Goal: Task Accomplishment & Management: Complete application form

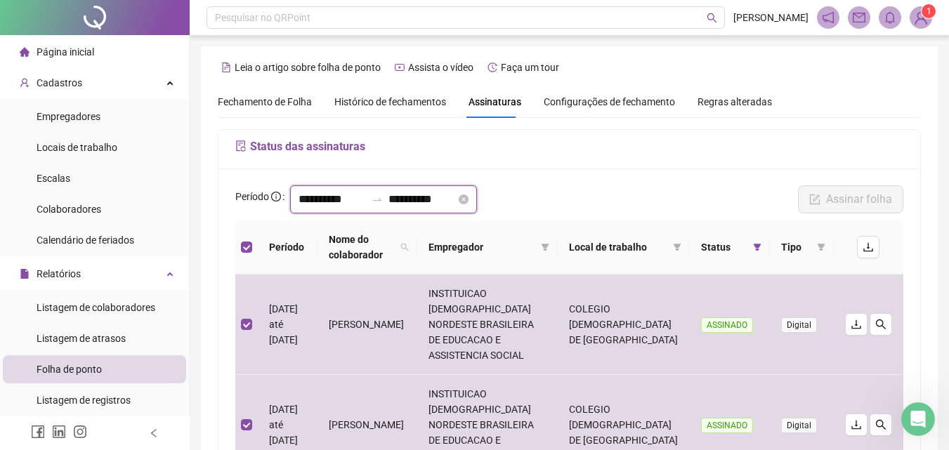
click at [327, 202] on input "**********" at bounding box center [331, 199] width 67 height 17
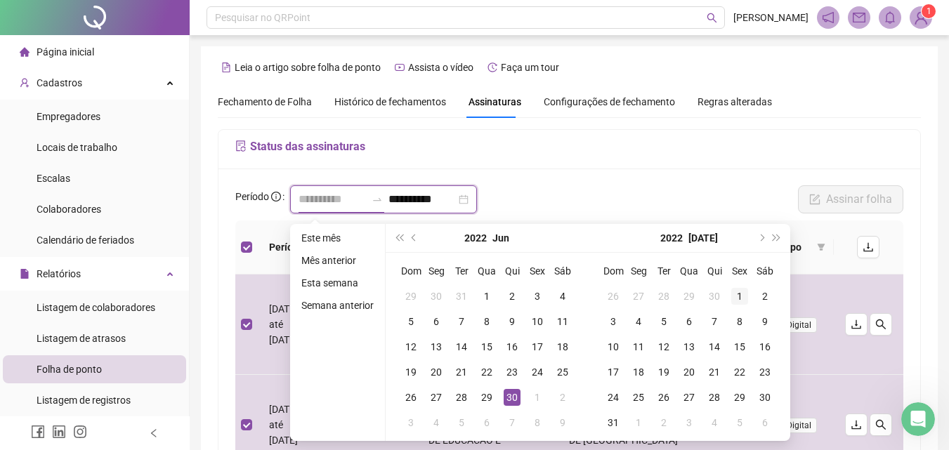
type input "**********"
click at [734, 292] on div "1" at bounding box center [739, 296] width 17 height 17
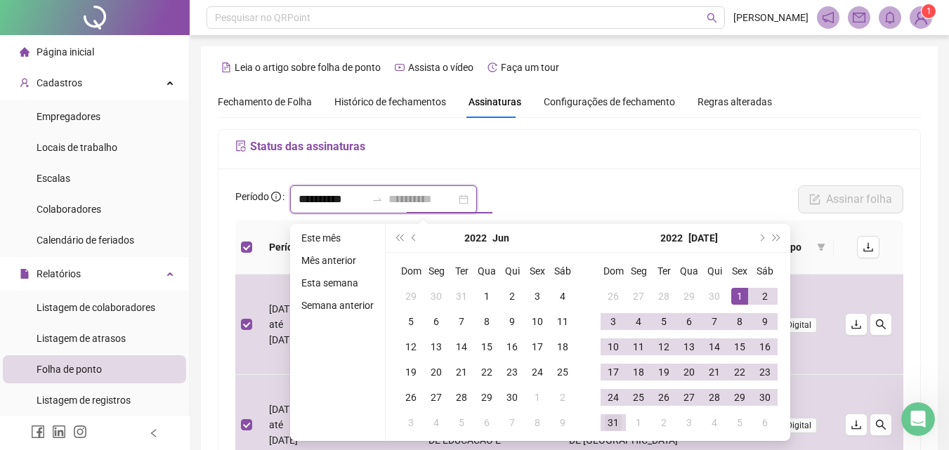
type input "**********"
click at [612, 427] on div "31" at bounding box center [613, 422] width 17 height 17
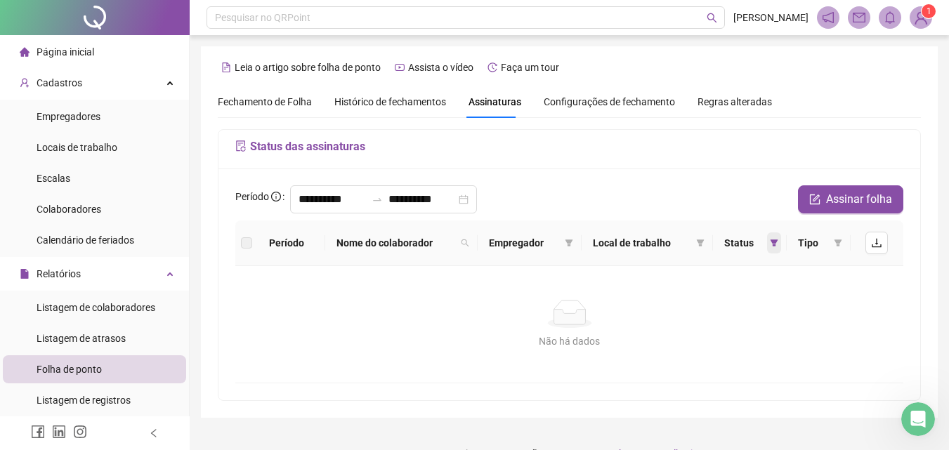
click at [770, 239] on icon "filter" at bounding box center [774, 243] width 8 height 8
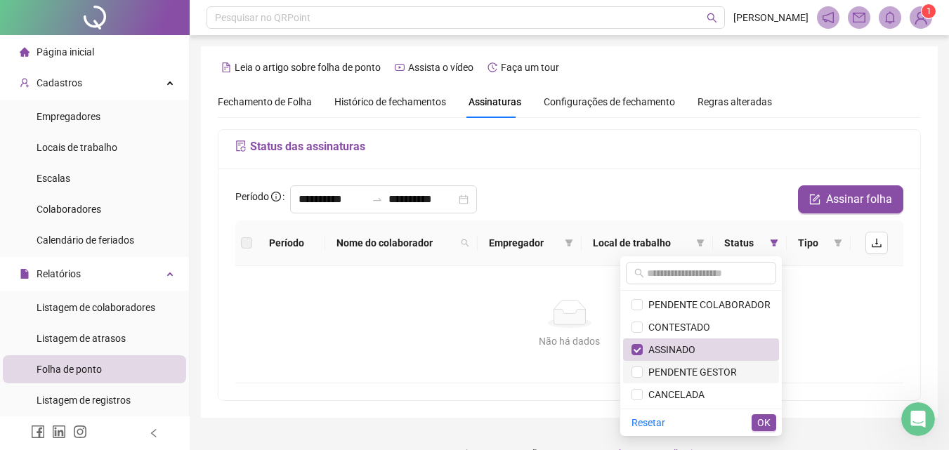
click at [697, 372] on span "PENDENTE GESTOR" at bounding box center [689, 372] width 94 height 11
click at [687, 348] on span "ASSINADO" at bounding box center [668, 349] width 53 height 11
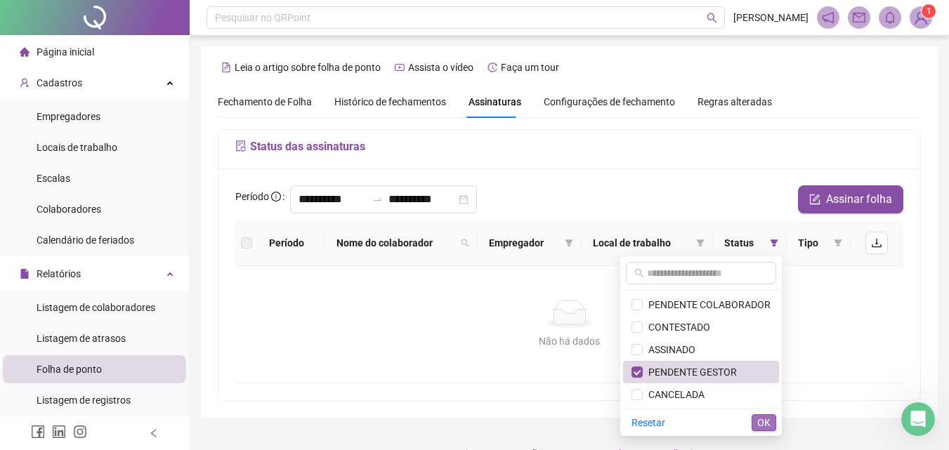
click at [759, 421] on span "OK" at bounding box center [763, 422] width 13 height 15
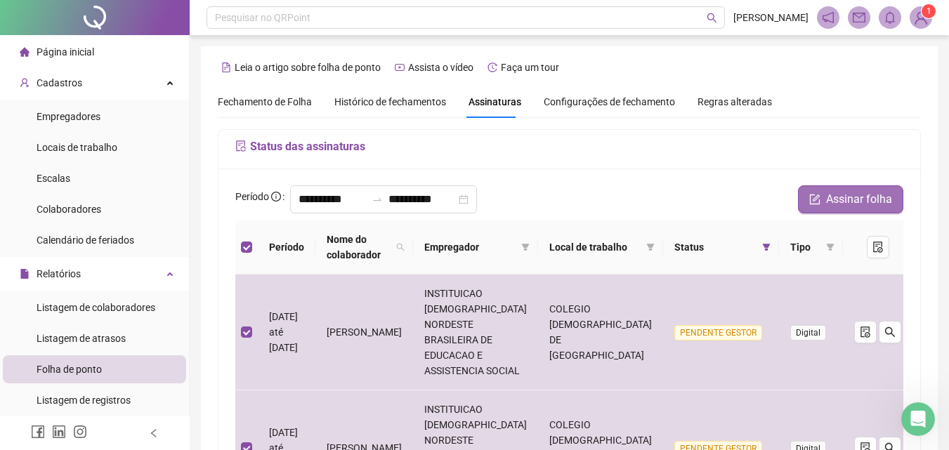
click at [844, 201] on span "Assinar folha" at bounding box center [859, 199] width 66 height 17
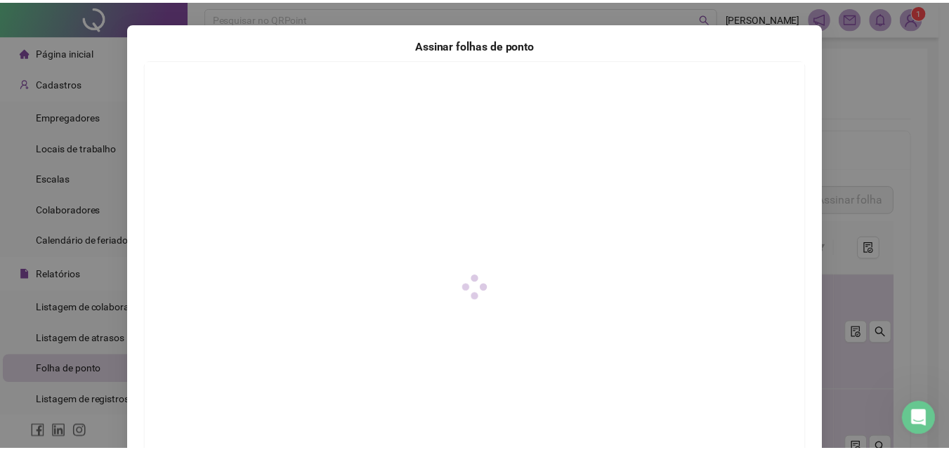
scroll to position [203, 0]
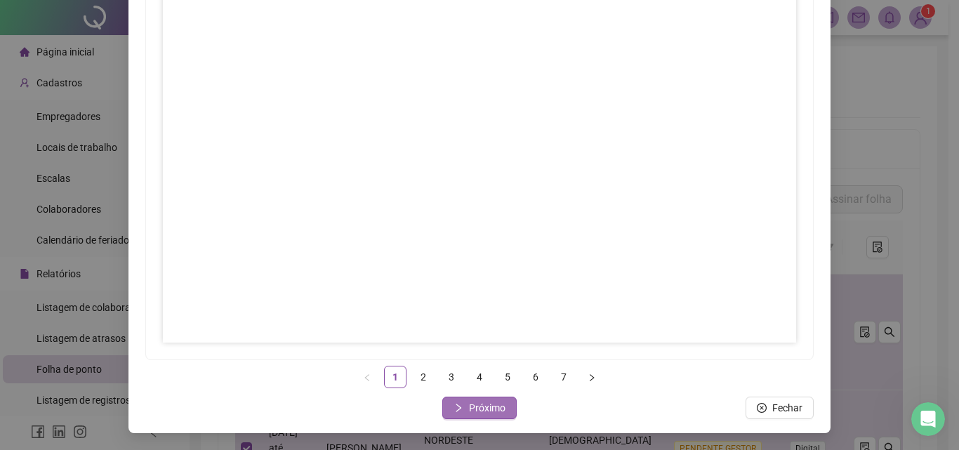
click at [500, 410] on button "Próximo" at bounding box center [479, 408] width 74 height 22
click at [499, 402] on span "Próximo" at bounding box center [487, 407] width 37 height 15
click at [477, 403] on span "Próximo" at bounding box center [487, 407] width 37 height 15
click at [476, 407] on span "Próximo" at bounding box center [487, 407] width 37 height 15
click at [481, 411] on span "Próximo" at bounding box center [487, 407] width 37 height 15
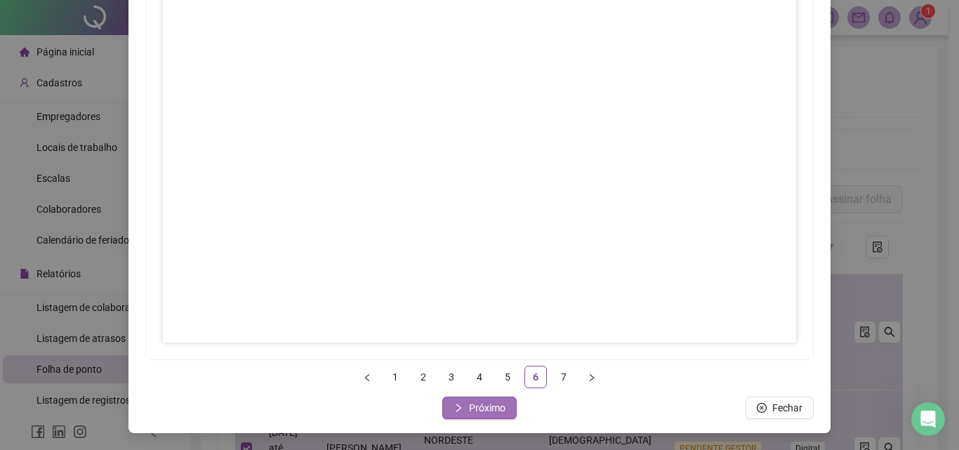
click at [463, 407] on button "Próximo" at bounding box center [479, 408] width 74 height 22
click at [473, 410] on span "Fechar" at bounding box center [488, 407] width 30 height 15
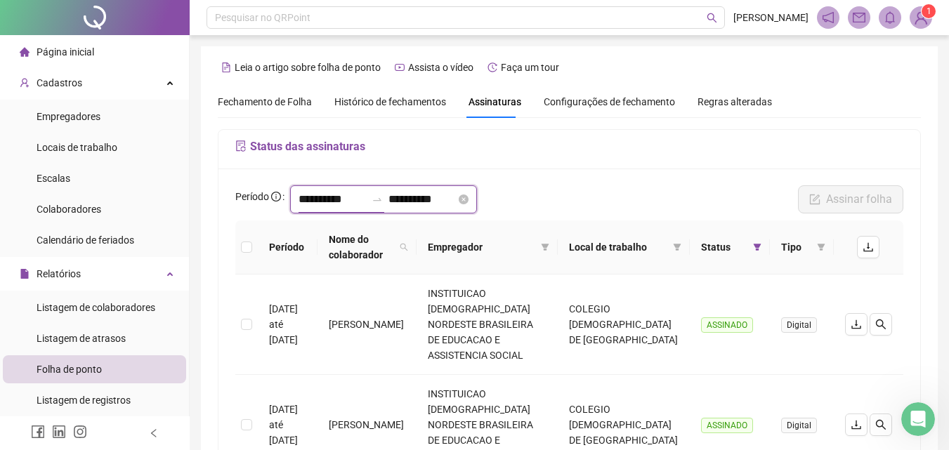
click at [322, 199] on input "**********" at bounding box center [331, 199] width 67 height 17
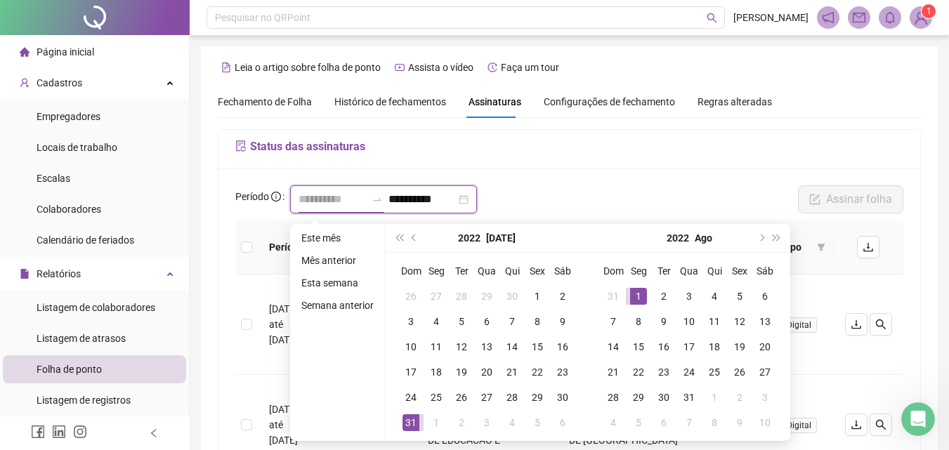
type input "**********"
click at [643, 291] on div "1" at bounding box center [638, 296] width 17 height 17
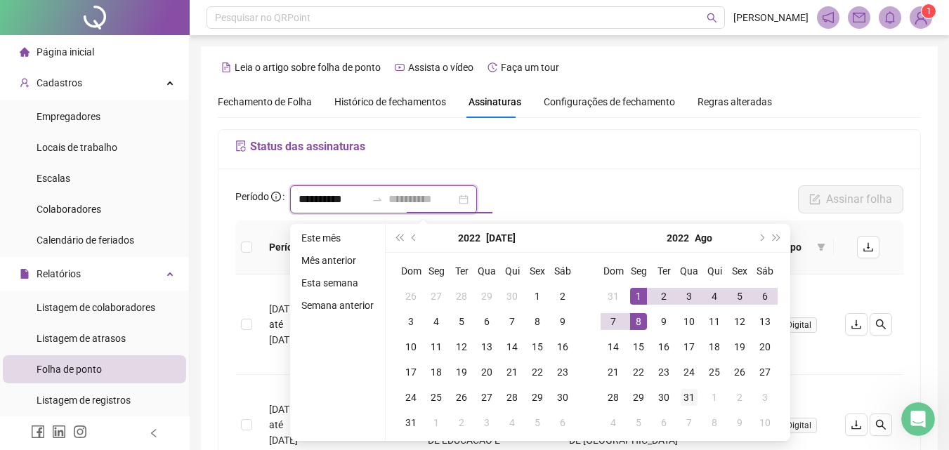
type input "**********"
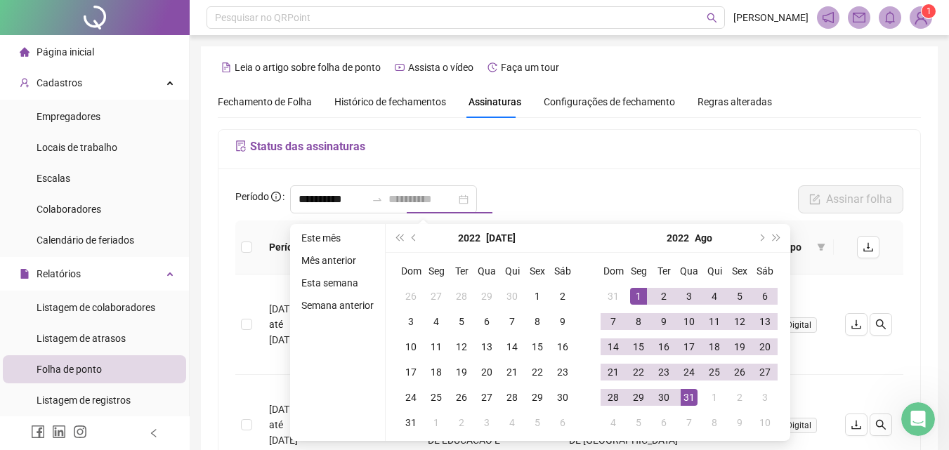
click at [683, 394] on div "31" at bounding box center [688, 397] width 17 height 17
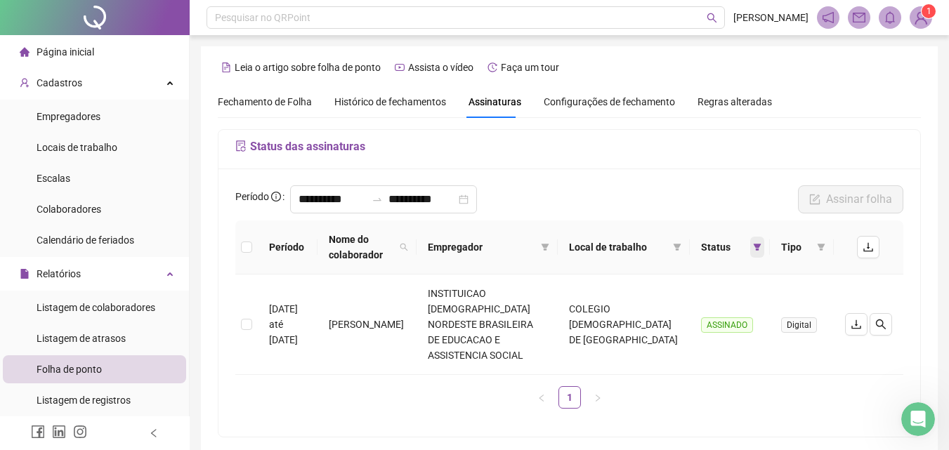
click at [755, 249] on icon "filter" at bounding box center [757, 247] width 8 height 8
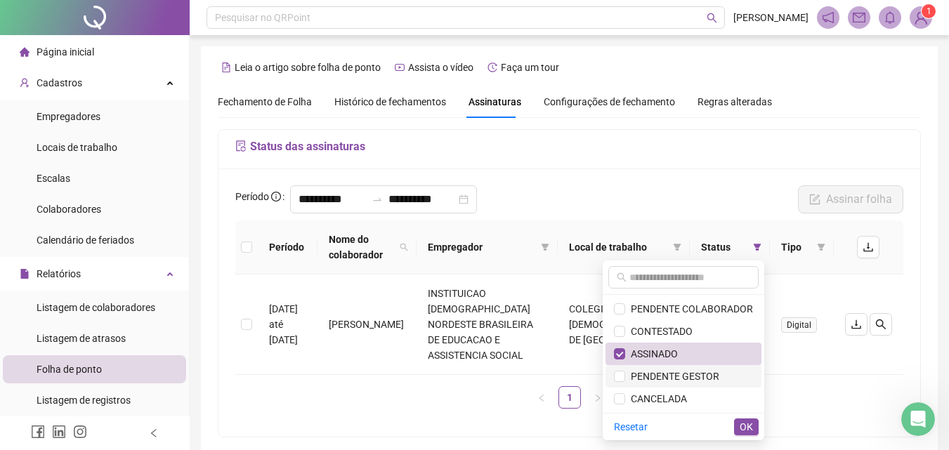
click at [664, 372] on span "PENDENTE GESTOR" at bounding box center [672, 376] width 94 height 11
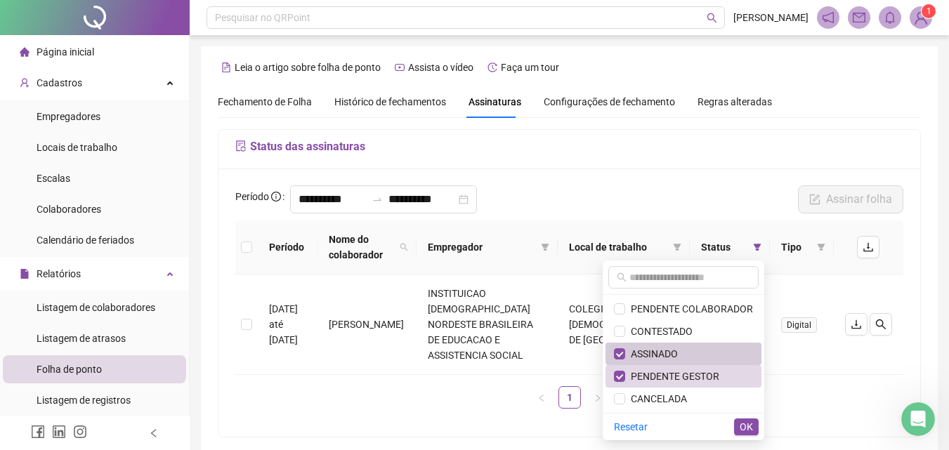
click at [654, 350] on span "ASSINADO" at bounding box center [651, 353] width 53 height 11
click at [741, 430] on span "OK" at bounding box center [745, 426] width 13 height 15
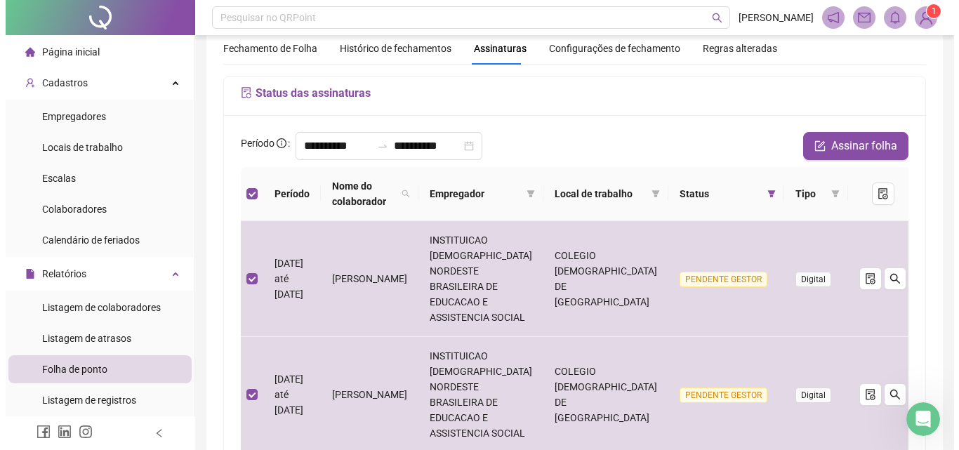
scroll to position [35, 0]
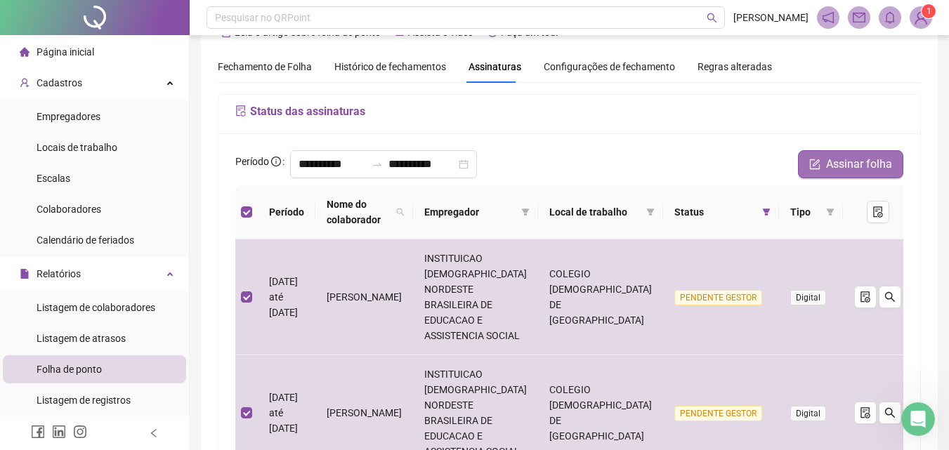
click at [854, 164] on span "Assinar folha" at bounding box center [859, 164] width 66 height 17
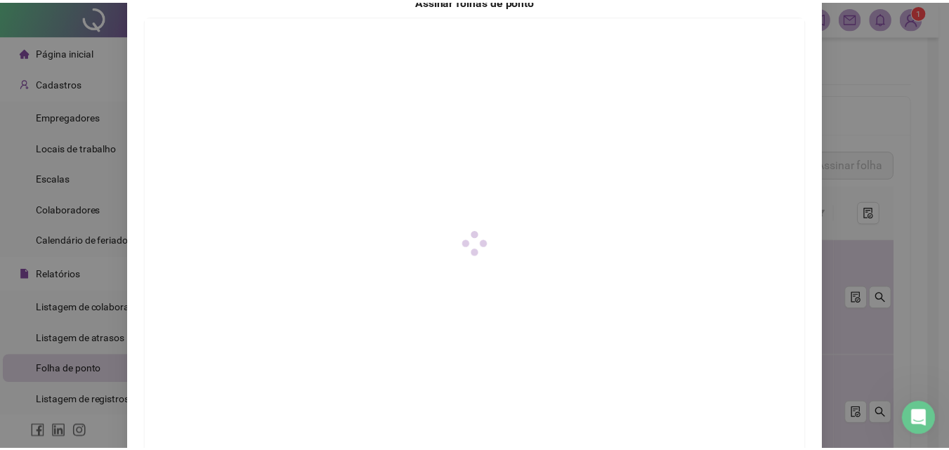
scroll to position [203, 0]
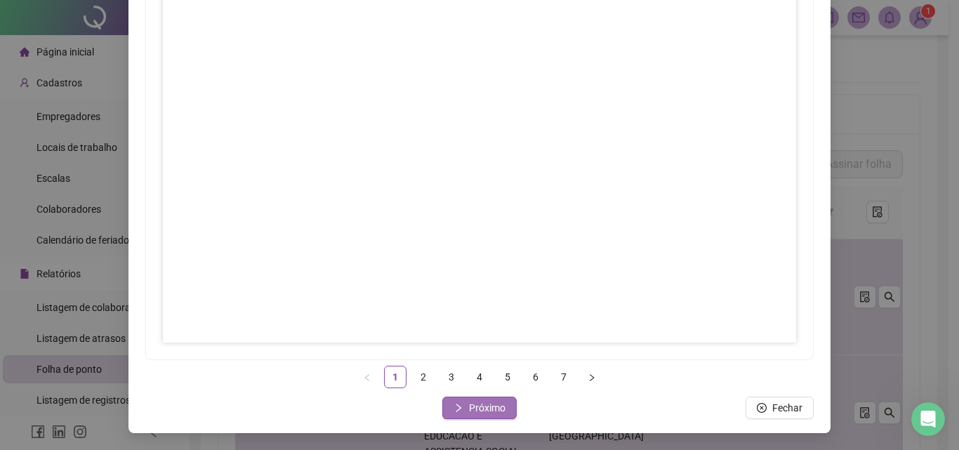
click at [475, 406] on span "Próximo" at bounding box center [487, 407] width 37 height 15
click at [480, 411] on span "Próximo" at bounding box center [487, 407] width 37 height 15
click at [471, 411] on span "Próximo" at bounding box center [487, 407] width 37 height 15
click at [482, 408] on span "Próximo" at bounding box center [487, 407] width 37 height 15
click at [475, 407] on span "Próximo" at bounding box center [487, 407] width 37 height 15
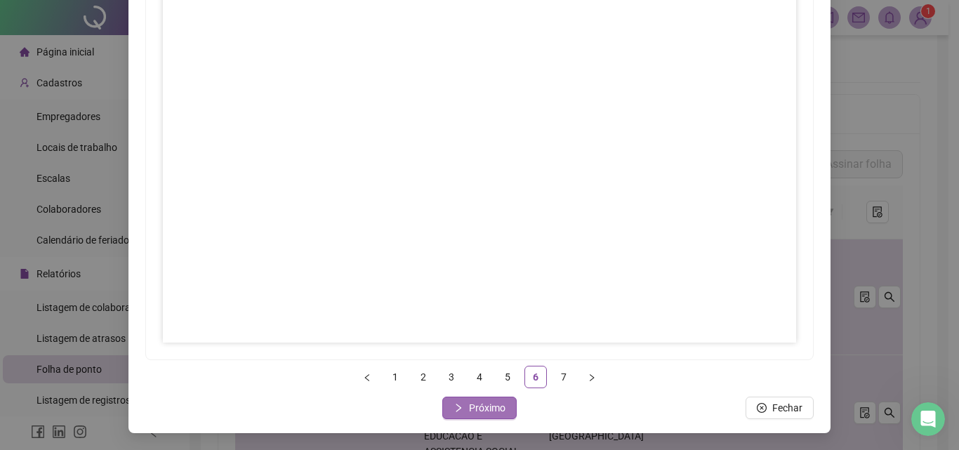
click at [489, 405] on span "Próximo" at bounding box center [487, 407] width 37 height 15
click at [477, 416] on button "Fechar" at bounding box center [480, 408] width 68 height 22
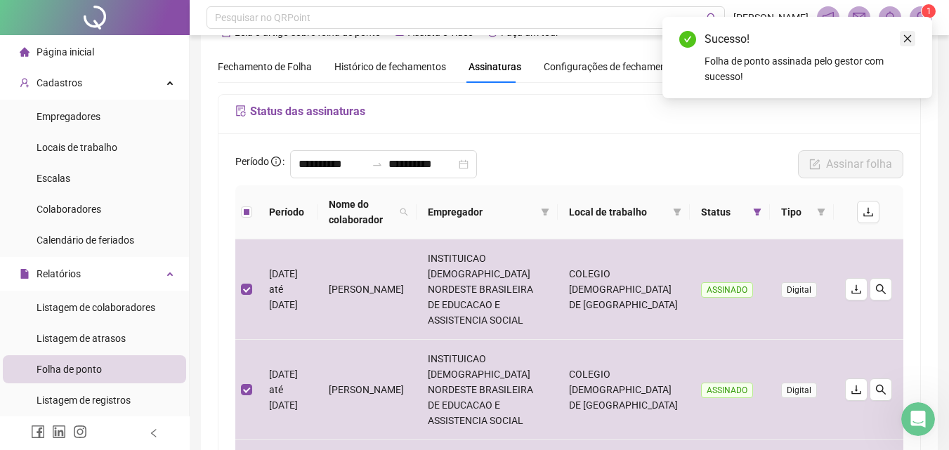
click at [906, 35] on icon "close" at bounding box center [907, 39] width 10 height 10
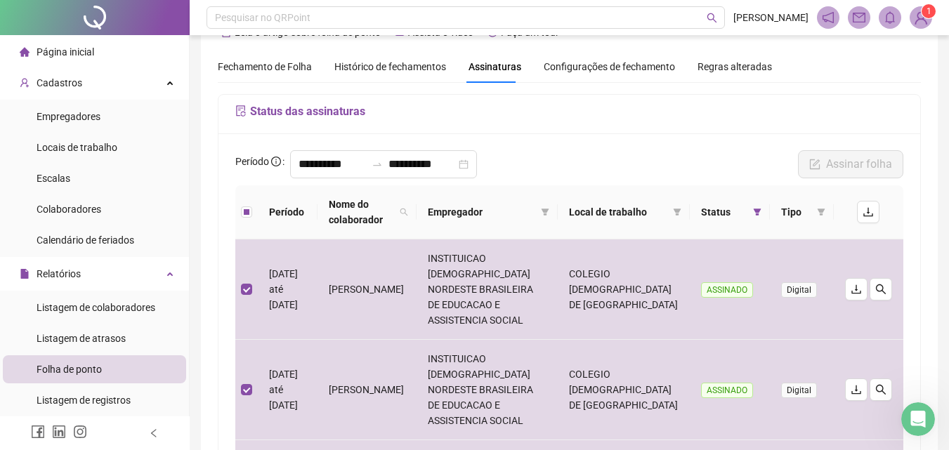
click at [289, 212] on th "Período" at bounding box center [288, 212] width 60 height 54
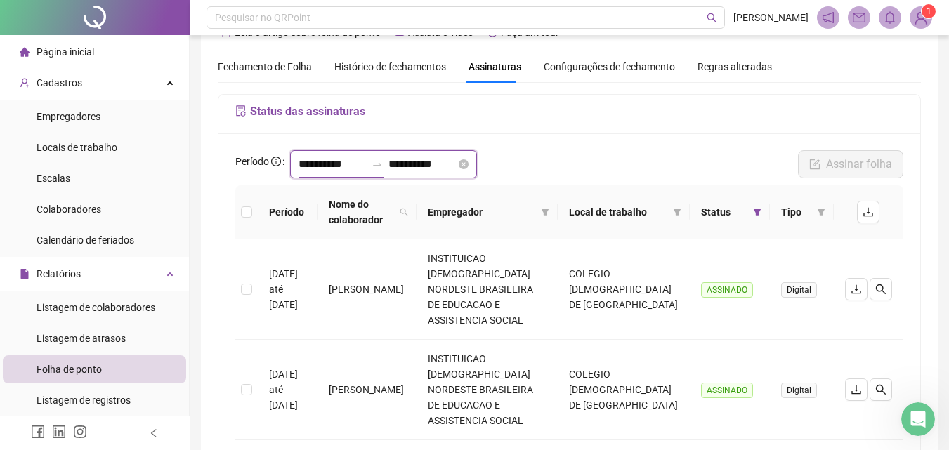
click at [324, 164] on input "**********" at bounding box center [331, 164] width 67 height 17
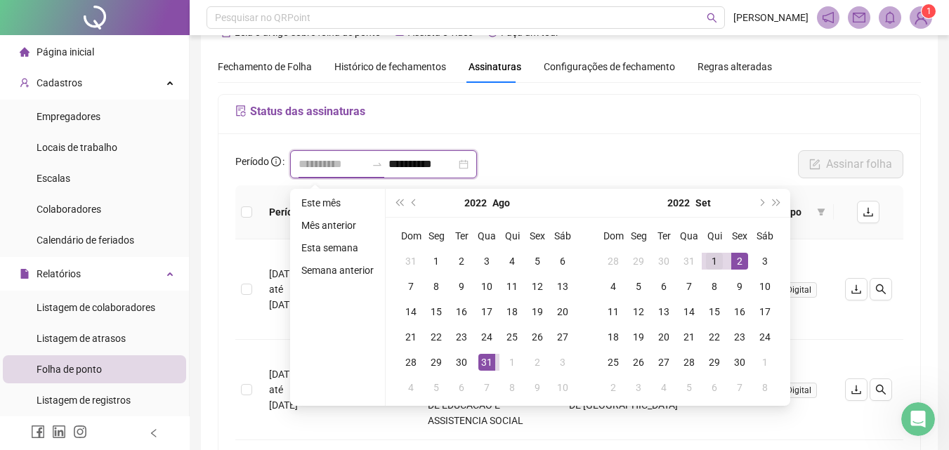
type input "**********"
click at [707, 255] on div "1" at bounding box center [714, 261] width 17 height 17
type input "**********"
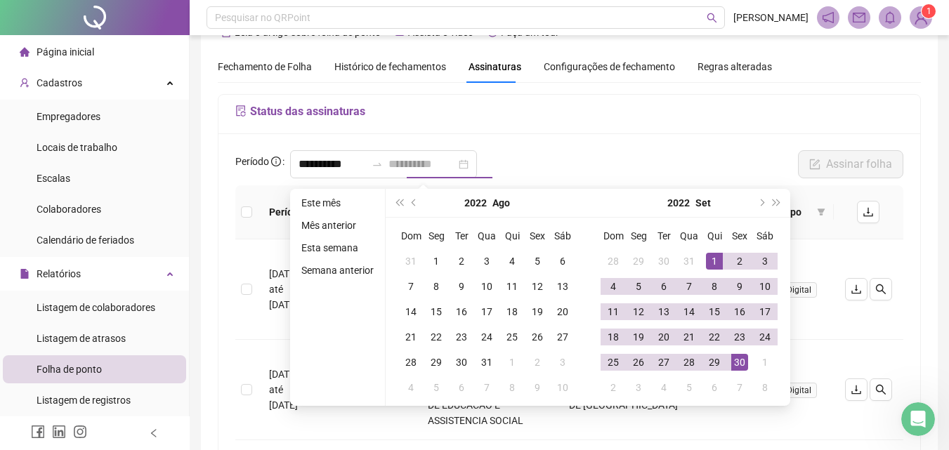
click at [742, 365] on div "30" at bounding box center [739, 362] width 17 height 17
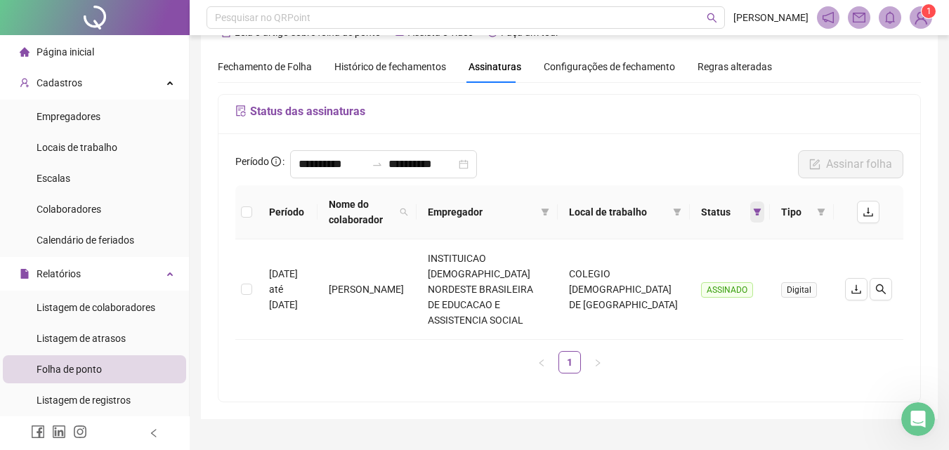
click at [756, 212] on icon "filter" at bounding box center [757, 212] width 8 height 7
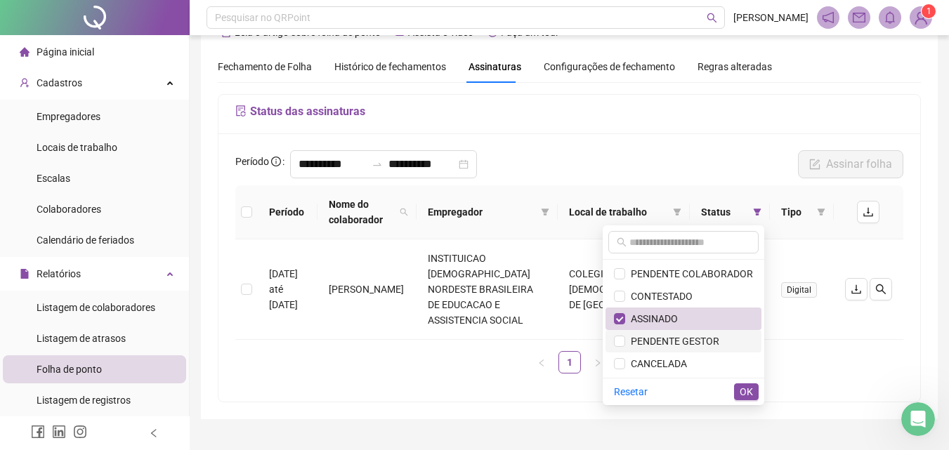
click at [693, 343] on span "PENDENTE GESTOR" at bounding box center [672, 341] width 94 height 11
click at [678, 318] on span "ASSINADO" at bounding box center [651, 318] width 53 height 11
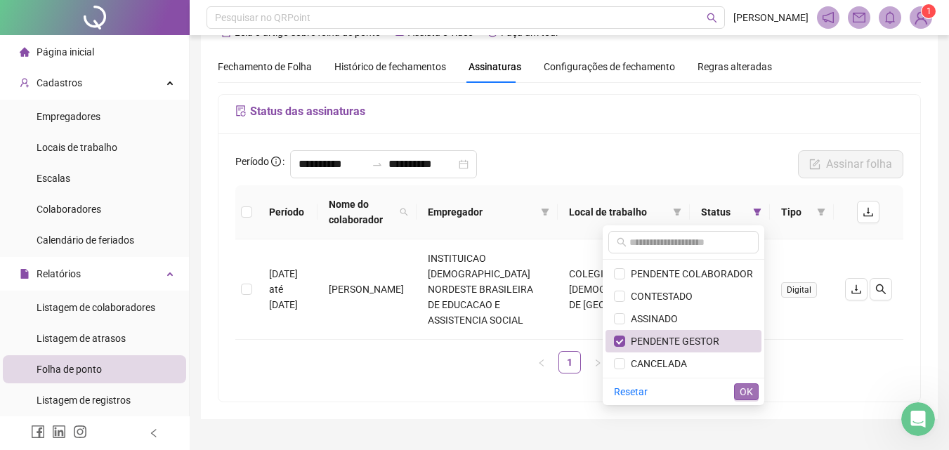
click at [741, 388] on span "OK" at bounding box center [745, 391] width 13 height 15
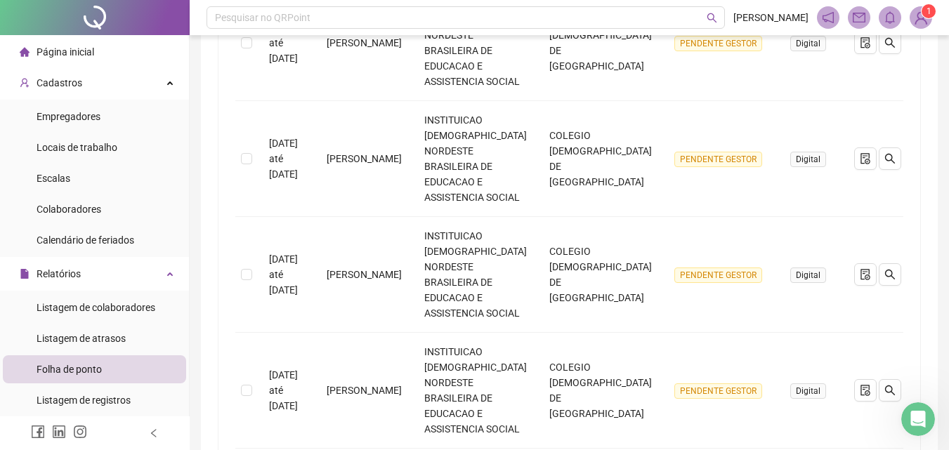
scroll to position [105, 0]
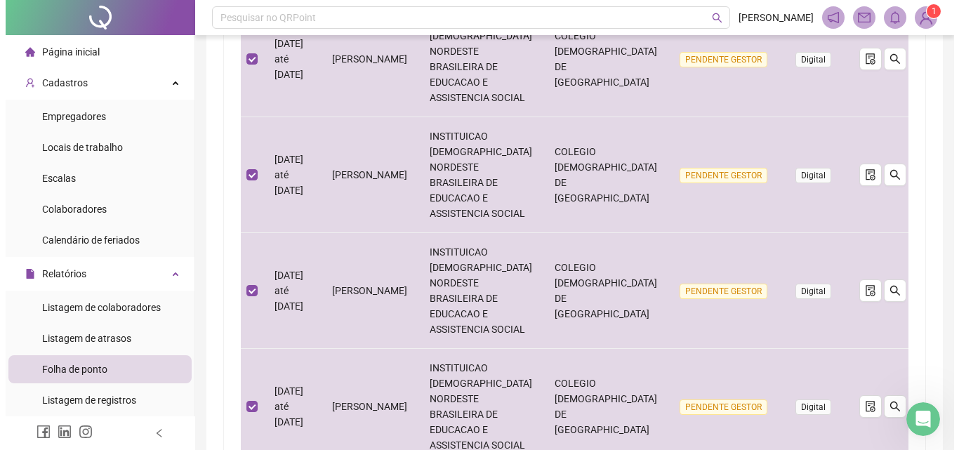
scroll to position [65, 0]
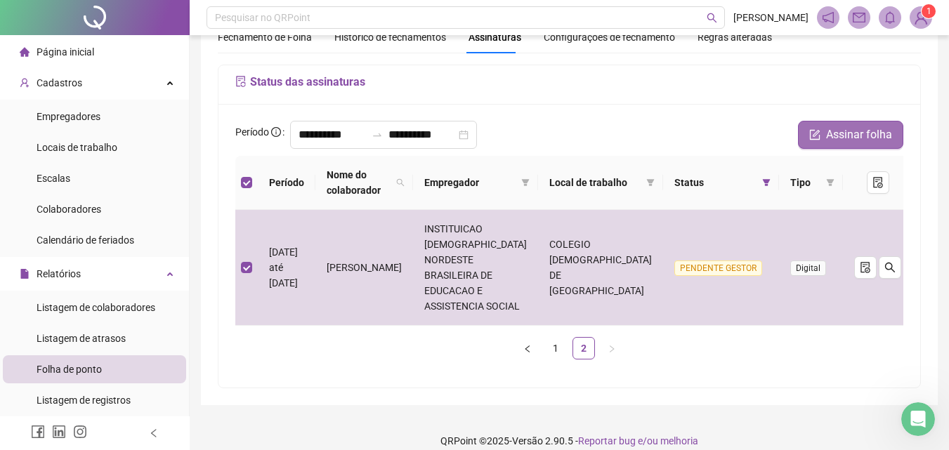
click at [875, 133] on span "Assinar folha" at bounding box center [859, 134] width 66 height 17
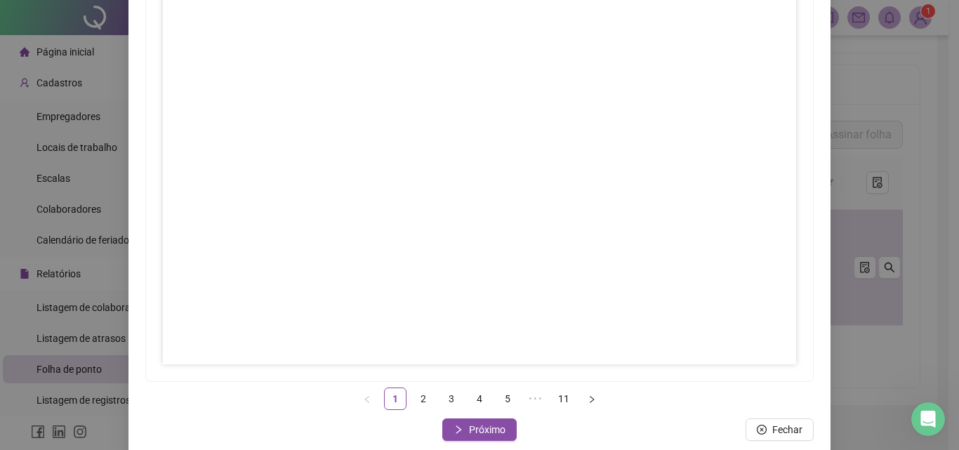
scroll to position [203, 0]
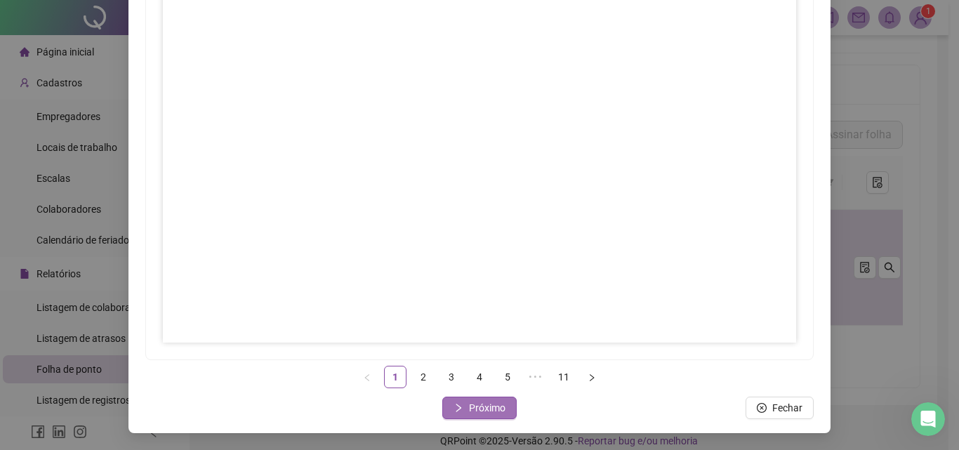
click at [499, 408] on span "Próximo" at bounding box center [487, 407] width 37 height 15
click at [481, 404] on span "Próximo" at bounding box center [487, 407] width 37 height 15
click at [480, 408] on span "Próximo" at bounding box center [487, 407] width 37 height 15
click at [501, 409] on button "Próximo" at bounding box center [479, 408] width 74 height 22
click at [463, 414] on button "Próximo" at bounding box center [479, 408] width 74 height 22
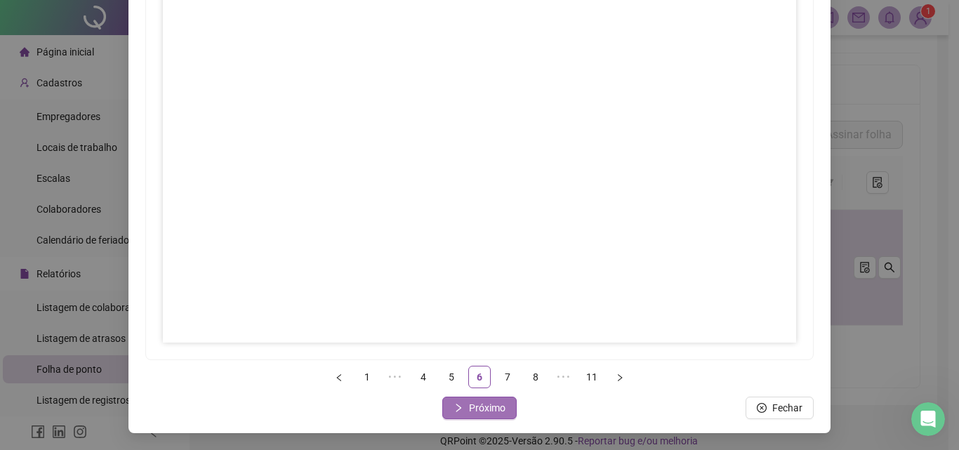
click at [501, 400] on button "Próximo" at bounding box center [479, 408] width 74 height 22
click at [490, 412] on span "Próximo" at bounding box center [487, 407] width 37 height 15
click at [490, 402] on span "Próximo" at bounding box center [487, 407] width 37 height 15
click at [475, 402] on span "Próximo" at bounding box center [487, 407] width 37 height 15
click at [472, 404] on span "Próximo" at bounding box center [487, 407] width 37 height 15
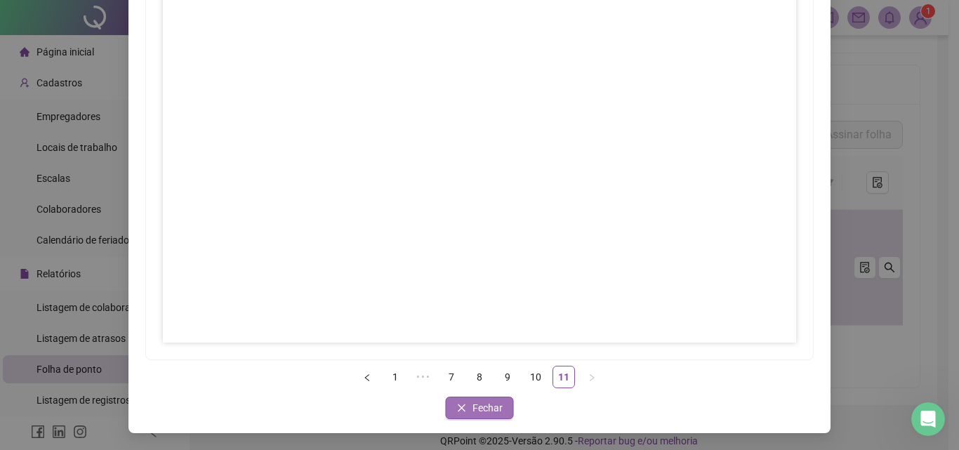
click at [477, 407] on span "Fechar" at bounding box center [488, 407] width 30 height 15
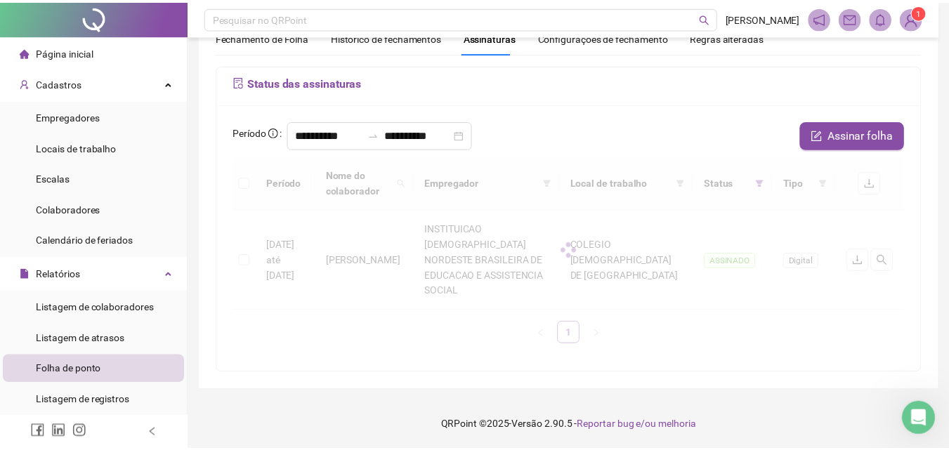
scroll to position [49, 0]
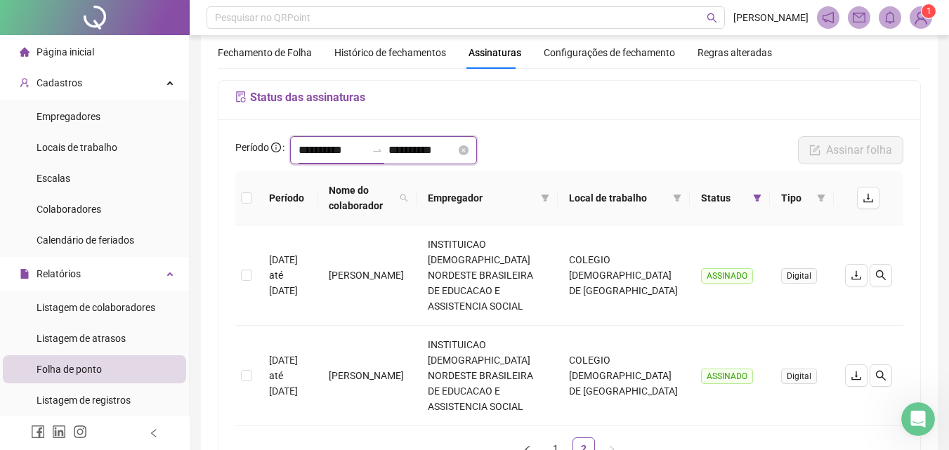
click at [319, 146] on input "**********" at bounding box center [331, 150] width 67 height 17
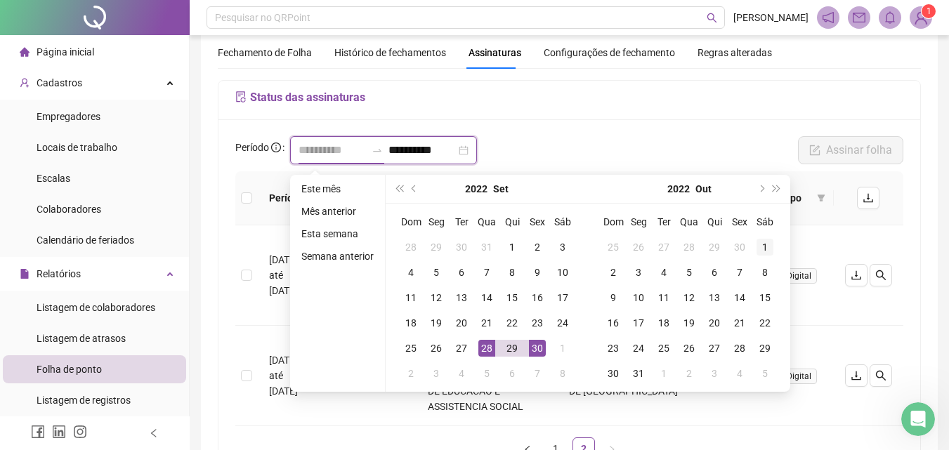
type input "**********"
click at [765, 244] on div "1" at bounding box center [764, 247] width 17 height 17
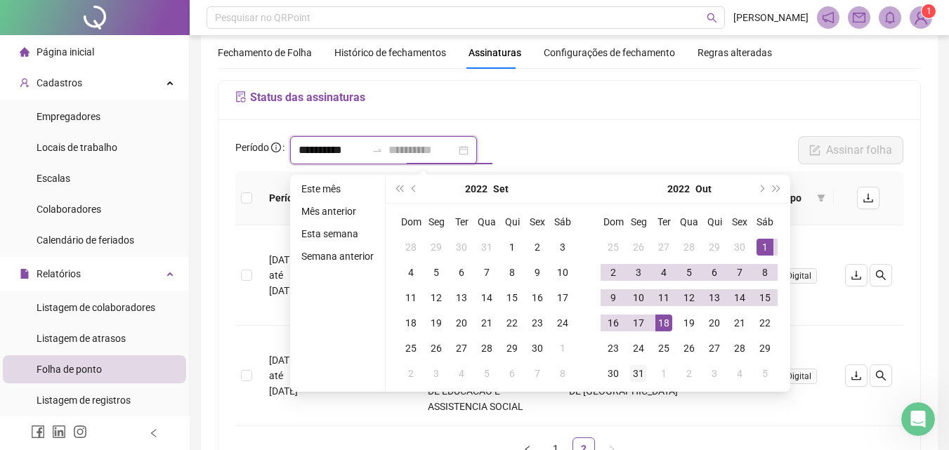
type input "**********"
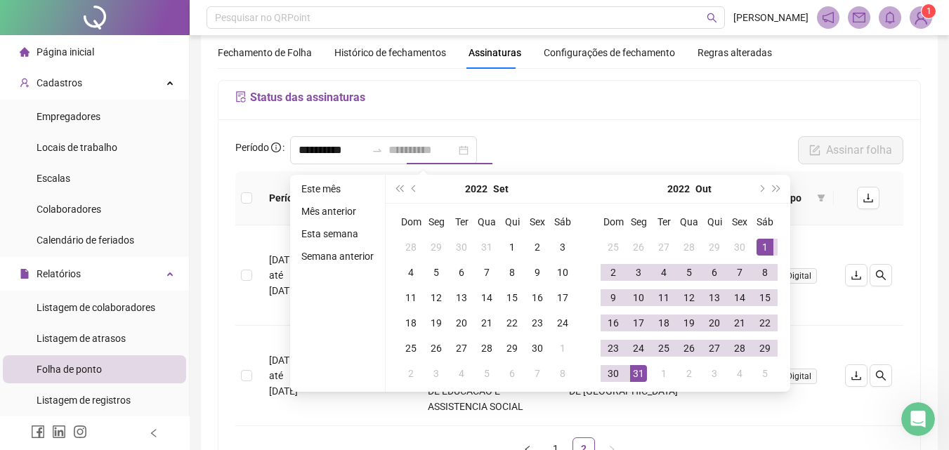
click at [643, 372] on div "31" at bounding box center [638, 373] width 17 height 17
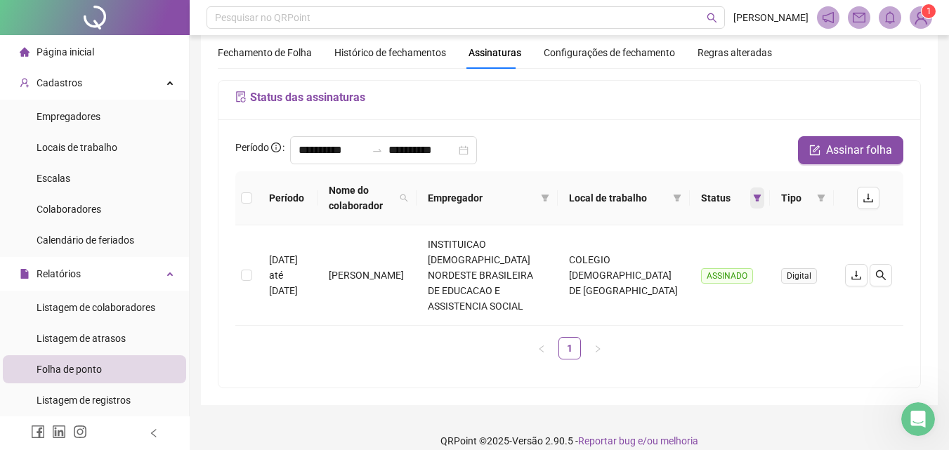
click at [753, 199] on icon "filter" at bounding box center [757, 198] width 8 height 8
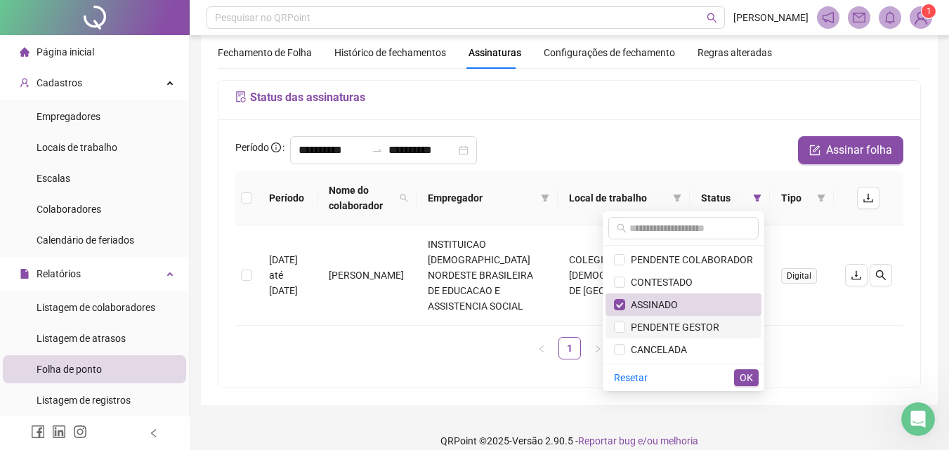
click at [704, 324] on span "PENDENTE GESTOR" at bounding box center [672, 327] width 94 height 11
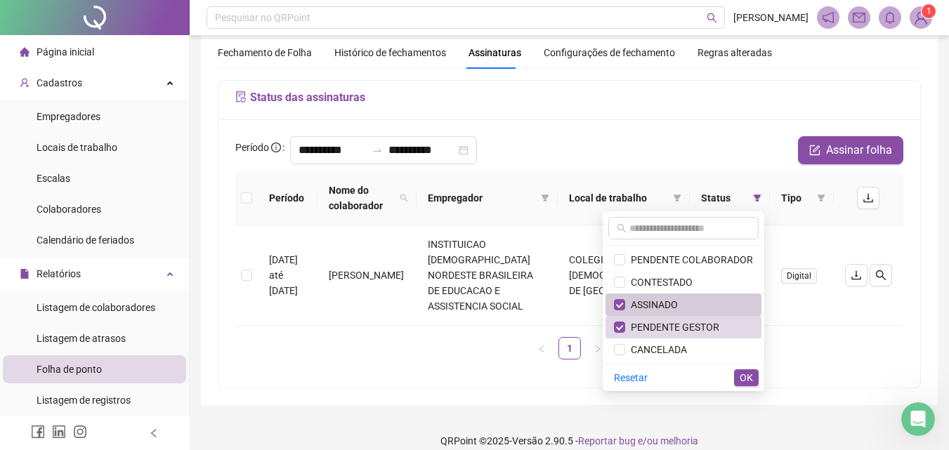
click at [671, 301] on span "ASSINADO" at bounding box center [651, 304] width 53 height 11
click at [752, 378] on span "OK" at bounding box center [745, 377] width 13 height 15
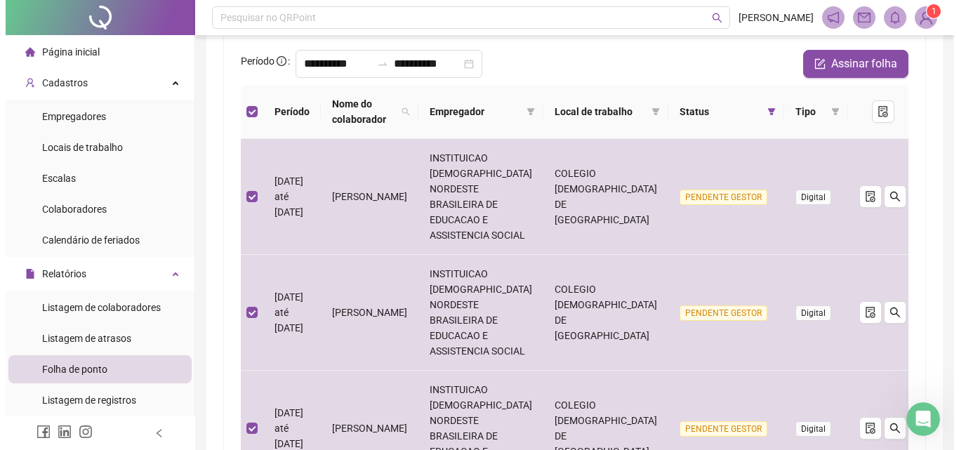
scroll to position [0, 0]
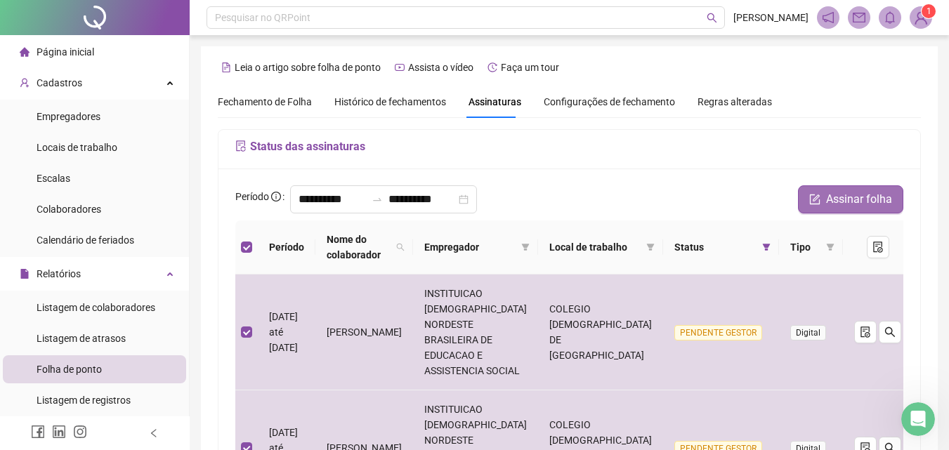
click at [842, 200] on span "Assinar folha" at bounding box center [859, 199] width 66 height 17
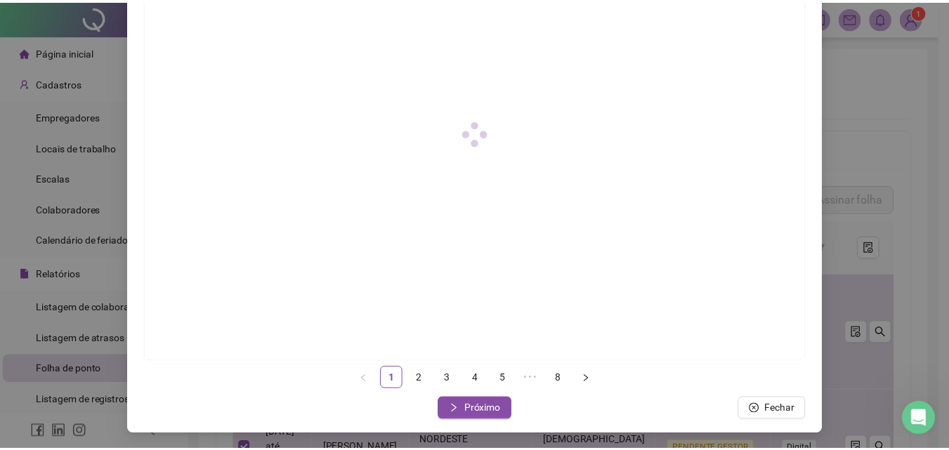
scroll to position [203, 0]
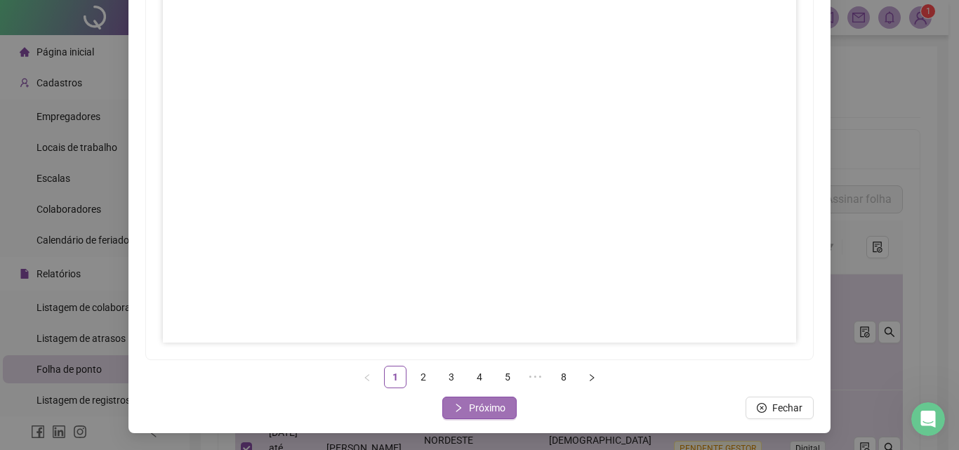
click at [497, 409] on span "Próximo" at bounding box center [487, 407] width 37 height 15
click at [489, 414] on span "Próximo" at bounding box center [487, 407] width 37 height 15
click at [473, 409] on span "Próximo" at bounding box center [487, 407] width 37 height 15
click at [492, 414] on span "Próximo" at bounding box center [487, 407] width 37 height 15
click at [500, 405] on button "Próximo" at bounding box center [479, 408] width 74 height 22
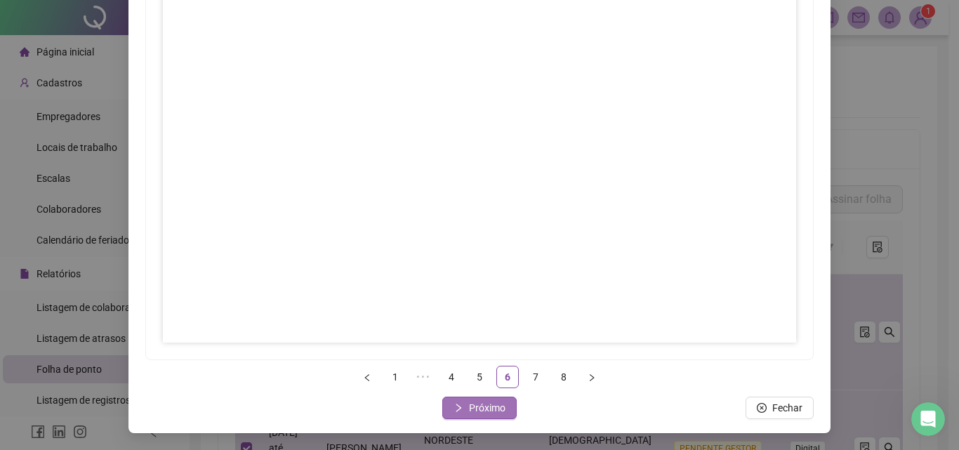
click at [469, 407] on span "Próximo" at bounding box center [487, 407] width 37 height 15
click at [486, 410] on span "Próximo" at bounding box center [487, 407] width 37 height 15
click at [489, 408] on span "Fechar" at bounding box center [488, 407] width 30 height 15
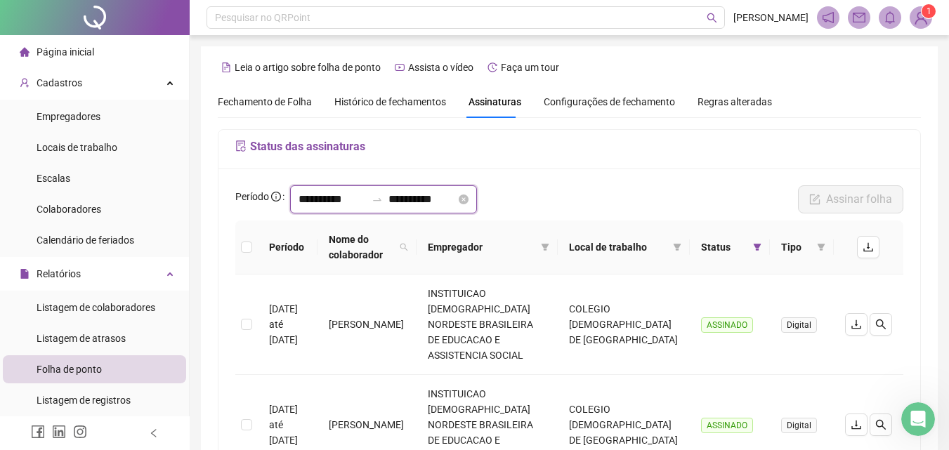
click at [341, 200] on input "**********" at bounding box center [331, 199] width 67 height 17
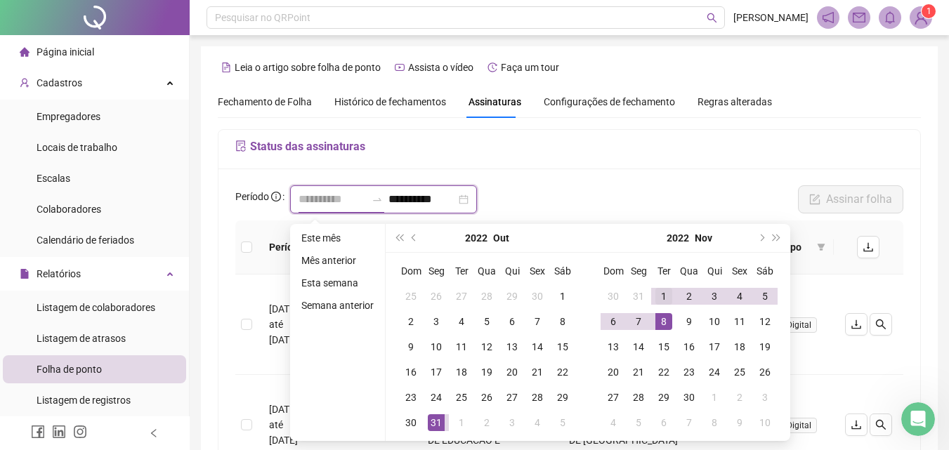
type input "**********"
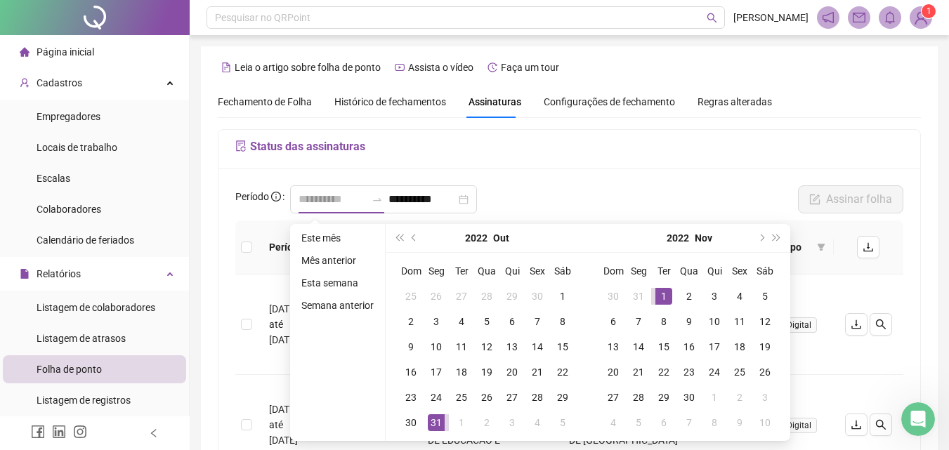
click at [659, 295] on div "1" at bounding box center [663, 296] width 17 height 17
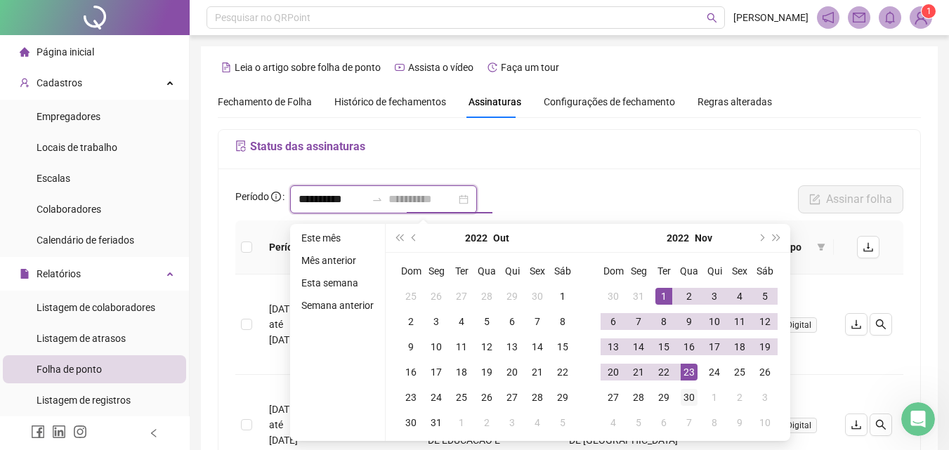
type input "**********"
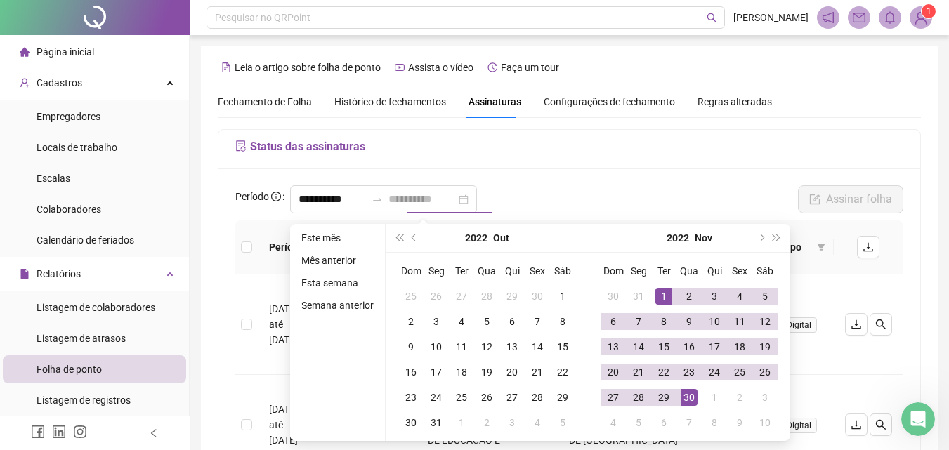
click at [688, 392] on div "30" at bounding box center [688, 397] width 17 height 17
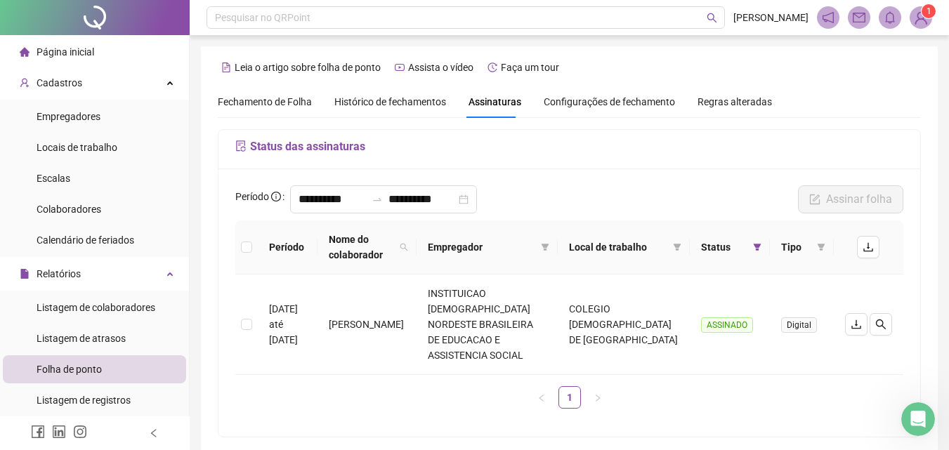
click at [748, 245] on div "Status" at bounding box center [730, 246] width 58 height 15
click at [754, 246] on icon "filter" at bounding box center [757, 247] width 8 height 7
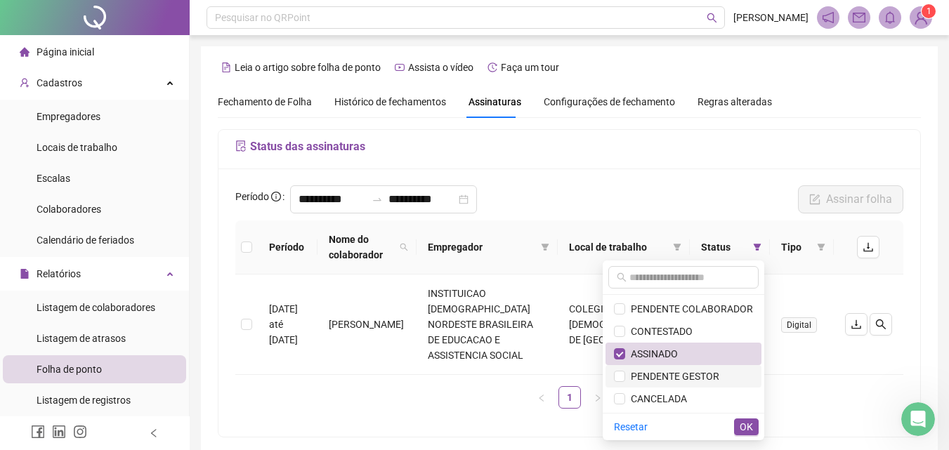
click at [699, 378] on span "PENDENTE GESTOR" at bounding box center [672, 376] width 94 height 11
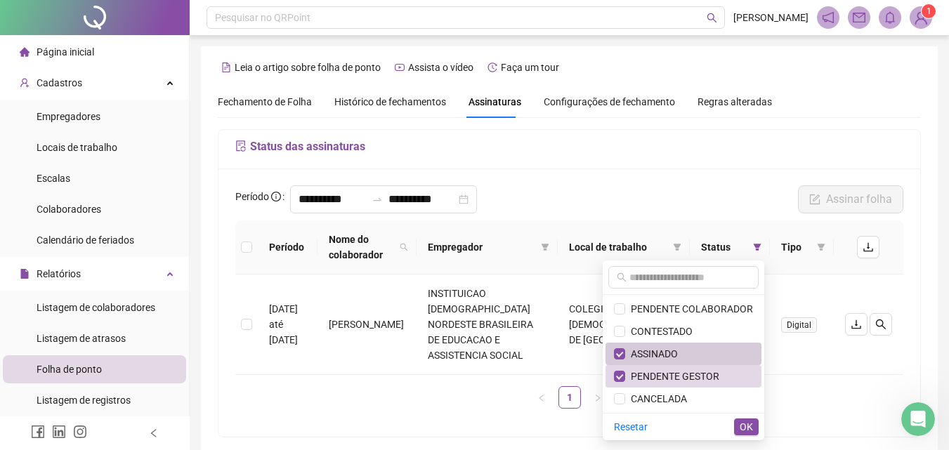
click at [687, 359] on span "ASSINADO" at bounding box center [683, 353] width 139 height 15
click at [751, 423] on span "OK" at bounding box center [745, 426] width 13 height 15
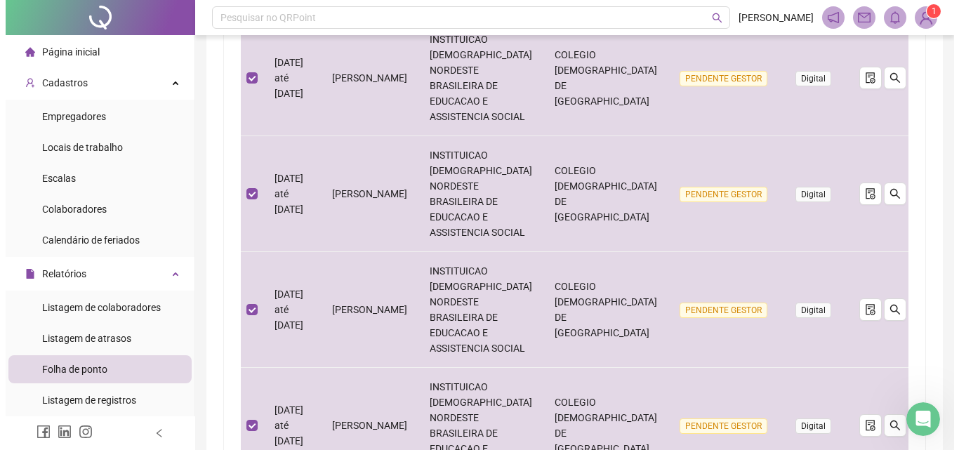
scroll to position [65, 0]
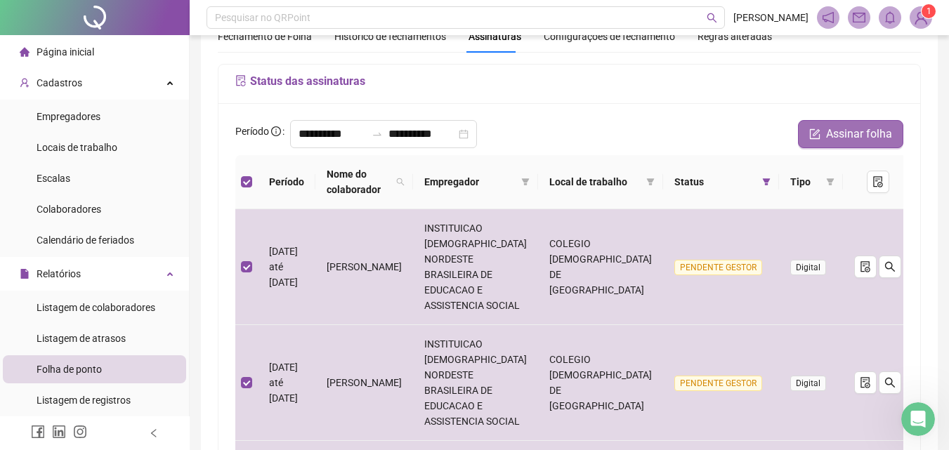
click at [840, 131] on span "Assinar folha" at bounding box center [859, 134] width 66 height 17
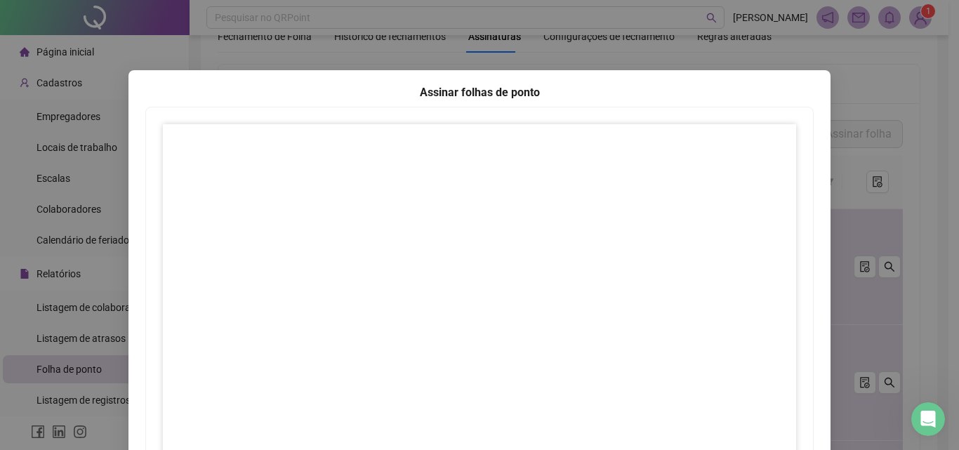
scroll to position [203, 0]
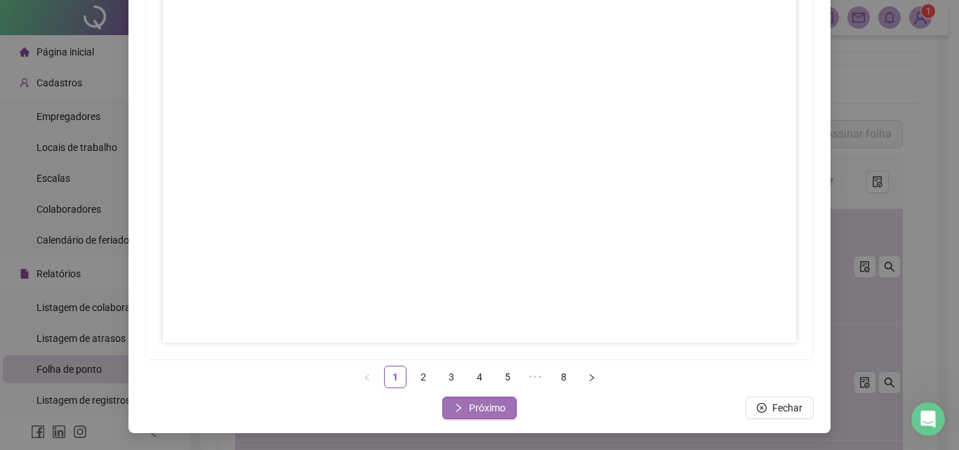
click at [469, 411] on span "Próximo" at bounding box center [487, 407] width 37 height 15
click at [475, 409] on span "Próximo" at bounding box center [487, 407] width 37 height 15
click at [477, 410] on span "Próximo" at bounding box center [487, 407] width 37 height 15
click at [479, 408] on span "Próximo" at bounding box center [487, 407] width 37 height 15
click at [469, 409] on span "Próximo" at bounding box center [487, 407] width 37 height 15
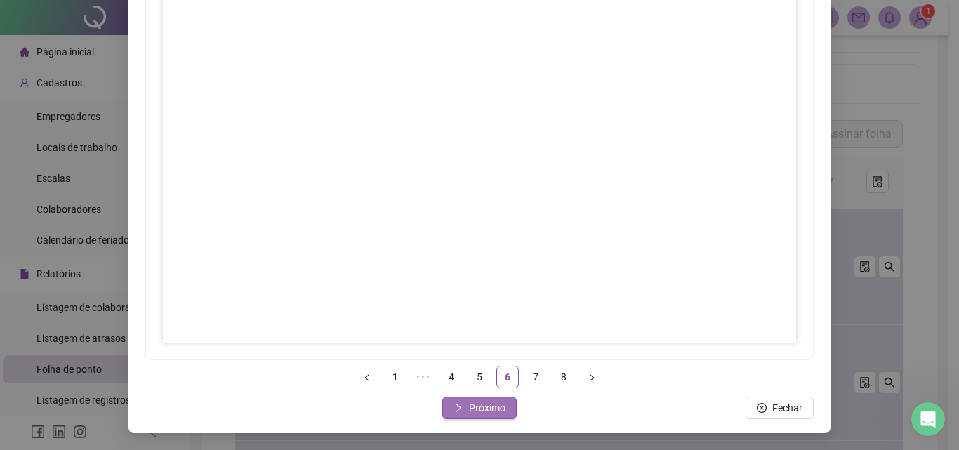
click at [489, 404] on span "Próximo" at bounding box center [487, 407] width 37 height 15
click at [489, 402] on span "Próximo" at bounding box center [487, 407] width 37 height 15
click at [461, 409] on icon "close" at bounding box center [462, 408] width 10 height 10
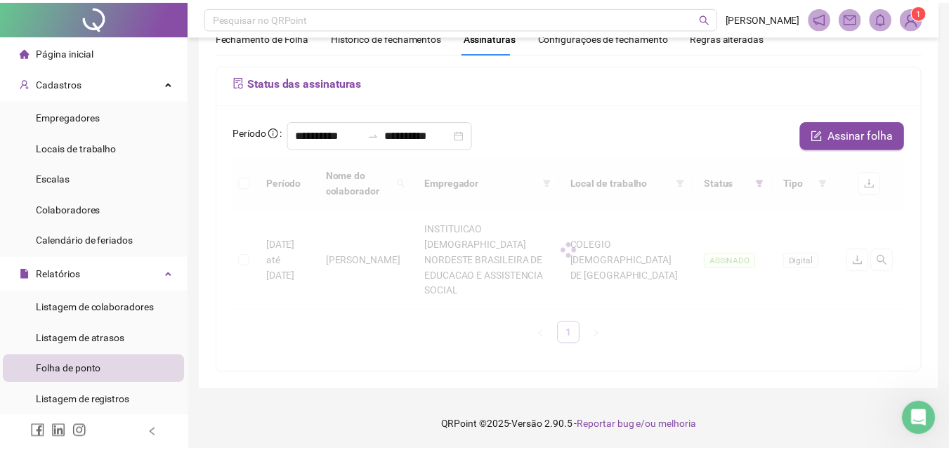
scroll to position [49, 0]
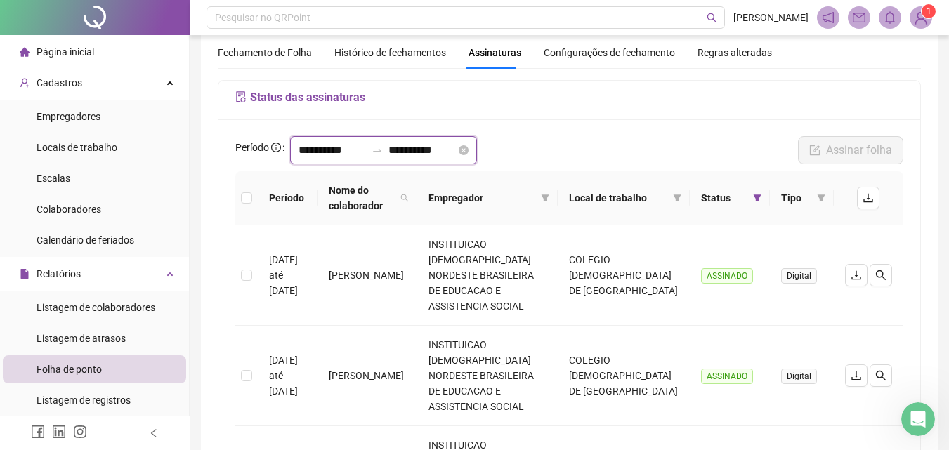
click at [310, 152] on input "**********" at bounding box center [331, 150] width 67 height 17
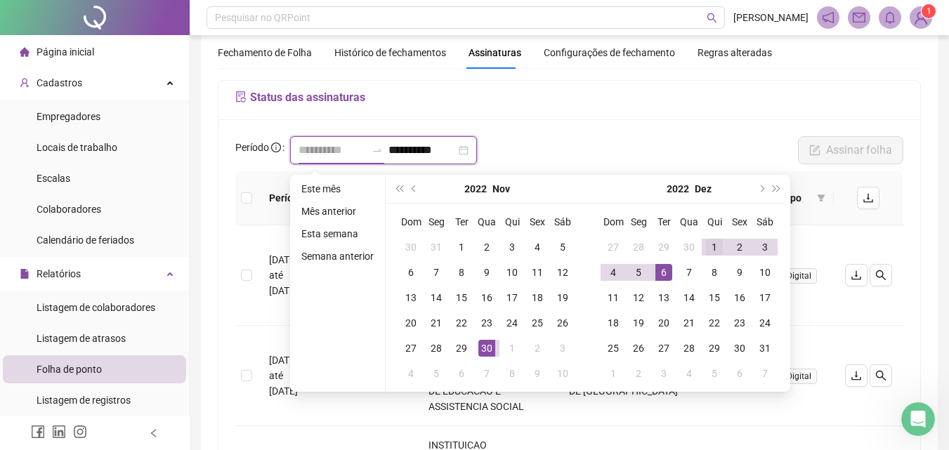
type input "**********"
click at [715, 246] on div "1" at bounding box center [714, 247] width 17 height 17
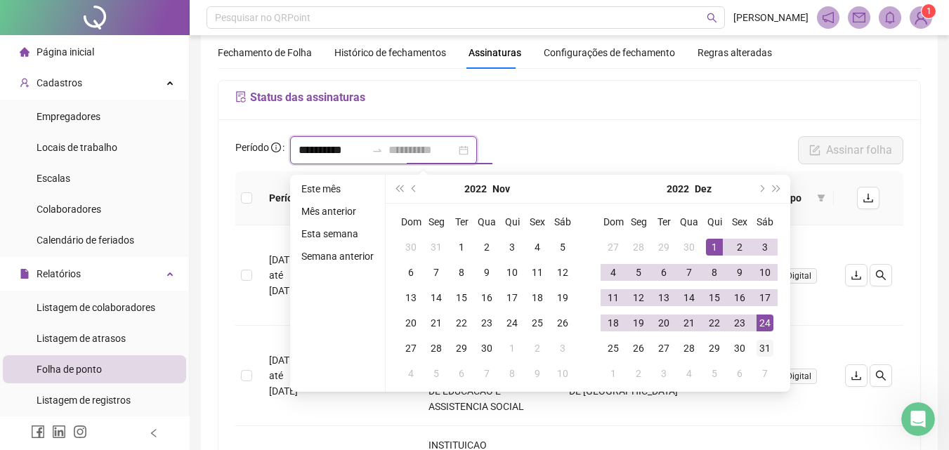
type input "**********"
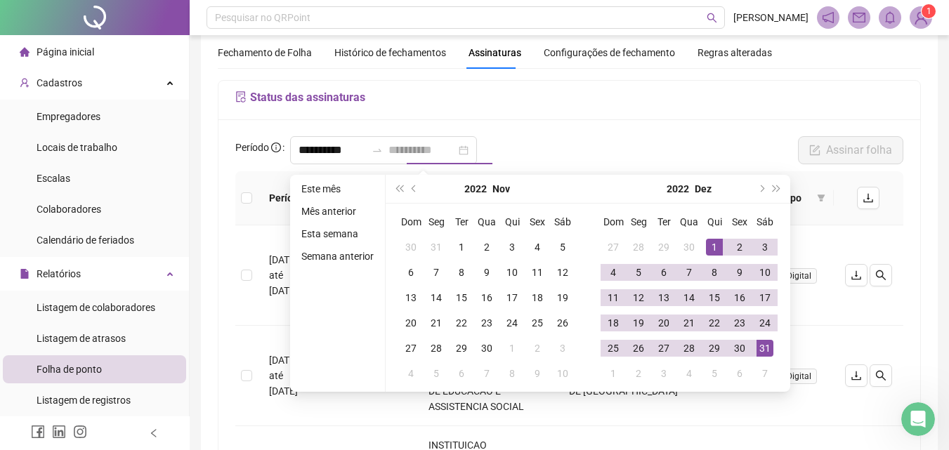
click at [761, 347] on div "31" at bounding box center [764, 348] width 17 height 17
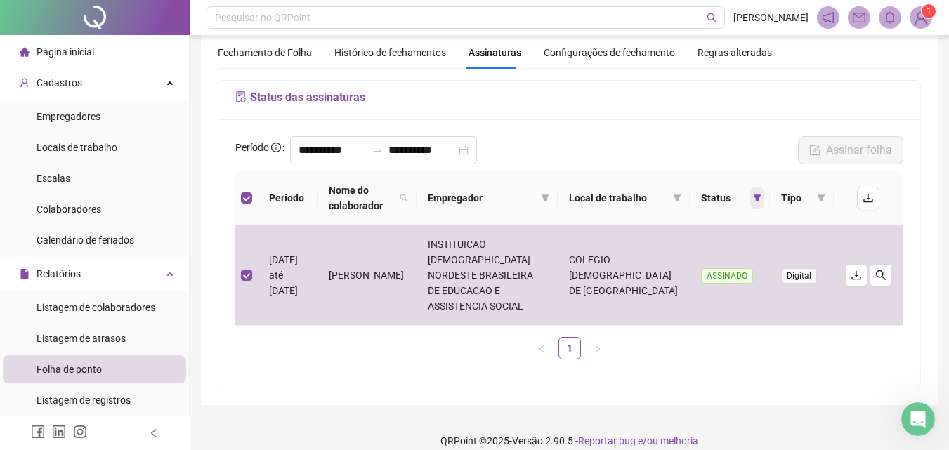
click at [757, 196] on icon "filter" at bounding box center [757, 197] width 8 height 7
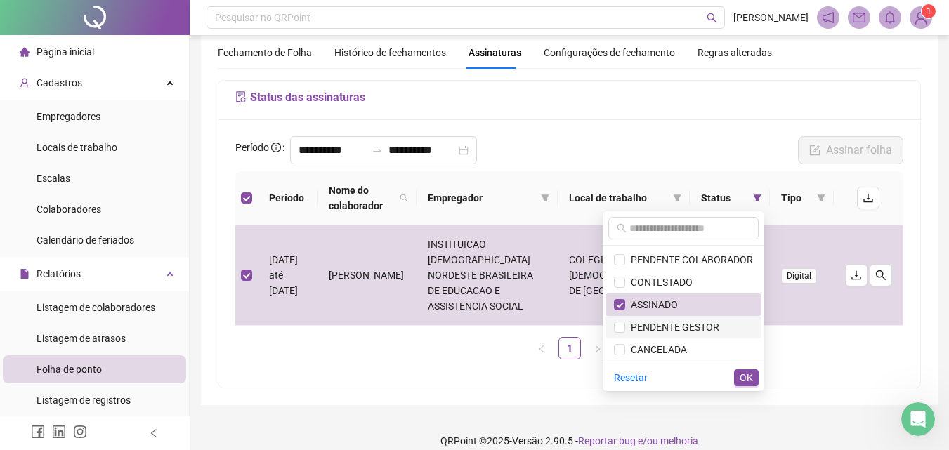
click at [711, 325] on span "PENDENTE GESTOR" at bounding box center [672, 327] width 94 height 11
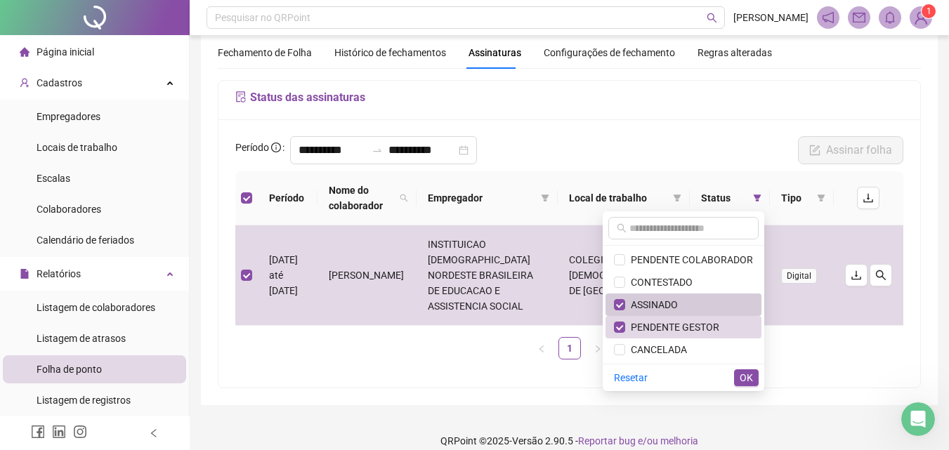
click at [706, 304] on span "ASSINADO" at bounding box center [683, 304] width 139 height 15
click at [739, 378] on button "OK" at bounding box center [746, 377] width 25 height 17
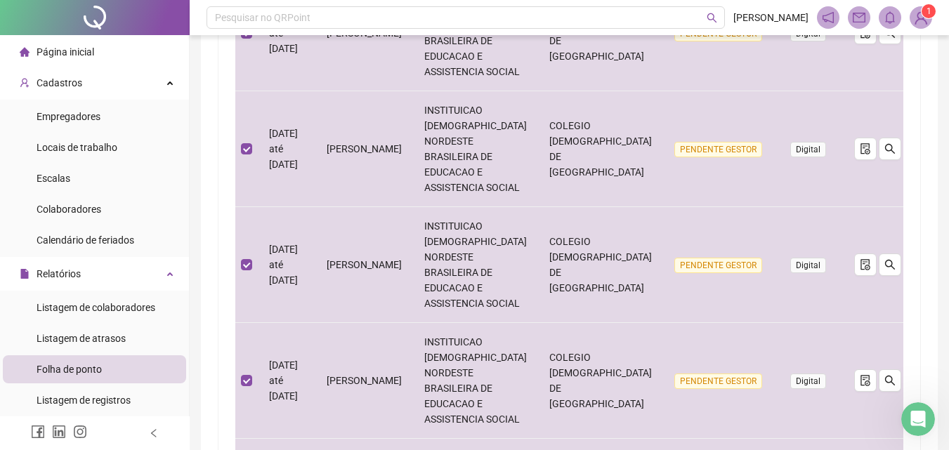
scroll to position [968, 0]
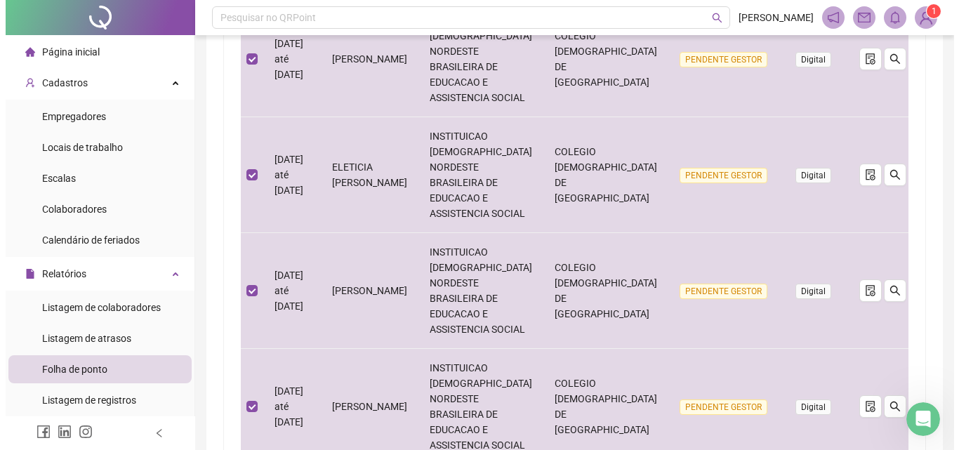
scroll to position [65, 0]
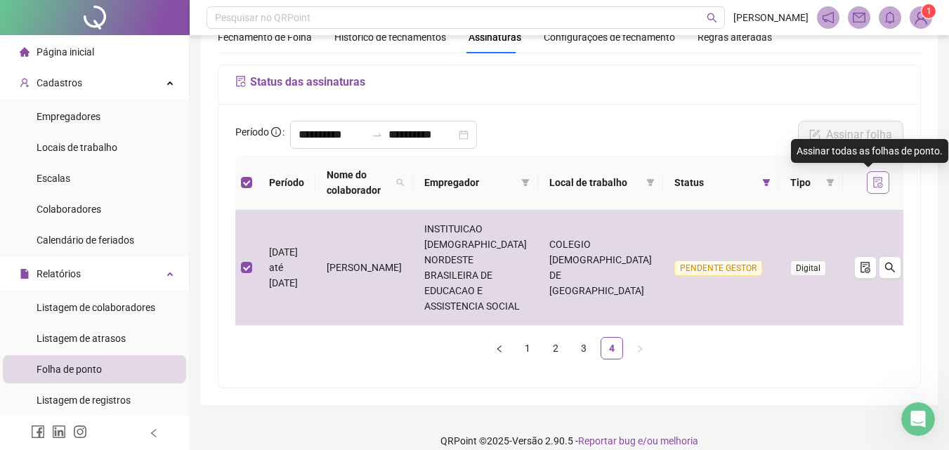
click at [872, 187] on icon "file-done" at bounding box center [877, 182] width 11 height 11
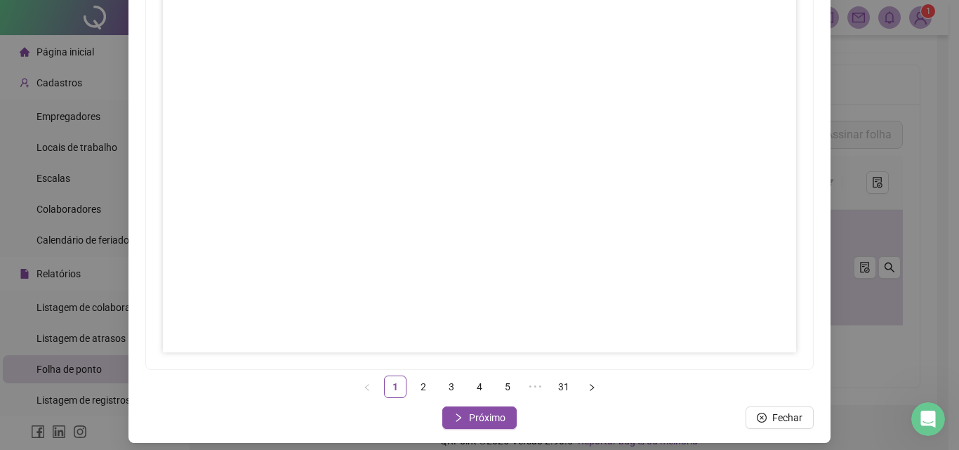
scroll to position [203, 0]
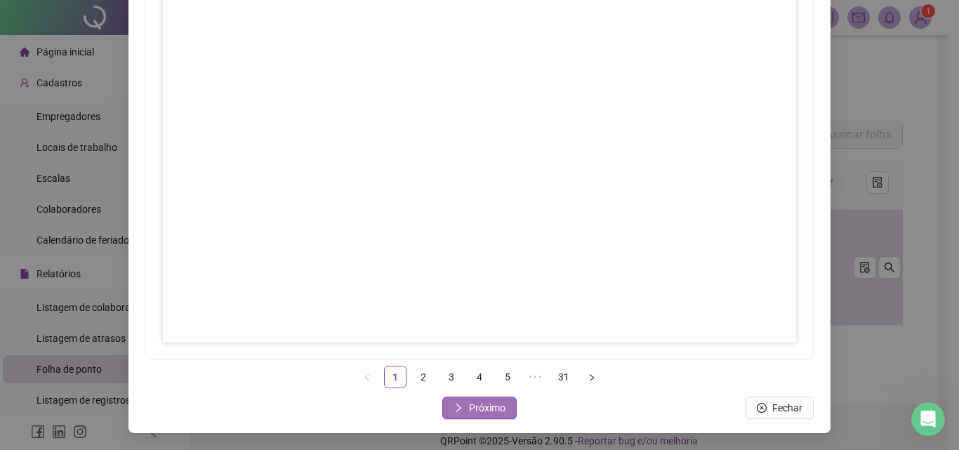
click at [484, 404] on span "Próximo" at bounding box center [487, 407] width 37 height 15
click at [497, 403] on span "Próximo" at bounding box center [487, 407] width 37 height 15
click at [469, 404] on span "Próximo" at bounding box center [487, 407] width 37 height 15
click at [479, 410] on span "Próximo" at bounding box center [487, 407] width 37 height 15
click at [498, 408] on span "Próximo" at bounding box center [487, 407] width 37 height 15
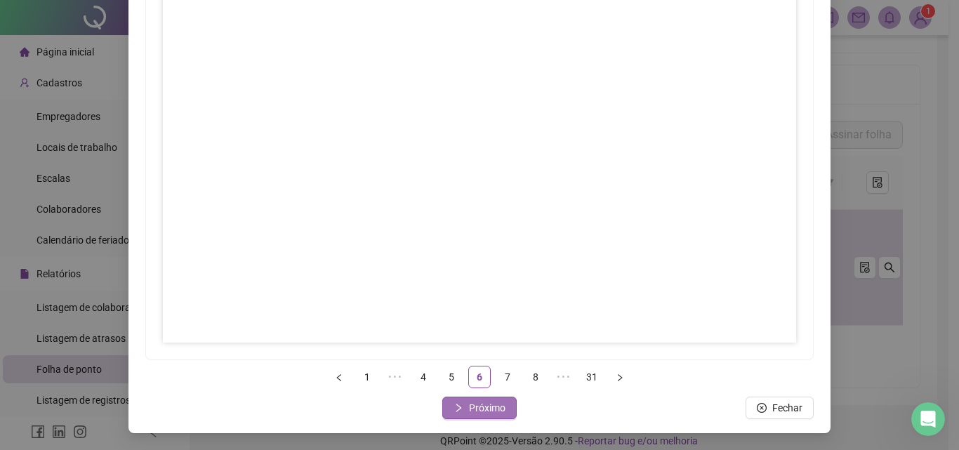
click at [471, 407] on span "Próximo" at bounding box center [487, 407] width 37 height 15
click at [496, 406] on span "Próximo" at bounding box center [487, 407] width 37 height 15
click at [484, 408] on span "Próximo" at bounding box center [487, 407] width 37 height 15
click at [486, 406] on span "Próximo" at bounding box center [487, 407] width 37 height 15
click at [473, 409] on span "Próximo" at bounding box center [487, 407] width 37 height 15
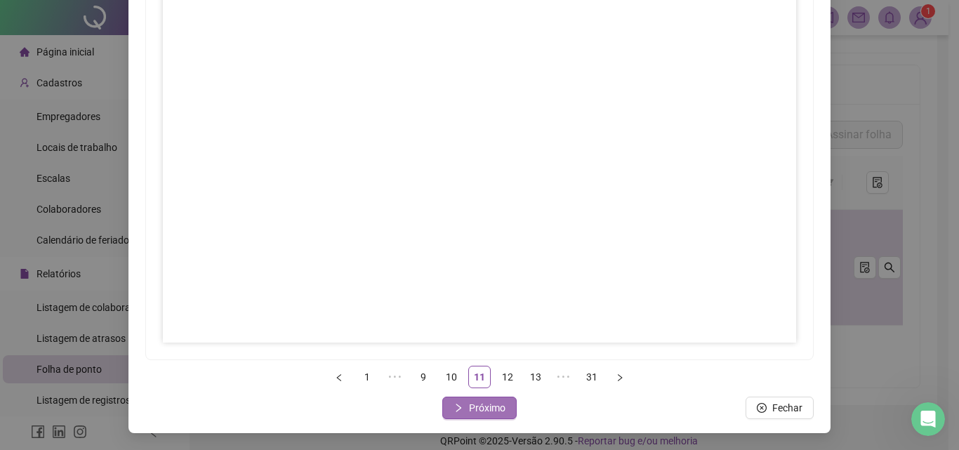
click at [479, 414] on span "Próximo" at bounding box center [487, 407] width 37 height 15
click at [490, 414] on span "Próximo" at bounding box center [487, 407] width 37 height 15
click at [477, 407] on span "Próximo" at bounding box center [487, 407] width 37 height 15
click at [489, 401] on span "Próximo" at bounding box center [487, 407] width 37 height 15
click at [482, 410] on span "Próximo" at bounding box center [487, 407] width 37 height 15
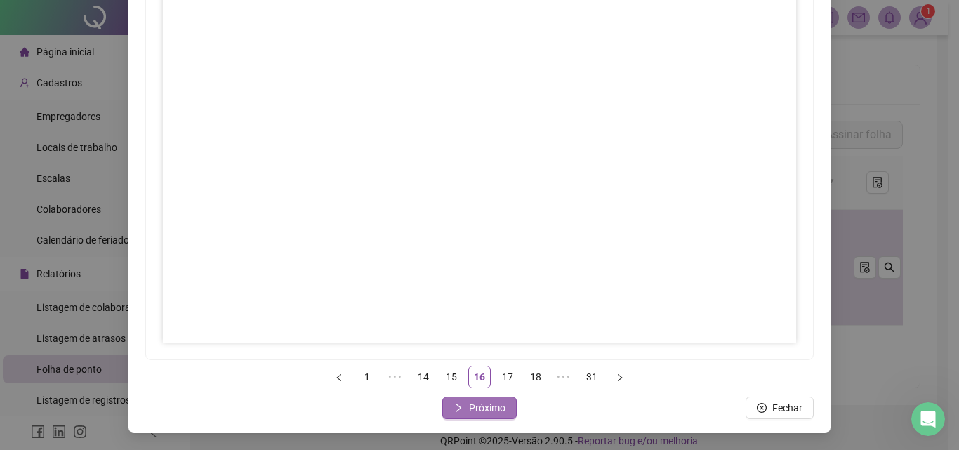
click at [484, 410] on span "Próximo" at bounding box center [487, 407] width 37 height 15
click at [494, 401] on span "Próximo" at bounding box center [487, 407] width 37 height 15
click at [477, 413] on span "Próximo" at bounding box center [487, 407] width 37 height 15
click at [473, 403] on span "Próximo" at bounding box center [487, 407] width 37 height 15
click at [487, 409] on span "Próximo" at bounding box center [487, 407] width 37 height 15
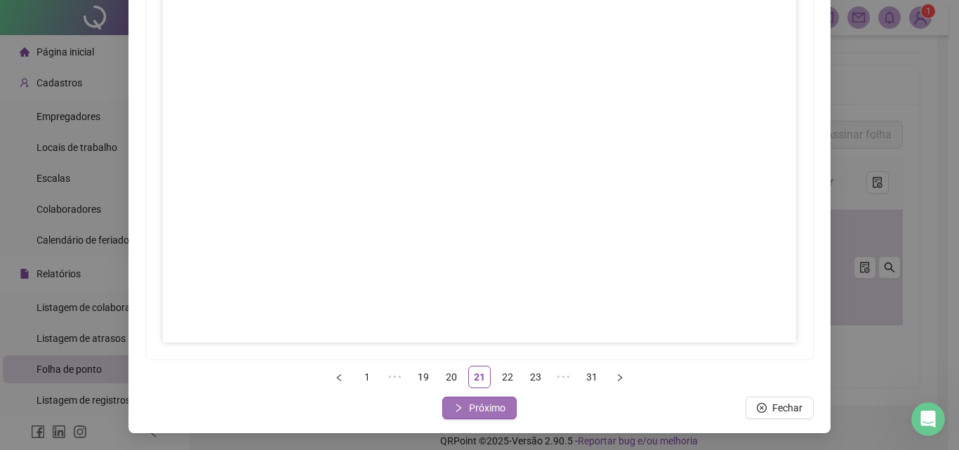
click at [482, 410] on span "Próximo" at bounding box center [487, 407] width 37 height 15
click at [489, 411] on span "Próximo" at bounding box center [487, 407] width 37 height 15
click at [477, 402] on span "Próximo" at bounding box center [487, 407] width 37 height 15
click at [501, 409] on button "Próximo" at bounding box center [479, 408] width 74 height 22
click at [502, 405] on button "Próximo" at bounding box center [479, 408] width 74 height 22
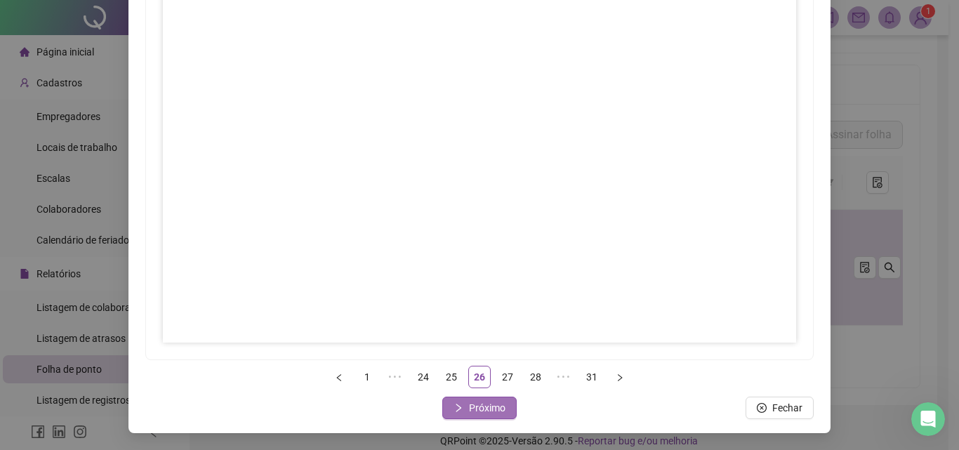
click at [462, 409] on button "Próximo" at bounding box center [479, 408] width 74 height 22
click at [494, 405] on span "Próximo" at bounding box center [487, 407] width 37 height 15
click at [487, 410] on span "Próximo" at bounding box center [487, 407] width 37 height 15
click at [470, 409] on span "Próximo" at bounding box center [487, 407] width 37 height 15
click at [497, 412] on span "Próximo" at bounding box center [487, 407] width 37 height 15
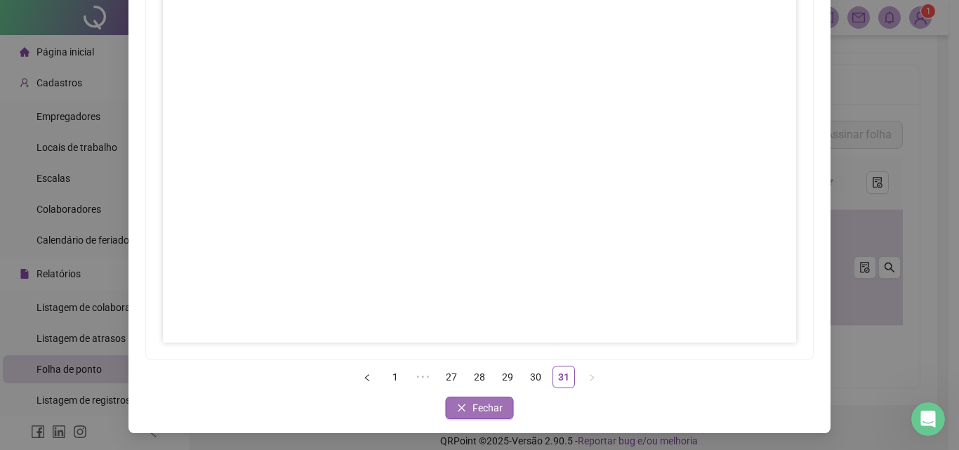
click at [463, 407] on button "Fechar" at bounding box center [480, 408] width 68 height 22
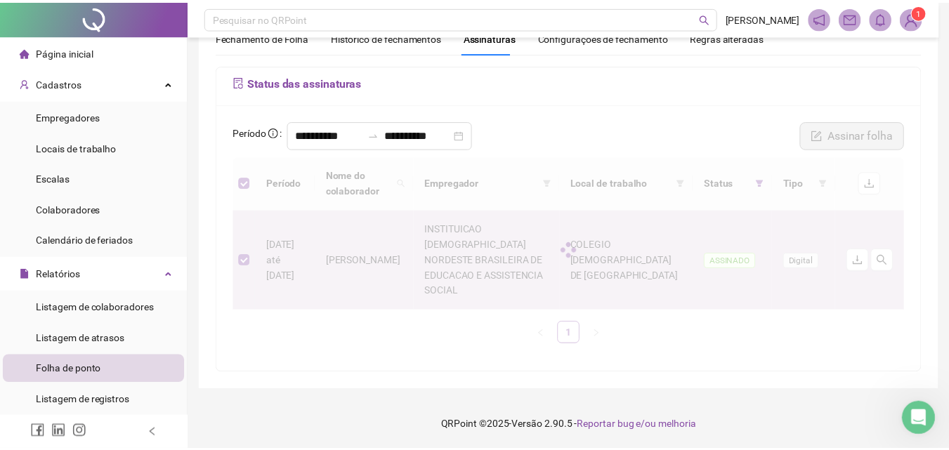
scroll to position [49, 0]
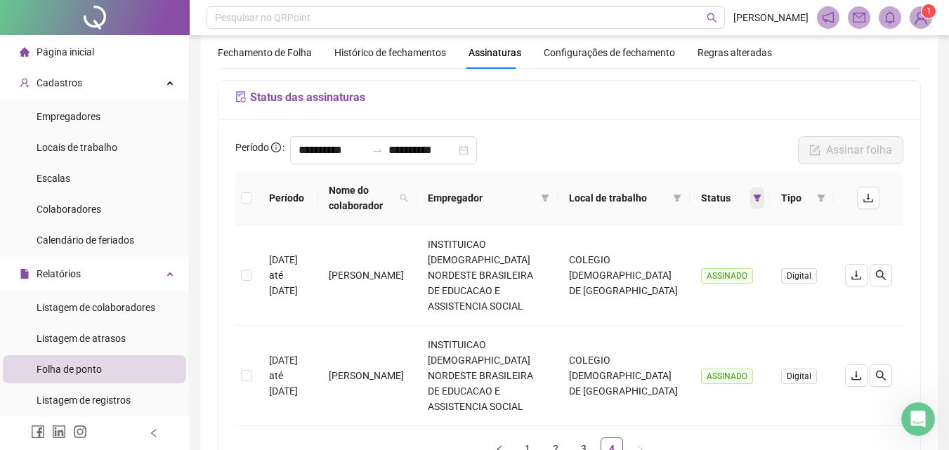
click at [754, 197] on icon "filter" at bounding box center [757, 197] width 8 height 7
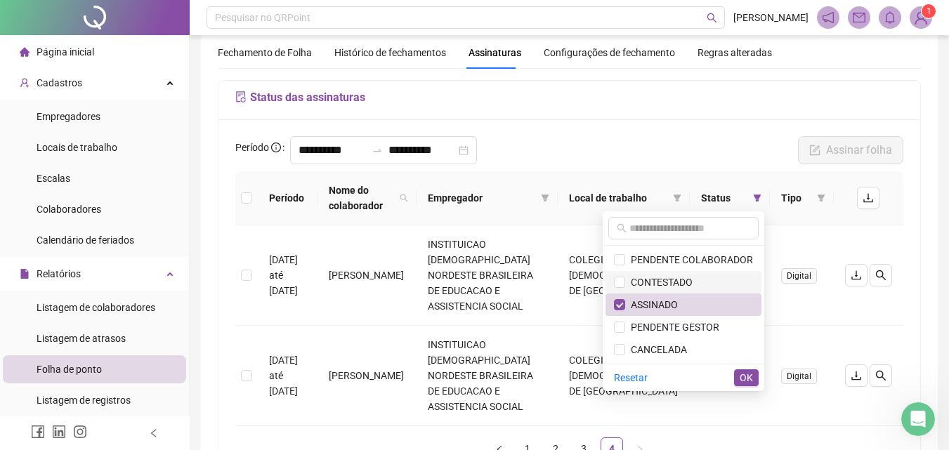
click at [694, 277] on span "CONTESTADO" at bounding box center [683, 282] width 139 height 15
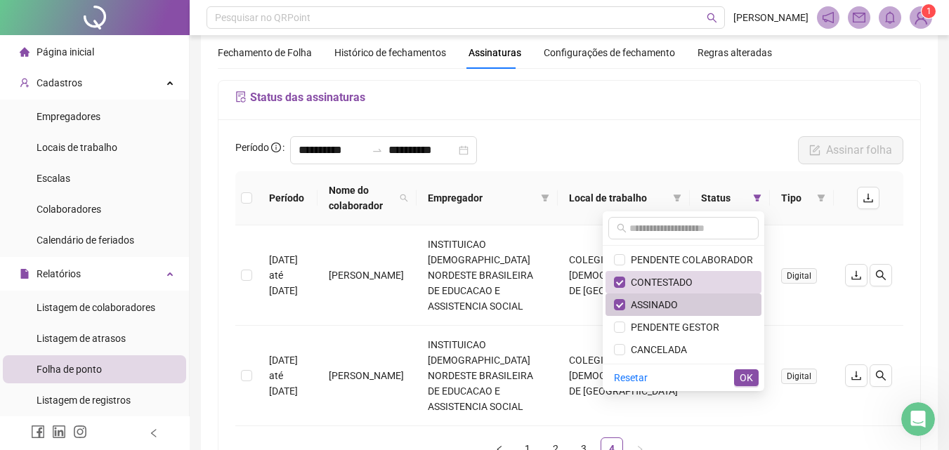
click at [652, 304] on span "ASSINADO" at bounding box center [651, 304] width 53 height 11
click at [744, 369] on button "OK" at bounding box center [746, 377] width 25 height 17
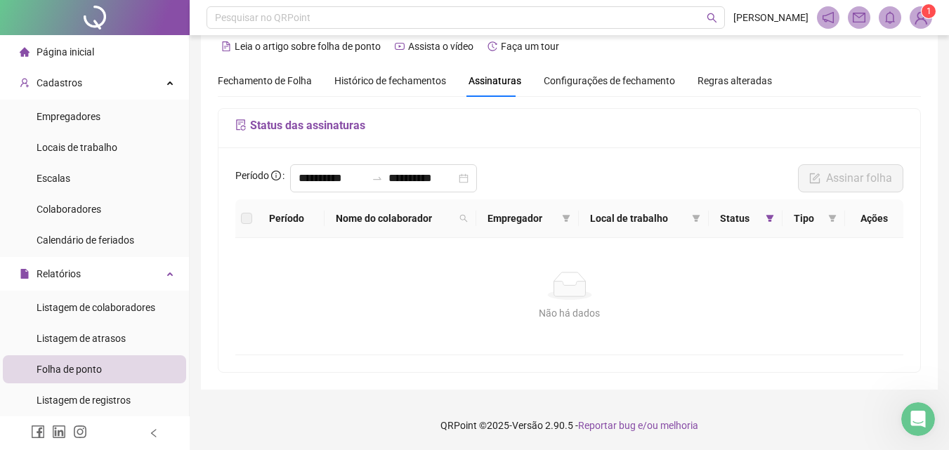
scroll to position [21, 0]
click at [767, 218] on icon "filter" at bounding box center [769, 218] width 8 height 8
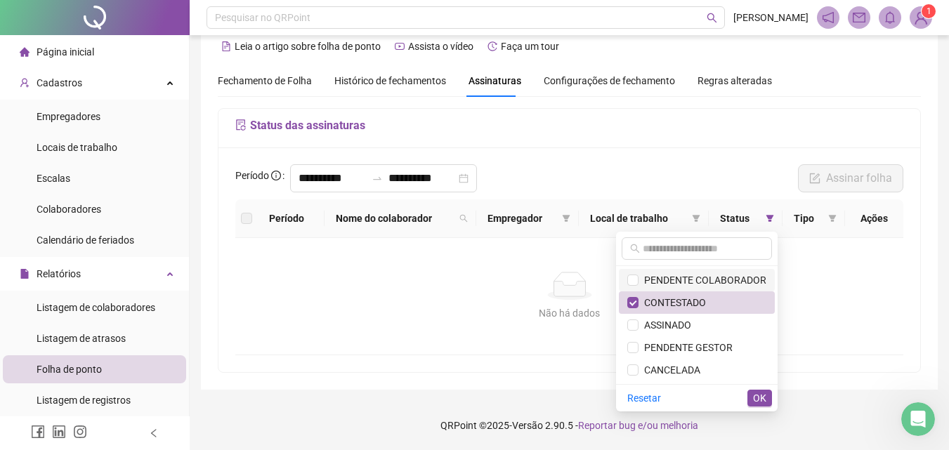
click at [708, 275] on span "PENDENTE COLABORADOR" at bounding box center [702, 280] width 128 height 11
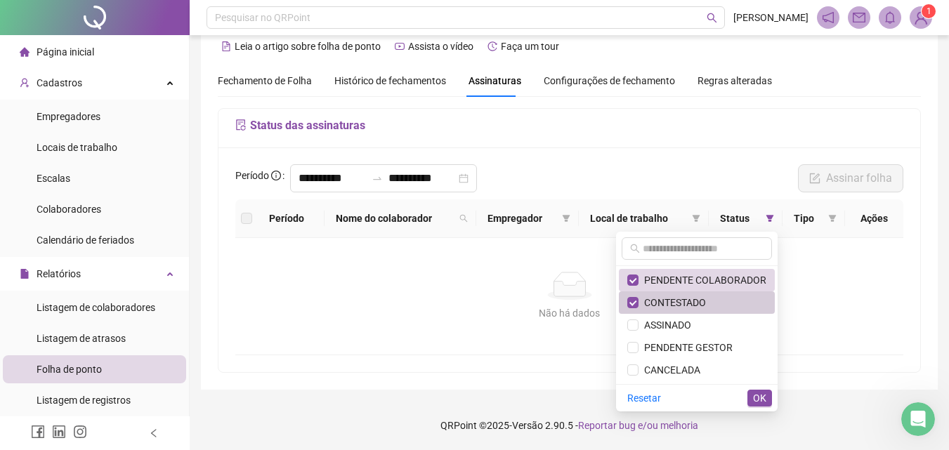
click at [692, 306] on span "CONTESTADO" at bounding box center [671, 302] width 67 height 11
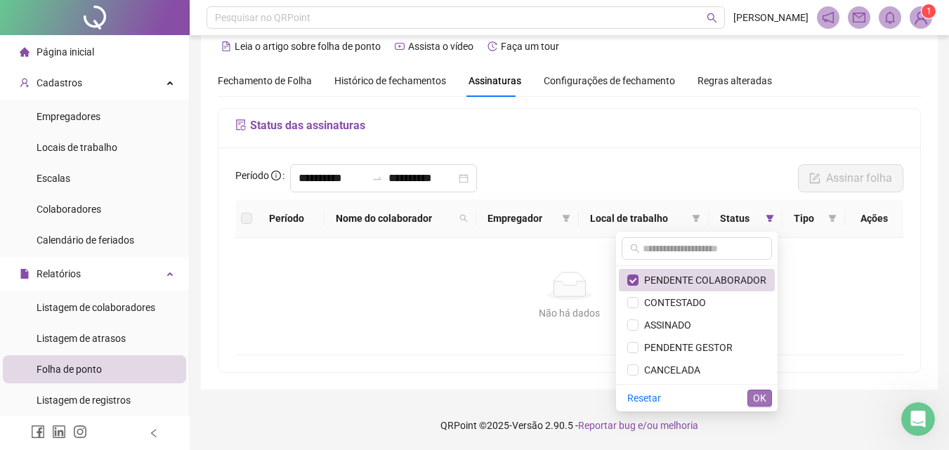
click at [760, 399] on span "OK" at bounding box center [759, 397] width 13 height 15
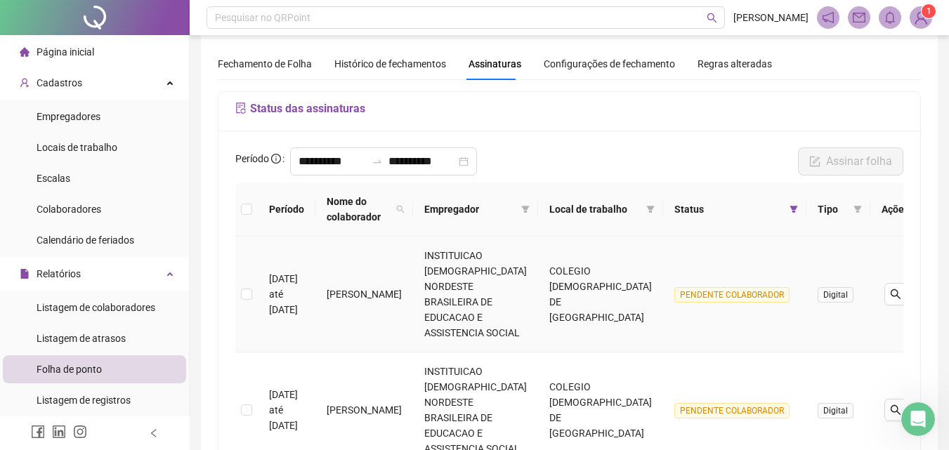
scroll to position [5, 0]
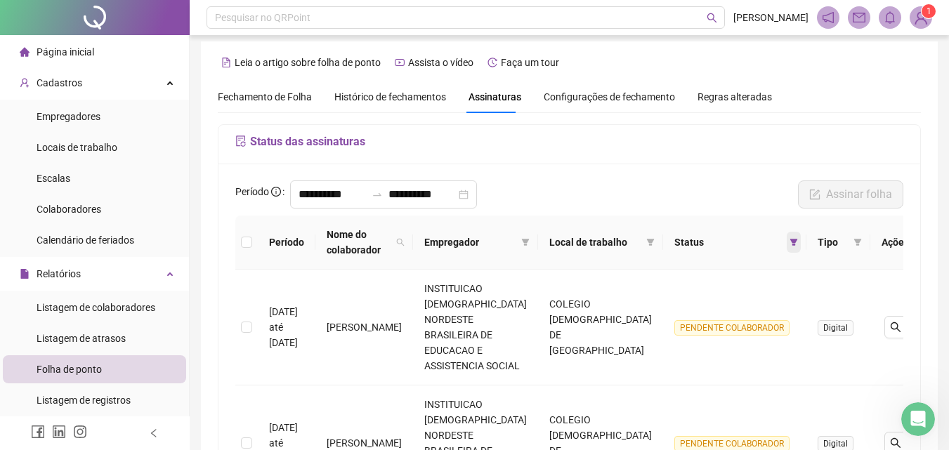
click at [789, 239] on icon "filter" at bounding box center [793, 242] width 8 height 8
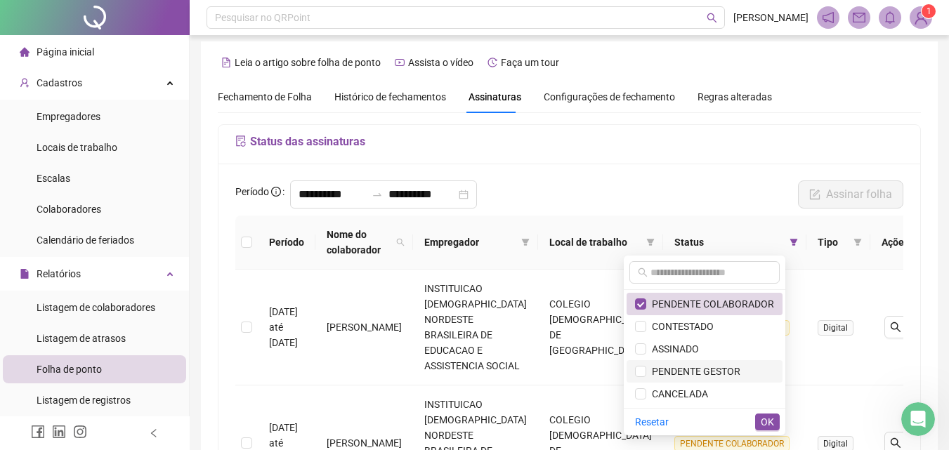
click at [699, 368] on span "PENDENTE GESTOR" at bounding box center [693, 371] width 94 height 11
click at [691, 304] on span "PENDENTE COLABORADOR" at bounding box center [710, 303] width 128 height 11
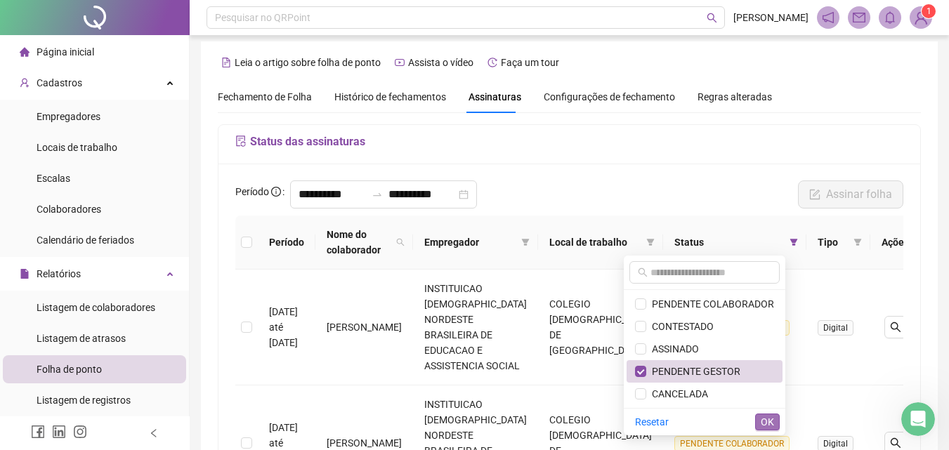
click at [772, 423] on span "OK" at bounding box center [766, 421] width 13 height 15
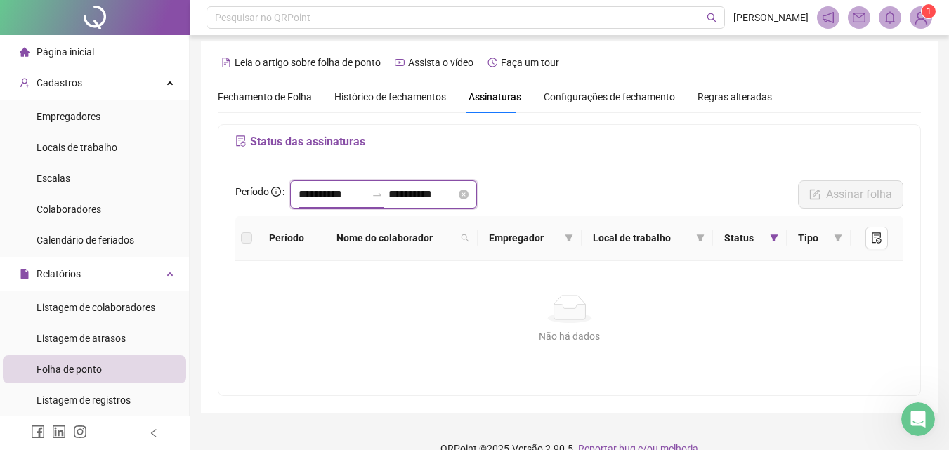
click at [333, 197] on input "**********" at bounding box center [331, 194] width 67 height 17
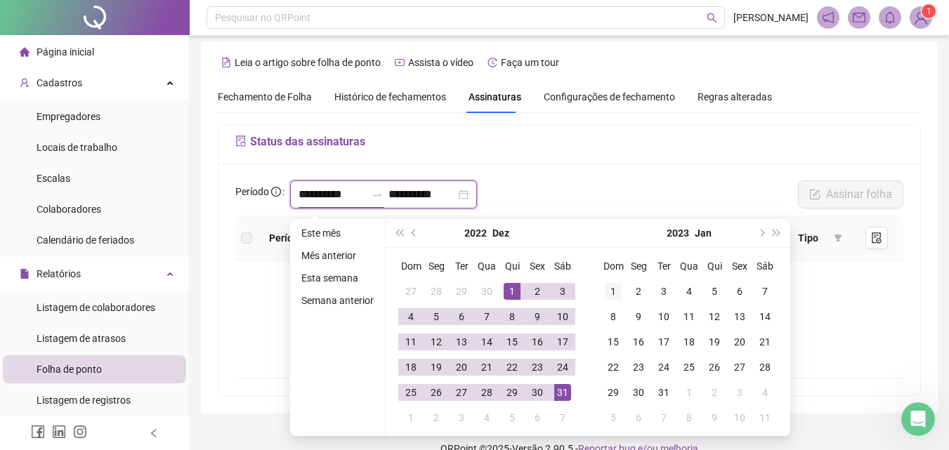
type input "**********"
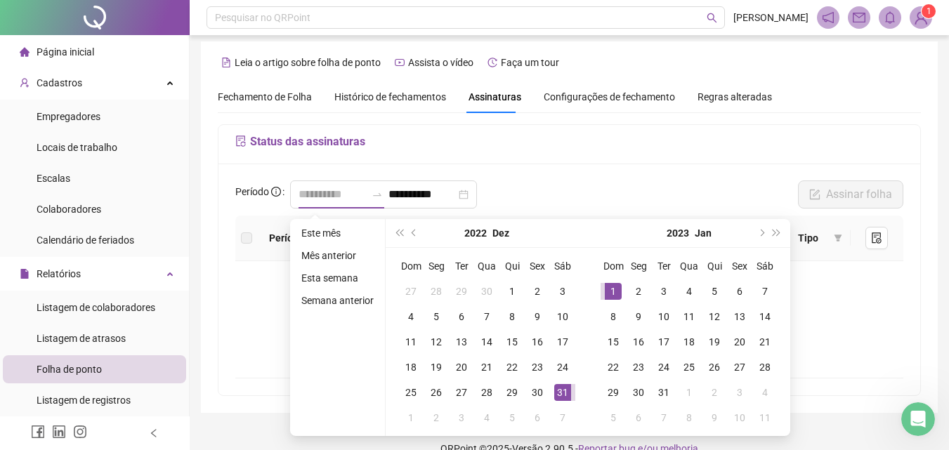
click at [610, 284] on div "1" at bounding box center [613, 291] width 17 height 17
type input "**********"
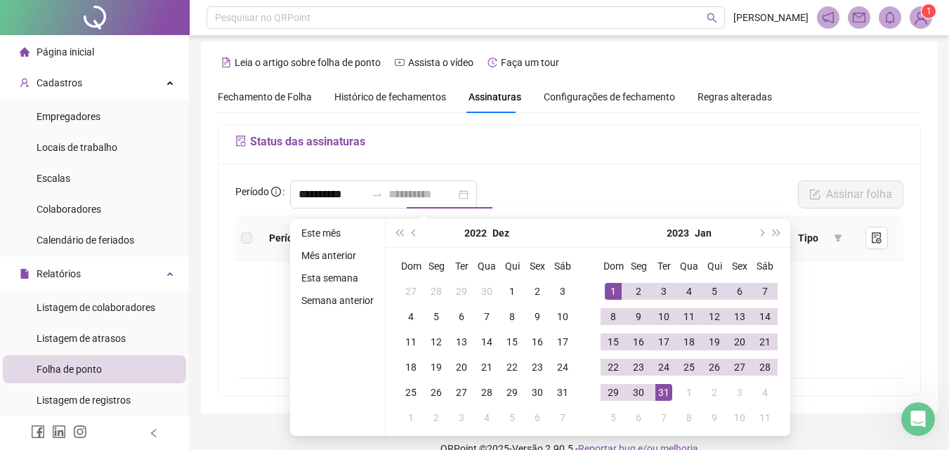
click at [663, 401] on td "31" at bounding box center [663, 392] width 25 height 25
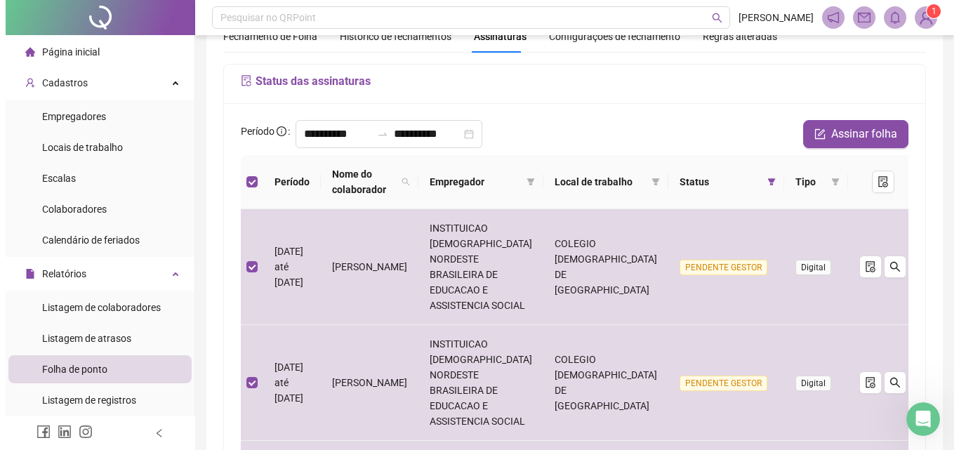
scroll to position [0, 0]
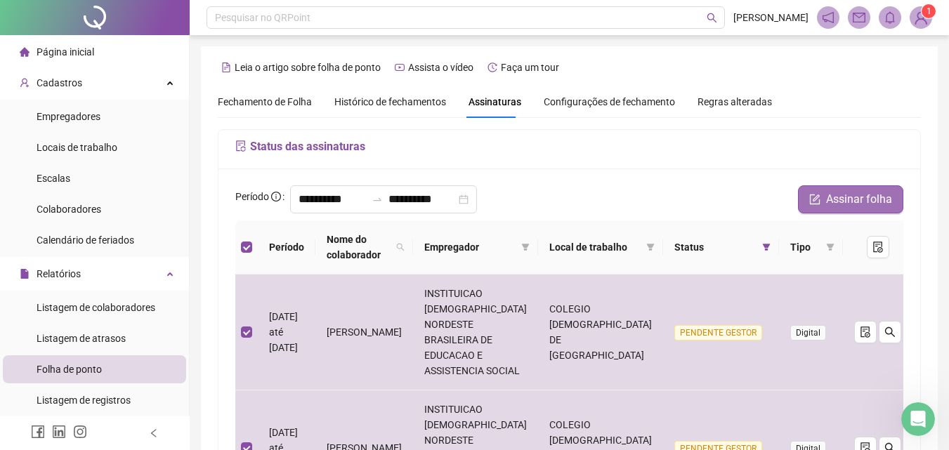
click at [855, 192] on span "Assinar folha" at bounding box center [859, 199] width 66 height 17
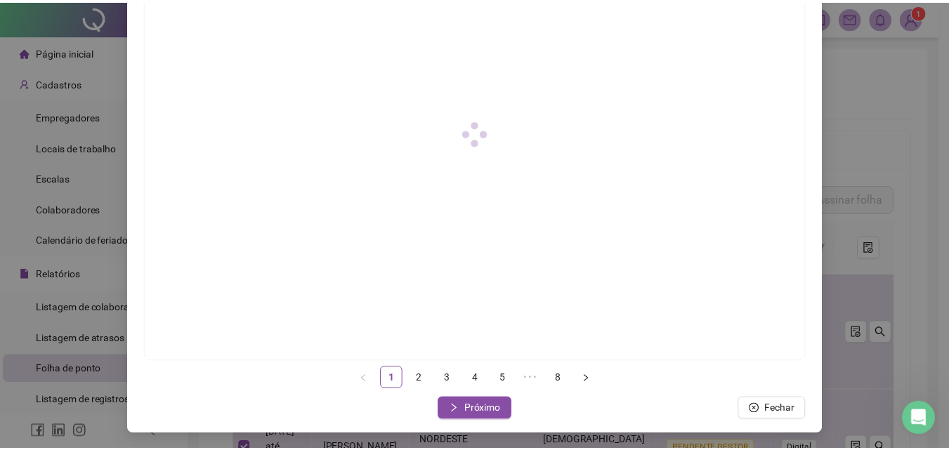
scroll to position [203, 0]
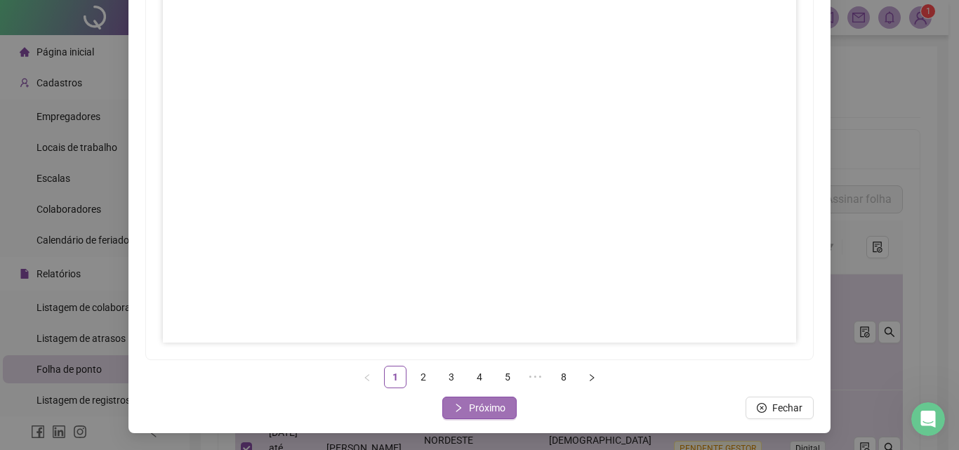
click at [464, 410] on button "Próximo" at bounding box center [479, 408] width 74 height 22
click at [479, 402] on span "Próximo" at bounding box center [487, 407] width 37 height 15
click at [493, 407] on span "Próximo" at bounding box center [487, 407] width 37 height 15
click at [470, 404] on span "Próximo" at bounding box center [487, 407] width 37 height 15
click at [479, 408] on span "Próximo" at bounding box center [487, 407] width 37 height 15
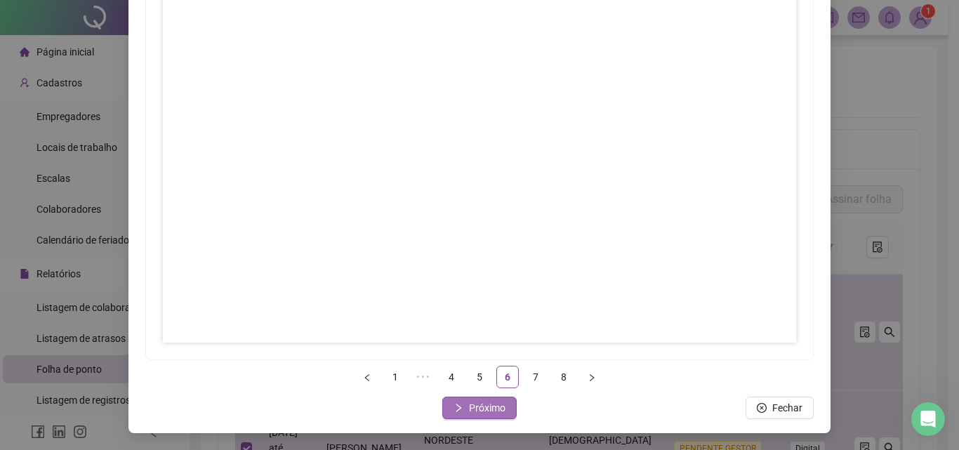
click at [492, 405] on span "Próximo" at bounding box center [487, 407] width 37 height 15
click at [474, 400] on button "Próximo" at bounding box center [479, 408] width 74 height 22
click at [473, 407] on span "Fechar" at bounding box center [488, 407] width 30 height 15
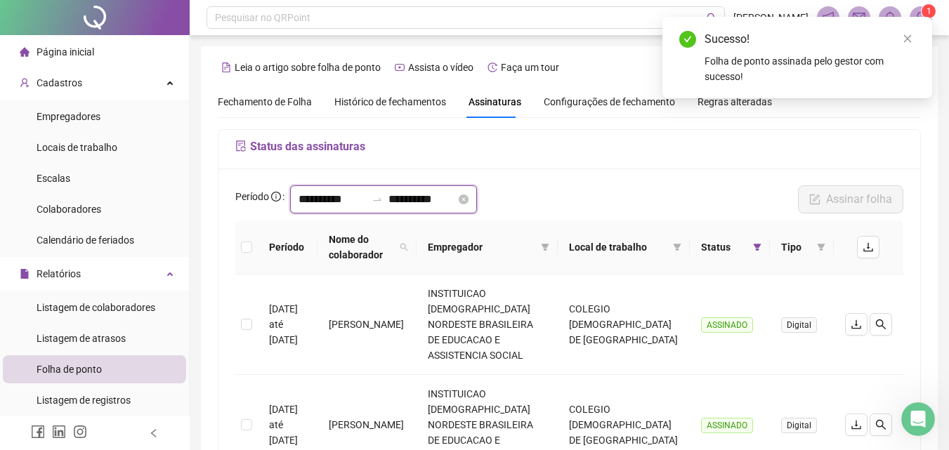
click at [306, 203] on input "**********" at bounding box center [331, 199] width 67 height 17
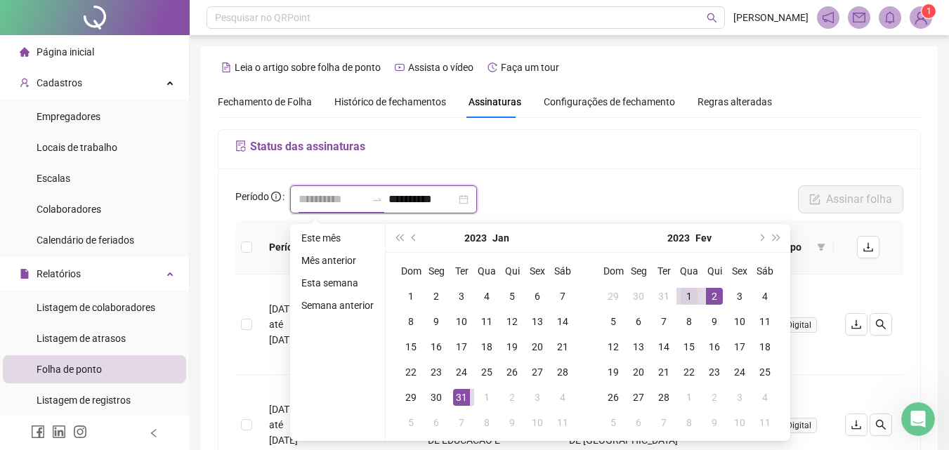
type input "**********"
click at [685, 290] on div "1" at bounding box center [688, 296] width 17 height 17
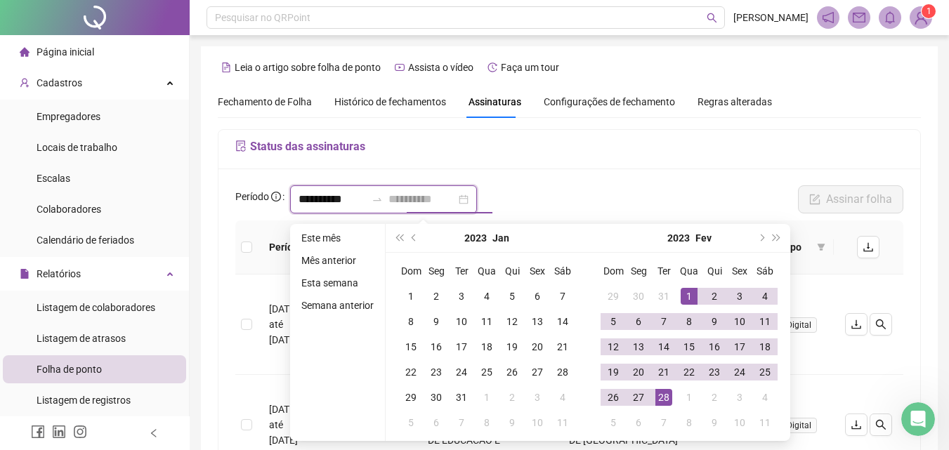
type input "**********"
click at [662, 396] on div "28" at bounding box center [663, 397] width 17 height 17
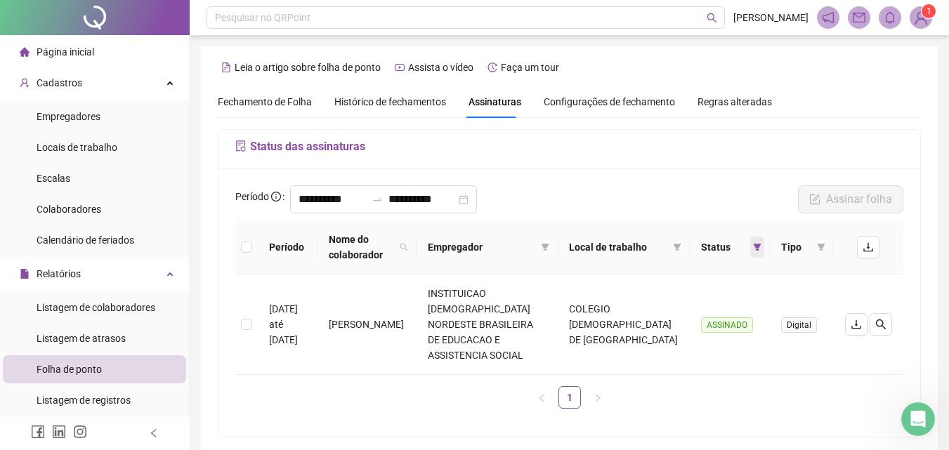
click at [758, 246] on icon "filter" at bounding box center [757, 247] width 8 height 7
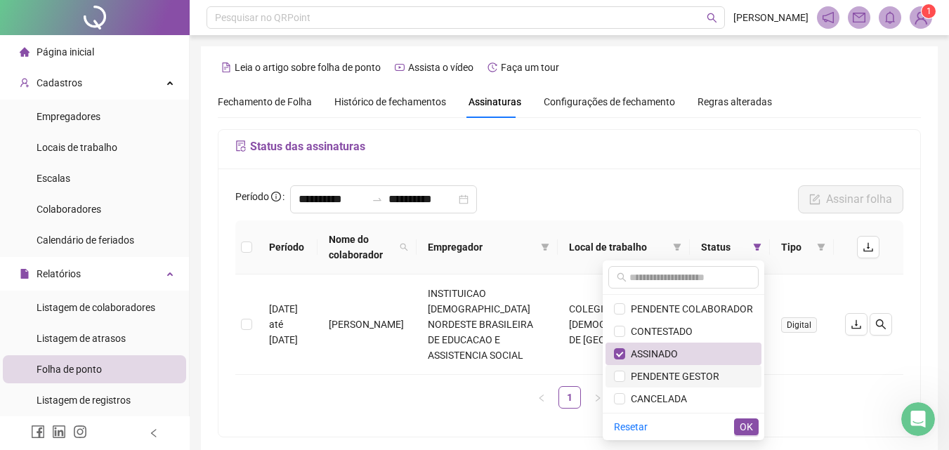
click at [687, 372] on span "PENDENTE GESTOR" at bounding box center [672, 376] width 94 height 11
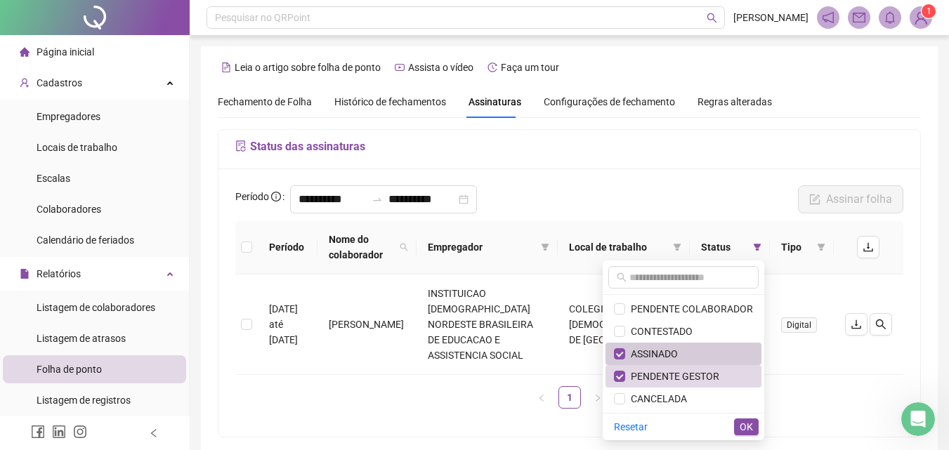
click at [682, 350] on span "ASSINADO" at bounding box center [683, 353] width 139 height 15
click at [696, 372] on span "PENDENTE GESTOR" at bounding box center [672, 376] width 94 height 11
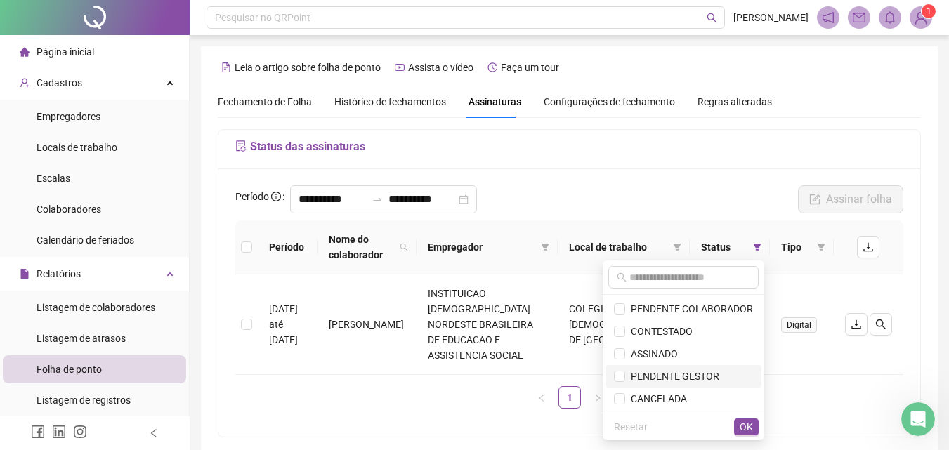
drag, startPoint x: 701, startPoint y: 374, endPoint x: 715, endPoint y: 386, distance: 18.4
click at [705, 374] on span "PENDENTE GESTOR" at bounding box center [672, 376] width 94 height 11
click at [745, 423] on span "OK" at bounding box center [745, 426] width 13 height 15
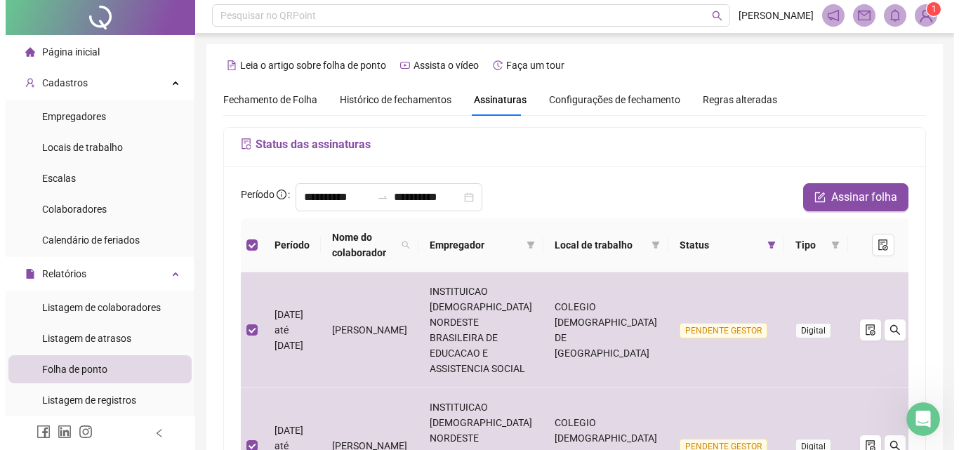
scroll to position [0, 0]
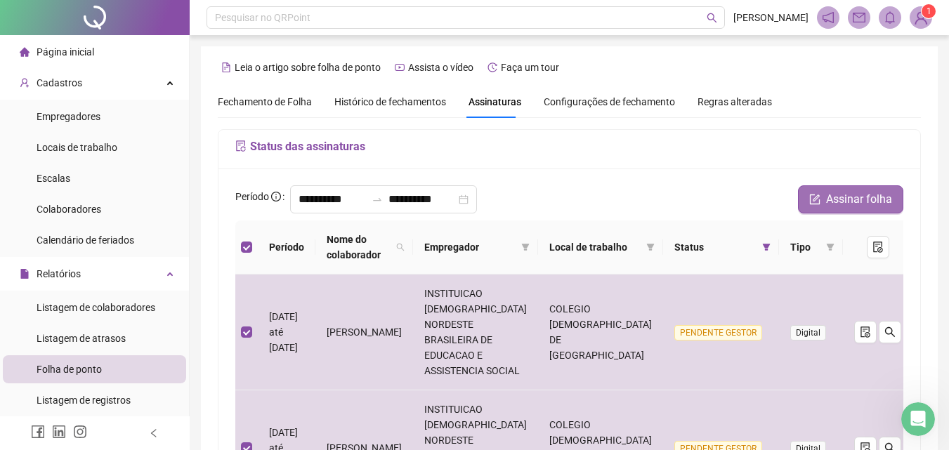
click at [864, 199] on span "Assinar folha" at bounding box center [859, 199] width 66 height 17
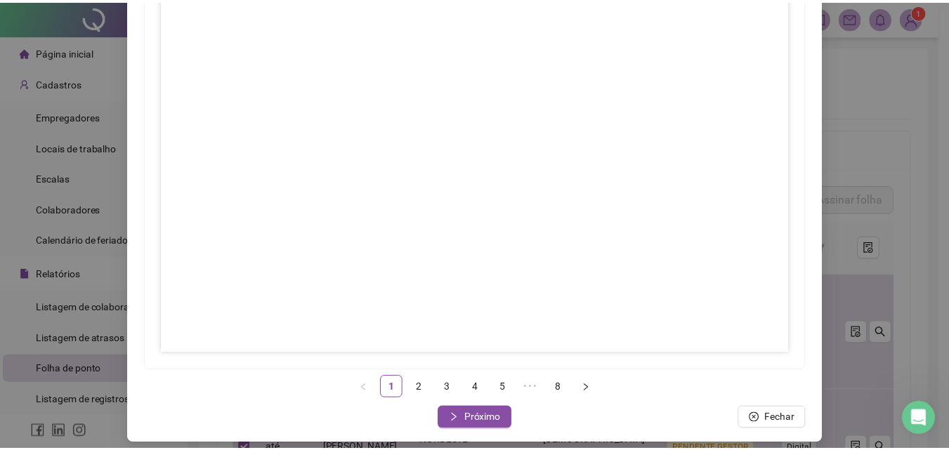
scroll to position [203, 0]
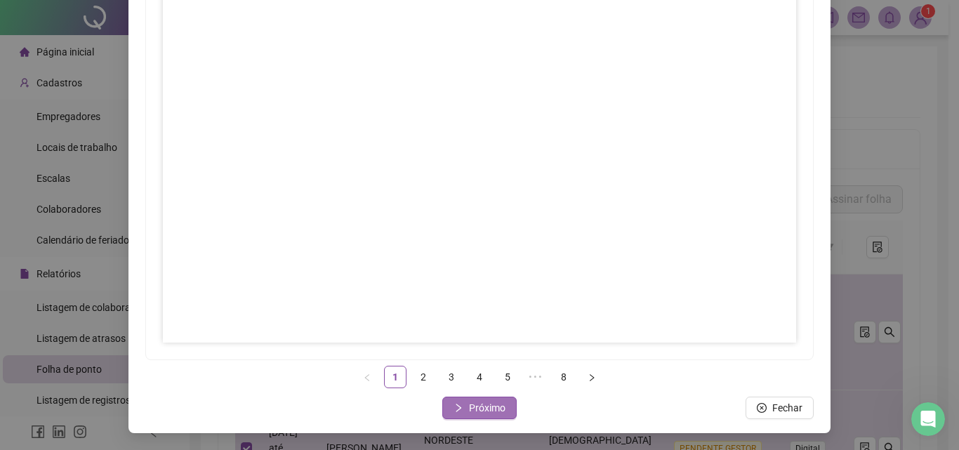
click at [474, 407] on span "Próximo" at bounding box center [487, 407] width 37 height 15
click at [485, 407] on span "Próximo" at bounding box center [487, 407] width 37 height 15
click at [473, 413] on span "Próximo" at bounding box center [487, 407] width 37 height 15
click at [482, 408] on span "Próximo" at bounding box center [487, 407] width 37 height 15
click at [470, 409] on span "Próximo" at bounding box center [487, 407] width 37 height 15
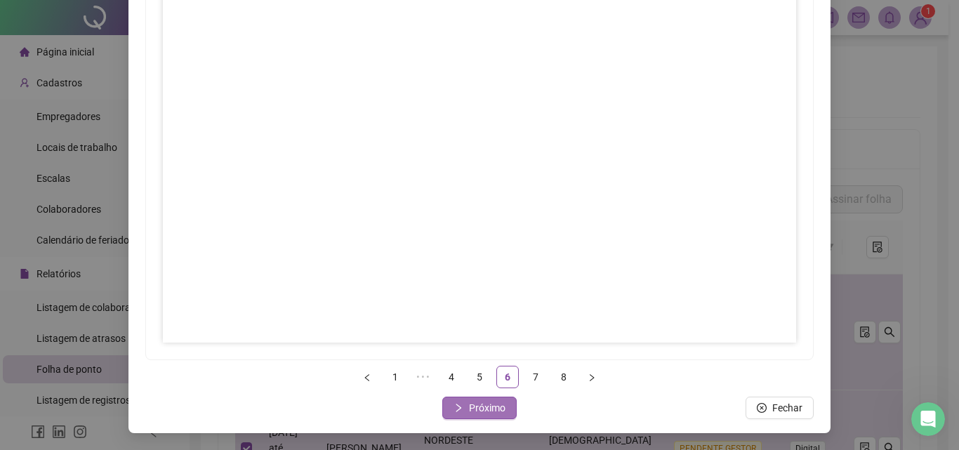
click at [486, 408] on span "Próximo" at bounding box center [487, 407] width 37 height 15
click at [484, 407] on span "Próximo" at bounding box center [487, 407] width 37 height 15
click at [493, 402] on span "Fechar" at bounding box center [488, 407] width 30 height 15
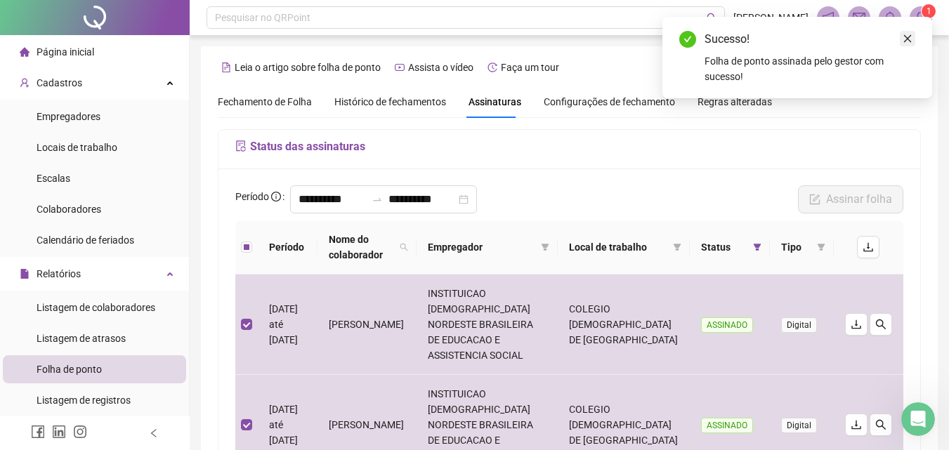
click at [908, 35] on icon "close" at bounding box center [907, 39] width 10 height 10
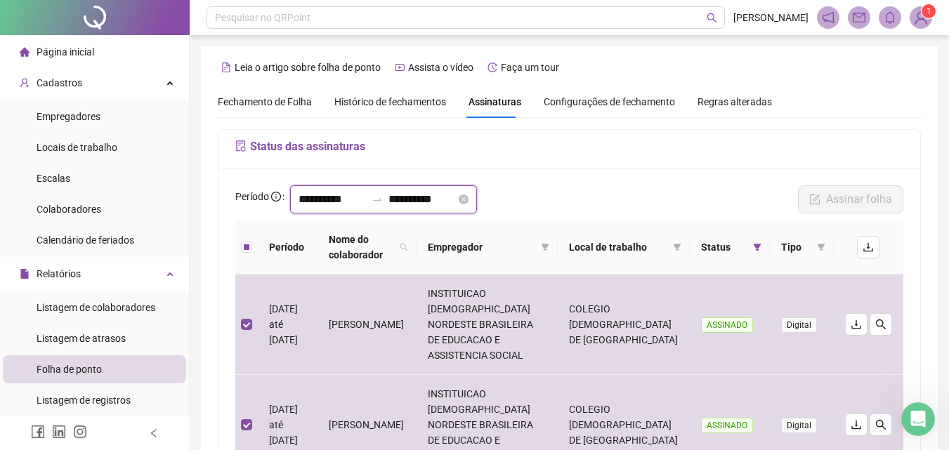
click at [319, 202] on input "**********" at bounding box center [331, 199] width 67 height 17
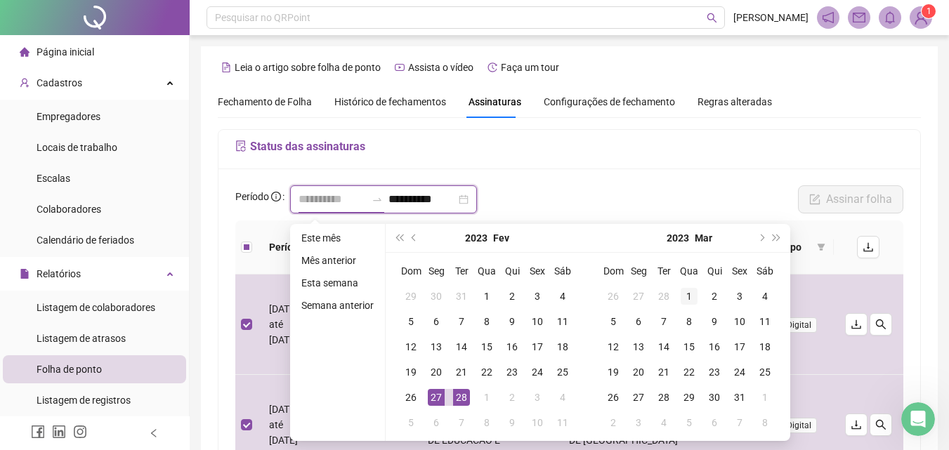
type input "**********"
click at [687, 292] on div "1" at bounding box center [688, 296] width 17 height 17
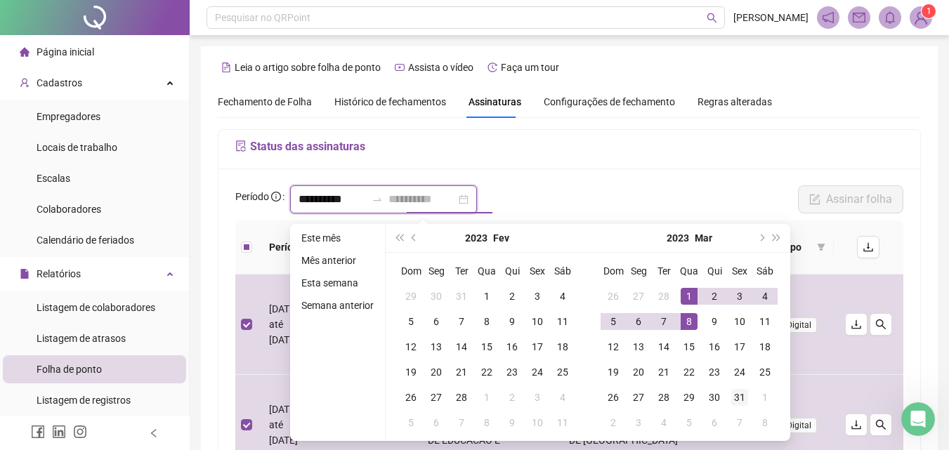
type input "**********"
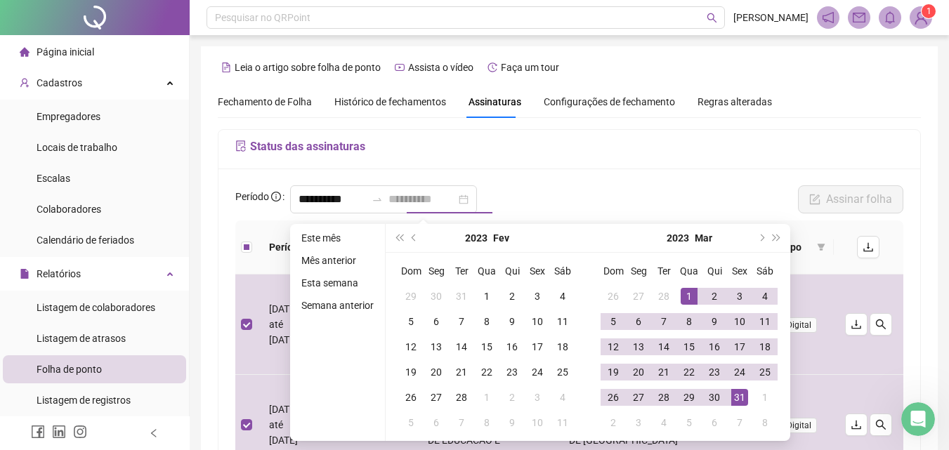
click at [734, 397] on div "31" at bounding box center [739, 397] width 17 height 17
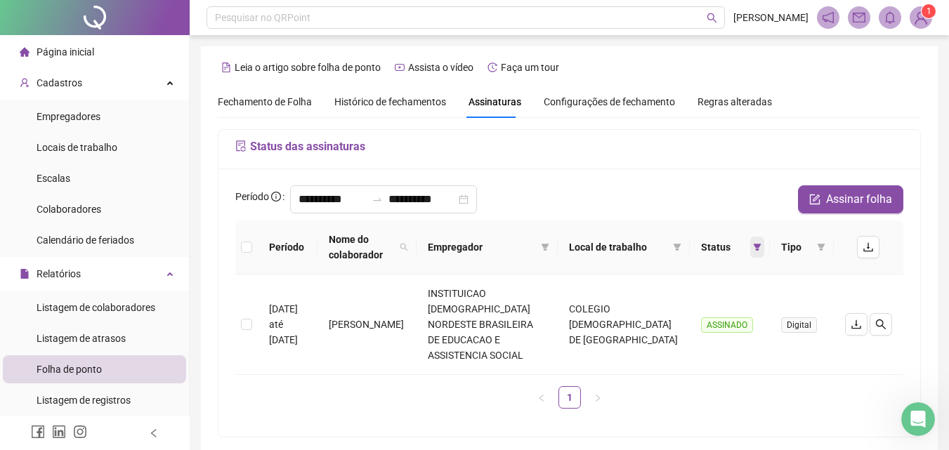
click at [757, 250] on icon "filter" at bounding box center [757, 247] width 8 height 7
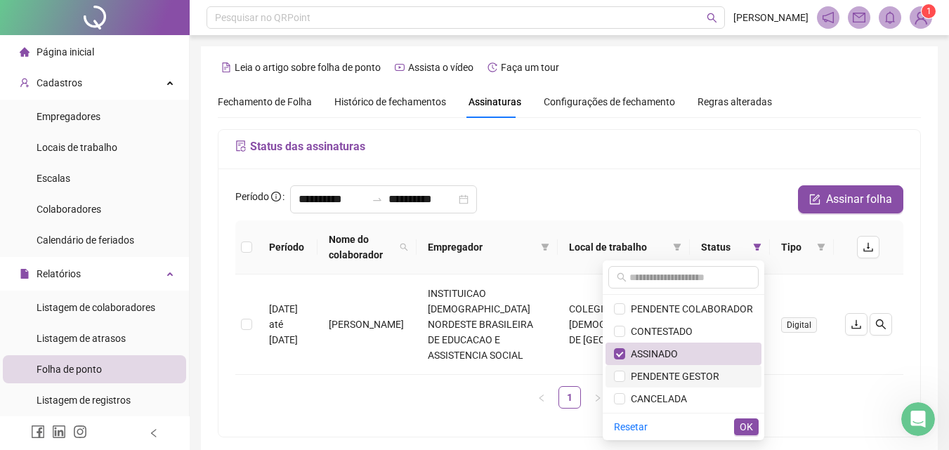
click at [675, 376] on span "PENDENTE GESTOR" at bounding box center [672, 376] width 94 height 11
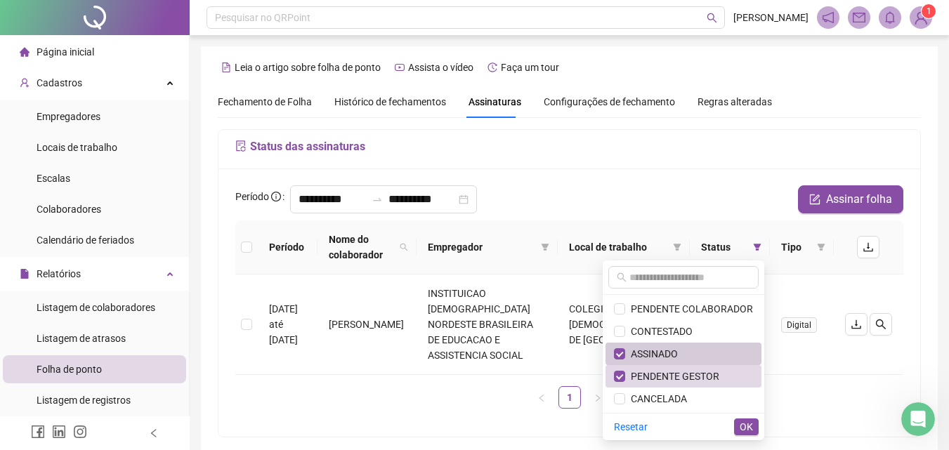
click at [675, 359] on span "ASSINADO" at bounding box center [651, 353] width 53 height 11
click at [754, 424] on button "OK" at bounding box center [746, 426] width 25 height 17
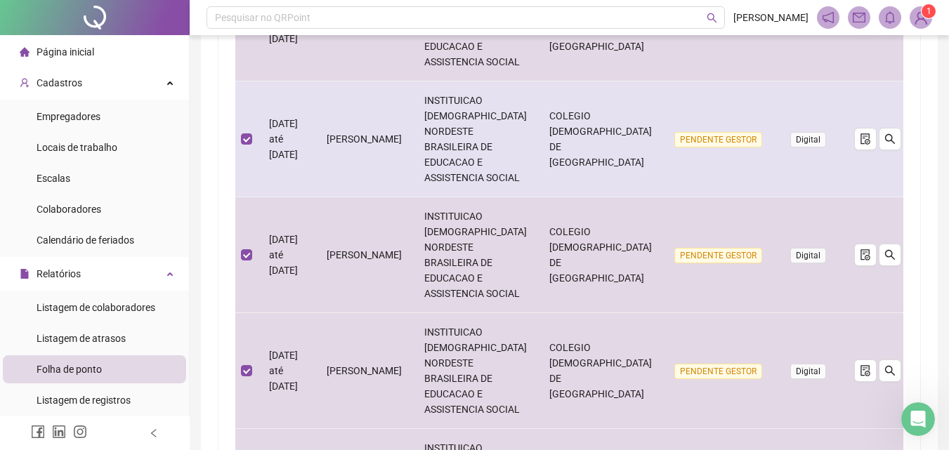
scroll to position [968, 0]
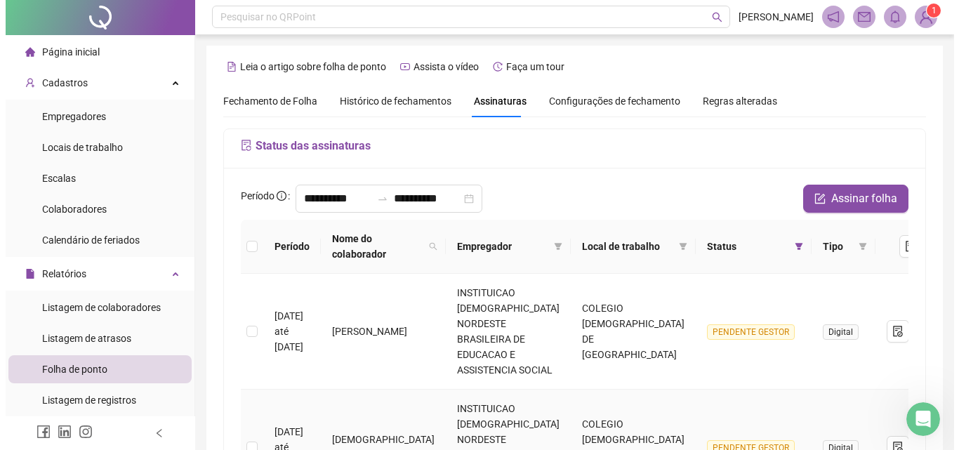
scroll to position [0, 0]
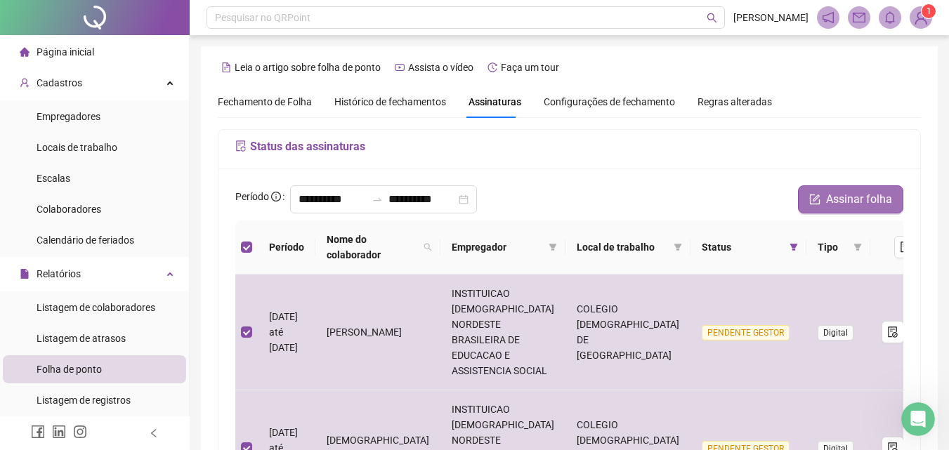
click at [852, 200] on span "Assinar folha" at bounding box center [859, 199] width 66 height 17
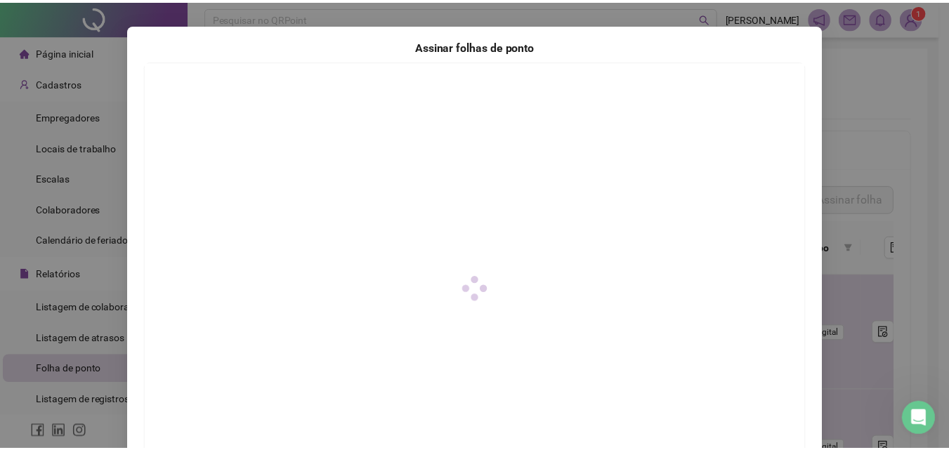
scroll to position [203, 0]
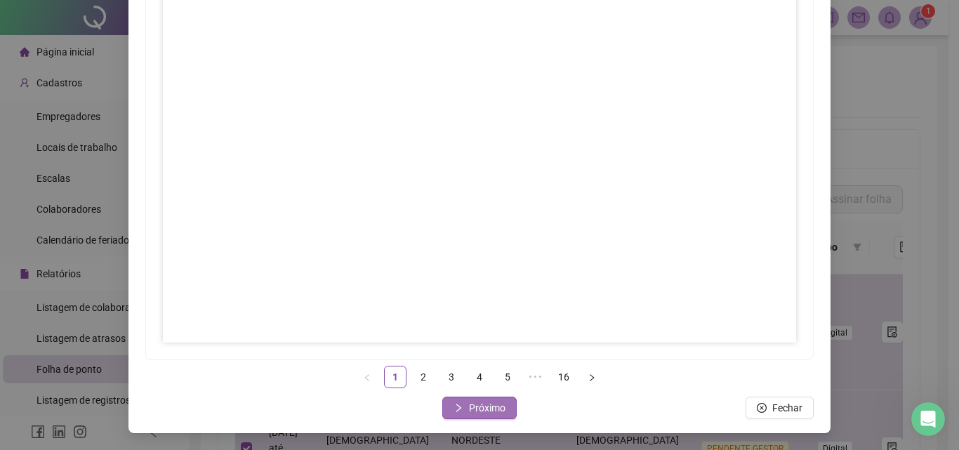
click at [487, 411] on span "Próximo" at bounding box center [487, 407] width 37 height 15
click at [471, 408] on span "Próximo" at bounding box center [487, 407] width 37 height 15
click at [487, 406] on span "Próximo" at bounding box center [487, 407] width 37 height 15
click at [465, 399] on button "Próximo" at bounding box center [479, 408] width 74 height 22
click at [476, 404] on span "Próximo" at bounding box center [487, 407] width 37 height 15
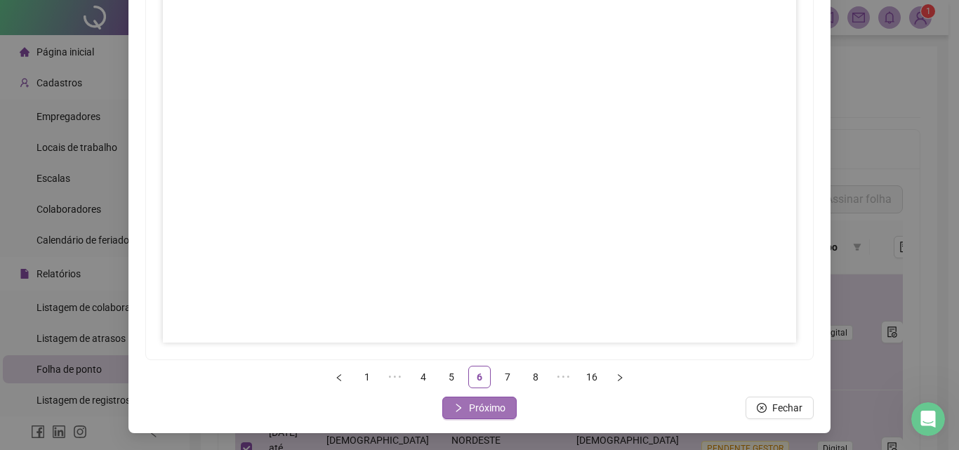
click at [469, 402] on span "Próximo" at bounding box center [487, 407] width 37 height 15
click at [501, 413] on button "Próximo" at bounding box center [479, 408] width 74 height 22
click at [470, 408] on span "Próximo" at bounding box center [487, 407] width 37 height 15
click at [483, 412] on span "Próximo" at bounding box center [487, 407] width 37 height 15
click at [478, 404] on span "Próximo" at bounding box center [487, 407] width 37 height 15
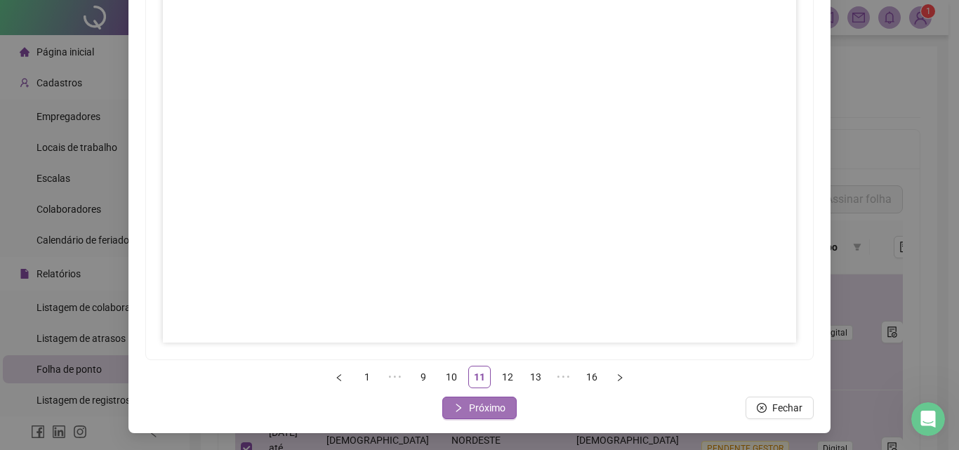
click at [503, 410] on button "Próximo" at bounding box center [479, 408] width 74 height 22
click at [471, 406] on span "Próximo" at bounding box center [487, 407] width 37 height 15
click at [469, 414] on span "Próximo" at bounding box center [487, 407] width 37 height 15
click at [469, 405] on span "Próximo" at bounding box center [487, 407] width 37 height 15
click at [480, 415] on span "Próximo" at bounding box center [487, 407] width 37 height 15
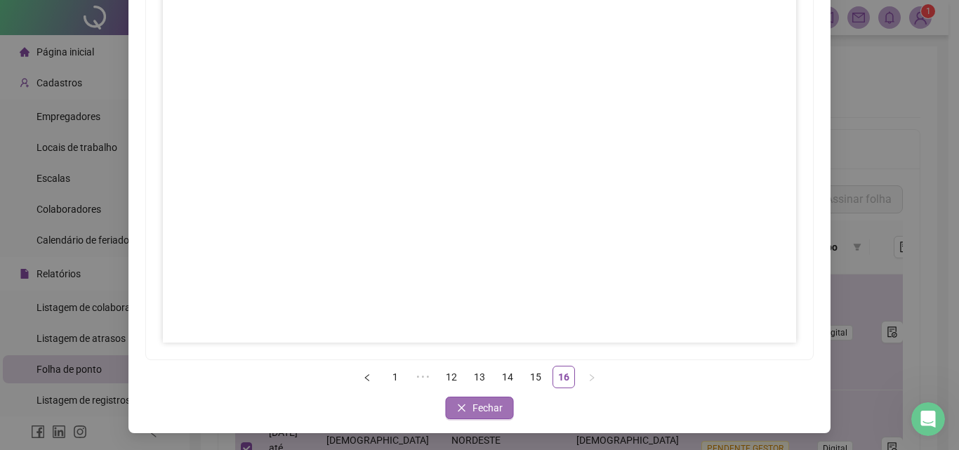
click at [473, 409] on span "Fechar" at bounding box center [488, 407] width 30 height 15
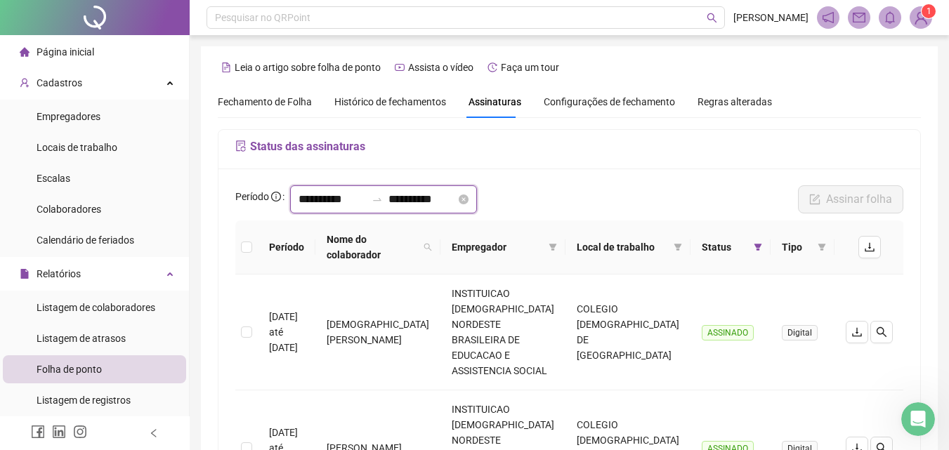
click at [329, 201] on input "**********" at bounding box center [331, 199] width 67 height 17
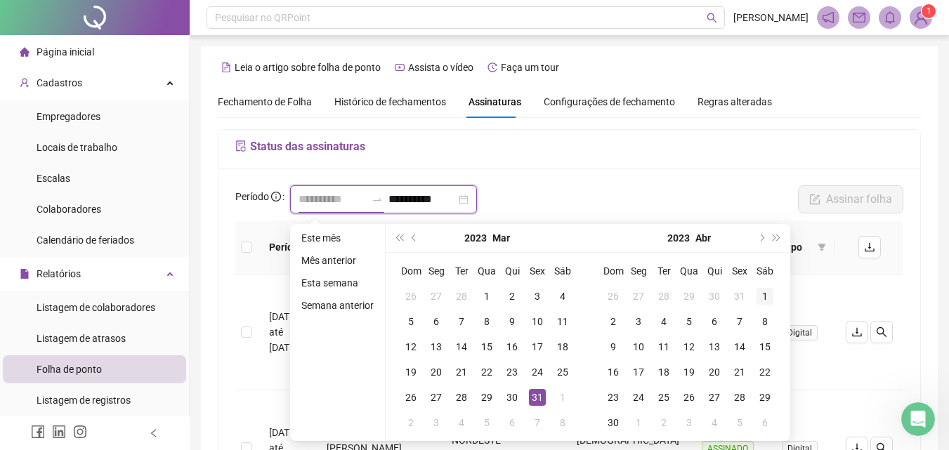
type input "**********"
click at [763, 298] on div "1" at bounding box center [764, 296] width 17 height 17
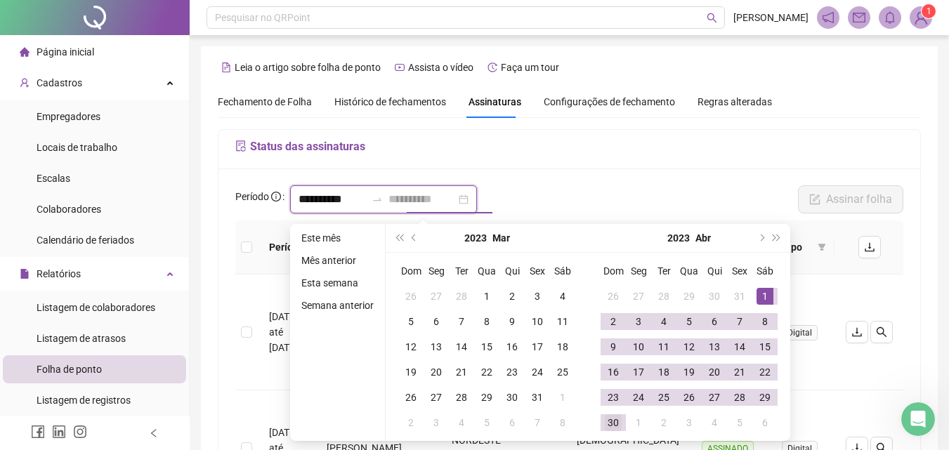
type input "**********"
click at [609, 419] on div "30" at bounding box center [613, 422] width 17 height 17
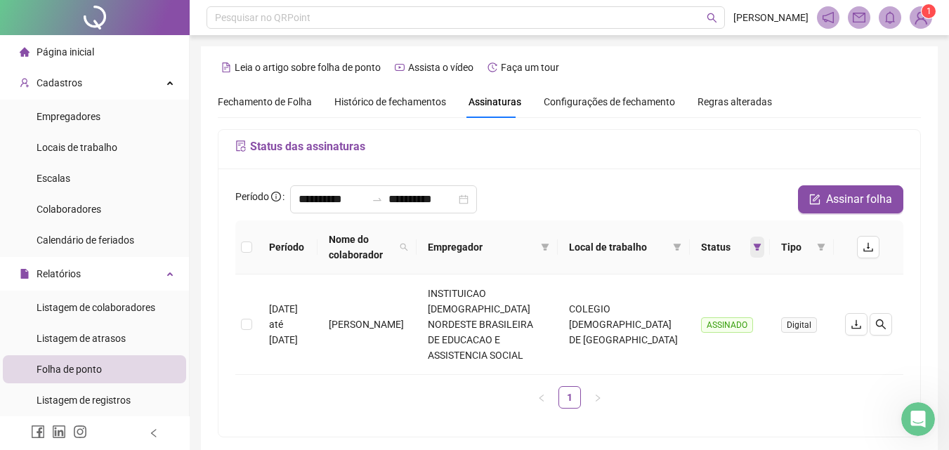
click at [756, 246] on icon "filter" at bounding box center [757, 247] width 8 height 7
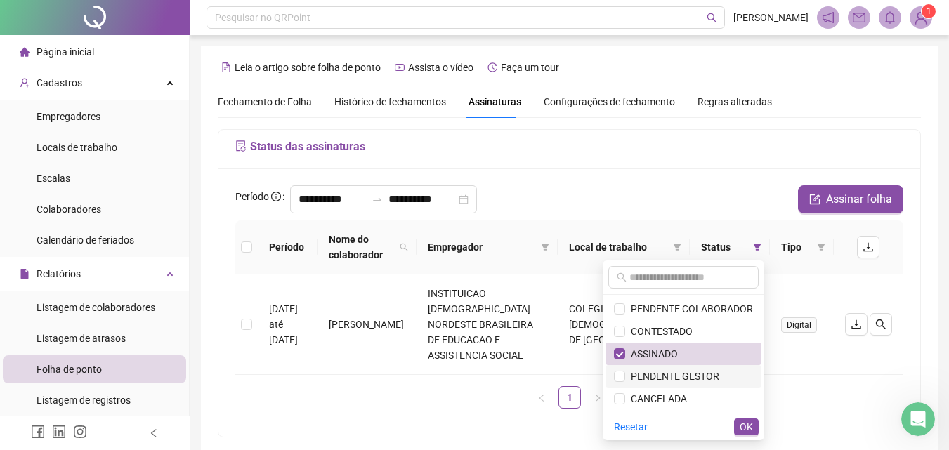
click at [719, 369] on span "PENDENTE GESTOR" at bounding box center [683, 376] width 139 height 15
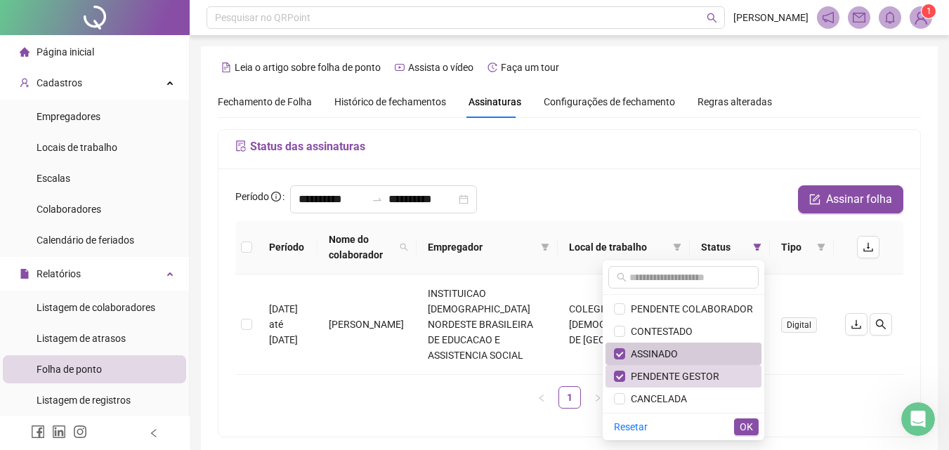
click at [718, 357] on span "ASSINADO" at bounding box center [683, 353] width 139 height 15
click at [757, 423] on button "OK" at bounding box center [746, 426] width 25 height 17
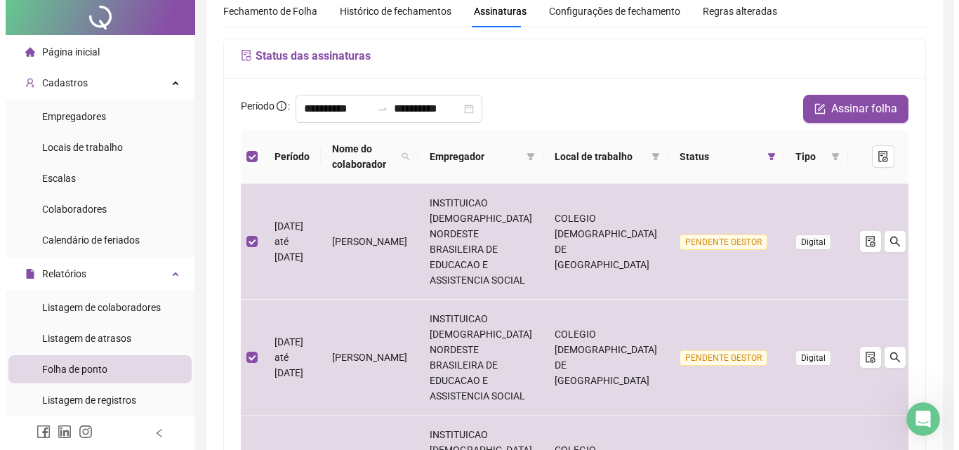
scroll to position [0, 0]
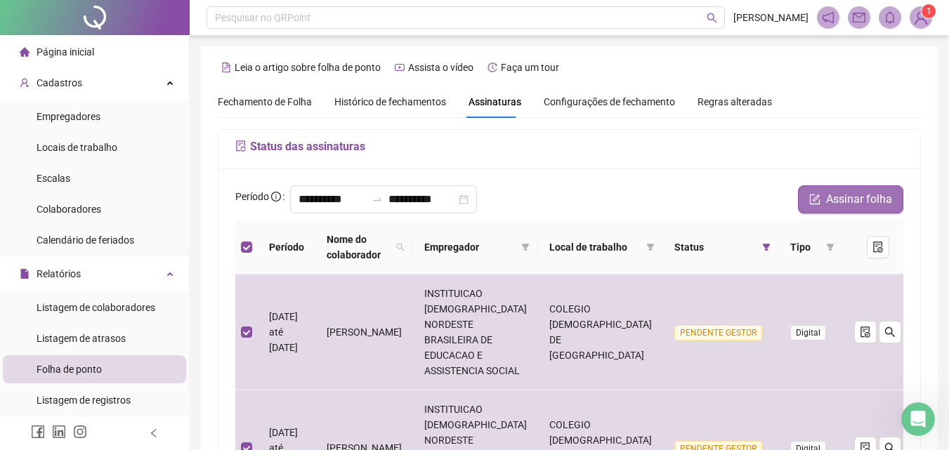
click at [827, 200] on button "Assinar folha" at bounding box center [850, 199] width 105 height 28
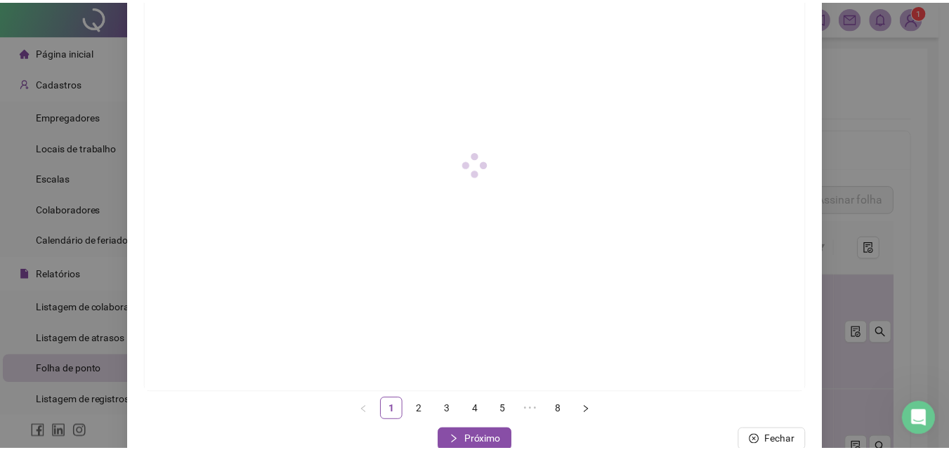
scroll to position [203, 0]
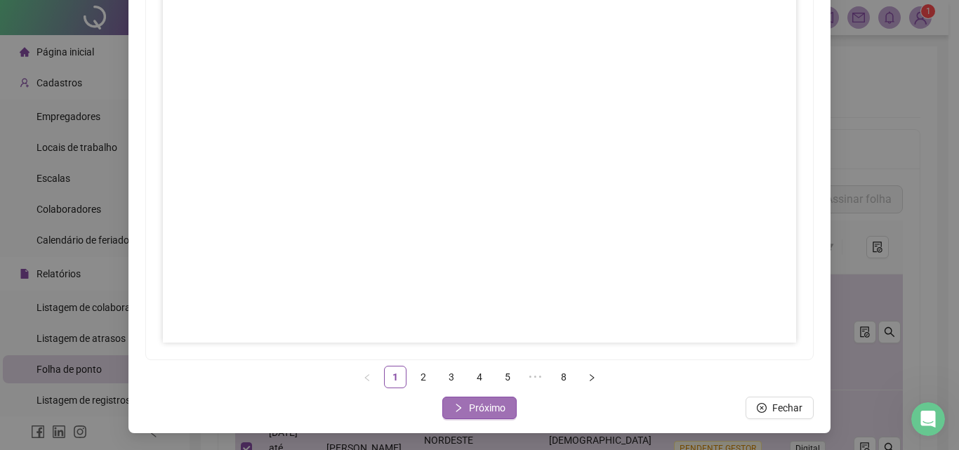
click at [478, 415] on span "Próximo" at bounding box center [487, 407] width 37 height 15
click at [459, 411] on button "Próximo" at bounding box center [479, 408] width 74 height 22
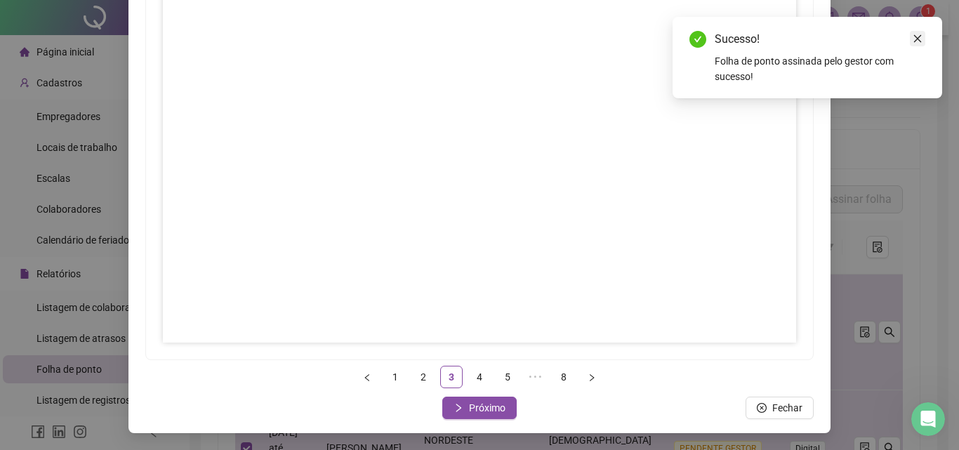
click at [914, 37] on icon "close" at bounding box center [918, 39] width 10 height 10
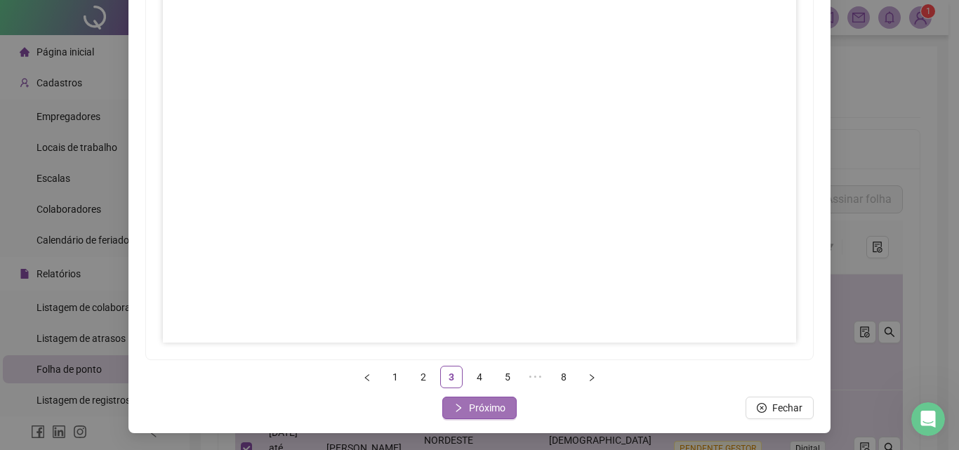
click at [475, 403] on span "Próximo" at bounding box center [487, 407] width 37 height 15
click at [489, 402] on span "Próximo" at bounding box center [487, 407] width 37 height 15
click at [476, 411] on span "Próximo" at bounding box center [487, 407] width 37 height 15
click at [463, 411] on button "Próximo" at bounding box center [479, 408] width 74 height 22
click at [503, 406] on button "Próximo" at bounding box center [479, 408] width 74 height 22
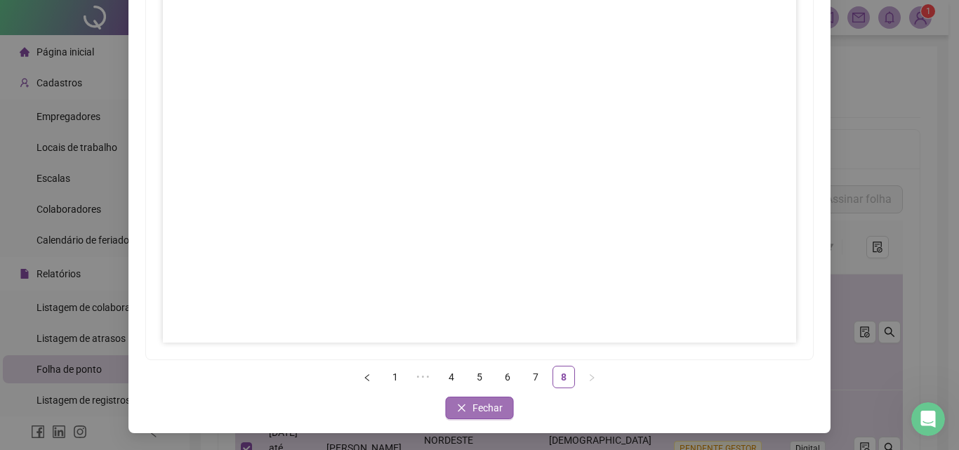
click at [473, 409] on span "Fechar" at bounding box center [488, 407] width 30 height 15
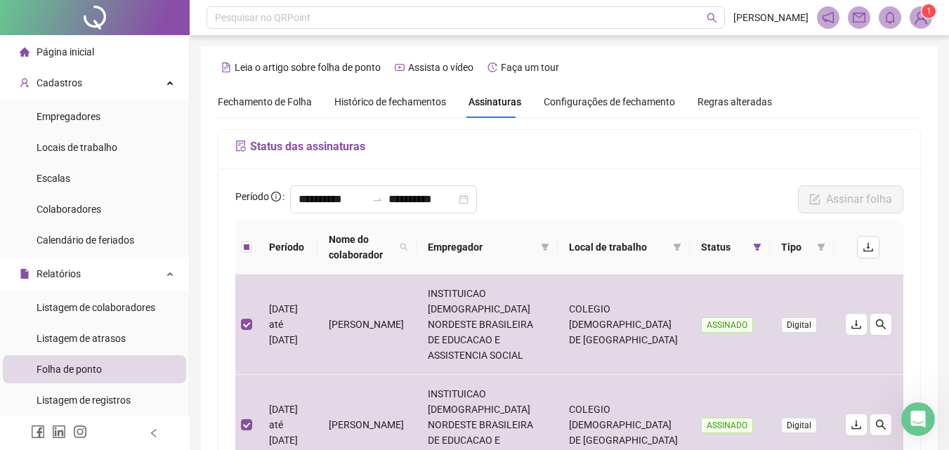
click at [238, 244] on th at bounding box center [246, 247] width 22 height 54
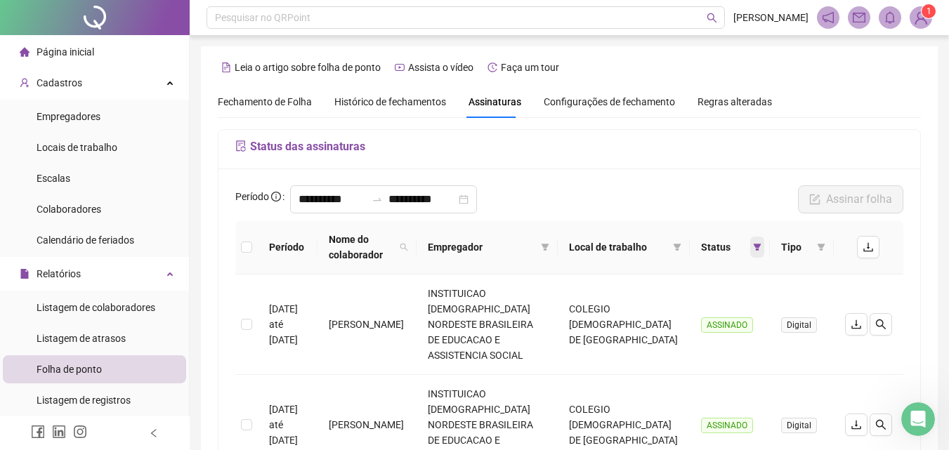
click at [754, 249] on icon "filter" at bounding box center [757, 247] width 8 height 8
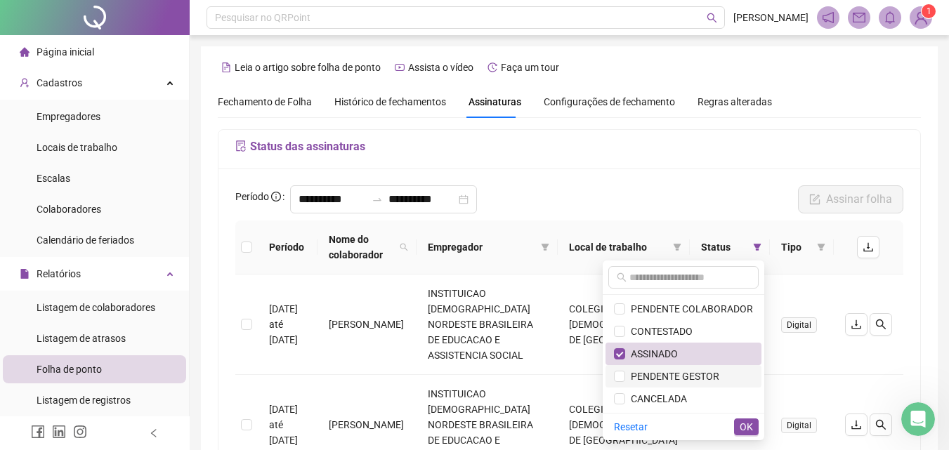
click at [675, 368] on li "PENDENTE GESTOR" at bounding box center [683, 376] width 156 height 22
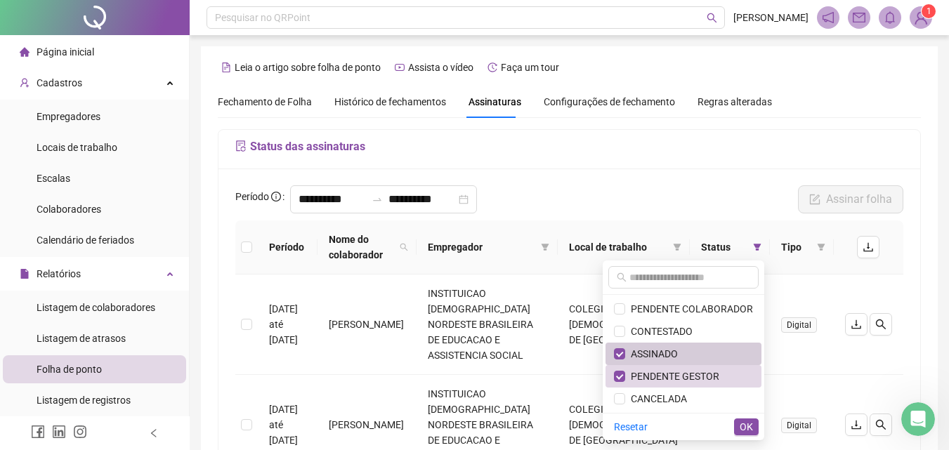
click at [664, 351] on span "ASSINADO" at bounding box center [651, 353] width 53 height 11
click at [747, 424] on span "OK" at bounding box center [745, 426] width 13 height 15
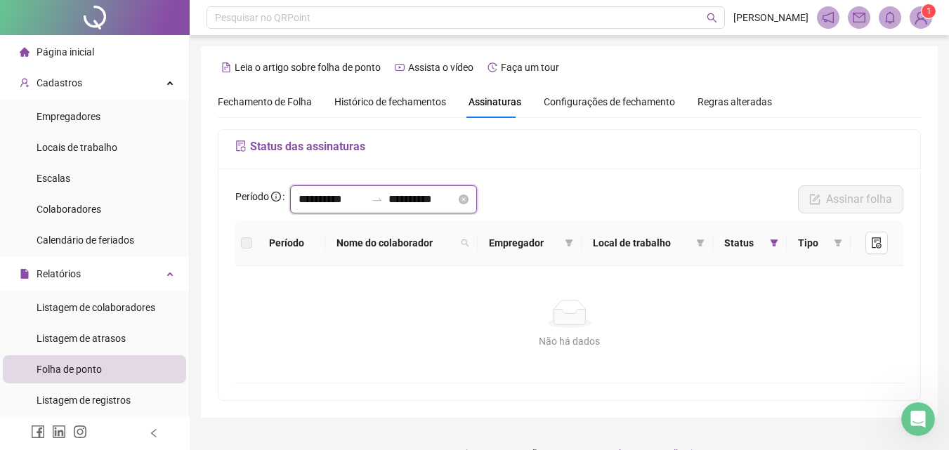
click at [324, 200] on input "**********" at bounding box center [331, 199] width 67 height 17
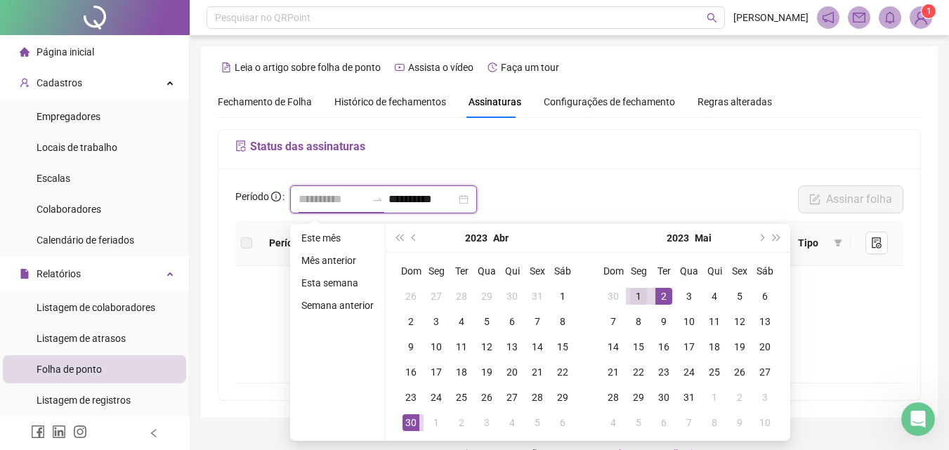
type input "**********"
click at [638, 295] on div "1" at bounding box center [638, 296] width 17 height 17
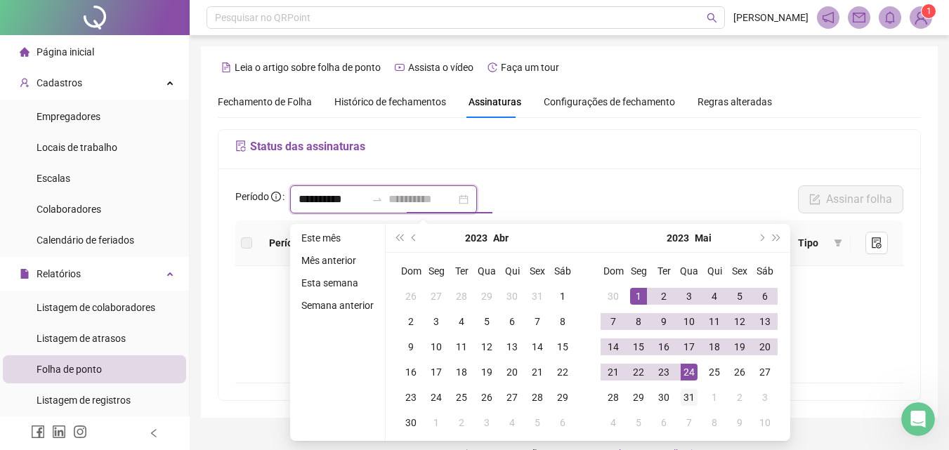
type input "**********"
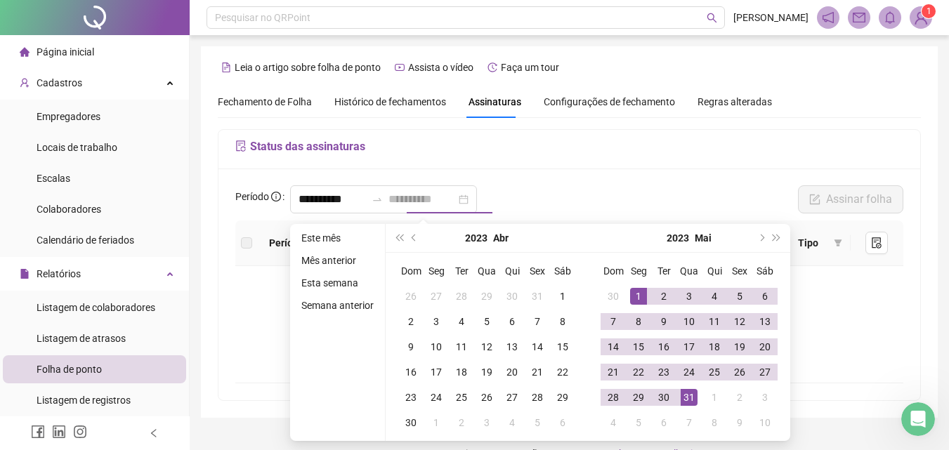
click at [690, 401] on div "31" at bounding box center [688, 397] width 17 height 17
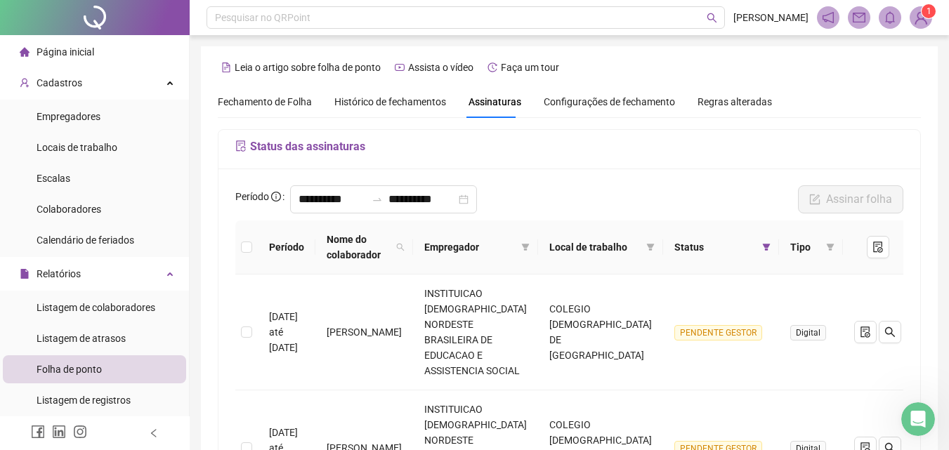
click at [253, 246] on th at bounding box center [246, 247] width 22 height 54
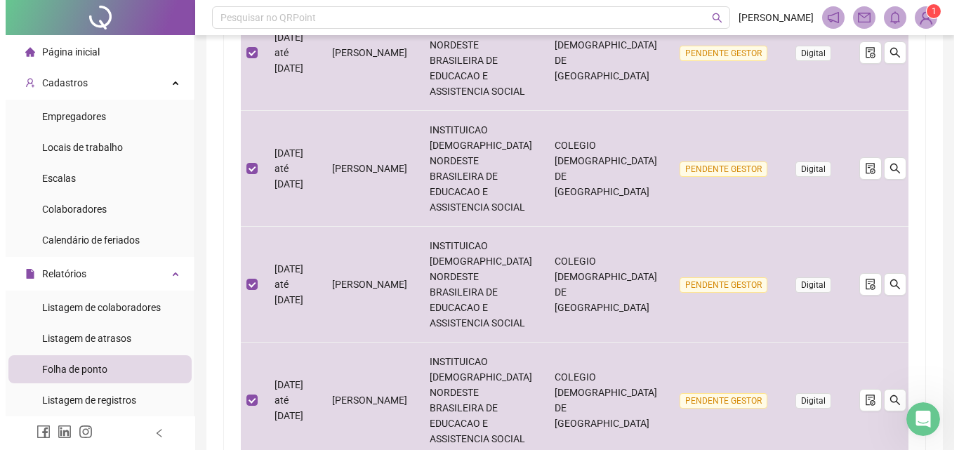
scroll to position [95, 0]
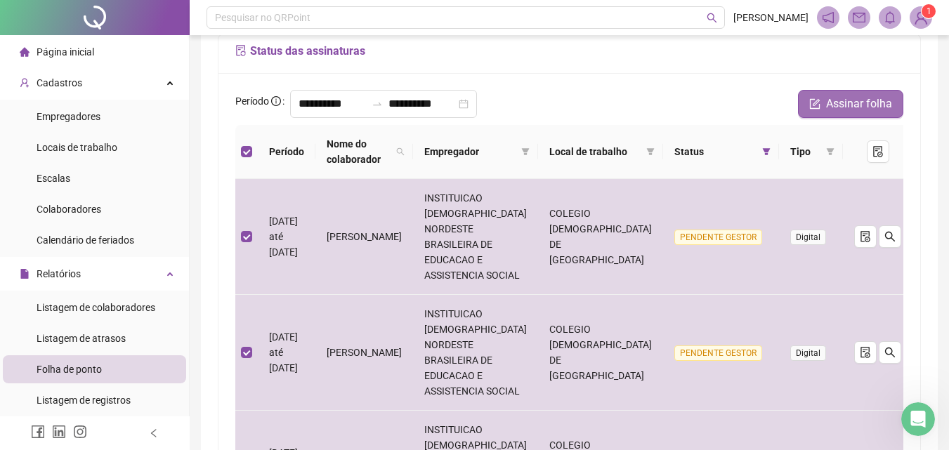
click at [864, 103] on span "Assinar folha" at bounding box center [859, 103] width 66 height 17
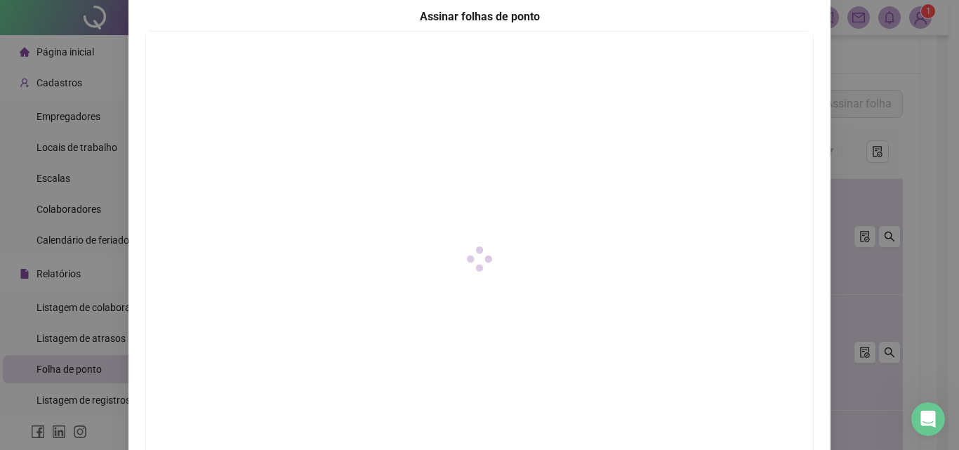
scroll to position [203, 0]
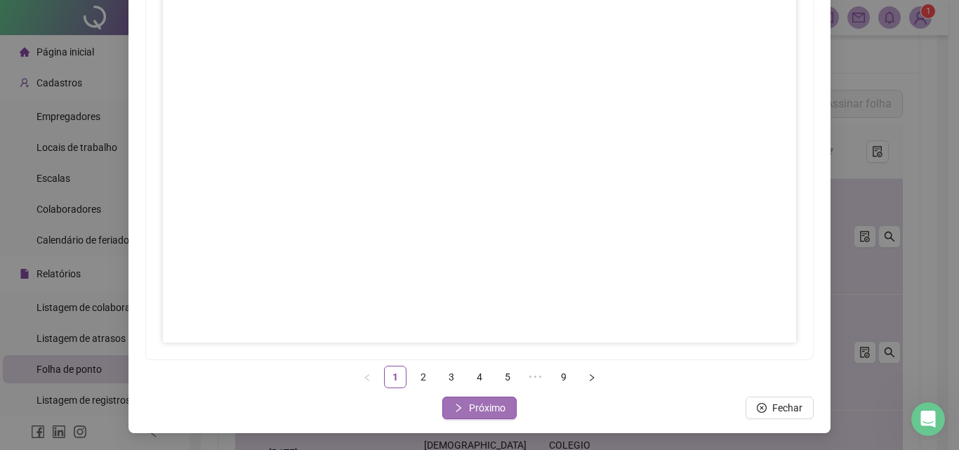
click at [484, 409] on span "Próximo" at bounding box center [487, 407] width 37 height 15
click at [444, 369] on link "3" at bounding box center [451, 377] width 21 height 21
click at [469, 409] on span "Próximo" at bounding box center [487, 407] width 37 height 15
click at [480, 409] on span "Próximo" at bounding box center [487, 407] width 37 height 15
click at [482, 412] on span "Próximo" at bounding box center [487, 407] width 37 height 15
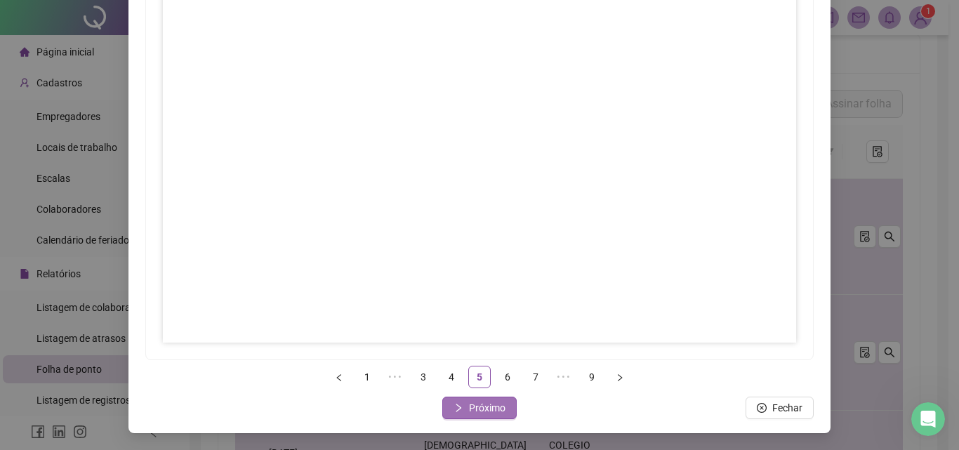
click at [503, 416] on button "Próximo" at bounding box center [479, 408] width 74 height 22
click at [494, 411] on span "Próximo" at bounding box center [487, 407] width 37 height 15
click at [495, 404] on span "Próximo" at bounding box center [487, 407] width 37 height 15
click at [477, 409] on span "Próximo" at bounding box center [487, 407] width 37 height 15
click at [484, 411] on span "Fechar" at bounding box center [488, 407] width 30 height 15
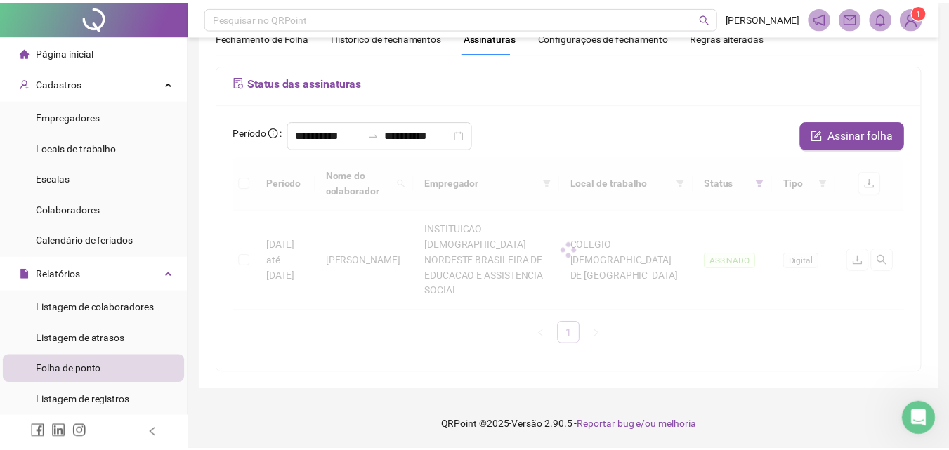
scroll to position [49, 0]
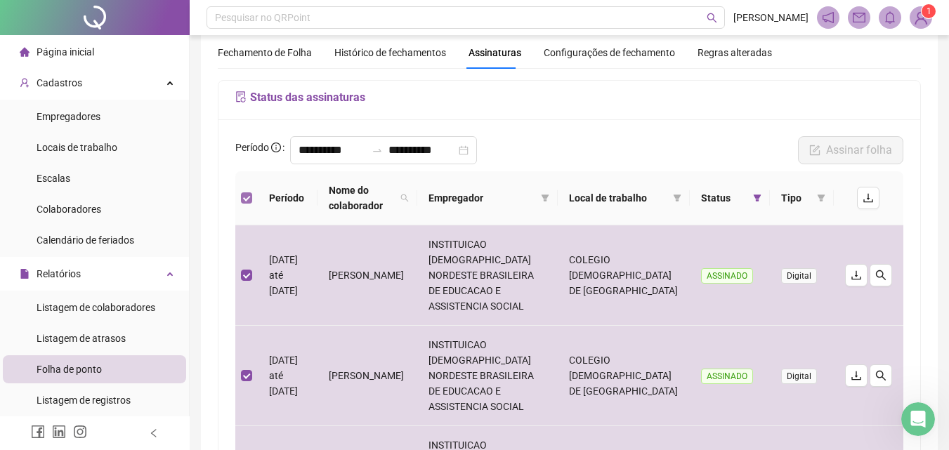
click at [249, 192] on label at bounding box center [246, 197] width 11 height 15
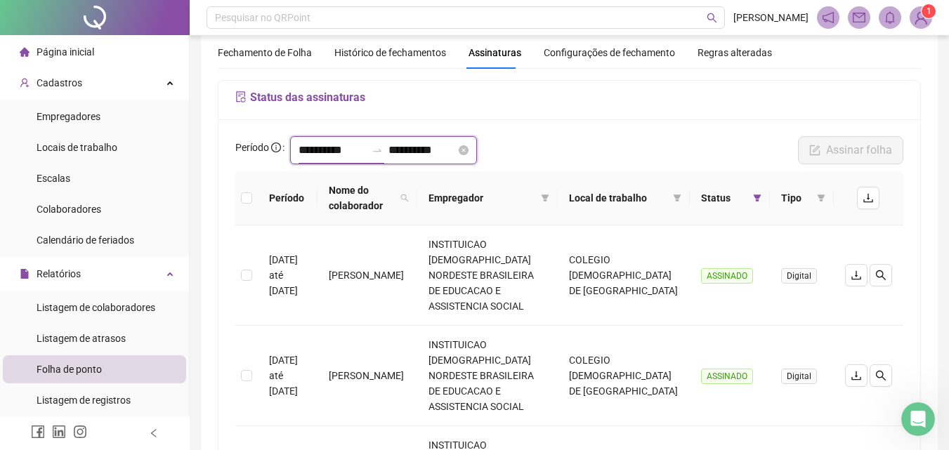
click at [332, 145] on input "**********" at bounding box center [331, 150] width 67 height 17
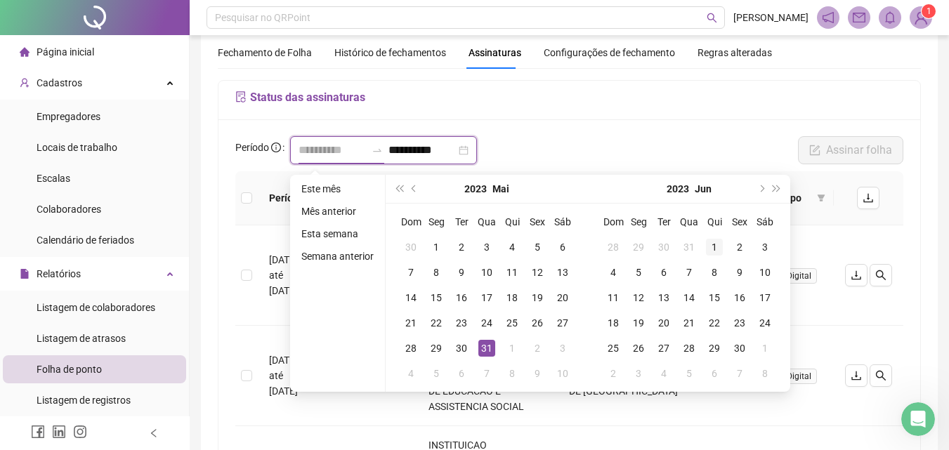
type input "**********"
click at [722, 243] on td "1" at bounding box center [713, 247] width 25 height 25
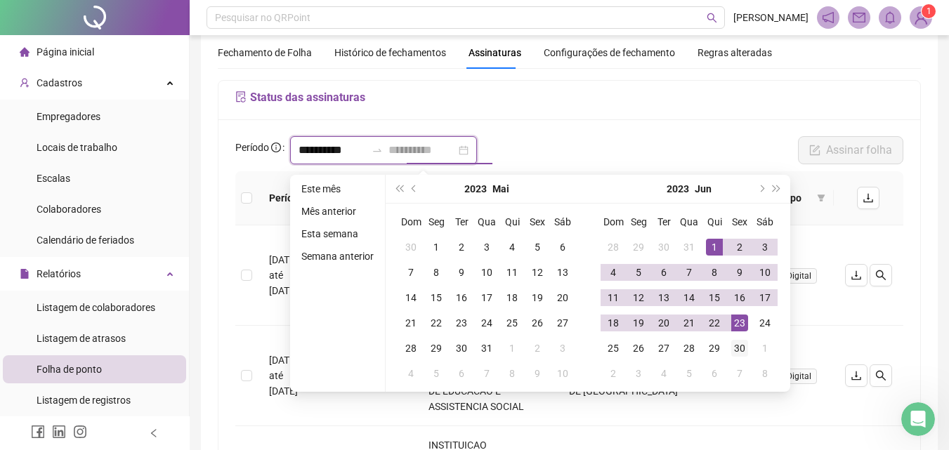
type input "**********"
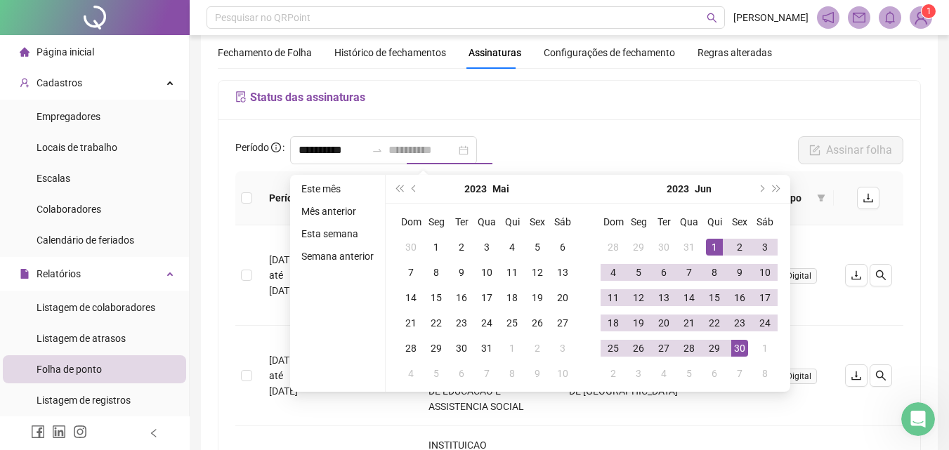
click at [737, 353] on div "30" at bounding box center [739, 348] width 17 height 17
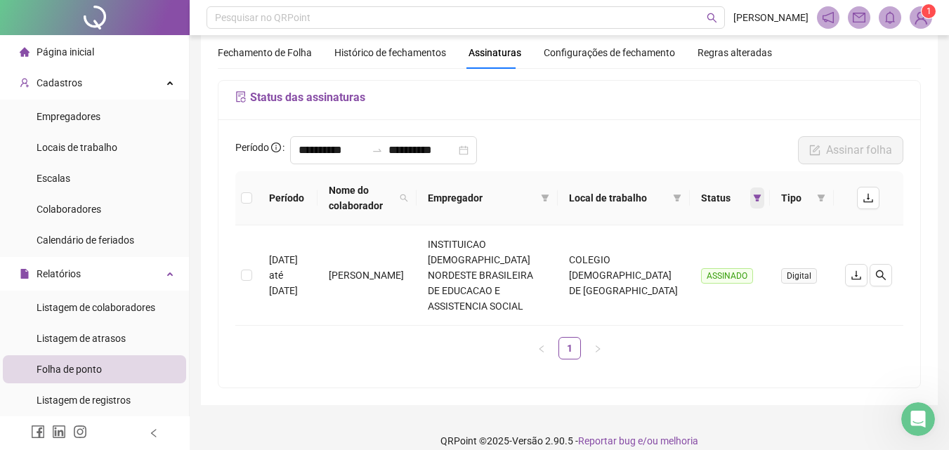
click at [757, 195] on icon "filter" at bounding box center [757, 197] width 8 height 7
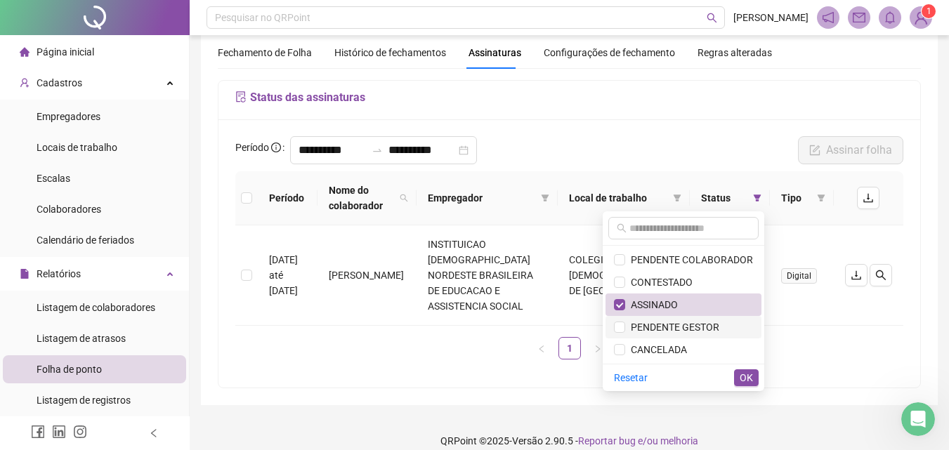
click at [678, 326] on span "PENDENTE GESTOR" at bounding box center [672, 327] width 94 height 11
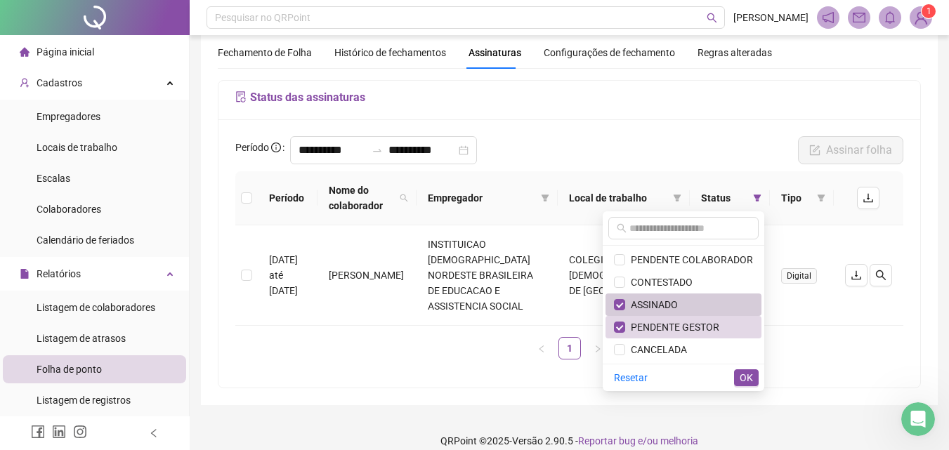
click at [672, 303] on span "ASSINADO" at bounding box center [651, 304] width 53 height 11
click at [745, 379] on span "OK" at bounding box center [745, 377] width 13 height 15
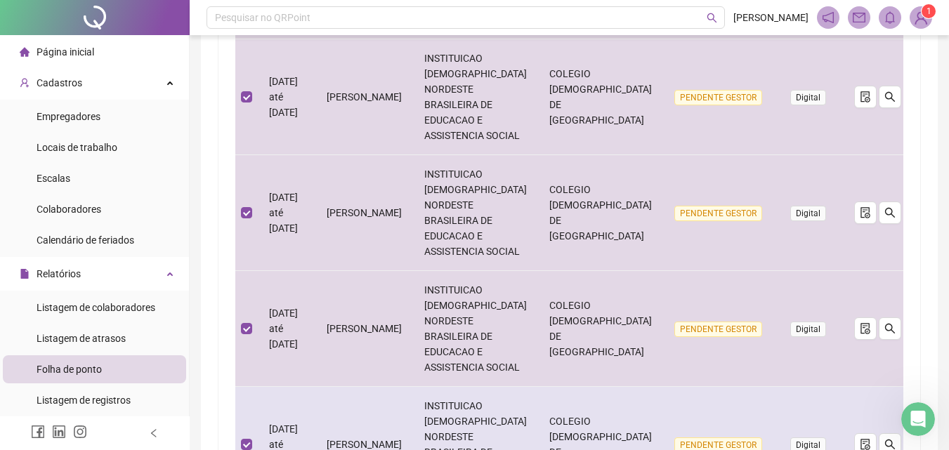
scroll to position [968, 0]
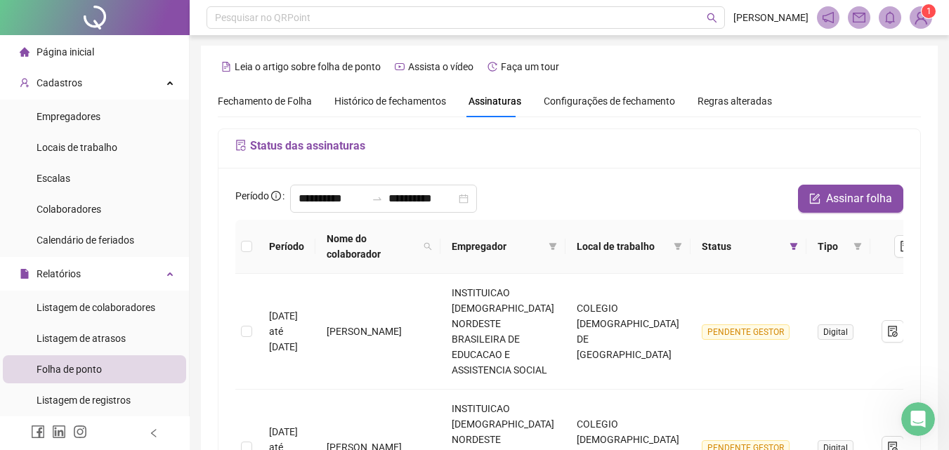
scroll to position [0, 0]
click at [239, 244] on th at bounding box center [246, 247] width 22 height 54
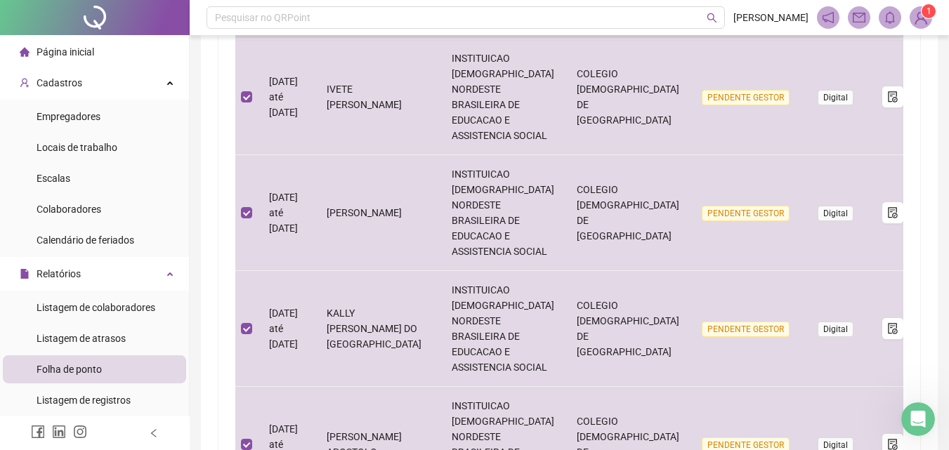
scroll to position [968, 0]
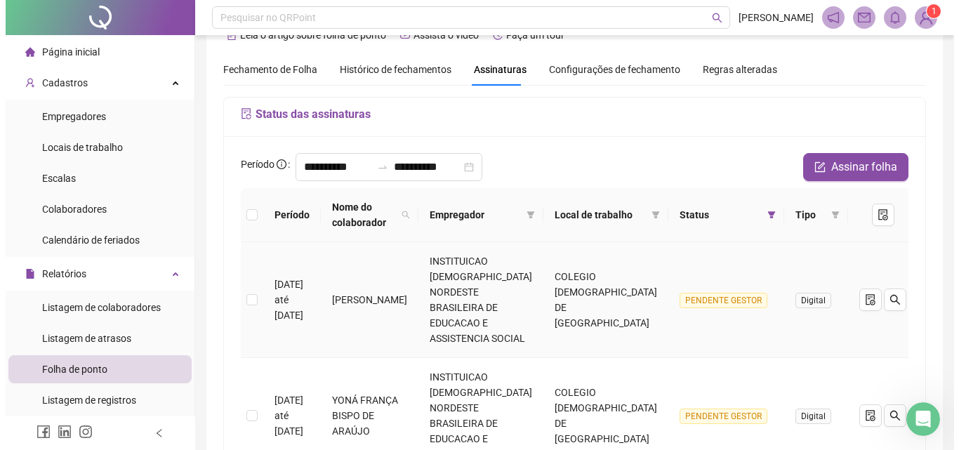
scroll to position [0, 0]
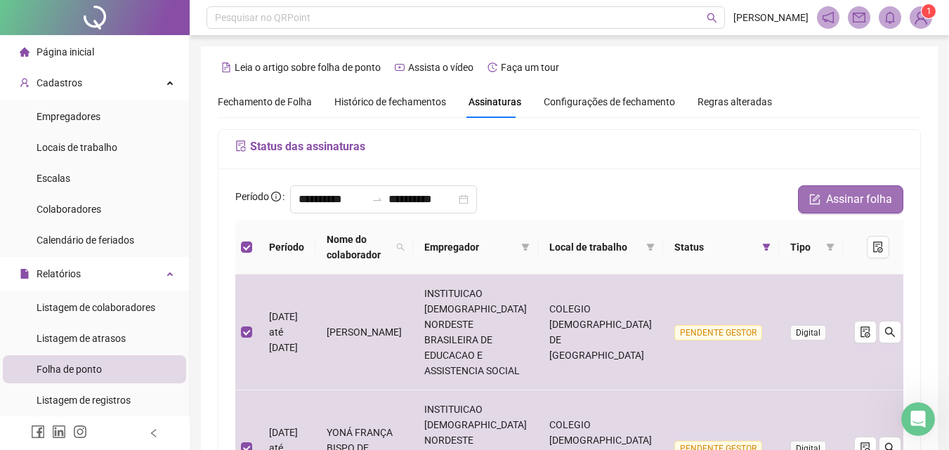
click at [820, 199] on icon "form" at bounding box center [814, 199] width 11 height 11
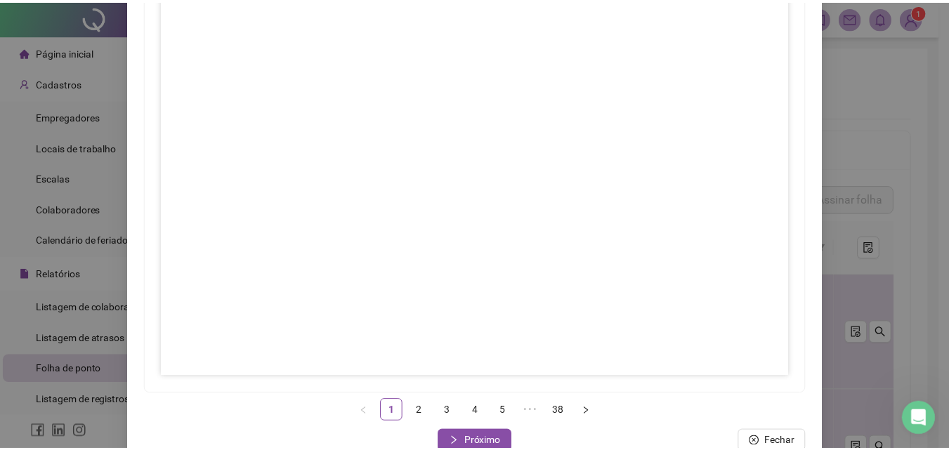
scroll to position [203, 0]
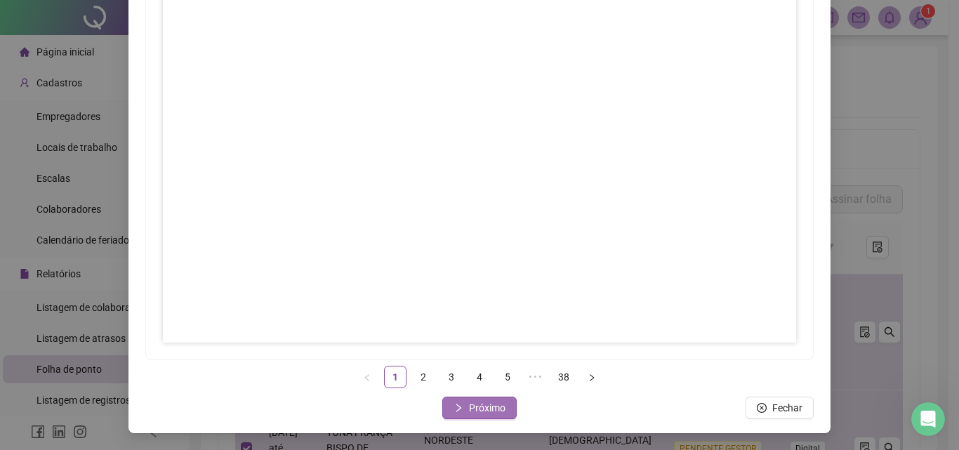
click at [469, 400] on button "Próximo" at bounding box center [479, 408] width 74 height 22
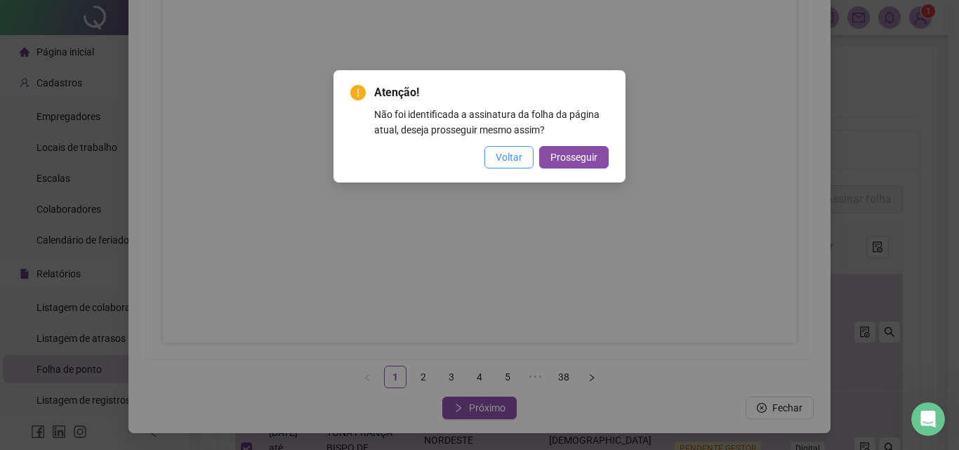
click at [518, 155] on span "Voltar" at bounding box center [509, 157] width 27 height 15
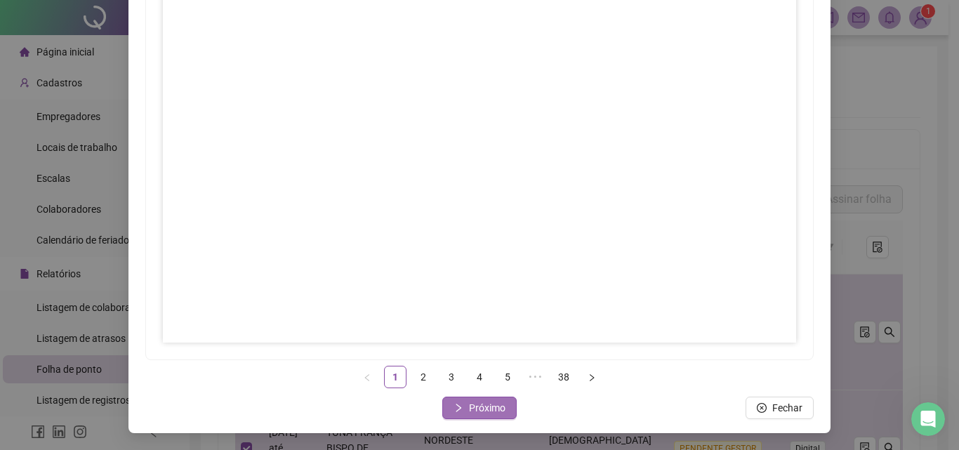
click at [480, 408] on span "Próximo" at bounding box center [487, 407] width 37 height 15
click at [486, 404] on span "Próximo" at bounding box center [487, 407] width 37 height 15
click at [477, 411] on span "Próximo" at bounding box center [487, 407] width 37 height 15
click at [477, 409] on span "Próximo" at bounding box center [487, 407] width 37 height 15
click at [473, 401] on span "Próximo" at bounding box center [487, 407] width 37 height 15
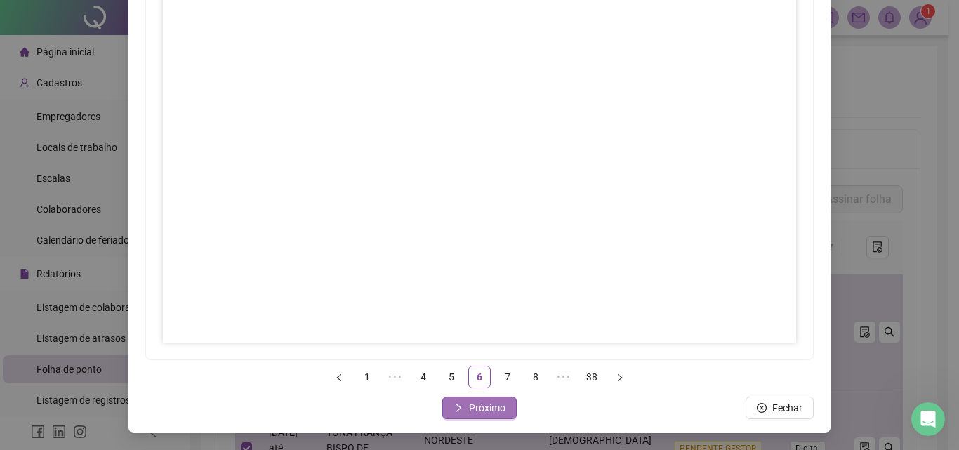
click at [469, 410] on span "Próximo" at bounding box center [487, 407] width 37 height 15
click at [492, 405] on span "Próximo" at bounding box center [487, 407] width 37 height 15
click at [489, 408] on span "Próximo" at bounding box center [487, 407] width 37 height 15
click at [469, 407] on span "Próximo" at bounding box center [487, 407] width 37 height 15
click at [470, 404] on span "Próximo" at bounding box center [487, 407] width 37 height 15
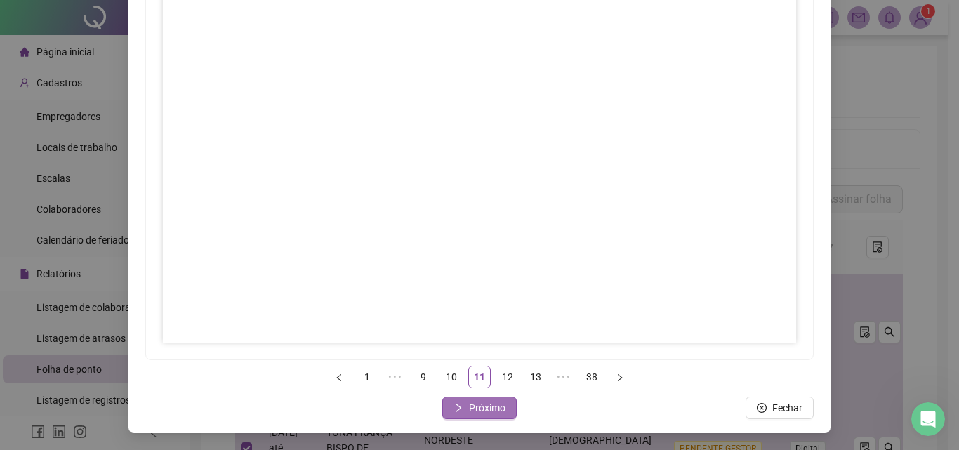
click at [489, 409] on span "Próximo" at bounding box center [487, 407] width 37 height 15
click at [485, 414] on span "Próximo" at bounding box center [487, 407] width 37 height 15
click at [462, 408] on button "Próximo" at bounding box center [479, 408] width 74 height 22
click at [476, 406] on span "Próximo" at bounding box center [487, 407] width 37 height 15
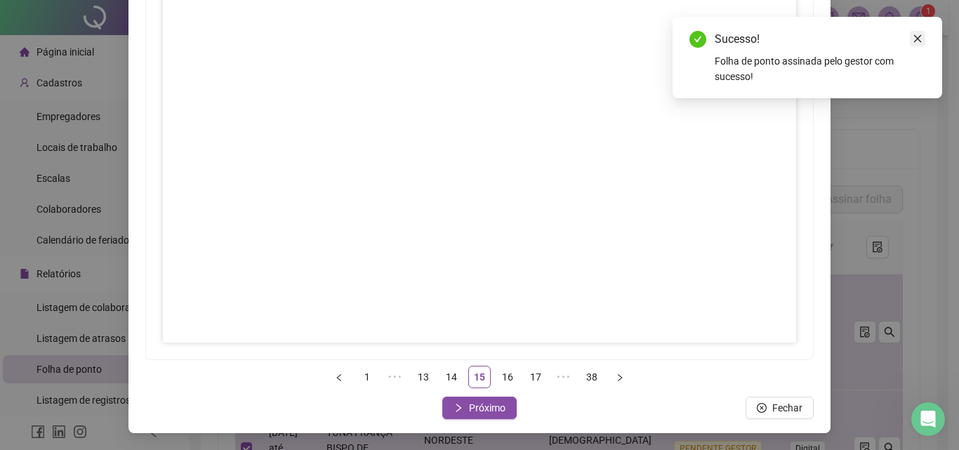
click at [915, 39] on icon "close" at bounding box center [918, 39] width 10 height 10
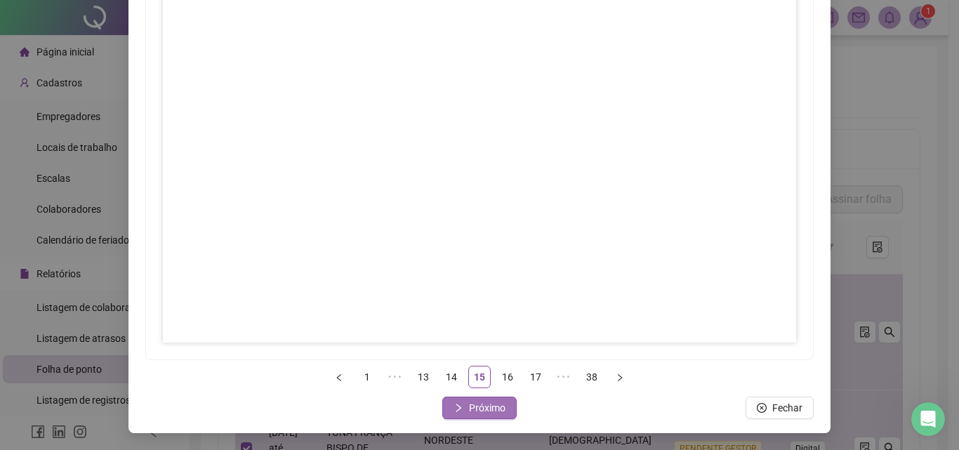
click at [485, 409] on span "Próximo" at bounding box center [487, 407] width 37 height 15
click at [482, 406] on span "Próximo" at bounding box center [487, 407] width 37 height 15
click at [469, 409] on span "Próximo" at bounding box center [487, 407] width 37 height 15
click at [492, 407] on span "Próximo" at bounding box center [487, 407] width 37 height 15
click at [487, 407] on span "Próximo" at bounding box center [487, 407] width 37 height 15
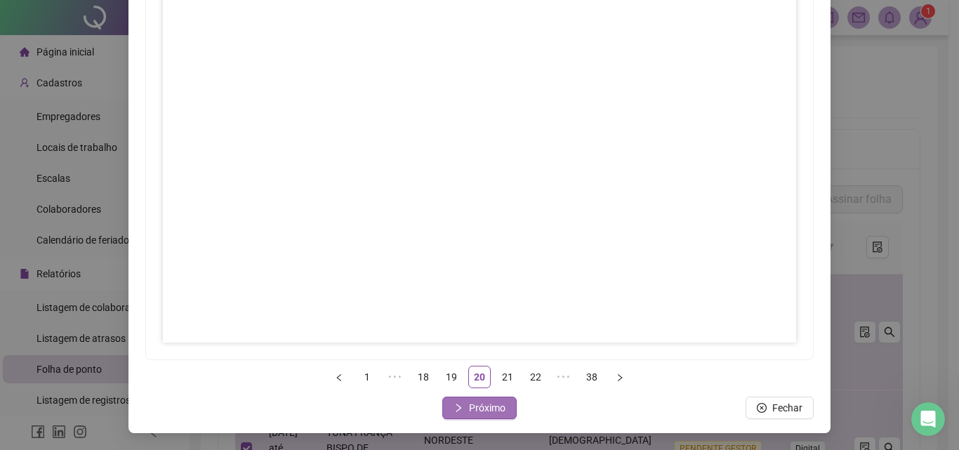
click at [496, 407] on span "Próximo" at bounding box center [487, 407] width 37 height 15
click at [481, 412] on span "Próximo" at bounding box center [487, 407] width 37 height 15
click at [482, 402] on span "Próximo" at bounding box center [487, 407] width 37 height 15
click at [488, 407] on span "Próximo" at bounding box center [487, 407] width 37 height 15
click at [474, 402] on span "Próximo" at bounding box center [487, 407] width 37 height 15
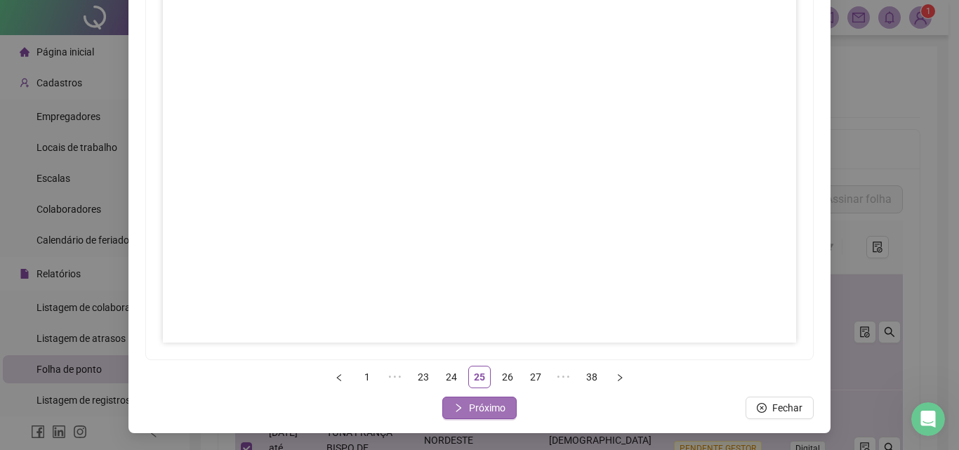
click at [490, 410] on span "Próximo" at bounding box center [487, 407] width 37 height 15
click at [482, 404] on span "Próximo" at bounding box center [487, 407] width 37 height 15
click at [480, 402] on span "Próximo" at bounding box center [487, 407] width 37 height 15
click at [494, 413] on span "Próximo" at bounding box center [487, 407] width 37 height 15
click at [477, 412] on span "Próximo" at bounding box center [487, 407] width 37 height 15
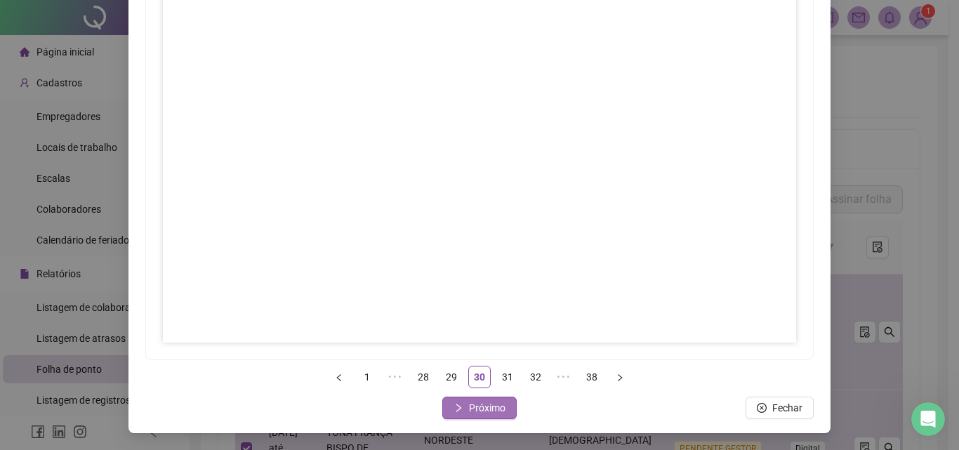
click at [478, 411] on span "Próximo" at bounding box center [487, 407] width 37 height 15
click at [484, 406] on span "Próximo" at bounding box center [487, 407] width 37 height 15
click at [492, 411] on span "Próximo" at bounding box center [487, 407] width 37 height 15
click at [494, 408] on span "Próximo" at bounding box center [487, 407] width 37 height 15
click at [476, 404] on span "Próximo" at bounding box center [487, 407] width 37 height 15
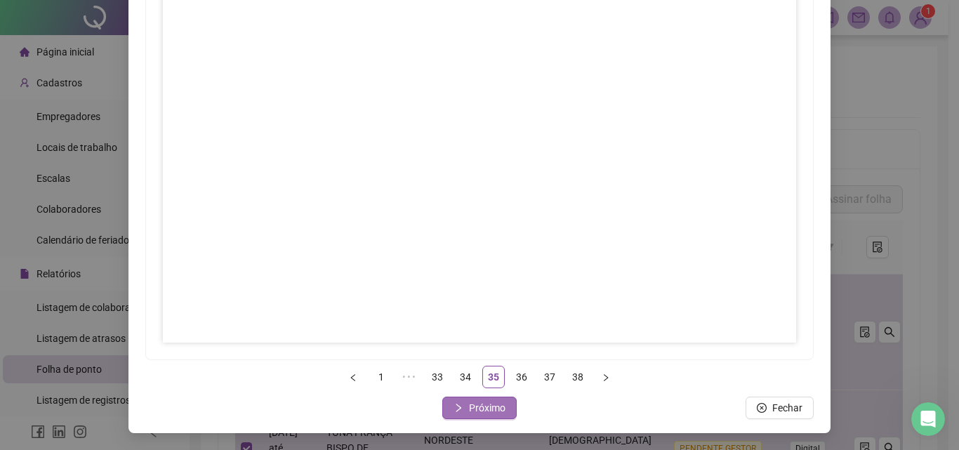
click at [478, 408] on span "Próximo" at bounding box center [487, 407] width 37 height 15
click at [499, 411] on button "Próximo" at bounding box center [479, 408] width 74 height 22
click at [487, 415] on span "Próximo" at bounding box center [487, 407] width 37 height 15
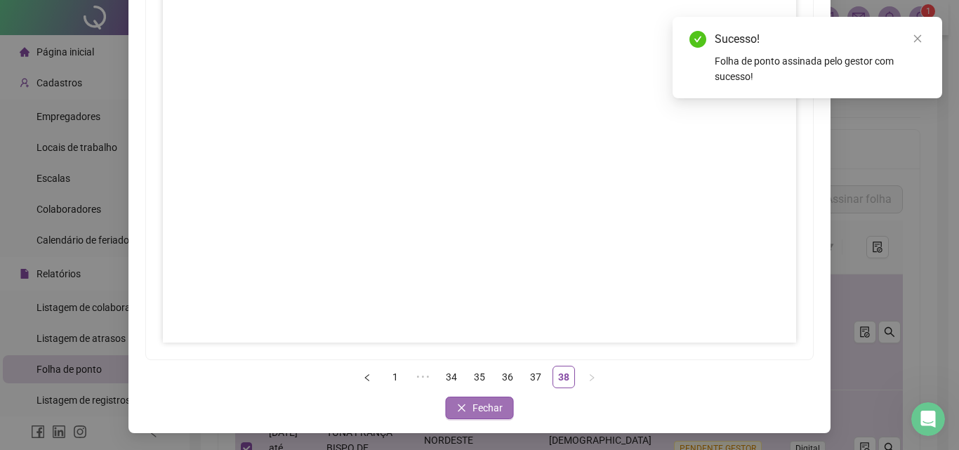
click at [475, 405] on span "Fechar" at bounding box center [488, 407] width 30 height 15
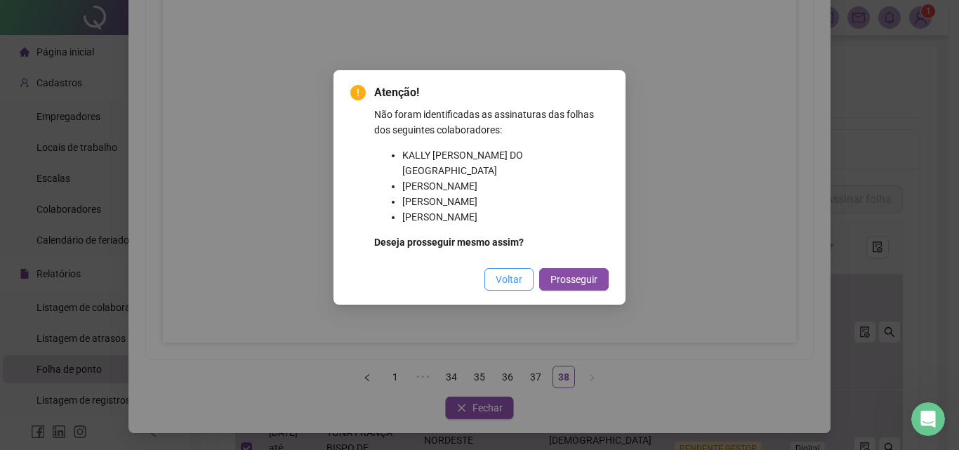
click at [503, 272] on span "Voltar" at bounding box center [509, 279] width 27 height 15
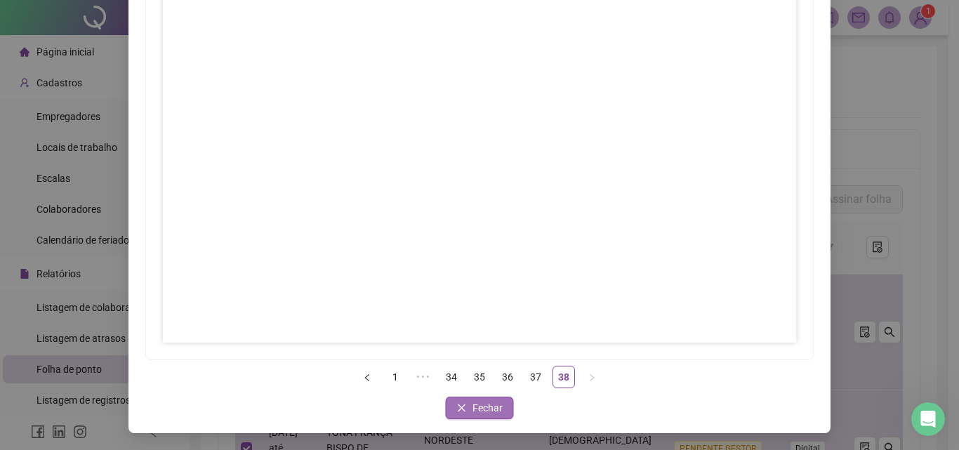
click at [459, 410] on icon "close" at bounding box center [462, 408] width 8 height 8
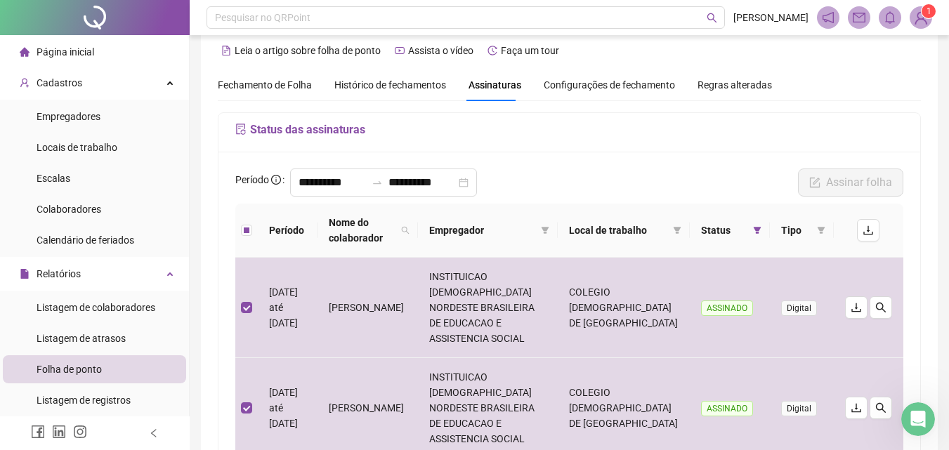
scroll to position [0, 0]
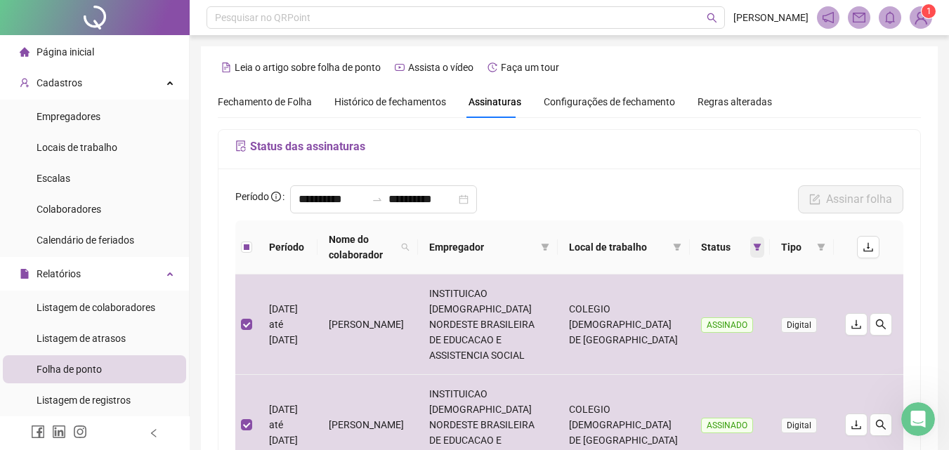
click at [751, 247] on span at bounding box center [757, 247] width 14 height 21
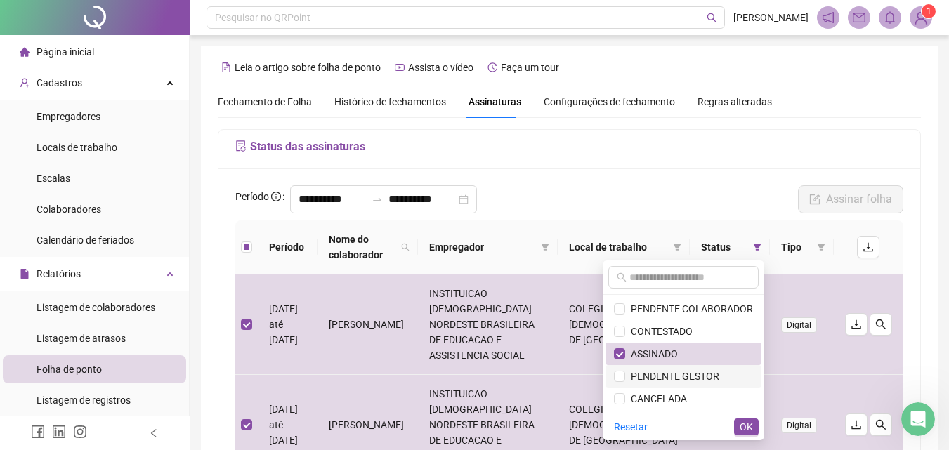
click at [684, 371] on span "PENDENTE GESTOR" at bounding box center [672, 376] width 94 height 11
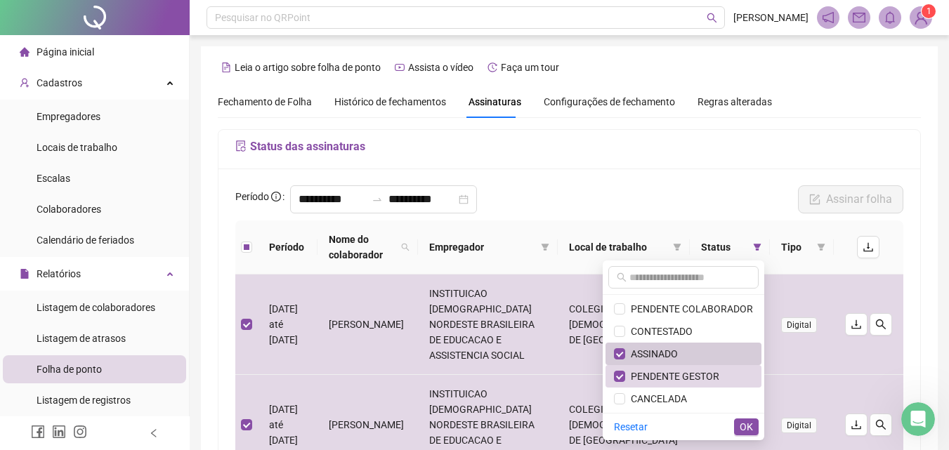
click at [678, 349] on span "ASSINADO" at bounding box center [651, 353] width 53 height 11
click at [744, 424] on span "OK" at bounding box center [745, 426] width 13 height 15
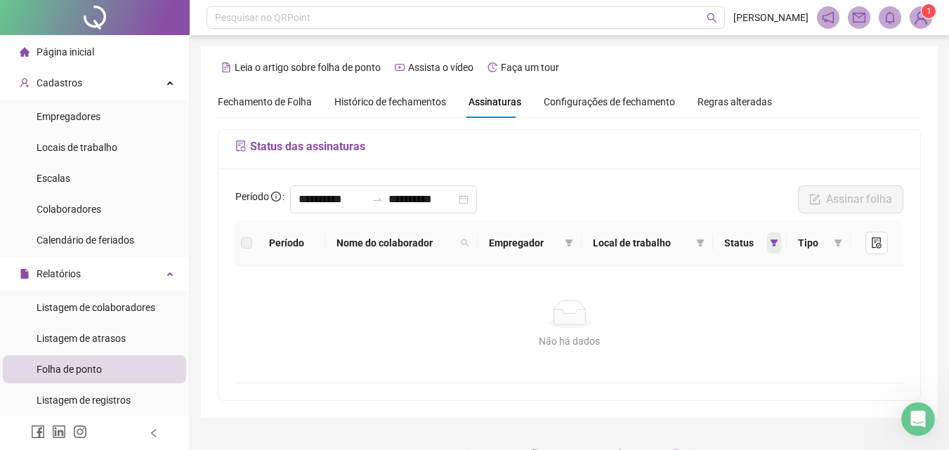
click at [778, 235] on span at bounding box center [774, 242] width 14 height 21
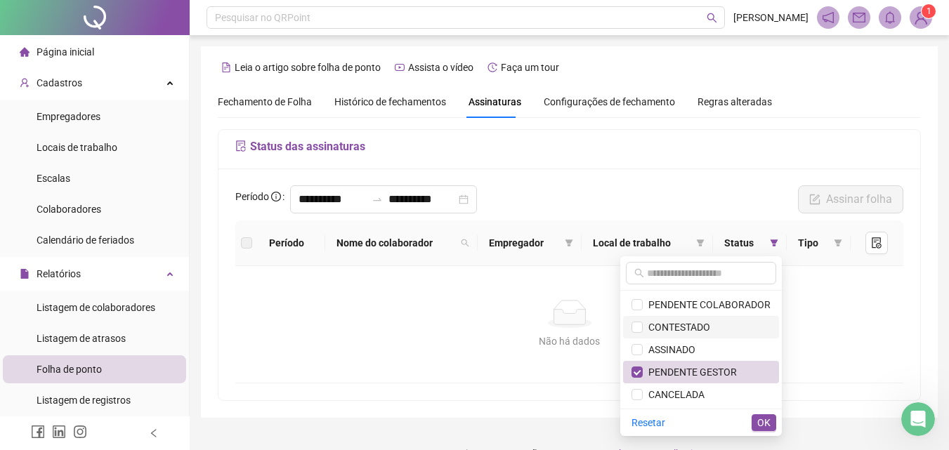
click at [673, 331] on span "CONTESTADO" at bounding box center [675, 327] width 67 height 11
drag, startPoint x: 671, startPoint y: 373, endPoint x: 705, endPoint y: 395, distance: 40.7
click at [672, 374] on span "PENDENTE GESTOR" at bounding box center [689, 372] width 94 height 11
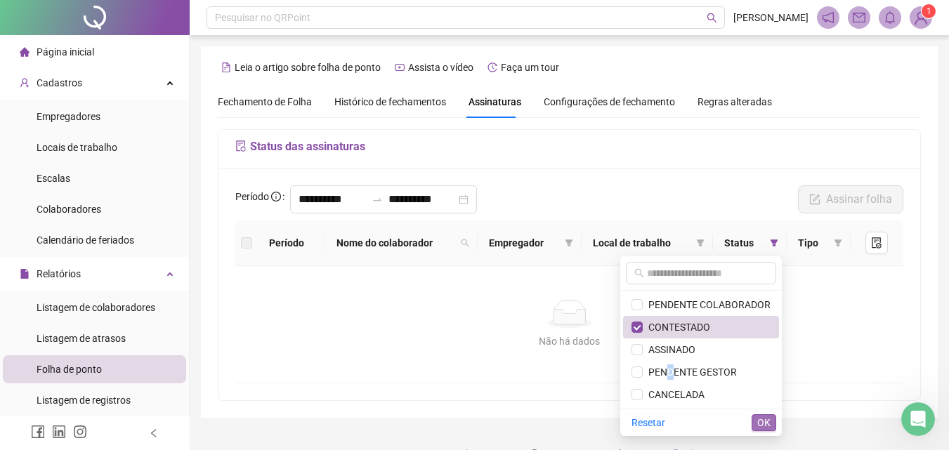
click at [757, 416] on span "OK" at bounding box center [763, 422] width 13 height 15
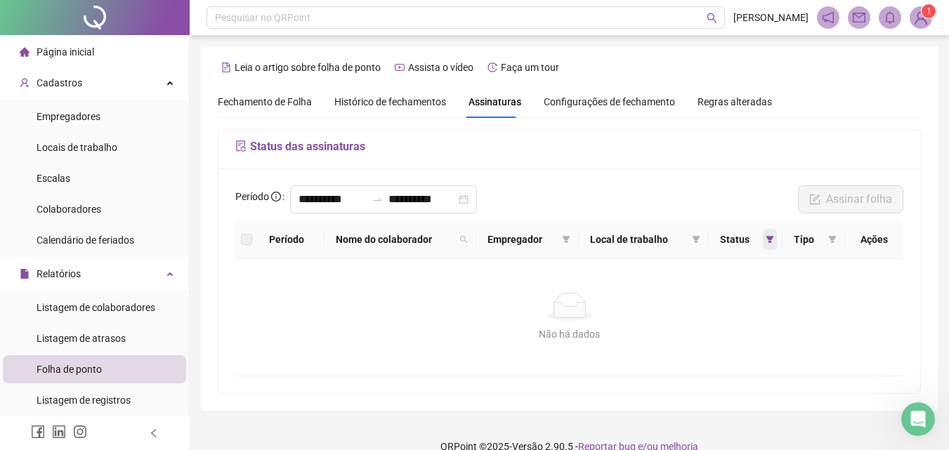
click at [772, 241] on icon "filter" at bounding box center [769, 239] width 8 height 8
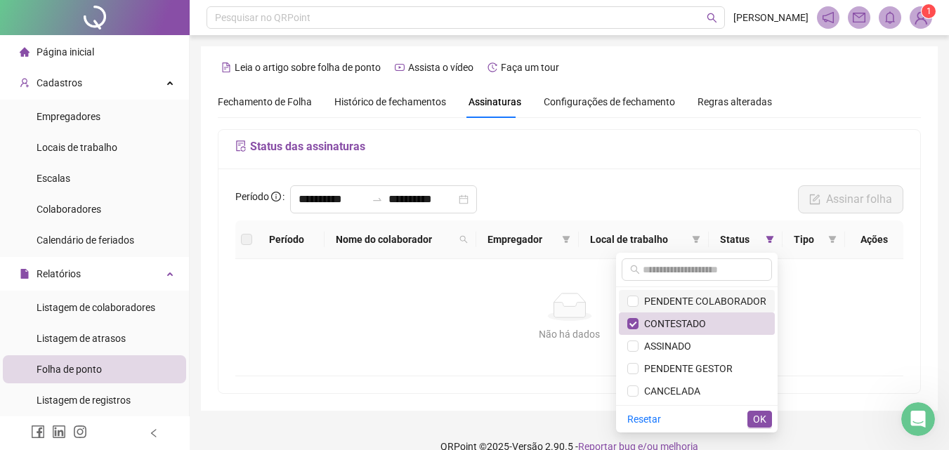
click at [730, 298] on span "PENDENTE COLABORADOR" at bounding box center [702, 301] width 128 height 11
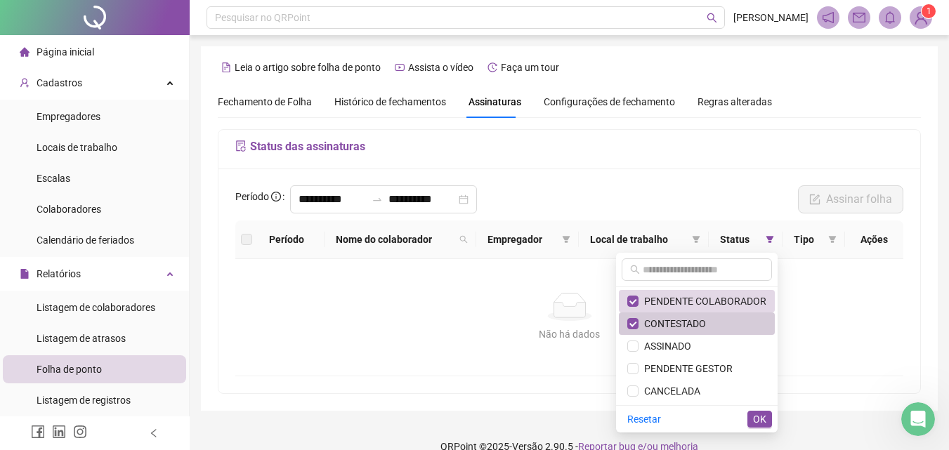
click at [721, 324] on span "CONTESTADO" at bounding box center [696, 323] width 139 height 15
click at [764, 421] on span "OK" at bounding box center [759, 418] width 13 height 15
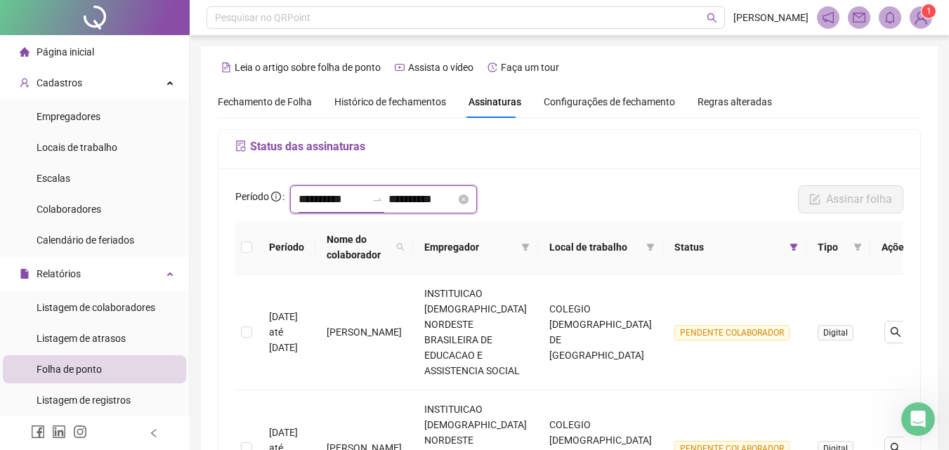
click at [343, 203] on input "**********" at bounding box center [331, 199] width 67 height 17
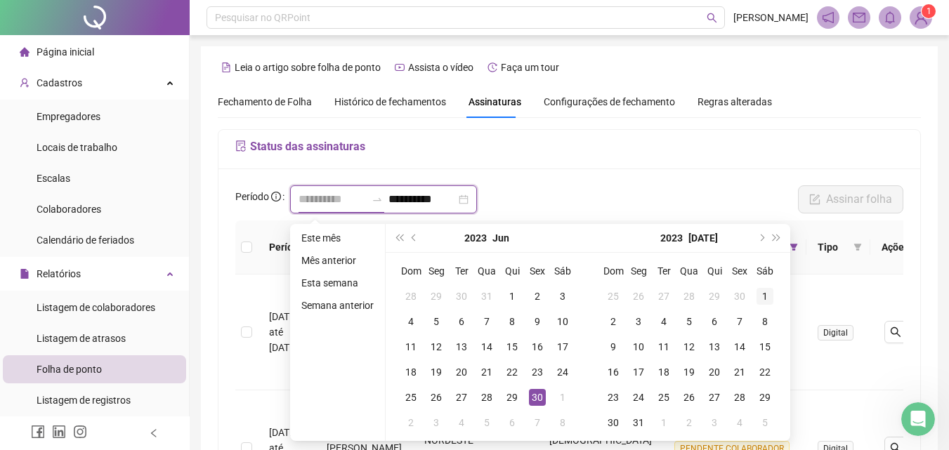
type input "**********"
click at [767, 300] on div "1" at bounding box center [764, 296] width 17 height 17
type input "**********"
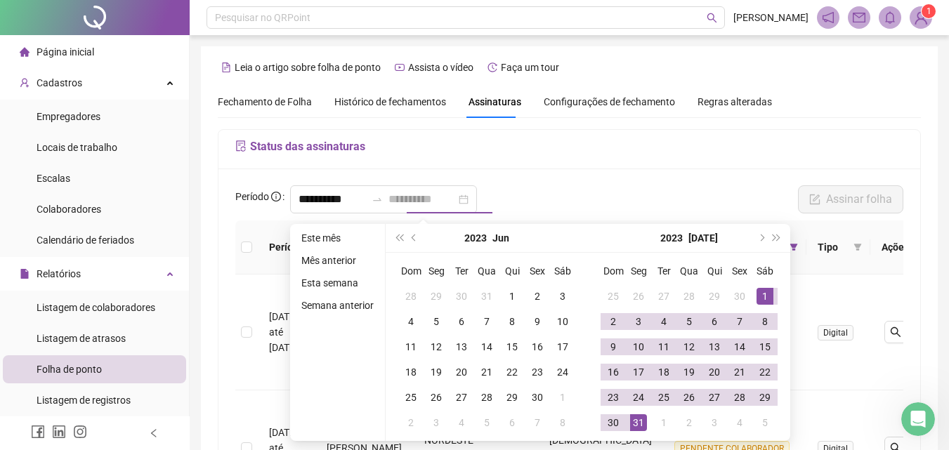
click at [641, 426] on div "31" at bounding box center [638, 422] width 17 height 17
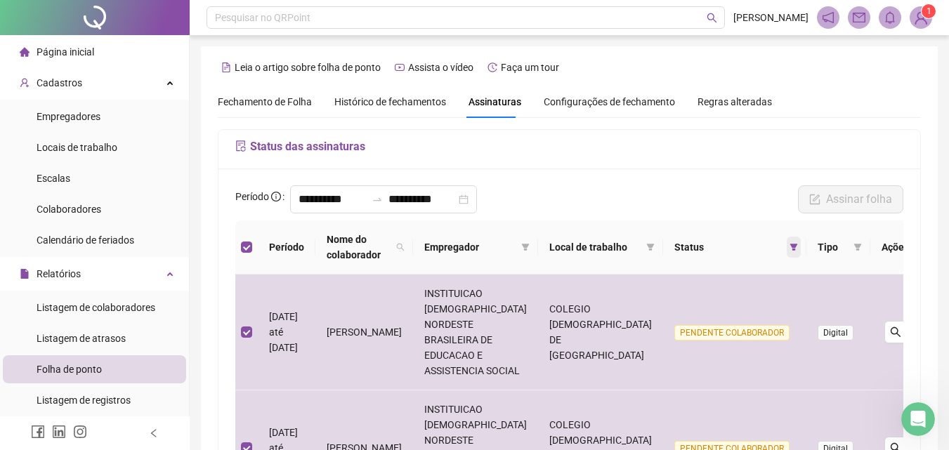
click at [790, 246] on icon "filter" at bounding box center [794, 247] width 8 height 7
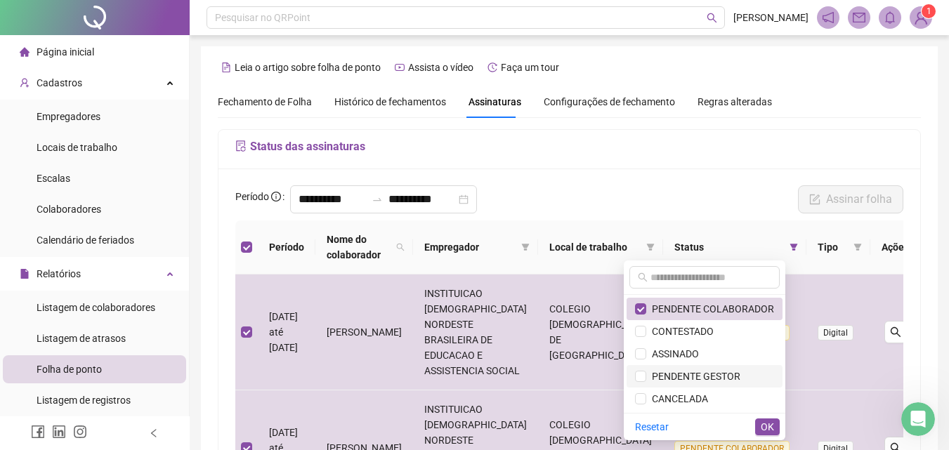
click at [706, 371] on span "PENDENTE GESTOR" at bounding box center [693, 376] width 94 height 11
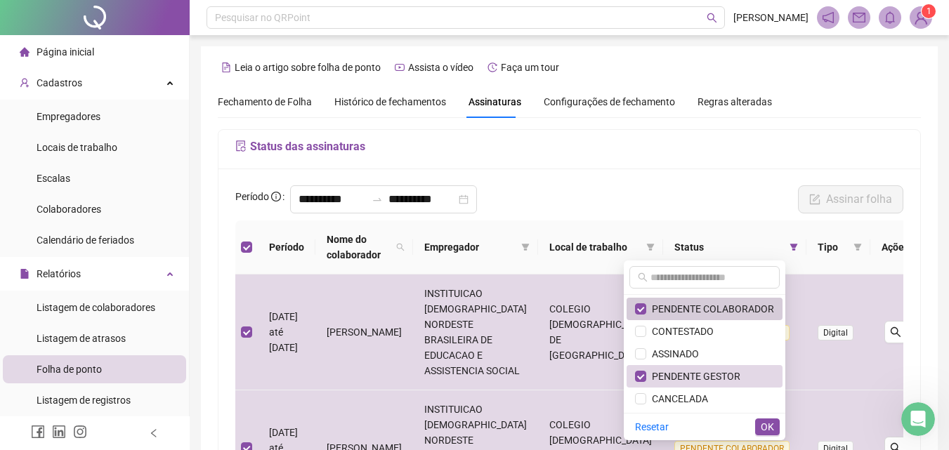
click at [685, 311] on span "PENDENTE COLABORADOR" at bounding box center [710, 308] width 128 height 11
click at [763, 428] on span "OK" at bounding box center [766, 426] width 13 height 15
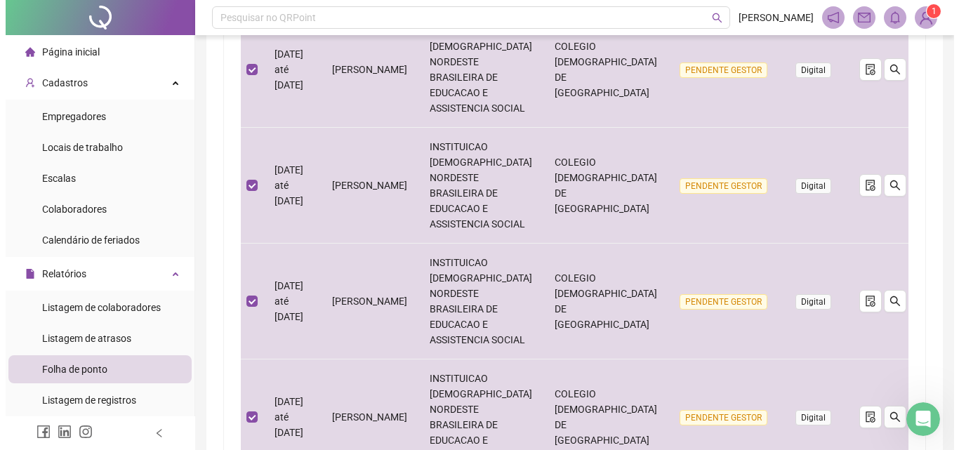
scroll to position [140, 0]
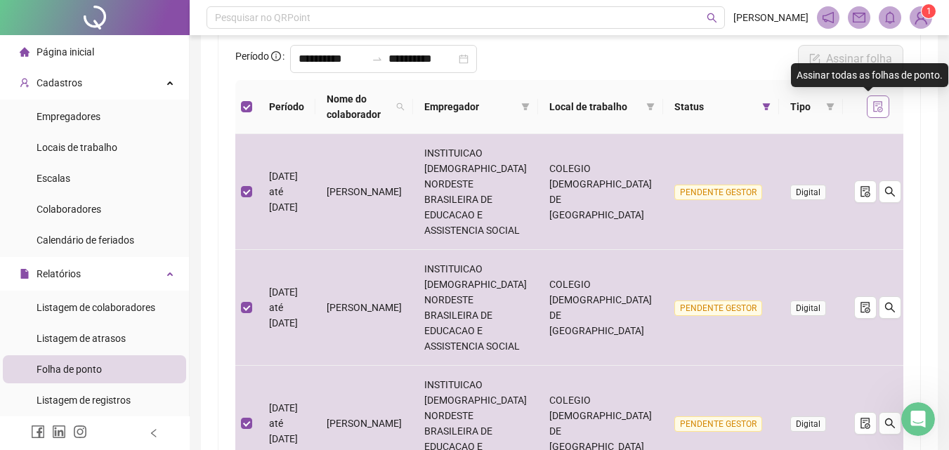
click at [872, 103] on icon "file-done" at bounding box center [877, 106] width 11 height 11
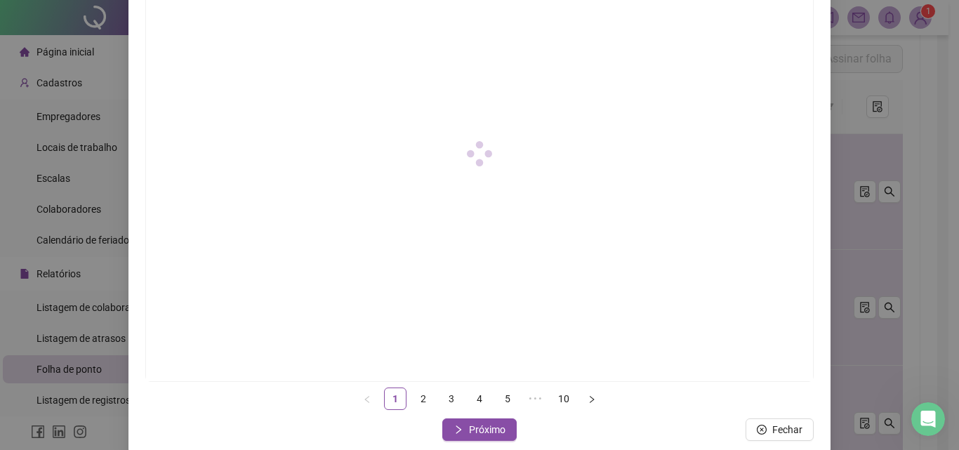
scroll to position [203, 0]
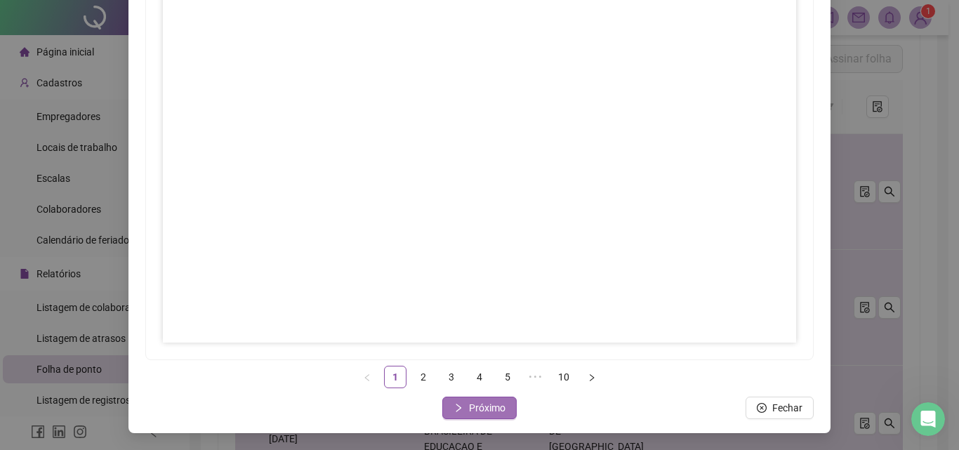
click at [479, 404] on span "Próximo" at bounding box center [487, 407] width 37 height 15
click at [487, 408] on span "Próximo" at bounding box center [487, 407] width 37 height 15
click at [484, 409] on span "Próximo" at bounding box center [487, 407] width 37 height 15
click at [477, 404] on span "Próximo" at bounding box center [487, 407] width 37 height 15
click at [484, 404] on span "Próximo" at bounding box center [487, 407] width 37 height 15
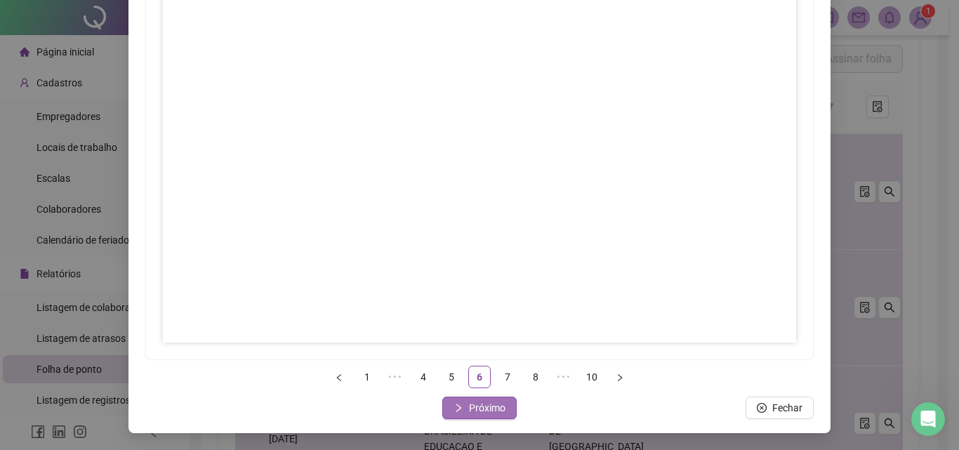
click at [480, 407] on span "Próximo" at bounding box center [487, 407] width 37 height 15
click at [487, 409] on span "Próximo" at bounding box center [487, 407] width 37 height 15
click at [471, 409] on span "Próximo" at bounding box center [487, 407] width 37 height 15
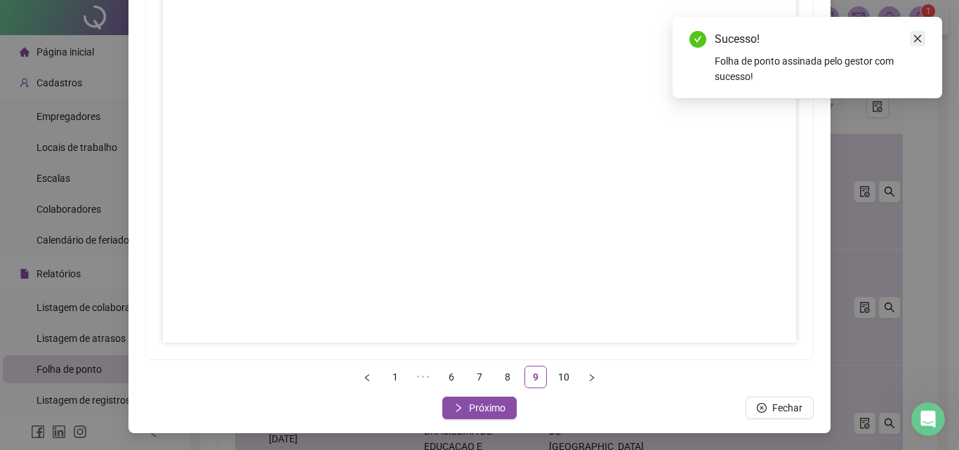
click at [916, 38] on icon "close" at bounding box center [918, 39] width 10 height 10
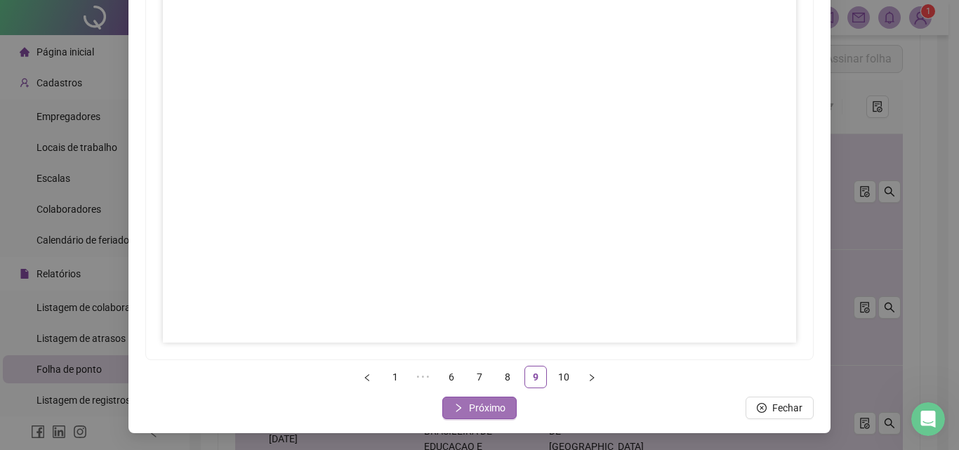
click at [487, 413] on span "Próximo" at bounding box center [487, 407] width 37 height 15
click at [482, 408] on span "Fechar" at bounding box center [488, 407] width 30 height 15
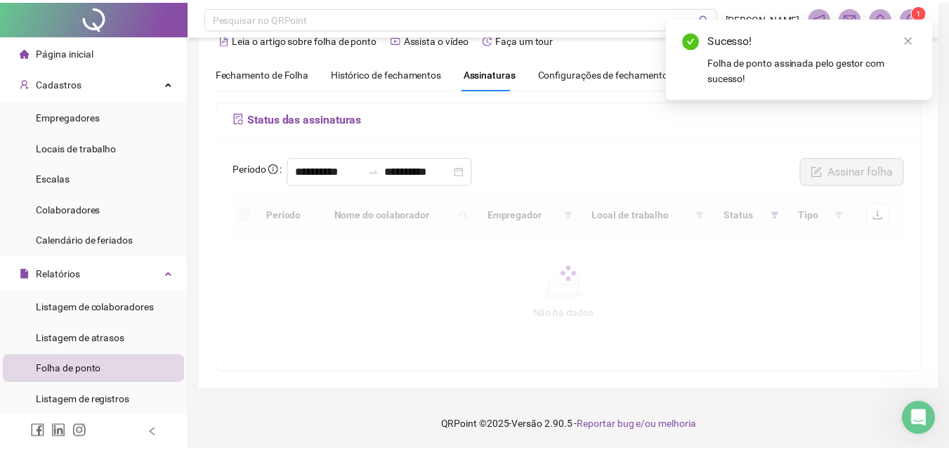
scroll to position [28, 0]
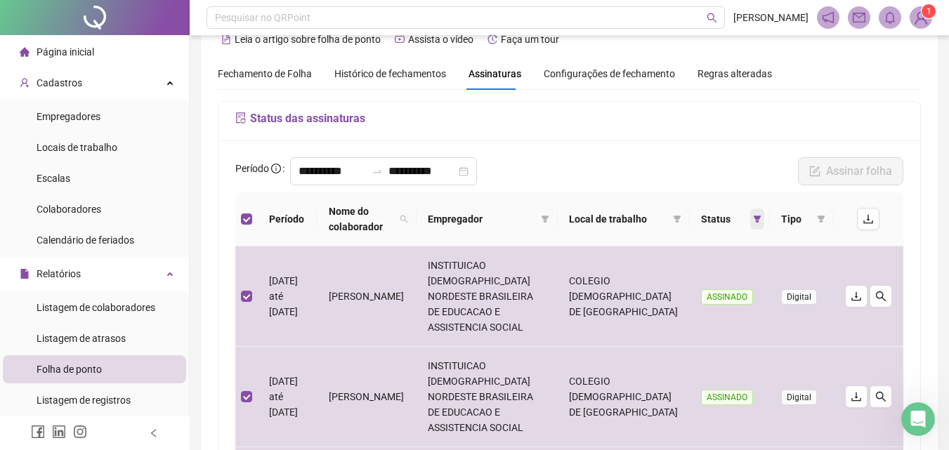
click at [756, 218] on icon "filter" at bounding box center [757, 219] width 8 height 7
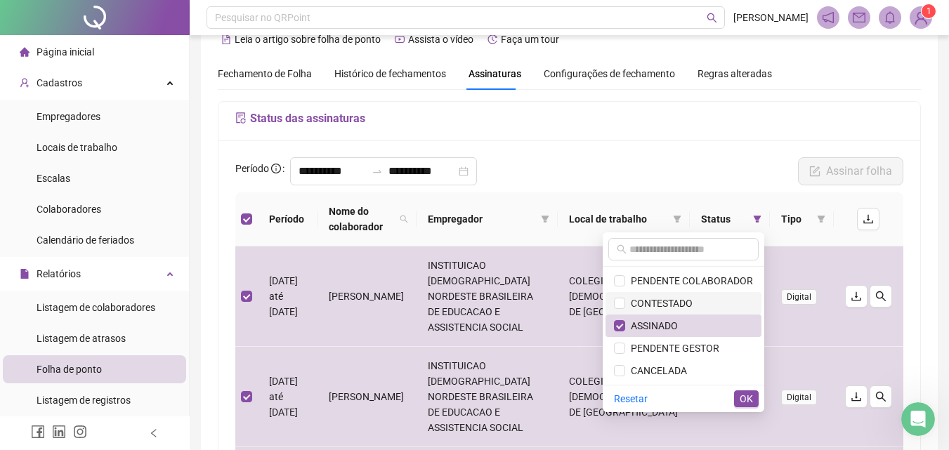
click at [673, 303] on span "CONTESTADO" at bounding box center [658, 303] width 67 height 11
click at [673, 326] on span "ASSINADO" at bounding box center [651, 325] width 53 height 11
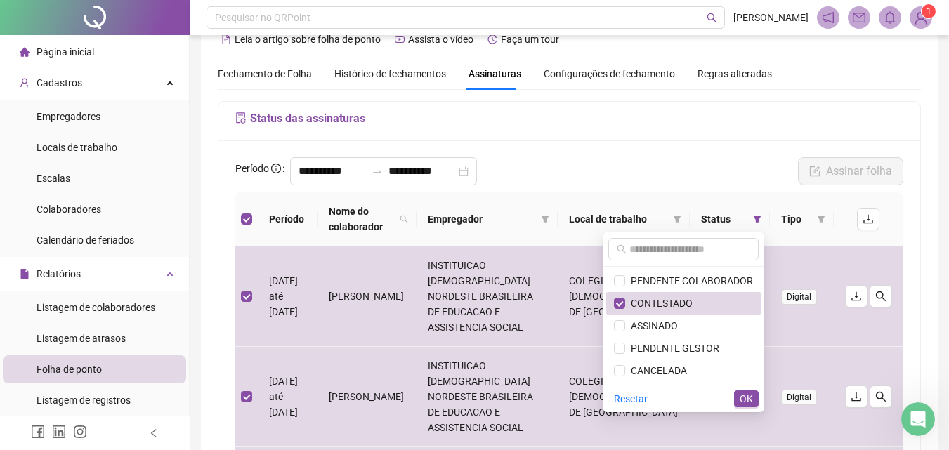
click at [747, 395] on span "OK" at bounding box center [745, 398] width 13 height 15
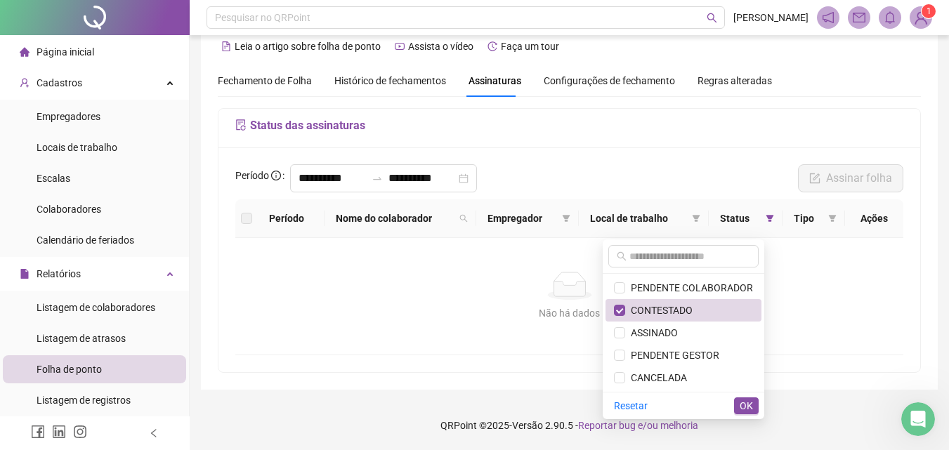
scroll to position [21, 0]
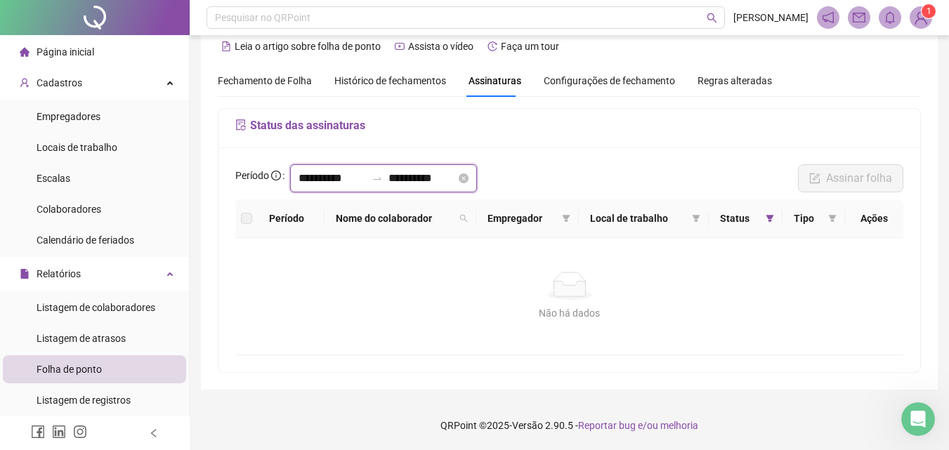
click at [331, 178] on input "**********" at bounding box center [331, 178] width 67 height 17
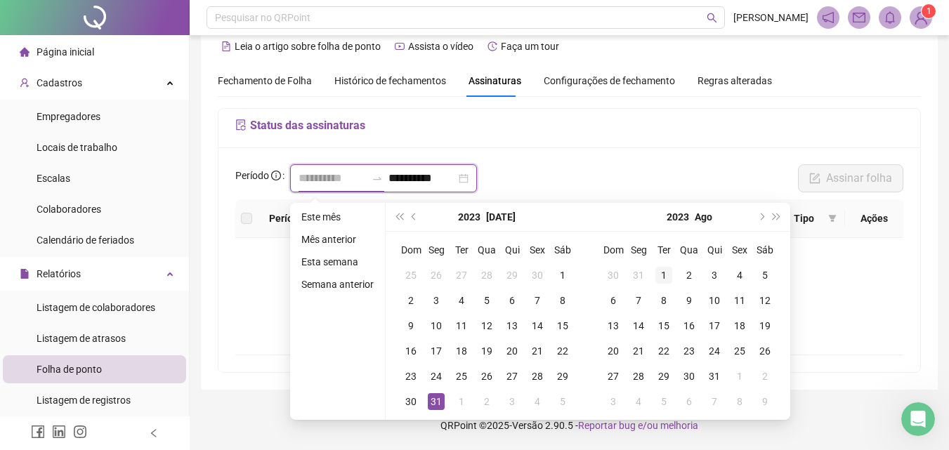
type input "**********"
click at [661, 270] on div "1" at bounding box center [663, 275] width 17 height 17
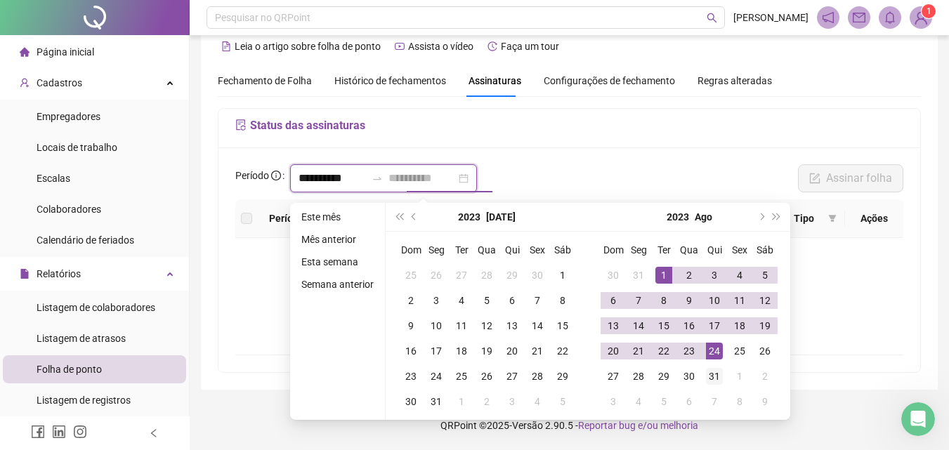
type input "**********"
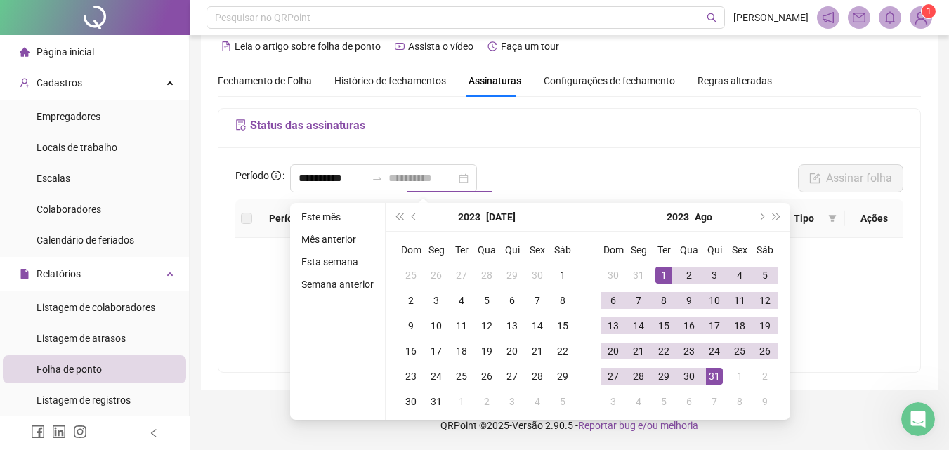
click at [717, 368] on div "31" at bounding box center [714, 376] width 17 height 17
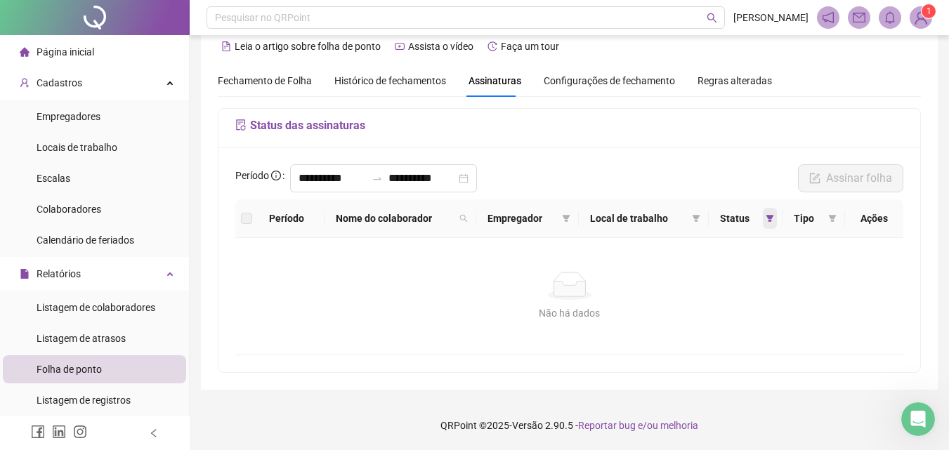
click at [765, 218] on span at bounding box center [770, 218] width 14 height 21
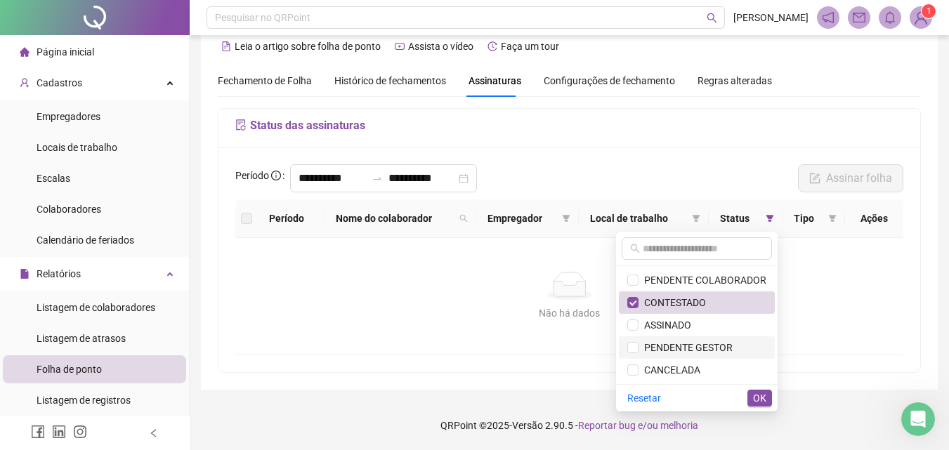
click at [692, 348] on span "PENDENTE GESTOR" at bounding box center [685, 347] width 94 height 11
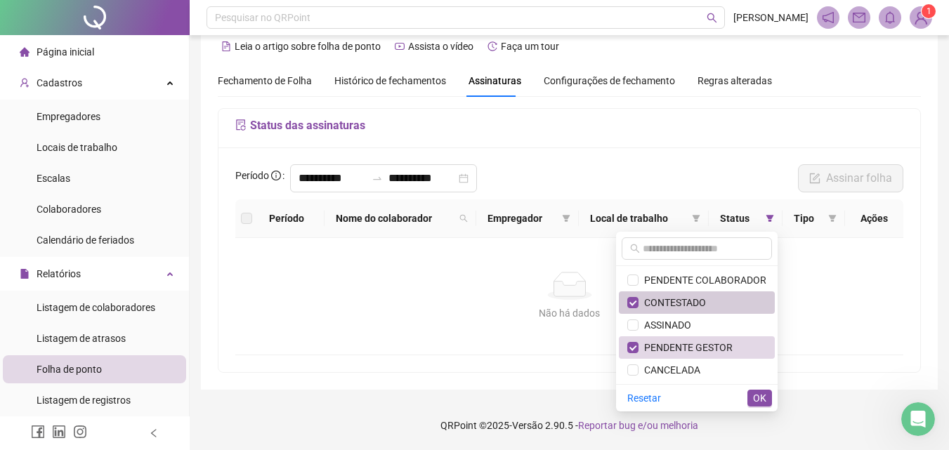
click at [677, 302] on span "CONTESTADO" at bounding box center [671, 302] width 67 height 11
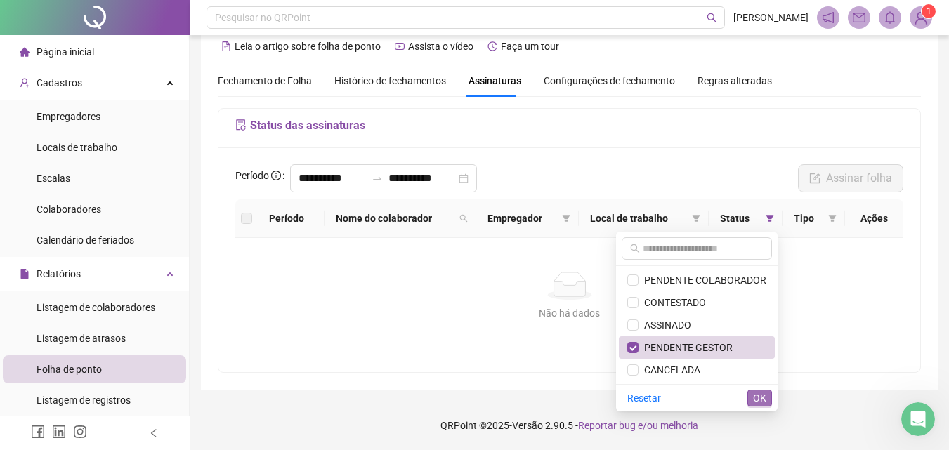
click at [765, 392] on span "OK" at bounding box center [759, 397] width 13 height 15
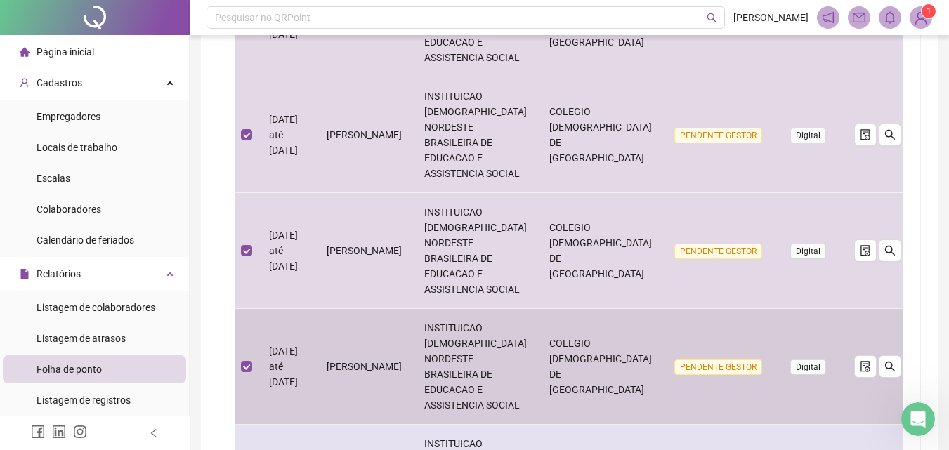
scroll to position [968, 0]
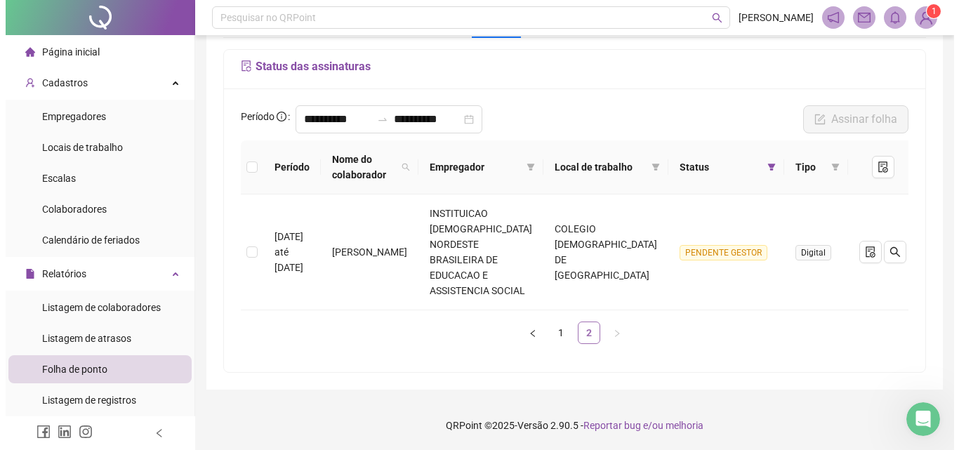
scroll to position [65, 0]
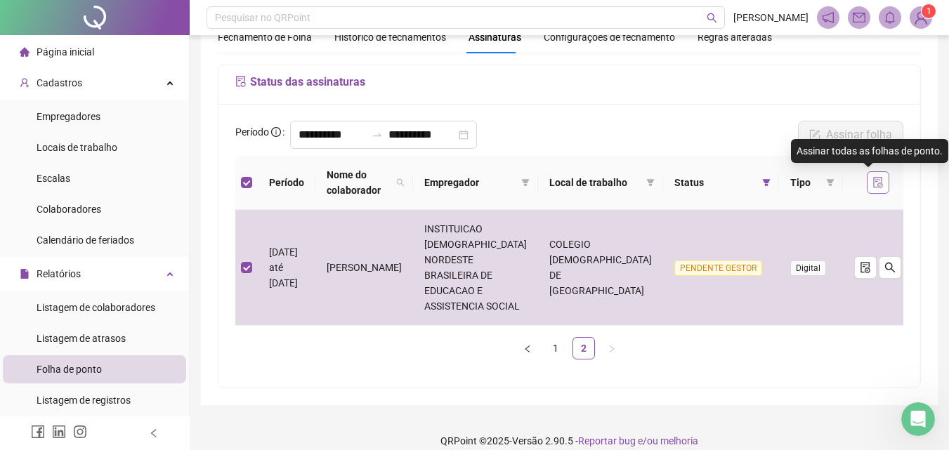
click at [872, 183] on icon "file-done" at bounding box center [877, 182] width 11 height 11
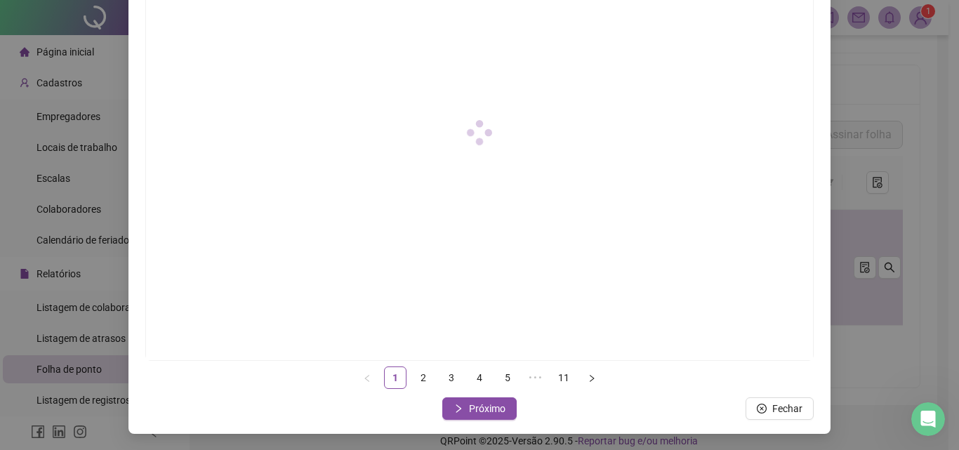
scroll to position [203, 0]
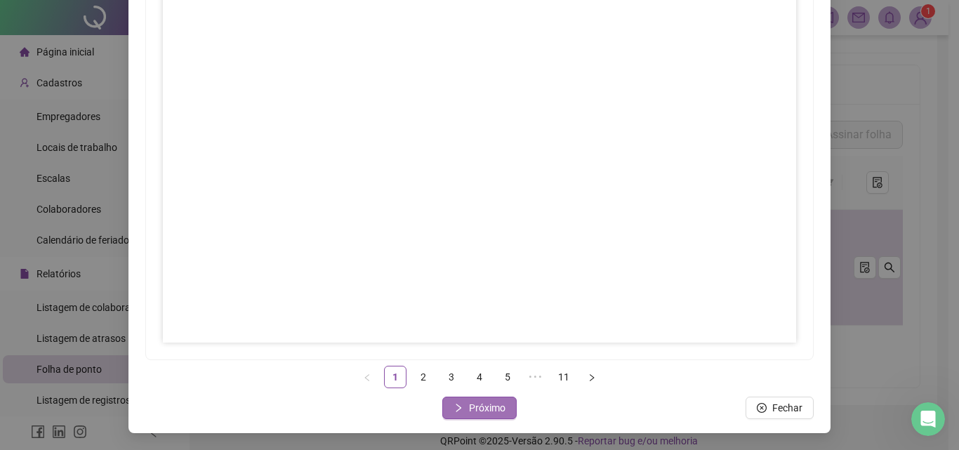
click at [463, 406] on button "Próximo" at bounding box center [479, 408] width 74 height 22
click at [477, 401] on span "Próximo" at bounding box center [487, 407] width 37 height 15
click at [469, 403] on span "Próximo" at bounding box center [487, 407] width 37 height 15
click at [487, 408] on span "Próximo" at bounding box center [487, 407] width 37 height 15
click at [474, 409] on span "Próximo" at bounding box center [487, 407] width 37 height 15
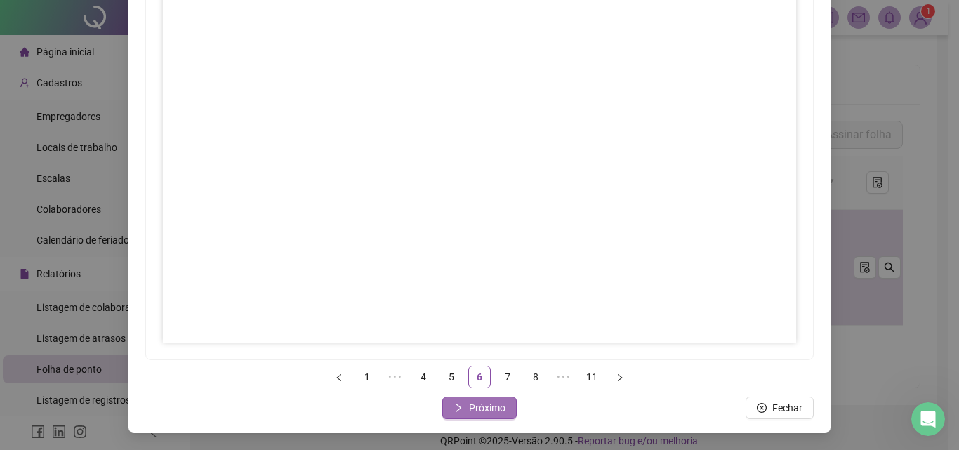
click at [484, 408] on span "Próximo" at bounding box center [487, 407] width 37 height 15
click at [489, 409] on span "Próximo" at bounding box center [487, 407] width 37 height 15
click at [479, 406] on span "Próximo" at bounding box center [487, 407] width 37 height 15
click at [484, 404] on span "Próximo" at bounding box center [487, 407] width 37 height 15
click at [473, 404] on span "Próximo" at bounding box center [487, 407] width 37 height 15
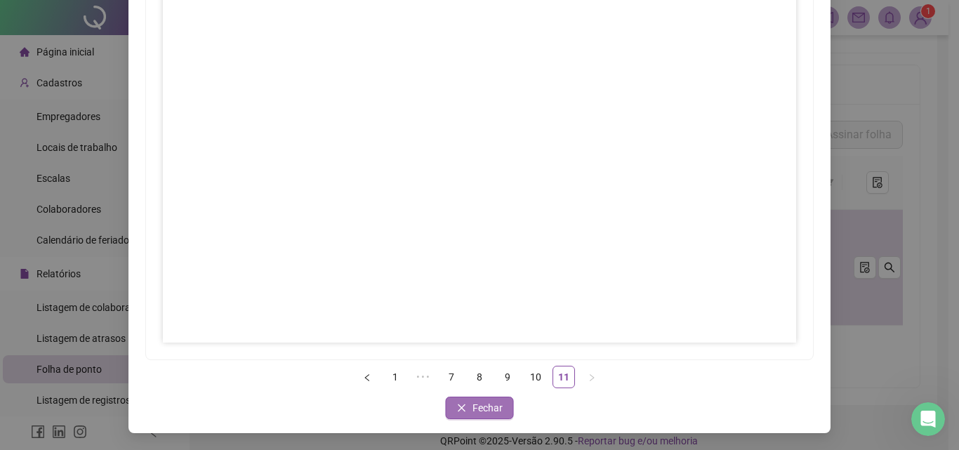
click at [479, 410] on span "Fechar" at bounding box center [488, 407] width 30 height 15
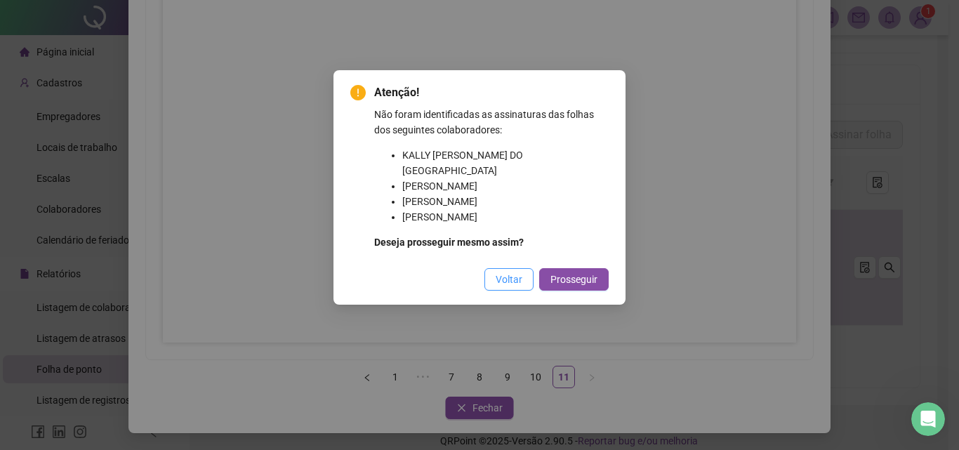
click at [503, 272] on span "Voltar" at bounding box center [509, 279] width 27 height 15
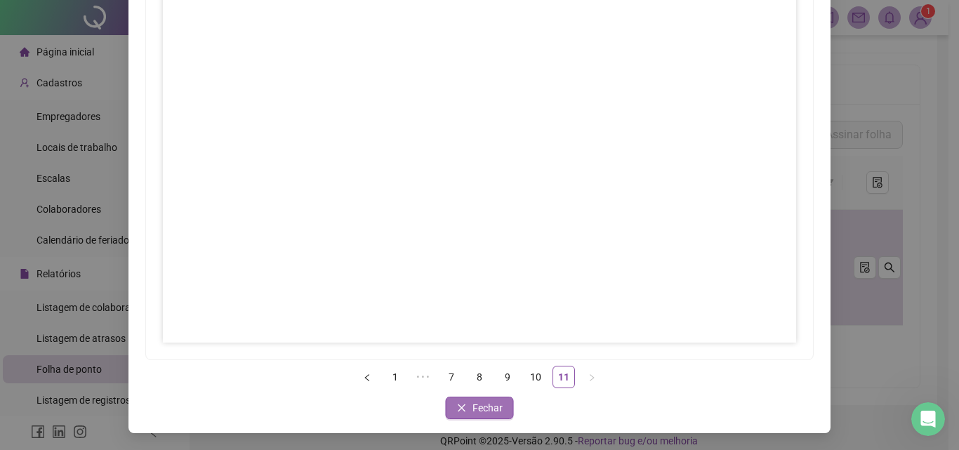
click at [488, 400] on span "Fechar" at bounding box center [488, 407] width 30 height 15
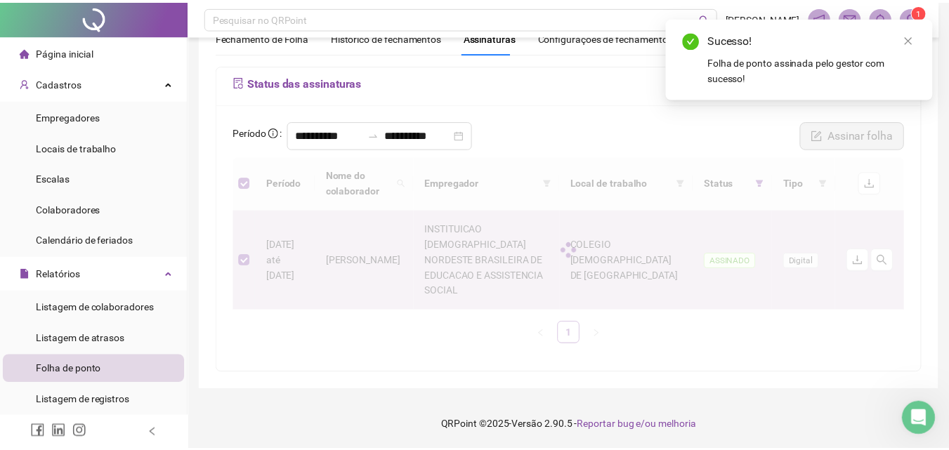
scroll to position [49, 0]
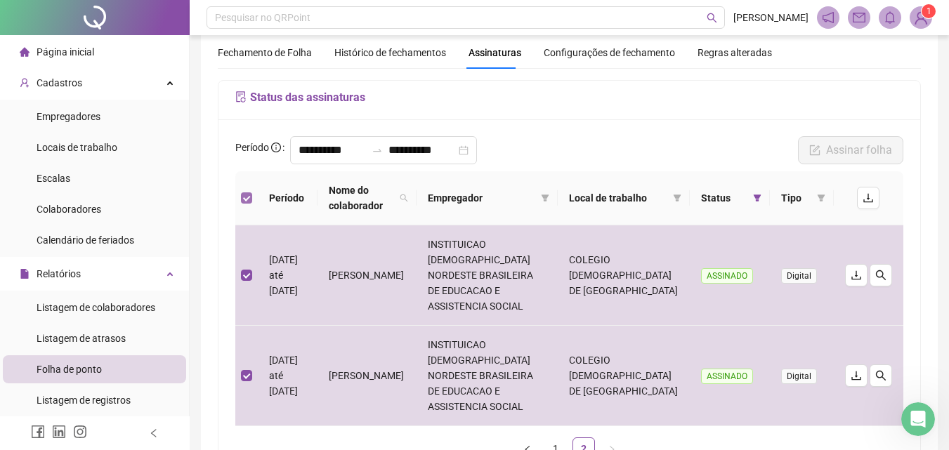
click at [242, 190] on label at bounding box center [246, 197] width 11 height 15
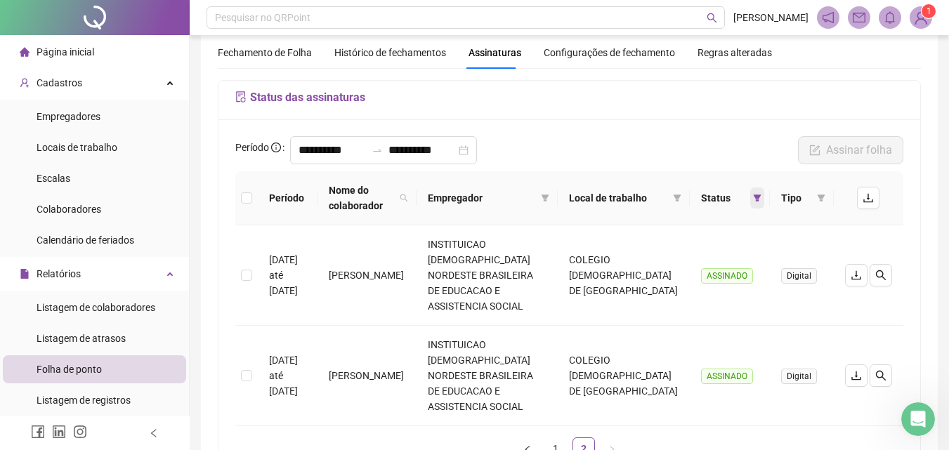
click at [754, 198] on icon "filter" at bounding box center [757, 198] width 8 height 8
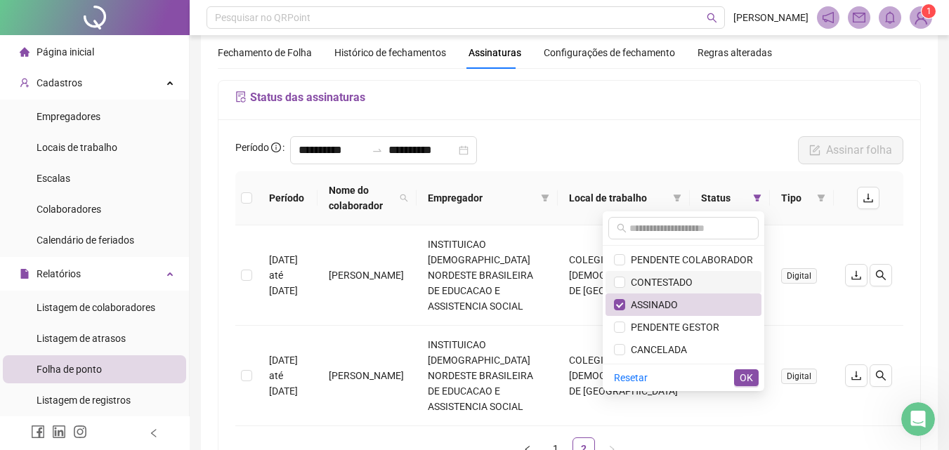
click at [698, 279] on span "CONTESTADO" at bounding box center [683, 282] width 139 height 15
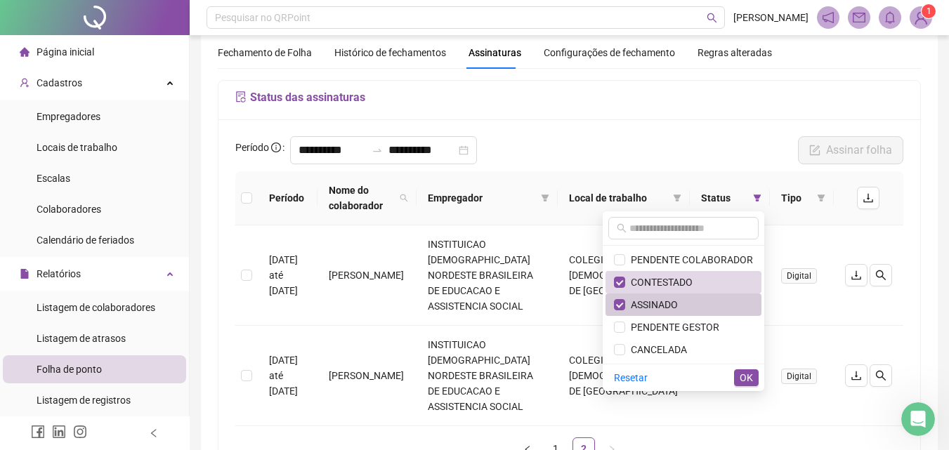
click at [686, 300] on span "ASSINADO" at bounding box center [683, 304] width 139 height 15
click at [751, 372] on span "OK" at bounding box center [745, 377] width 13 height 15
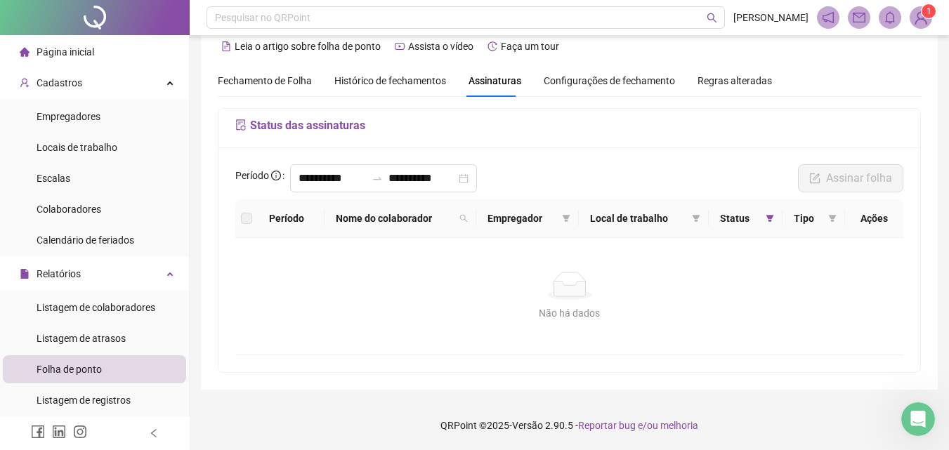
scroll to position [21, 0]
click at [337, 180] on input "**********" at bounding box center [331, 178] width 67 height 17
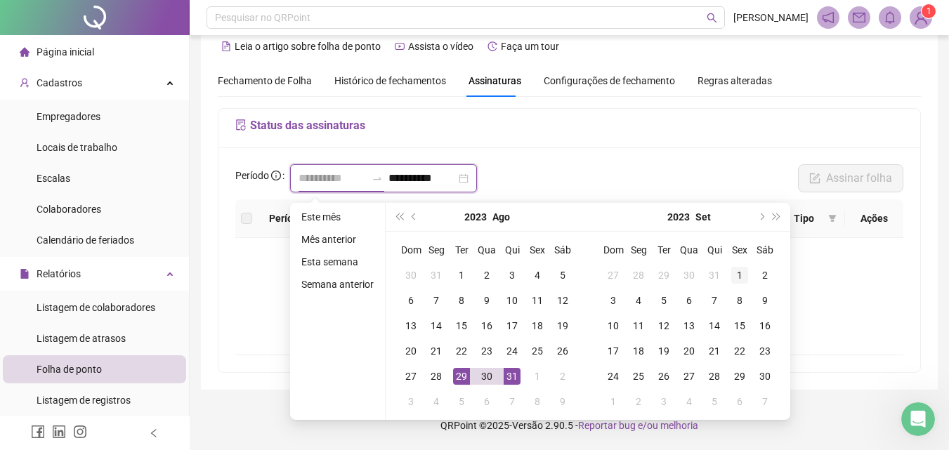
type input "**********"
click at [732, 267] on div "1" at bounding box center [739, 275] width 17 height 17
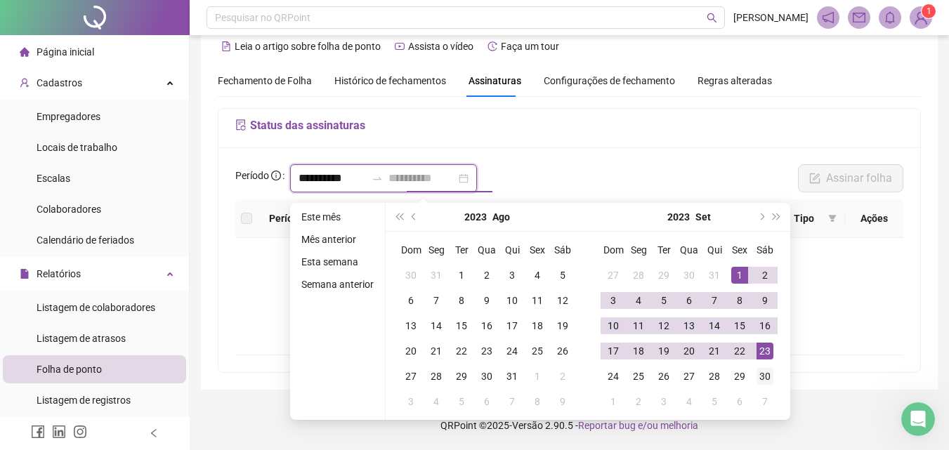
type input "**********"
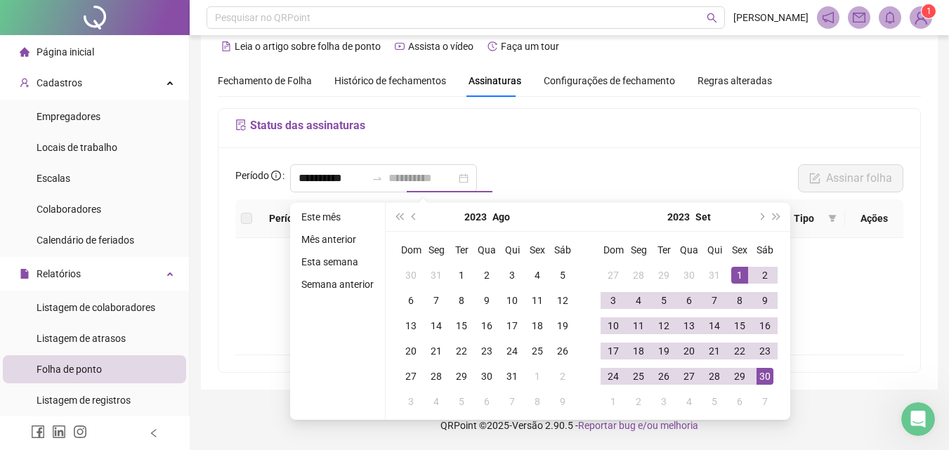
click at [769, 375] on div "30" at bounding box center [764, 376] width 17 height 17
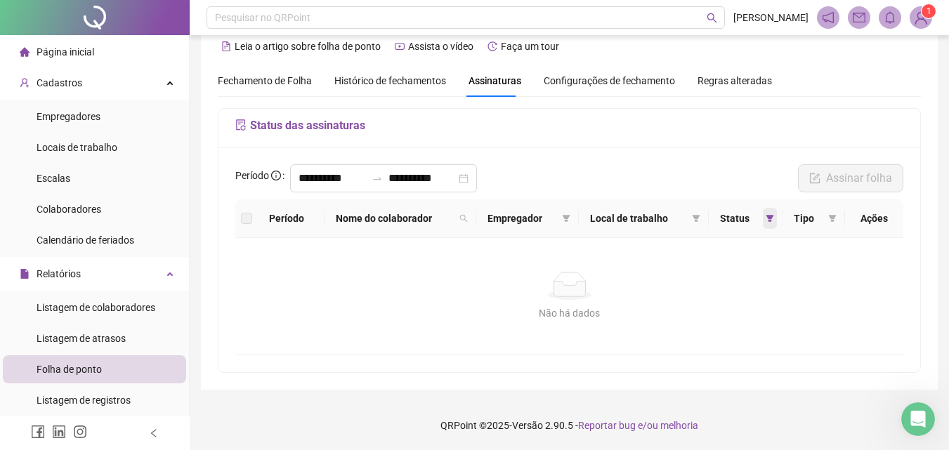
click at [769, 219] on icon "filter" at bounding box center [769, 218] width 8 height 8
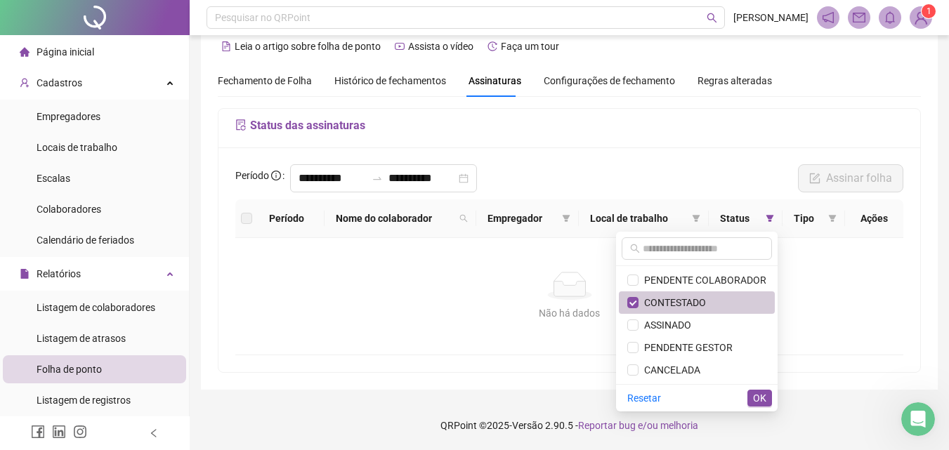
click at [682, 305] on span "CONTESTADO" at bounding box center [671, 302] width 67 height 11
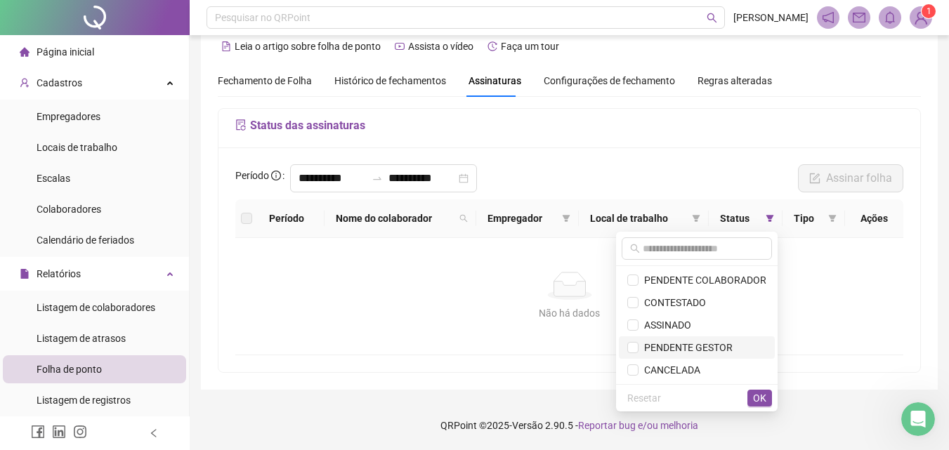
click at [688, 348] on span "PENDENTE GESTOR" at bounding box center [685, 347] width 94 height 11
click at [753, 395] on span "OK" at bounding box center [759, 397] width 13 height 15
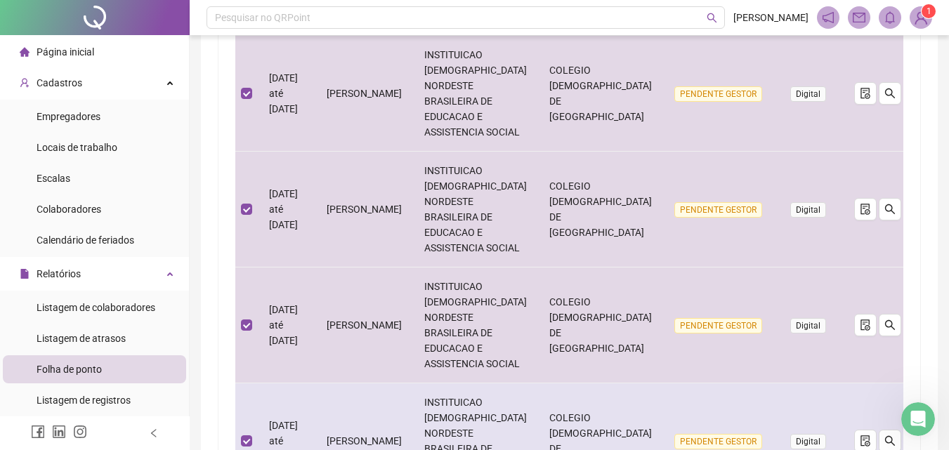
scroll to position [968, 0]
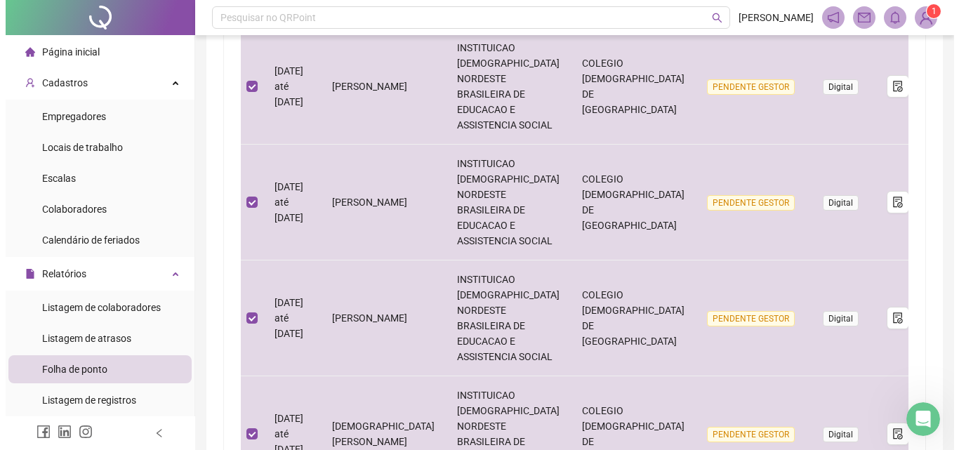
scroll to position [0, 0]
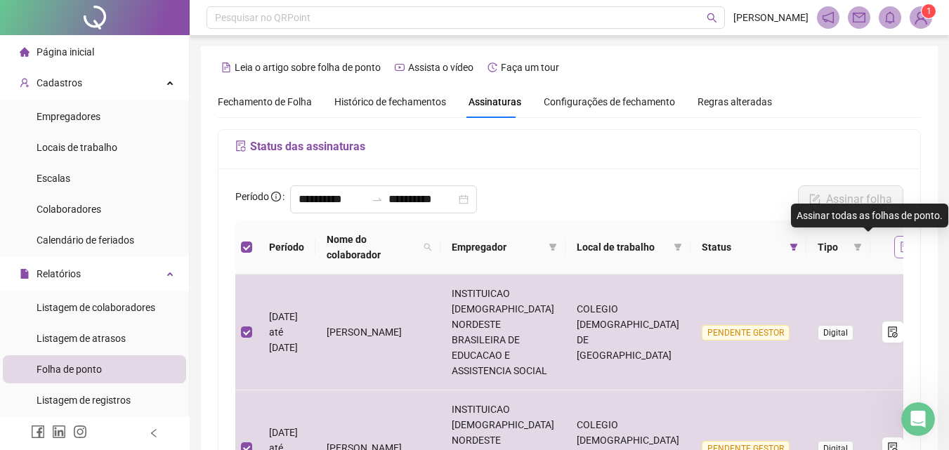
click at [894, 245] on button "button" at bounding box center [905, 247] width 22 height 22
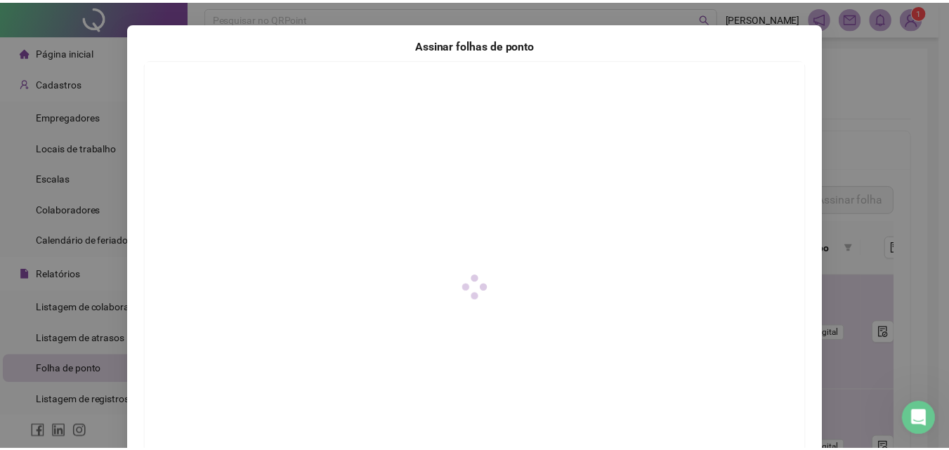
scroll to position [203, 0]
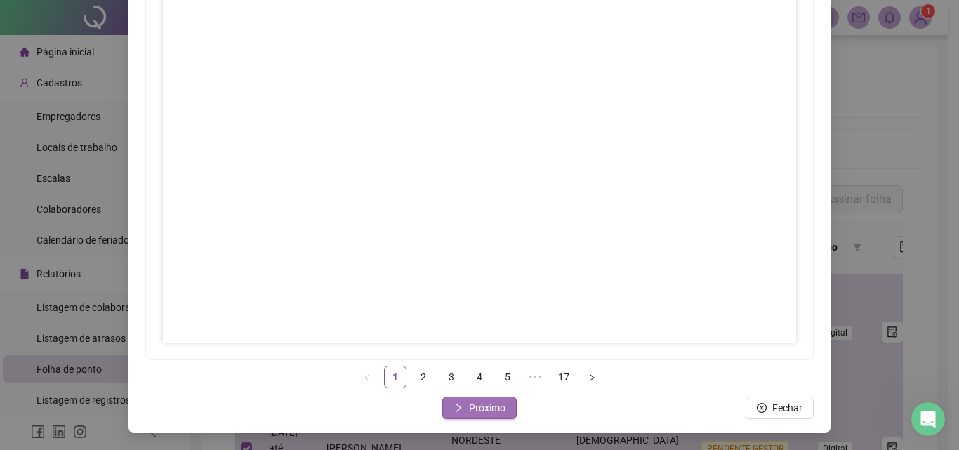
click at [492, 402] on span "Próximo" at bounding box center [487, 407] width 37 height 15
click at [469, 407] on span "Próximo" at bounding box center [487, 407] width 37 height 15
click at [476, 402] on span "Próximo" at bounding box center [487, 407] width 37 height 15
click at [489, 407] on span "Próximo" at bounding box center [487, 407] width 37 height 15
click at [469, 404] on span "Próximo" at bounding box center [487, 407] width 37 height 15
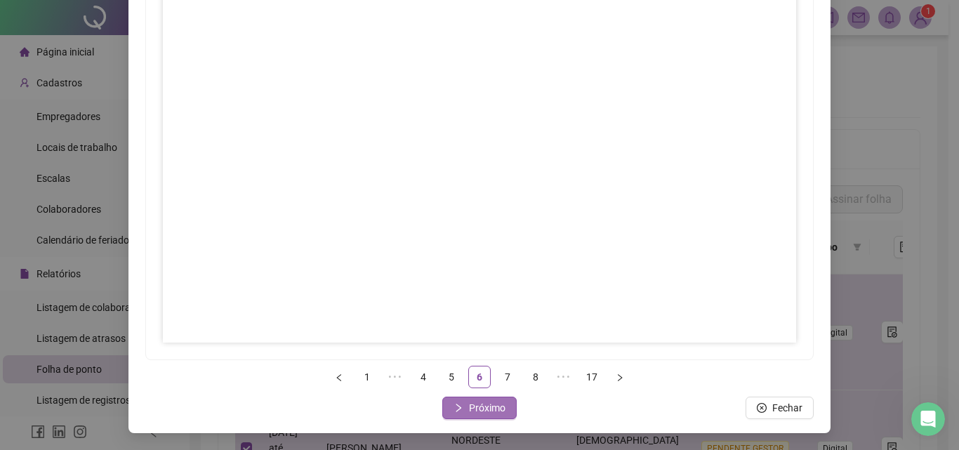
click at [480, 404] on span "Próximo" at bounding box center [487, 407] width 37 height 15
click at [472, 407] on span "Próximo" at bounding box center [487, 407] width 37 height 15
click at [482, 409] on span "Próximo" at bounding box center [487, 407] width 37 height 15
click at [490, 414] on span "Próximo" at bounding box center [487, 407] width 37 height 15
click at [474, 406] on span "Próximo" at bounding box center [487, 407] width 37 height 15
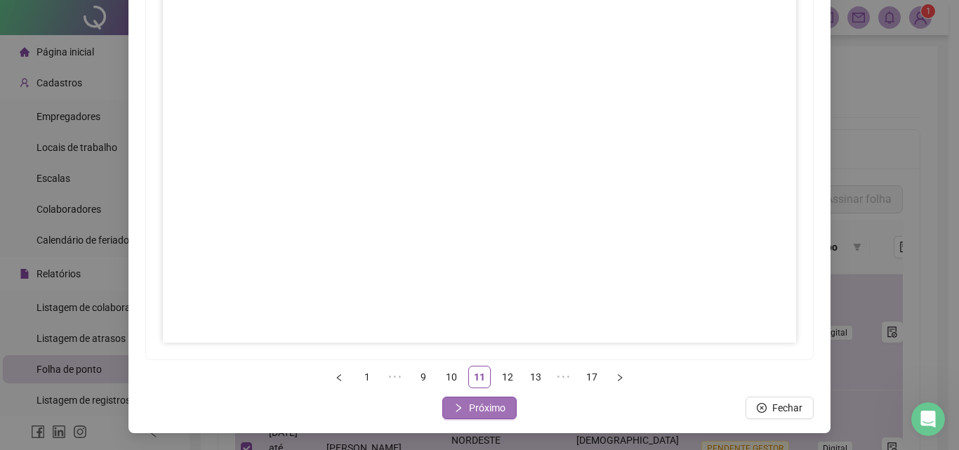
click at [469, 412] on span "Próximo" at bounding box center [487, 407] width 37 height 15
click at [496, 408] on span "Próximo" at bounding box center [487, 407] width 37 height 15
click at [496, 415] on span "Próximo" at bounding box center [487, 407] width 37 height 15
click at [472, 409] on span "Próximo" at bounding box center [487, 407] width 37 height 15
click at [461, 413] on button "Próximo" at bounding box center [479, 408] width 74 height 22
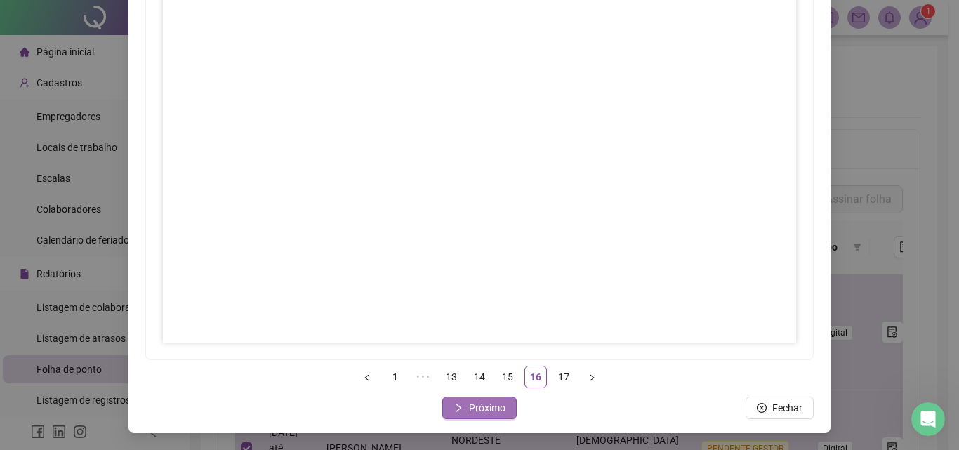
click at [476, 401] on span "Próximo" at bounding box center [487, 407] width 37 height 15
click at [490, 411] on span "Fechar" at bounding box center [488, 407] width 30 height 15
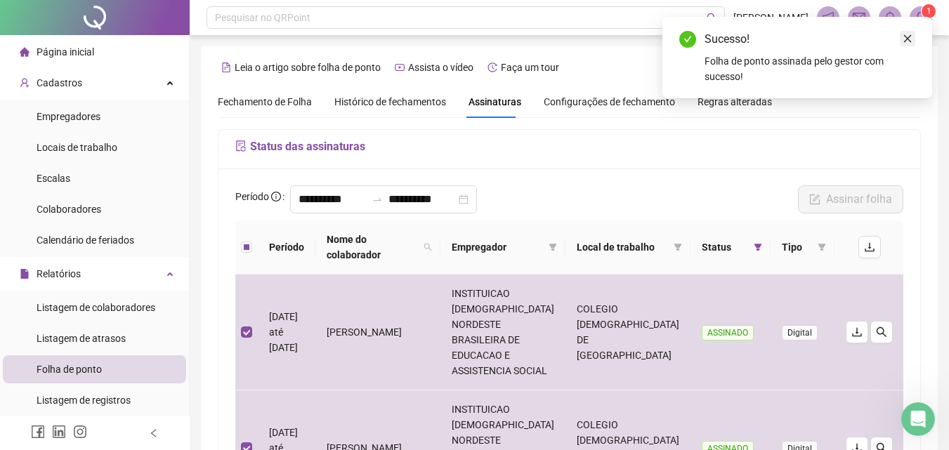
click at [908, 42] on icon "close" at bounding box center [907, 39] width 10 height 10
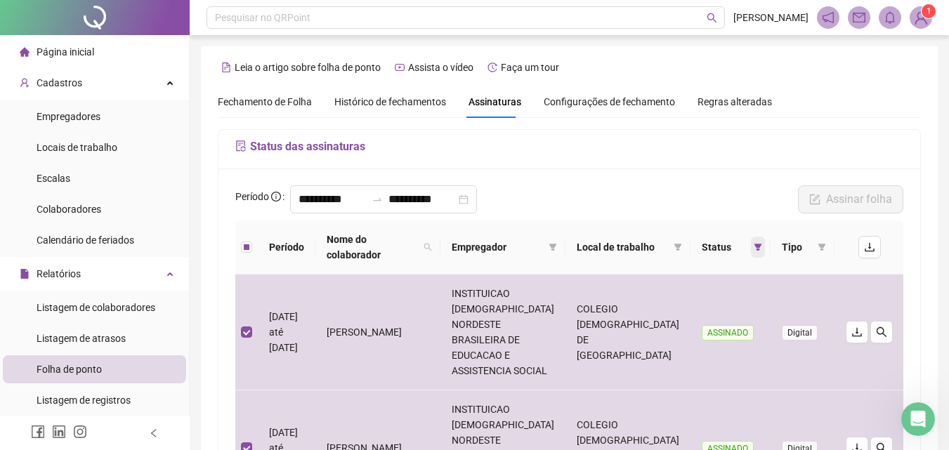
click at [758, 244] on icon "filter" at bounding box center [758, 247] width 8 height 7
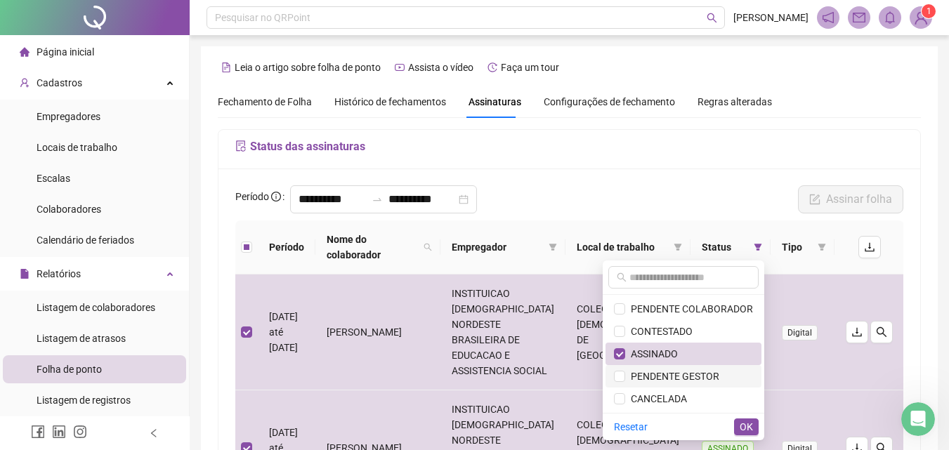
click at [688, 378] on span "PENDENTE GESTOR" at bounding box center [672, 376] width 94 height 11
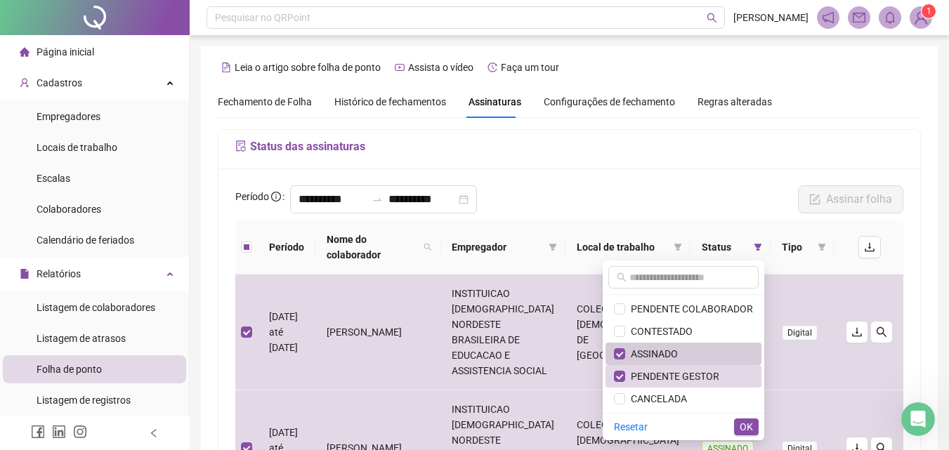
click at [675, 350] on span "ASSINADO" at bounding box center [651, 353] width 53 height 11
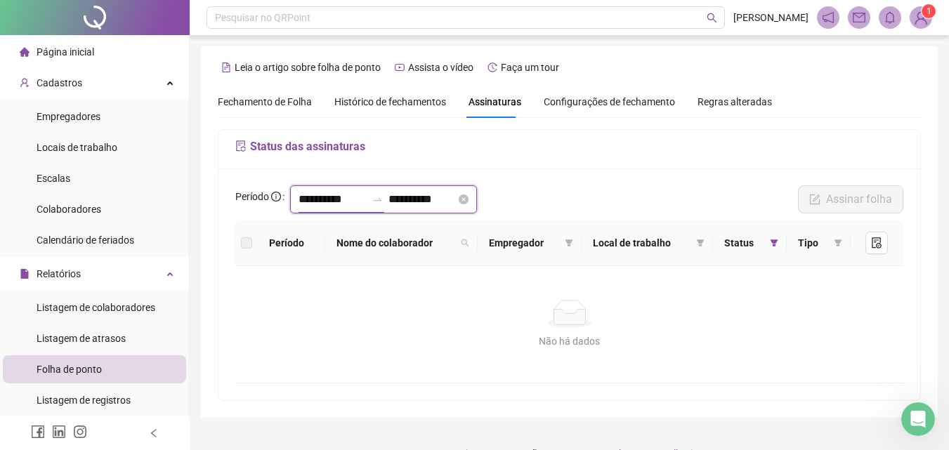
click at [366, 204] on input "**********" at bounding box center [331, 199] width 67 height 17
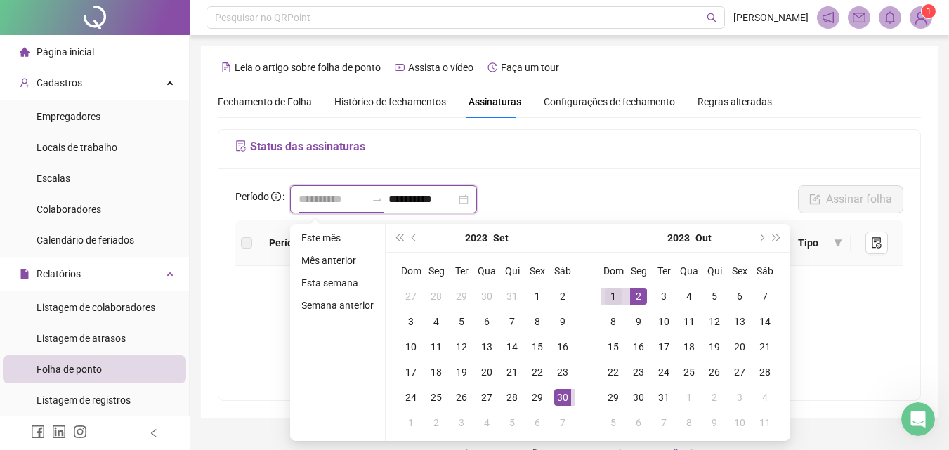
type input "**********"
click at [615, 291] on div "1" at bounding box center [613, 296] width 17 height 17
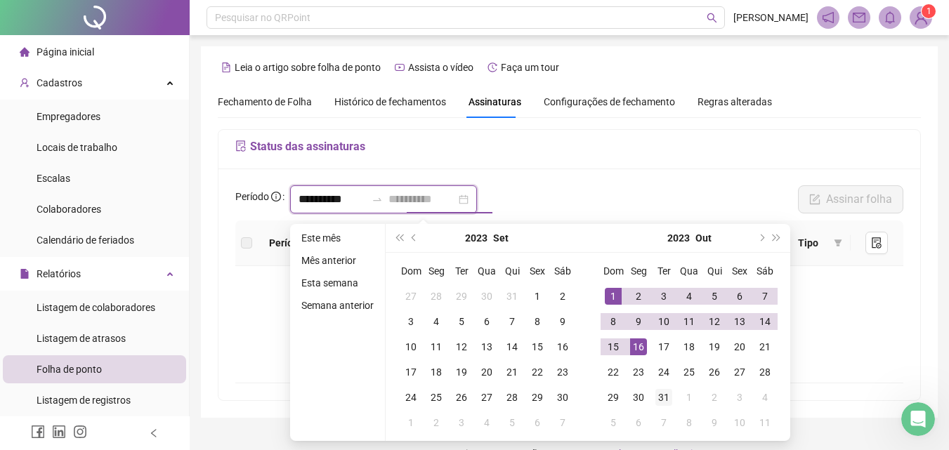
type input "**********"
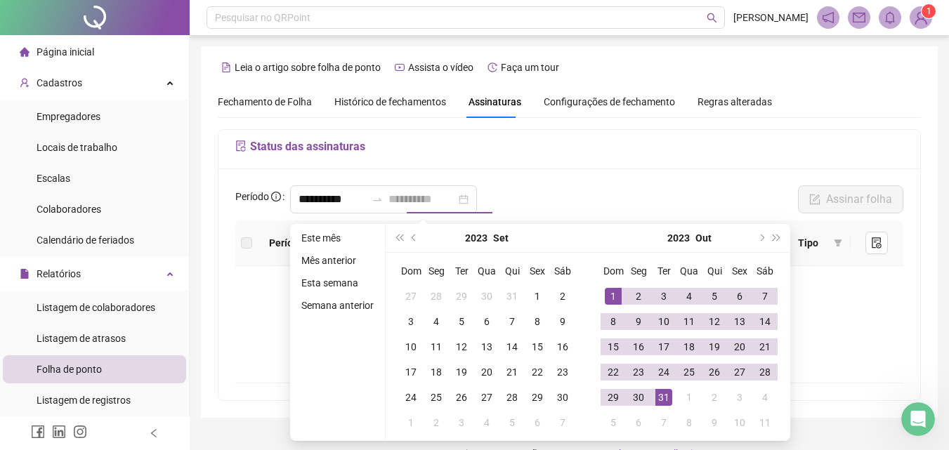
click at [659, 400] on div "31" at bounding box center [663, 397] width 17 height 17
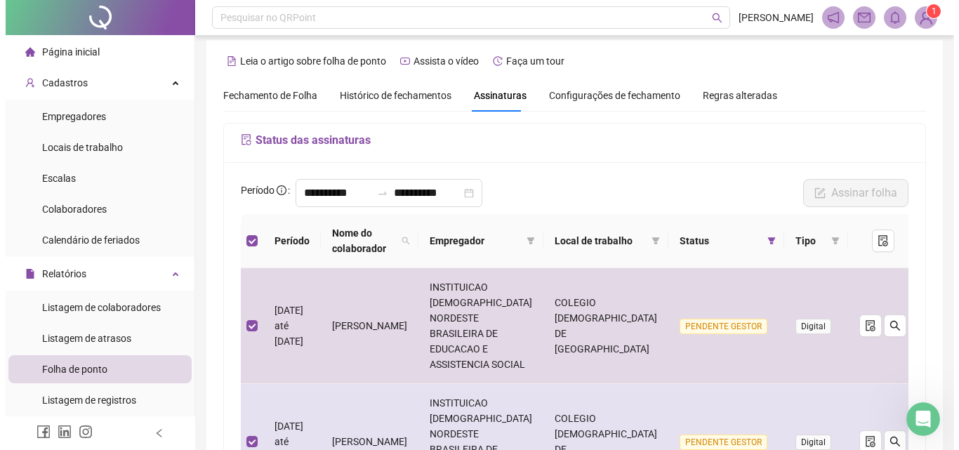
scroll to position [0, 0]
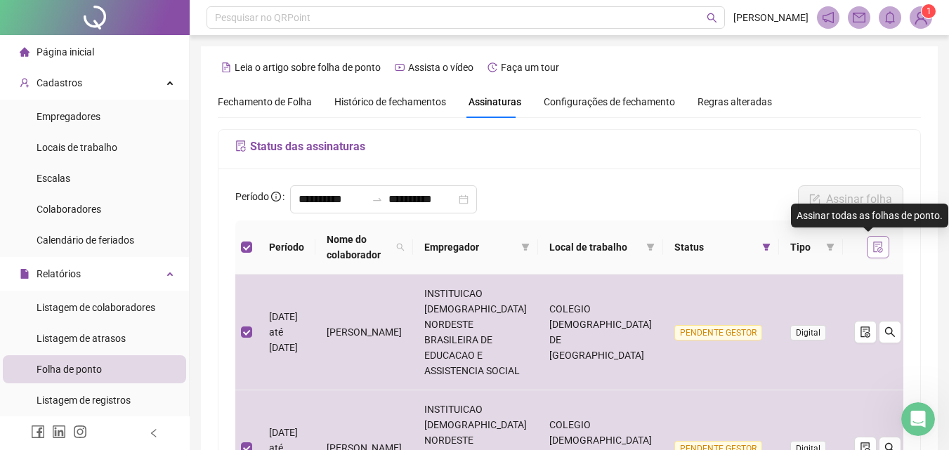
click at [872, 243] on icon "file-done" at bounding box center [877, 247] width 11 height 11
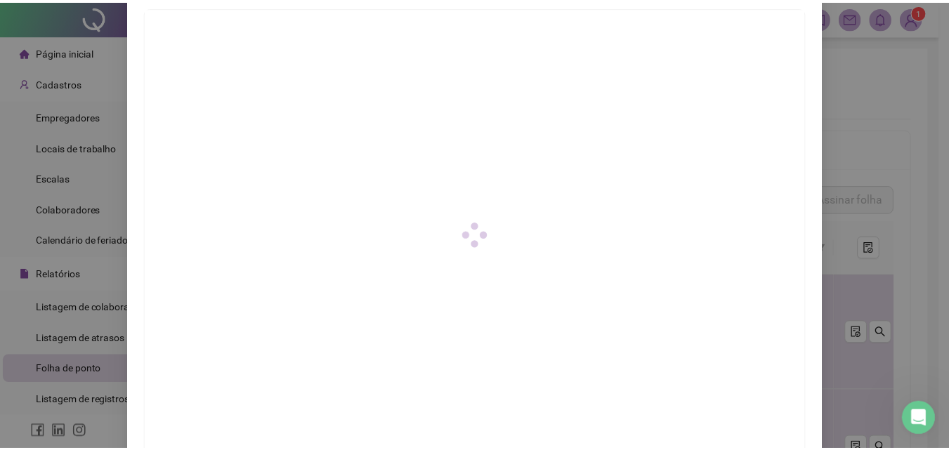
scroll to position [203, 0]
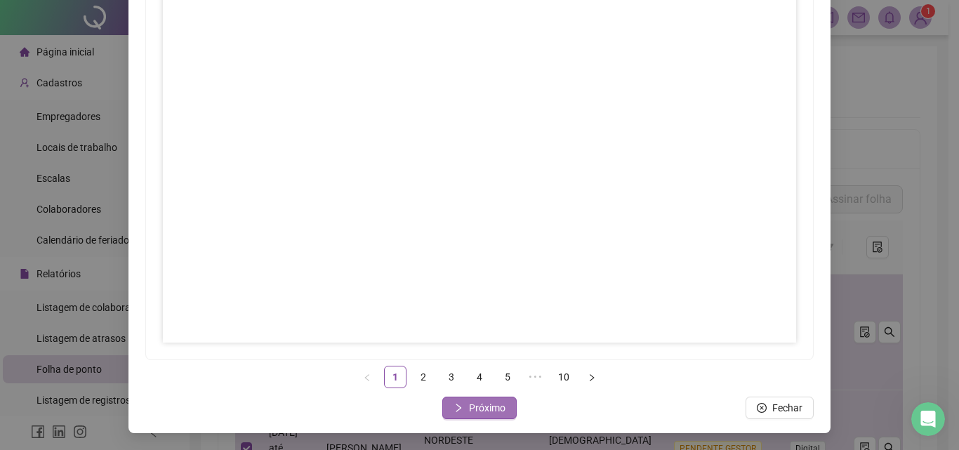
click at [469, 405] on span "Próximo" at bounding box center [487, 407] width 37 height 15
click at [499, 407] on span "Próximo" at bounding box center [487, 407] width 37 height 15
click at [472, 407] on span "Próximo" at bounding box center [487, 407] width 37 height 15
click at [460, 408] on button "Próximo" at bounding box center [479, 408] width 74 height 22
click at [484, 408] on span "Próximo" at bounding box center [487, 407] width 37 height 15
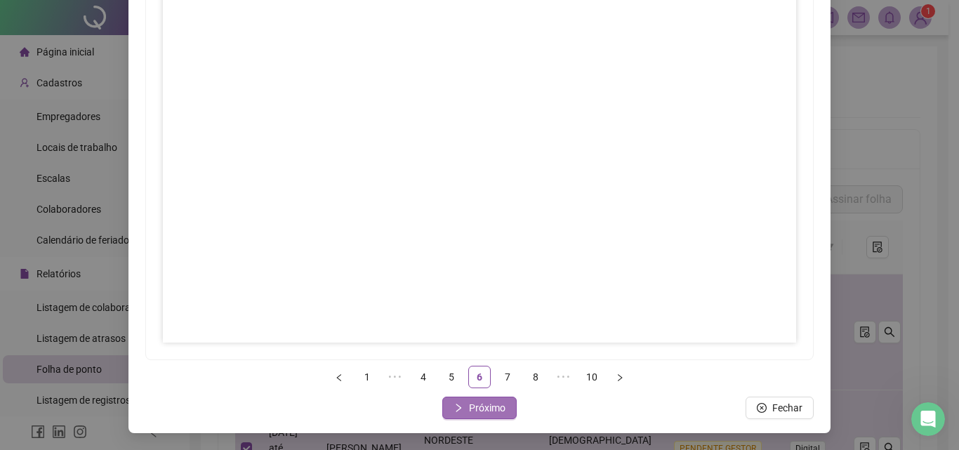
click at [476, 411] on span "Próximo" at bounding box center [487, 407] width 37 height 15
click at [501, 402] on button "Próximo" at bounding box center [479, 408] width 74 height 22
click at [500, 402] on button "Próximo" at bounding box center [479, 408] width 74 height 22
click at [494, 402] on span "Próximo" at bounding box center [487, 407] width 37 height 15
click at [491, 409] on span "Fechar" at bounding box center [488, 407] width 30 height 15
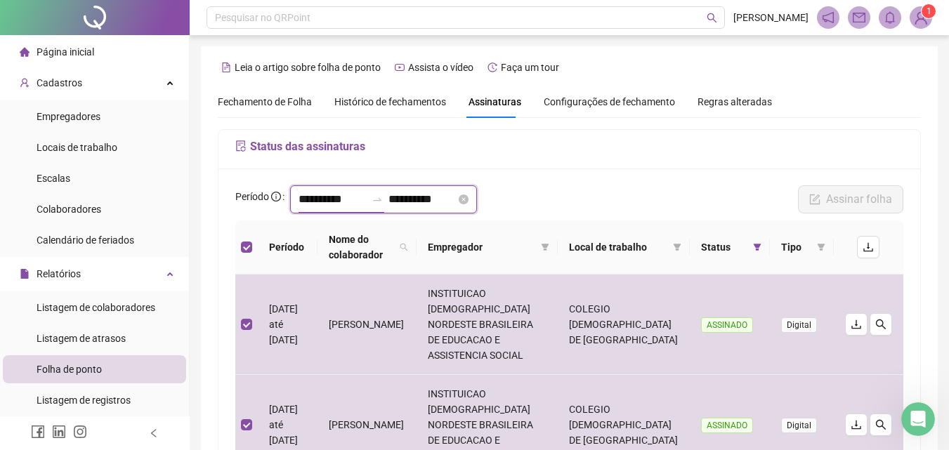
click at [334, 198] on input "**********" at bounding box center [331, 199] width 67 height 17
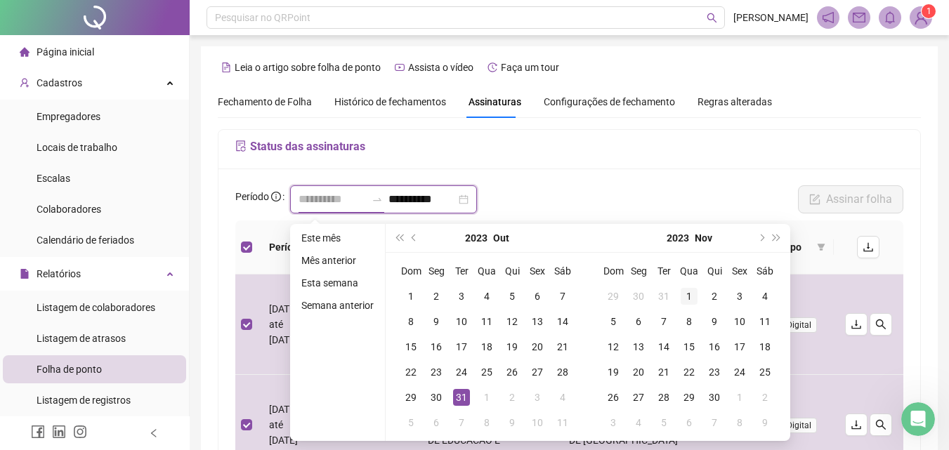
type input "**********"
click at [690, 297] on div "1" at bounding box center [688, 296] width 17 height 17
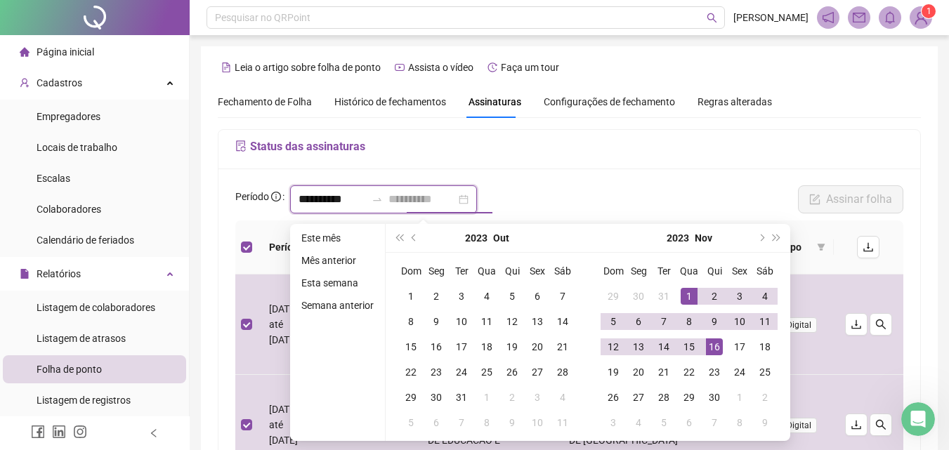
type input "**********"
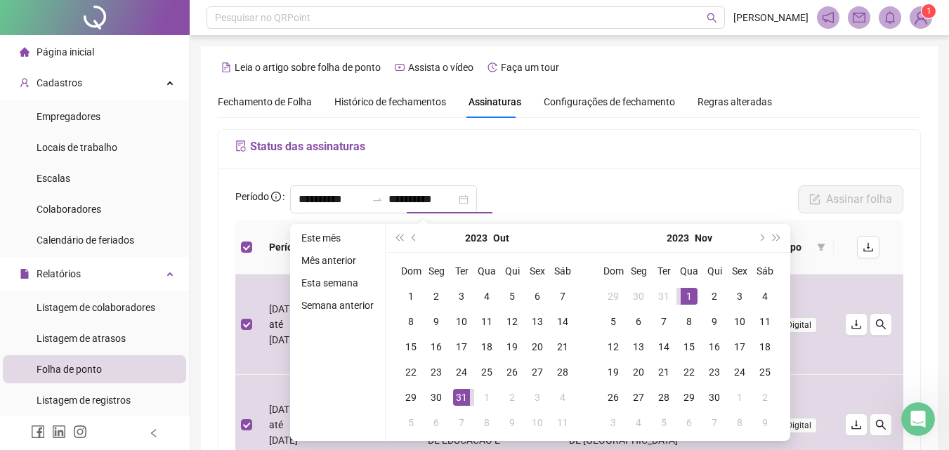
click at [636, 188] on div "**********" at bounding box center [569, 202] width 676 height 35
type input "**********"
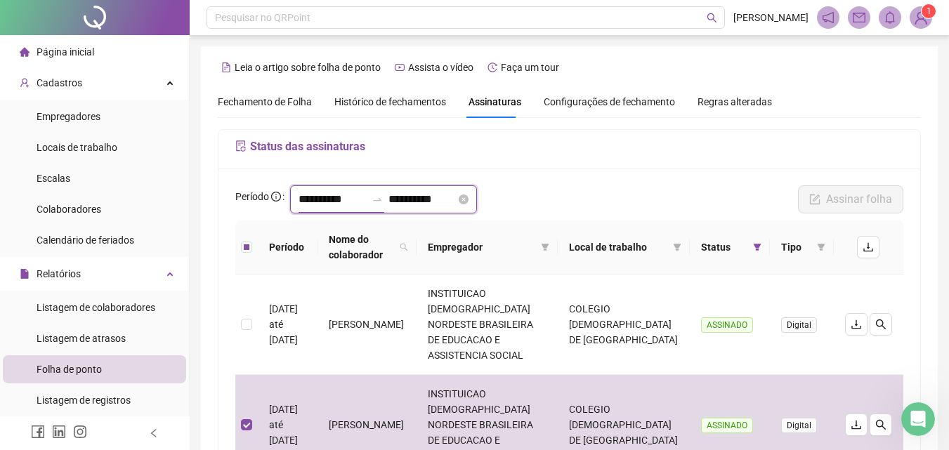
click at [328, 193] on input "**********" at bounding box center [331, 199] width 67 height 17
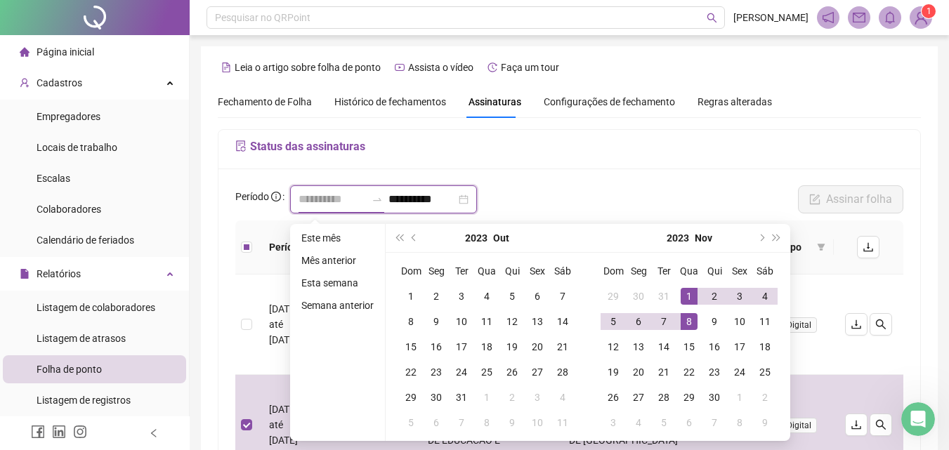
type input "**********"
click at [685, 293] on div "1" at bounding box center [688, 296] width 17 height 17
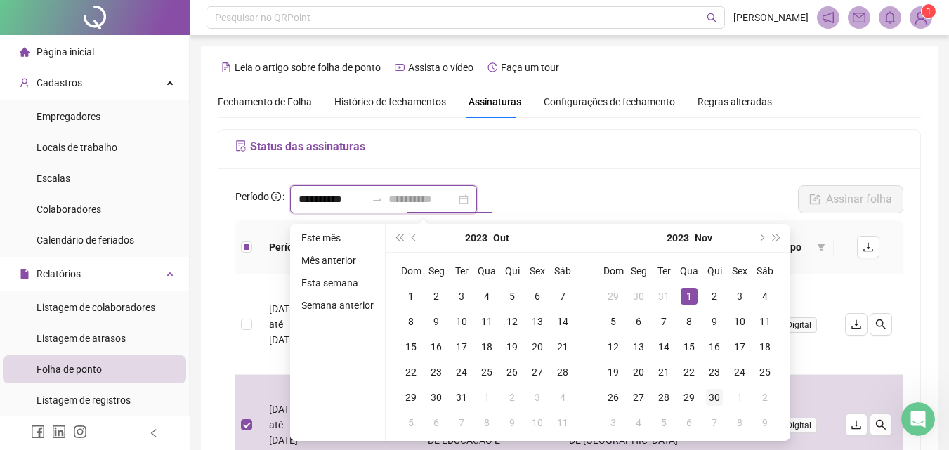
type input "**********"
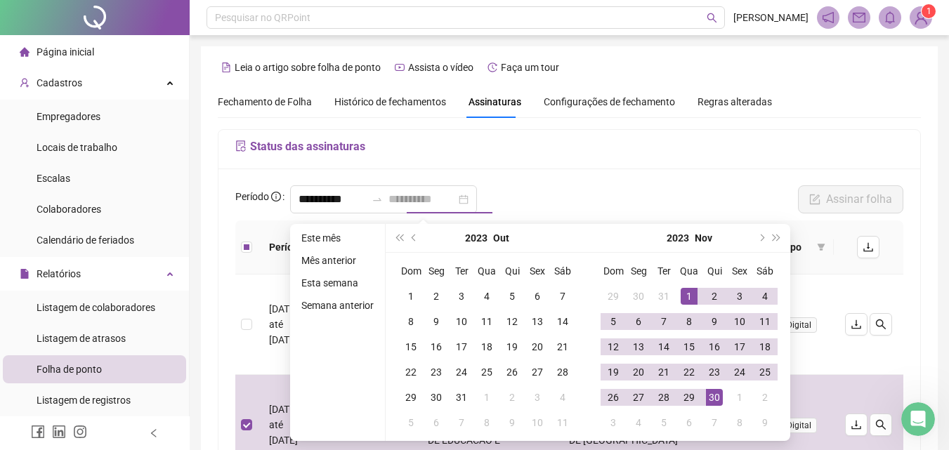
click at [712, 402] on div "30" at bounding box center [714, 397] width 17 height 17
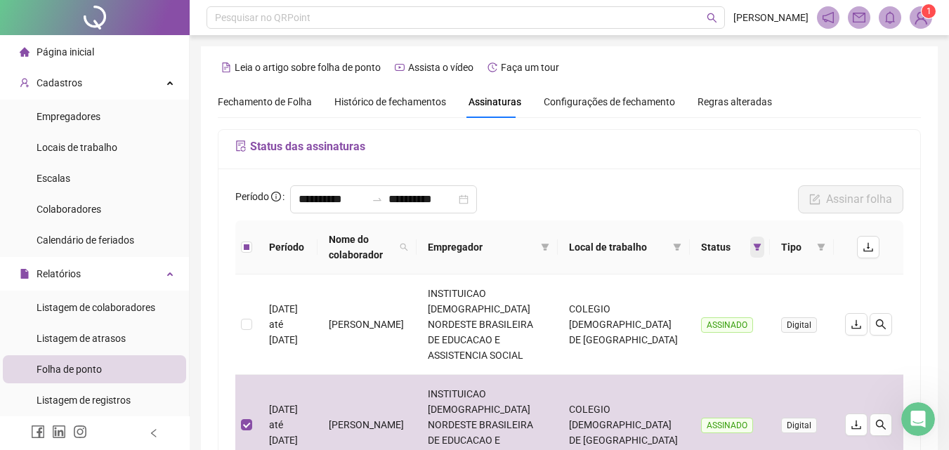
click at [756, 245] on icon "filter" at bounding box center [757, 247] width 8 height 7
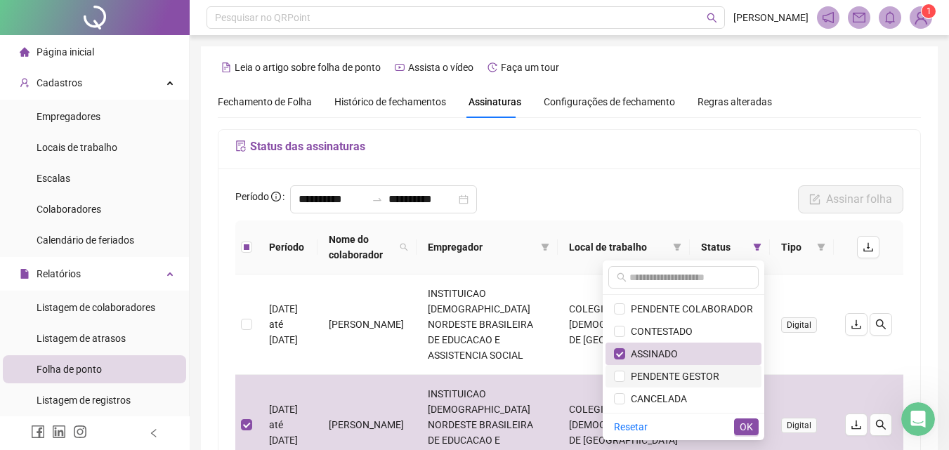
click at [668, 372] on span "PENDENTE GESTOR" at bounding box center [672, 376] width 94 height 11
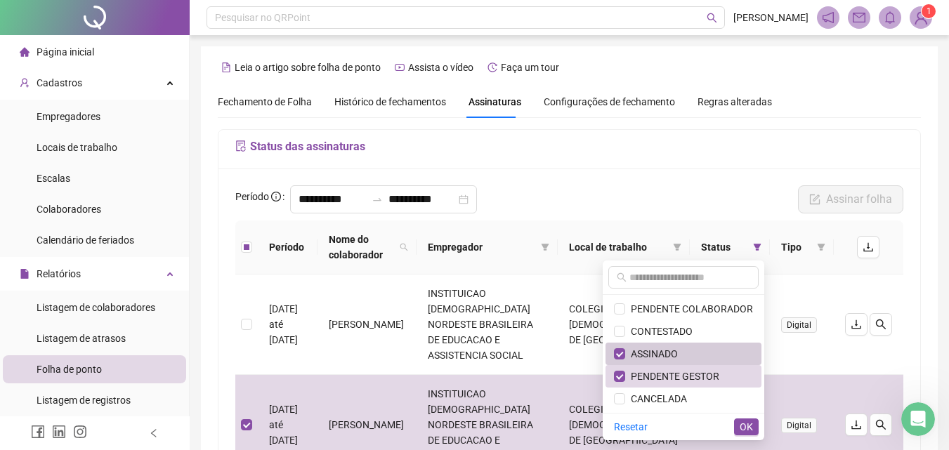
click at [671, 345] on li "ASSINADO" at bounding box center [683, 354] width 156 height 22
click at [749, 429] on span "OK" at bounding box center [745, 426] width 13 height 15
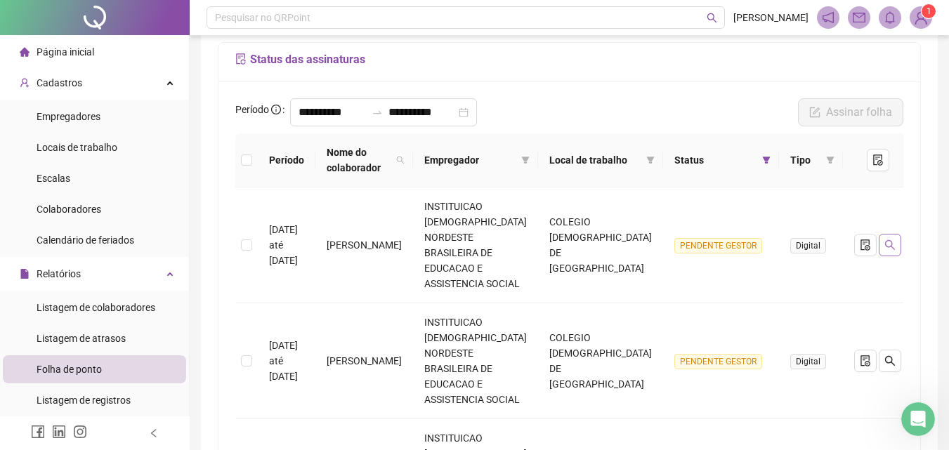
scroll to position [0, 0]
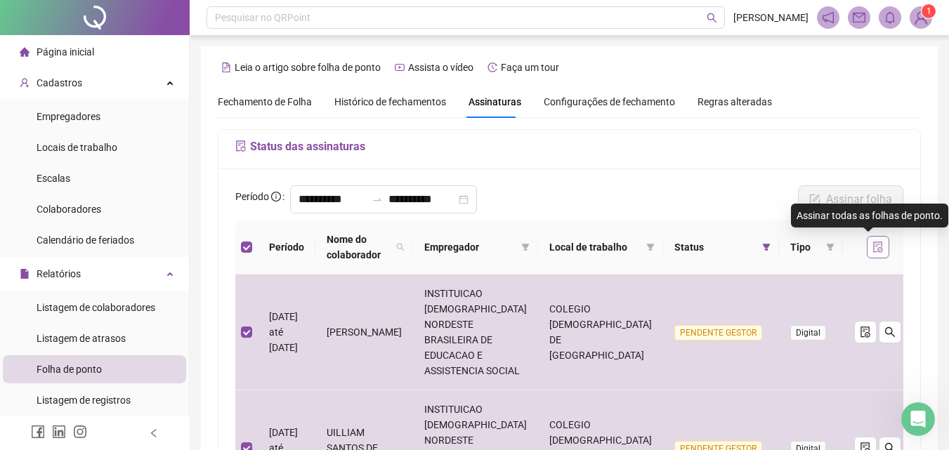
click at [873, 248] on icon "file-done" at bounding box center [877, 247] width 9 height 11
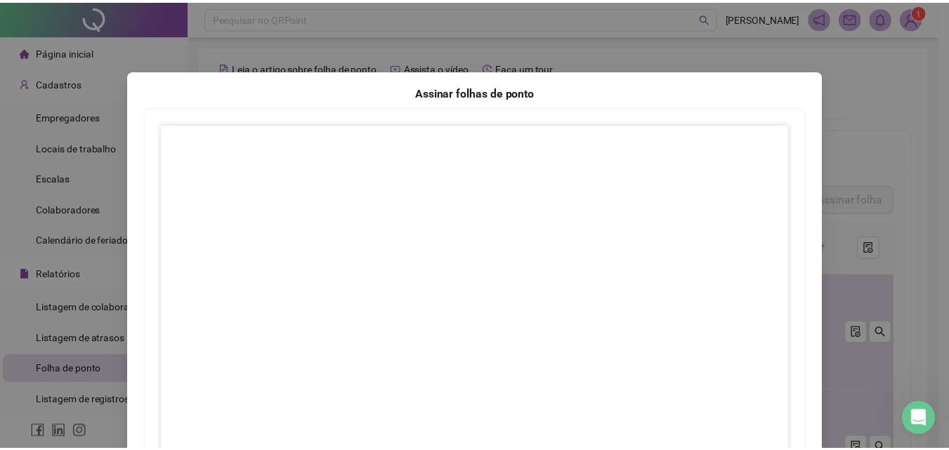
scroll to position [203, 0]
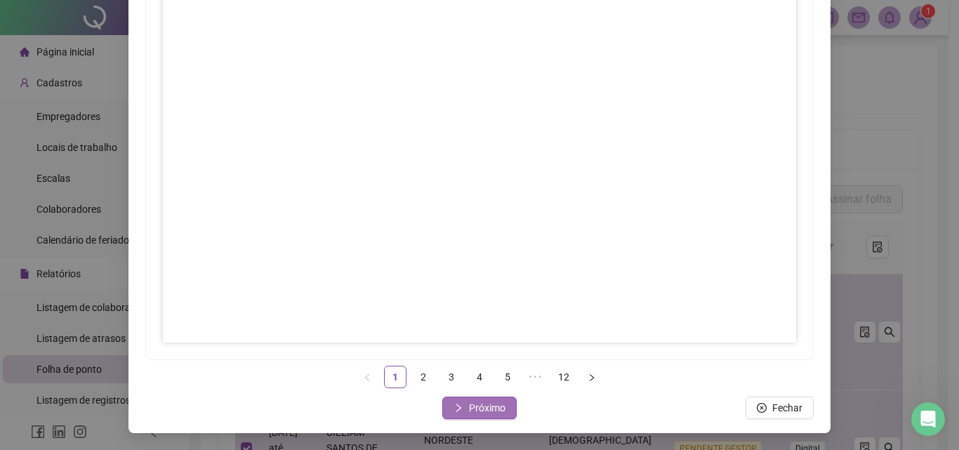
click at [469, 404] on span "Próximo" at bounding box center [487, 407] width 37 height 15
click at [474, 407] on span "Próximo" at bounding box center [487, 407] width 37 height 15
click at [459, 401] on button "Próximo" at bounding box center [479, 408] width 74 height 22
click at [484, 414] on span "Próximo" at bounding box center [487, 407] width 37 height 15
click at [500, 404] on button "Próximo" at bounding box center [479, 408] width 74 height 22
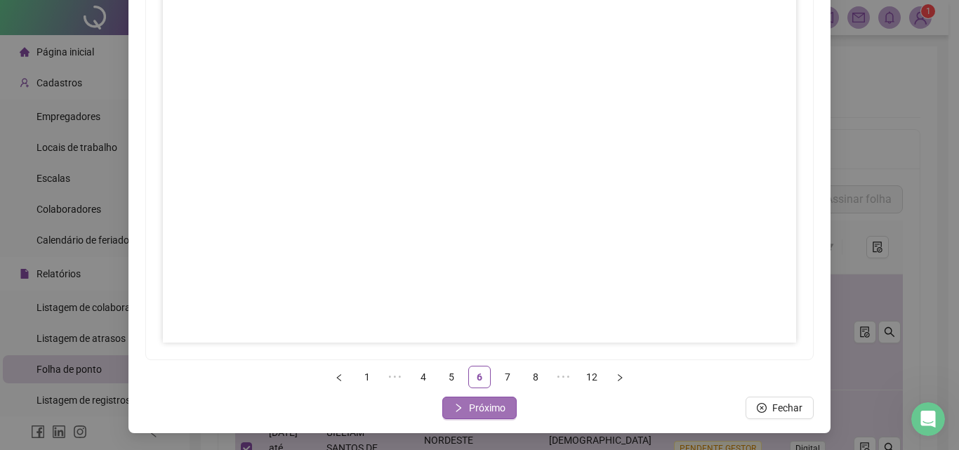
click at [470, 405] on span "Próximo" at bounding box center [487, 407] width 37 height 15
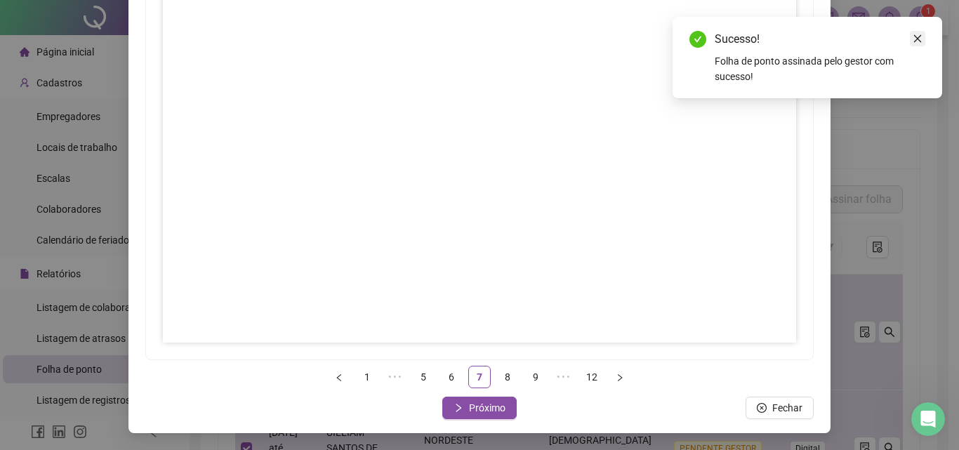
click at [917, 38] on icon "close" at bounding box center [918, 39] width 10 height 10
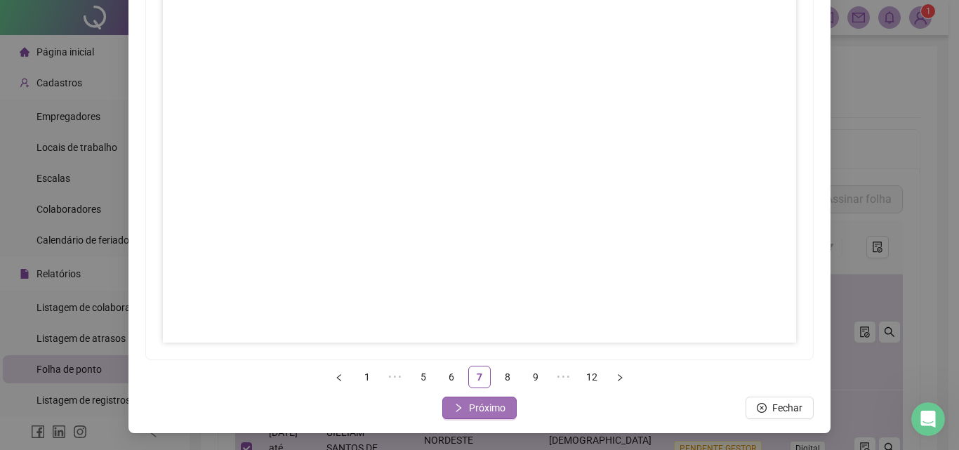
click at [469, 407] on span "Próximo" at bounding box center [487, 407] width 37 height 15
click at [473, 412] on span "Próximo" at bounding box center [487, 407] width 37 height 15
click at [480, 414] on span "Próximo" at bounding box center [487, 407] width 37 height 15
click at [461, 408] on button "Próximo" at bounding box center [479, 408] width 74 height 22
click at [470, 414] on span "Próximo" at bounding box center [487, 407] width 37 height 15
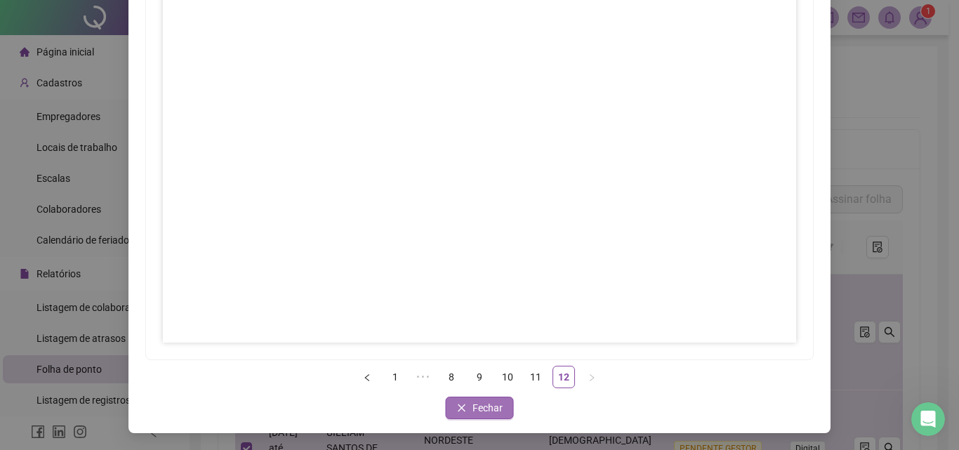
click at [487, 414] on span "Fechar" at bounding box center [488, 407] width 30 height 15
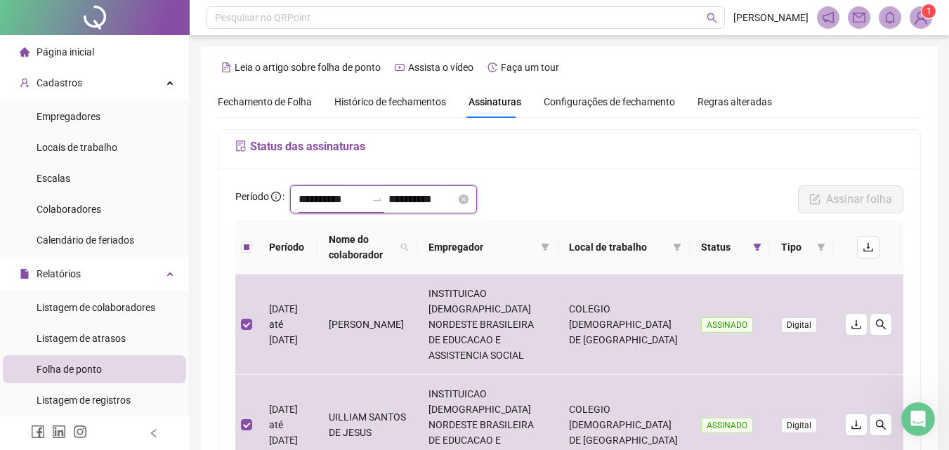
click at [317, 195] on input "**********" at bounding box center [331, 199] width 67 height 17
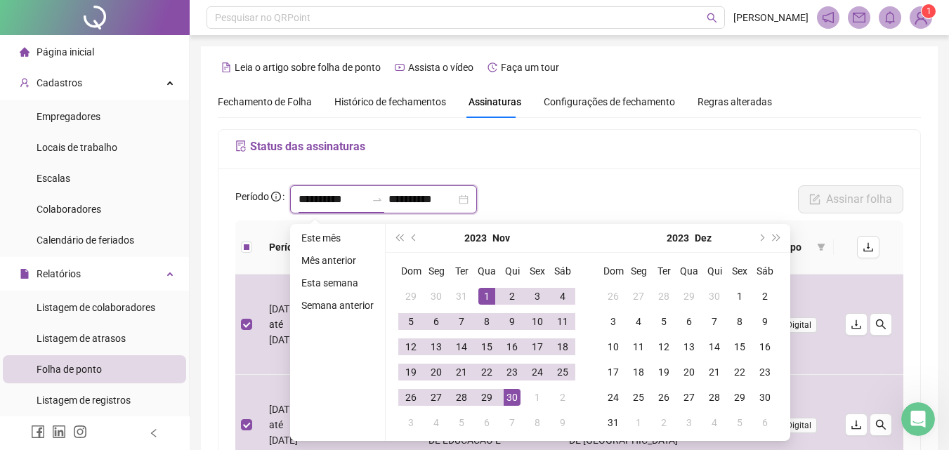
type input "**********"
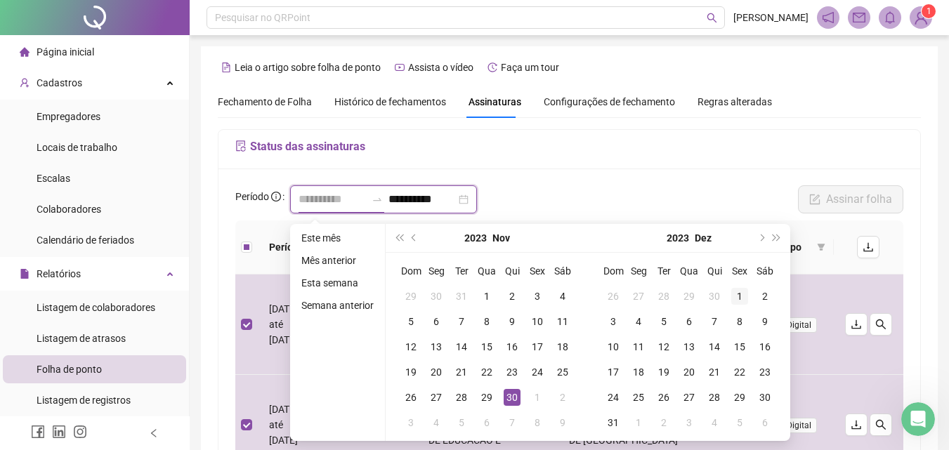
type input "**********"
click at [732, 295] on div "1" at bounding box center [739, 296] width 17 height 17
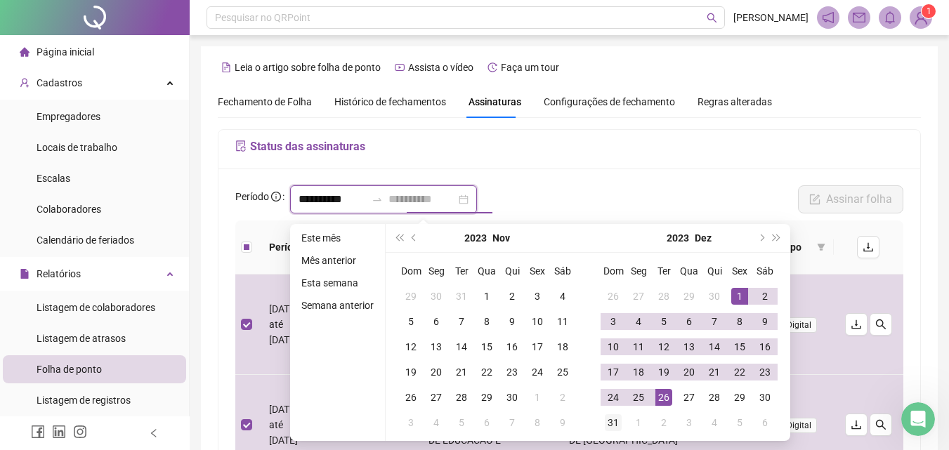
type input "**********"
click at [611, 421] on div "31" at bounding box center [613, 422] width 17 height 17
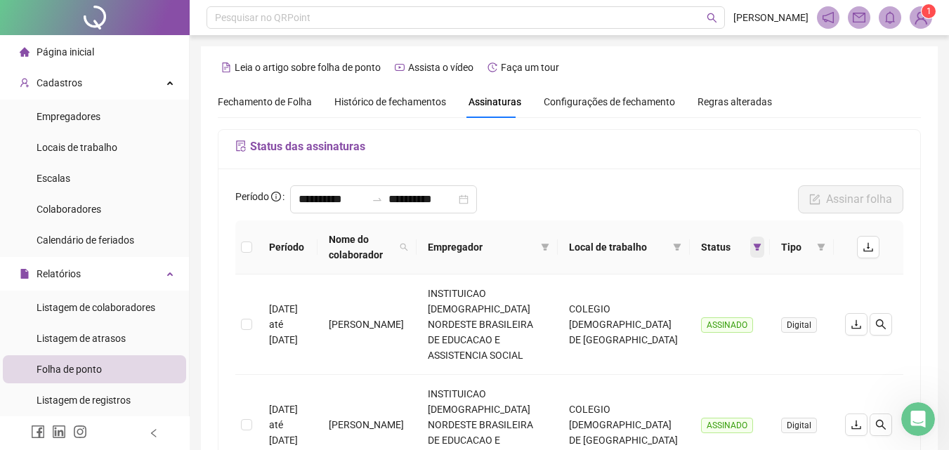
click at [753, 248] on icon "filter" at bounding box center [757, 247] width 8 height 8
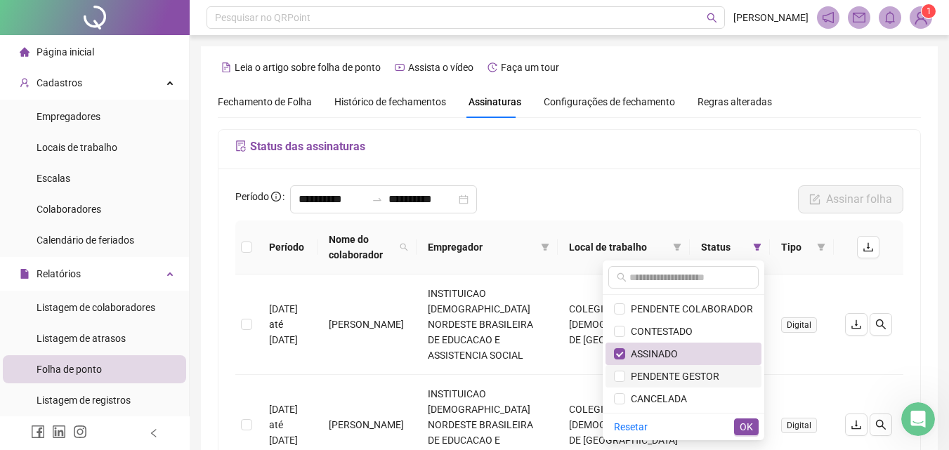
click at [681, 375] on span "PENDENTE GESTOR" at bounding box center [672, 376] width 94 height 11
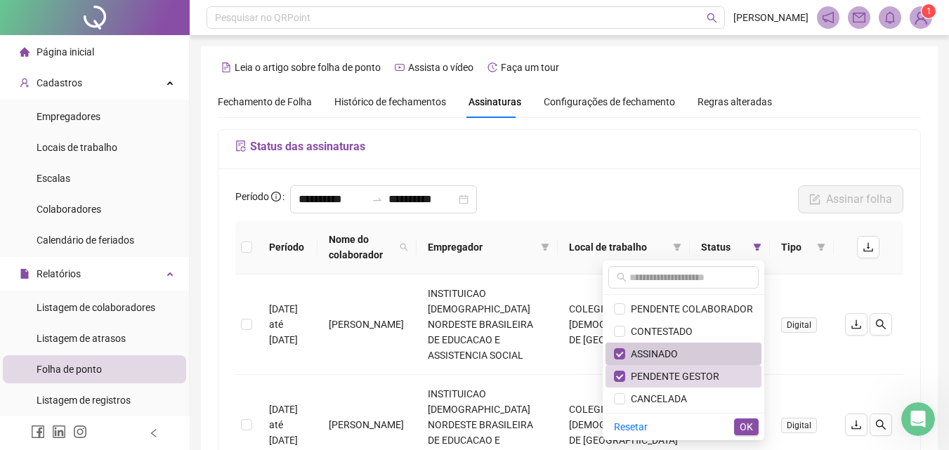
click at [673, 353] on span "ASSINADO" at bounding box center [651, 353] width 53 height 11
click at [749, 426] on span "OK" at bounding box center [745, 426] width 13 height 15
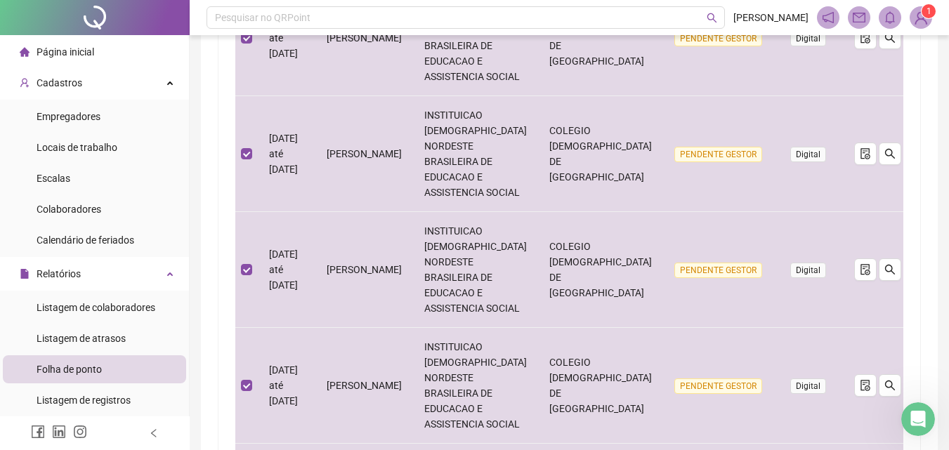
scroll to position [968, 0]
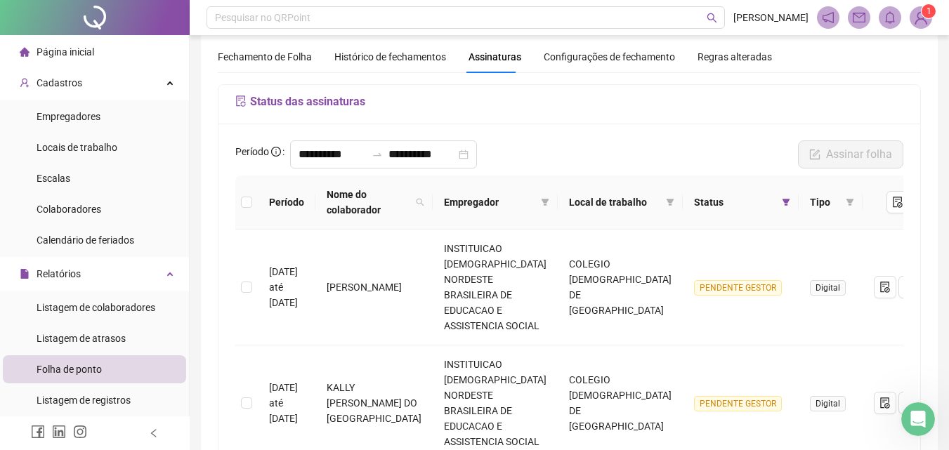
scroll to position [0, 0]
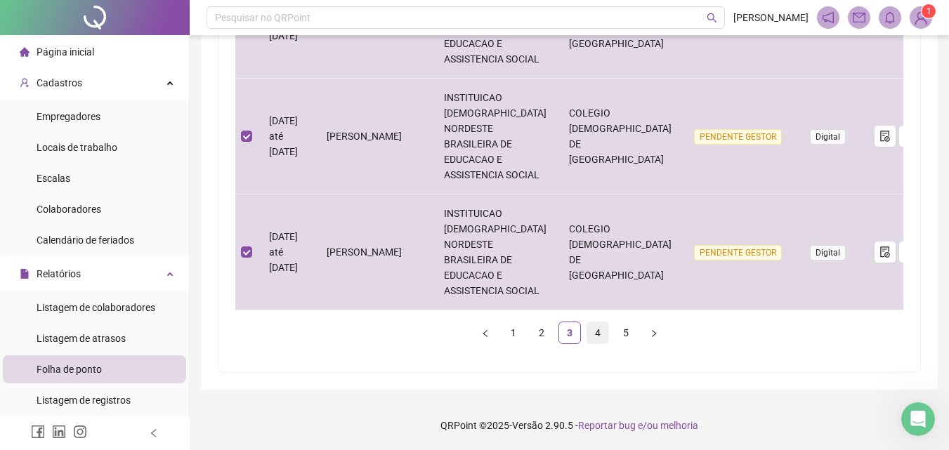
click at [592, 330] on link "4" at bounding box center [597, 332] width 21 height 21
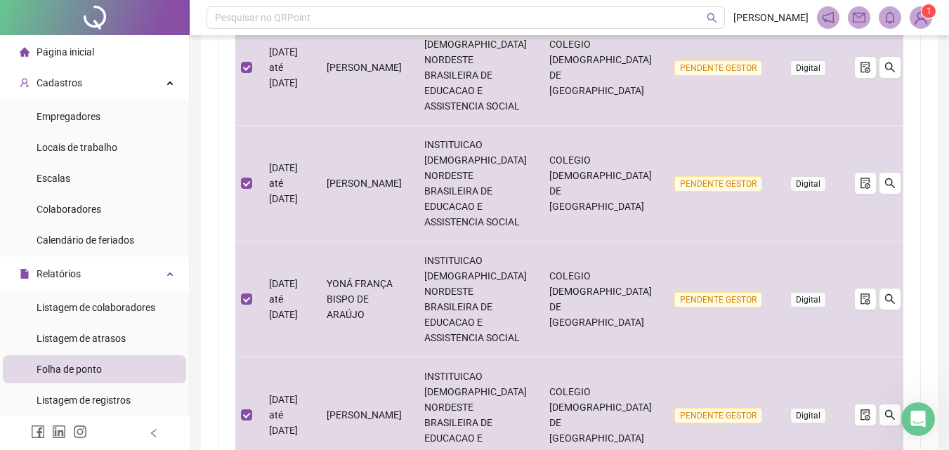
scroll to position [968, 0]
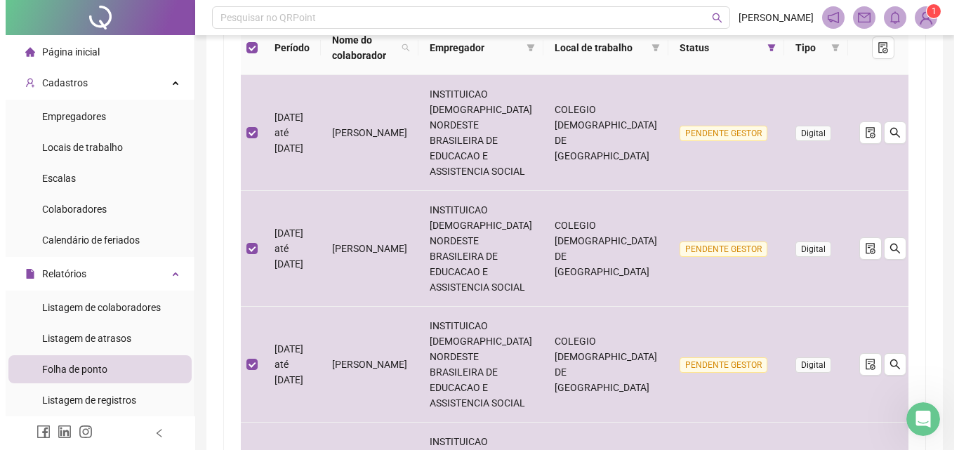
scroll to position [0, 0]
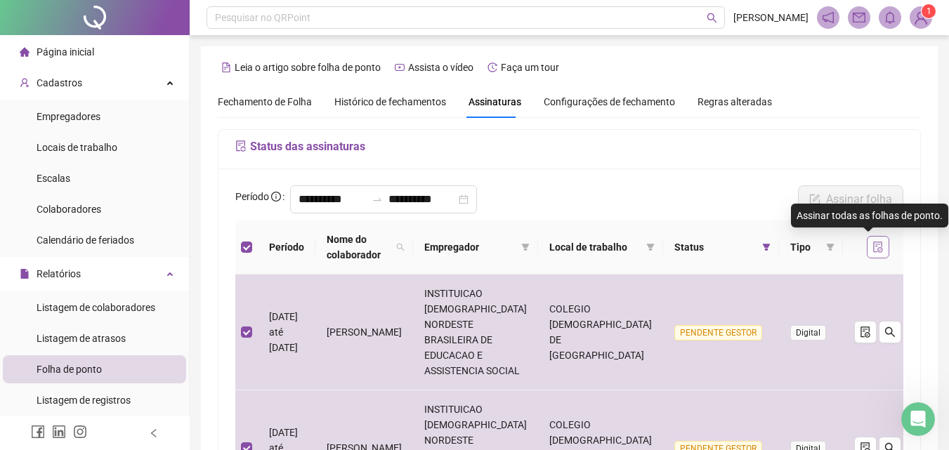
click at [872, 245] on icon "file-done" at bounding box center [877, 247] width 11 height 11
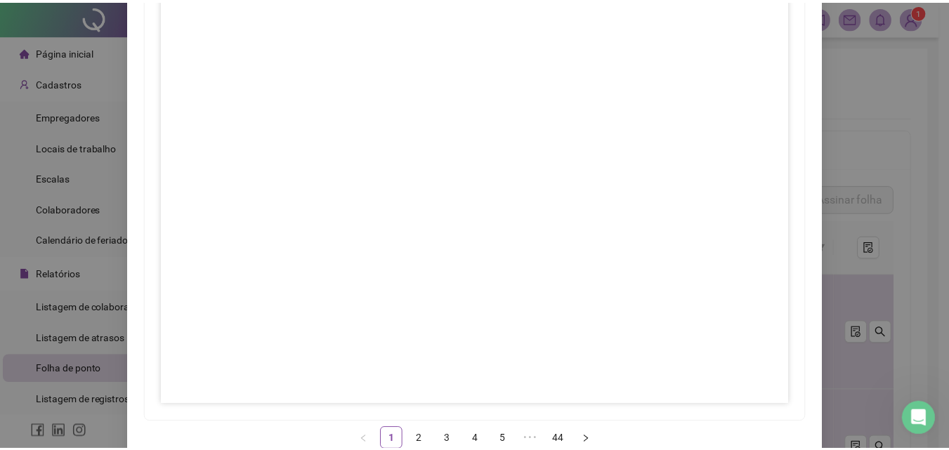
scroll to position [203, 0]
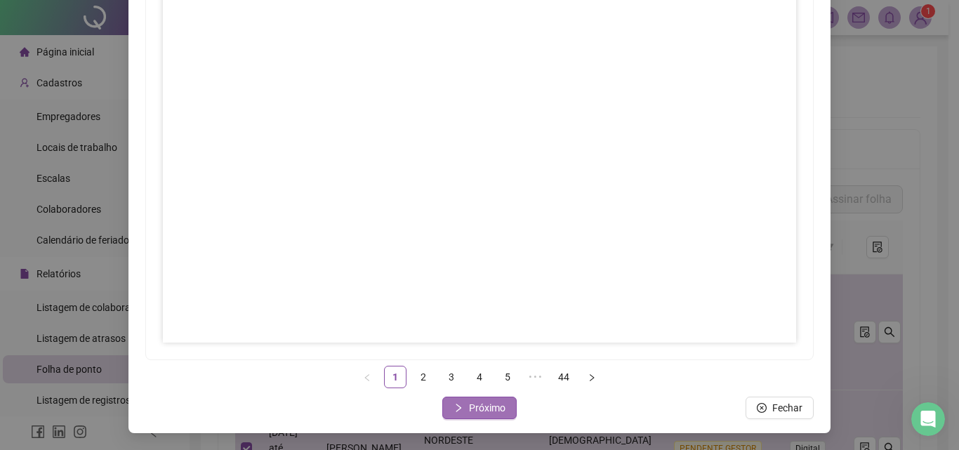
click at [498, 409] on span "Próximo" at bounding box center [487, 407] width 37 height 15
click at [474, 411] on span "Próximo" at bounding box center [487, 407] width 37 height 15
click at [480, 411] on span "Próximo" at bounding box center [487, 407] width 37 height 15
click at [499, 403] on span "Próximo" at bounding box center [487, 407] width 37 height 15
click at [461, 405] on button "Próximo" at bounding box center [479, 408] width 74 height 22
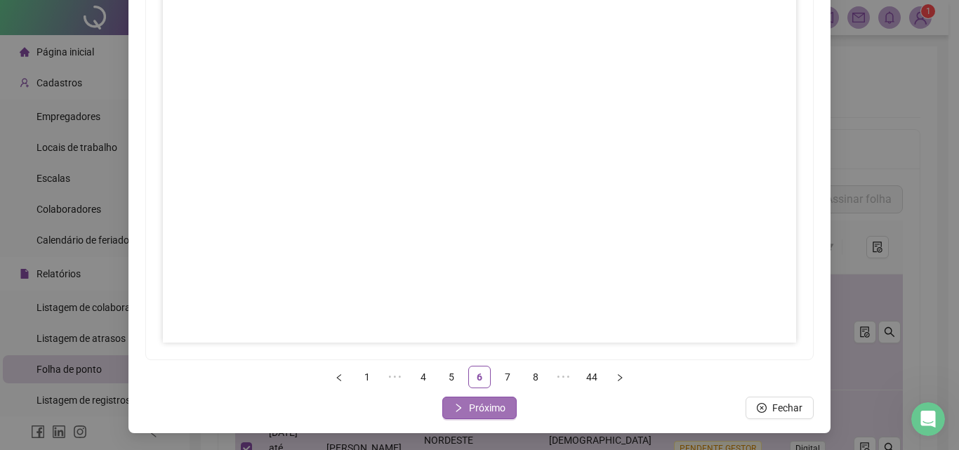
click at [496, 405] on span "Próximo" at bounding box center [487, 407] width 37 height 15
click at [490, 402] on span "Próximo" at bounding box center [487, 407] width 37 height 15
click at [477, 423] on div "Assinar folhas de ponto 1 ••• 6 7 8 9 10 ••• 44 Fechar Próximo" at bounding box center [479, 150] width 702 height 566
click at [477, 407] on span "Próximo" at bounding box center [487, 407] width 37 height 15
click at [494, 410] on span "Próximo" at bounding box center [487, 407] width 37 height 15
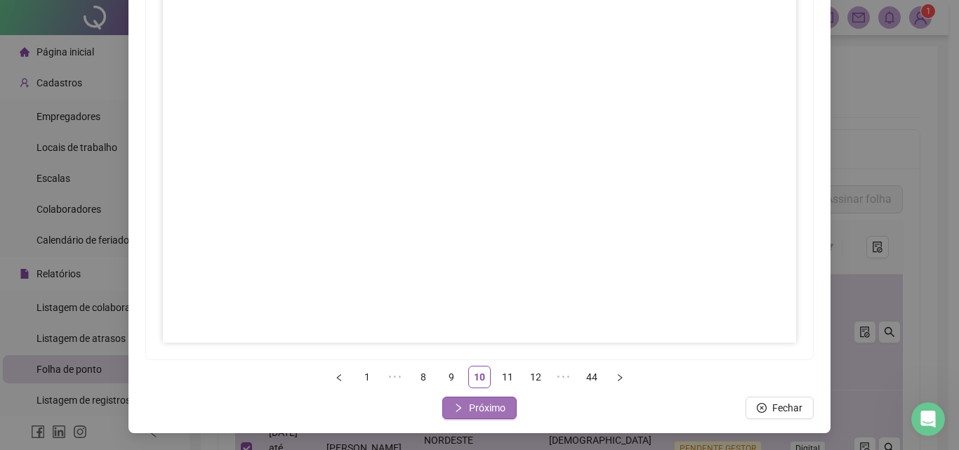
click at [482, 404] on span "Próximo" at bounding box center [487, 407] width 37 height 15
click at [483, 407] on span "Próximo" at bounding box center [487, 407] width 37 height 15
click at [475, 410] on span "Próximo" at bounding box center [487, 407] width 37 height 15
click at [484, 402] on span "Próximo" at bounding box center [487, 407] width 37 height 15
click at [481, 409] on span "Próximo" at bounding box center [487, 407] width 37 height 15
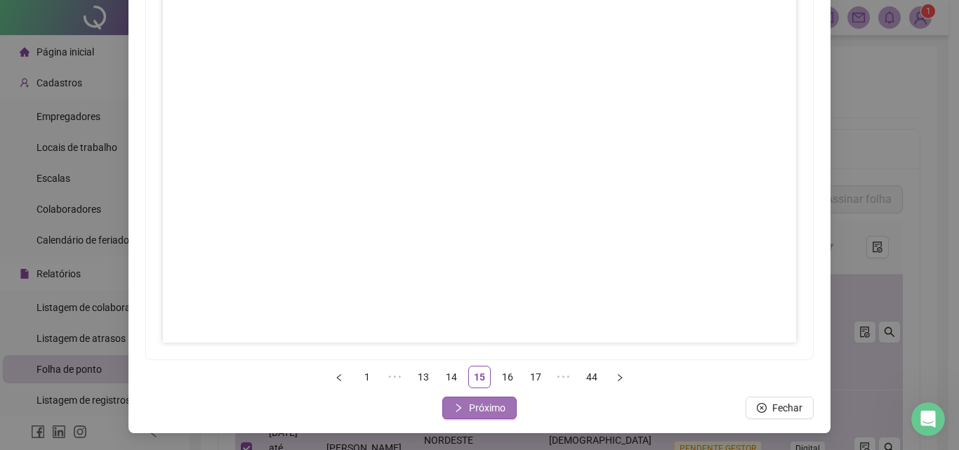
click at [463, 414] on button "Próximo" at bounding box center [479, 408] width 74 height 22
click at [477, 409] on span "Próximo" at bounding box center [487, 407] width 37 height 15
click at [494, 407] on span "Próximo" at bounding box center [487, 407] width 37 height 15
click at [492, 400] on span "Próximo" at bounding box center [487, 407] width 37 height 15
click at [496, 406] on span "Próximo" at bounding box center [487, 407] width 37 height 15
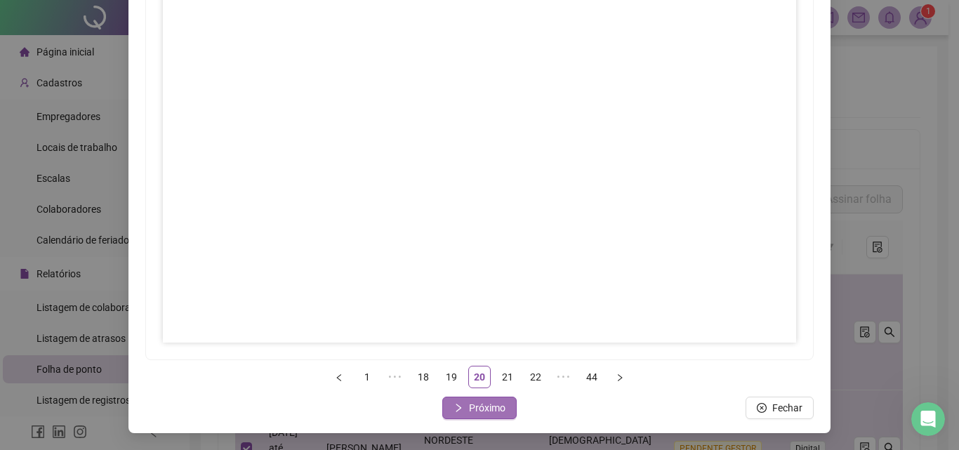
click at [494, 411] on span "Próximo" at bounding box center [487, 407] width 37 height 15
click at [482, 403] on span "Próximo" at bounding box center [487, 407] width 37 height 15
click at [475, 413] on span "Próximo" at bounding box center [487, 407] width 37 height 15
click at [489, 412] on span "Próximo" at bounding box center [487, 407] width 37 height 15
click at [474, 410] on span "Próximo" at bounding box center [487, 407] width 37 height 15
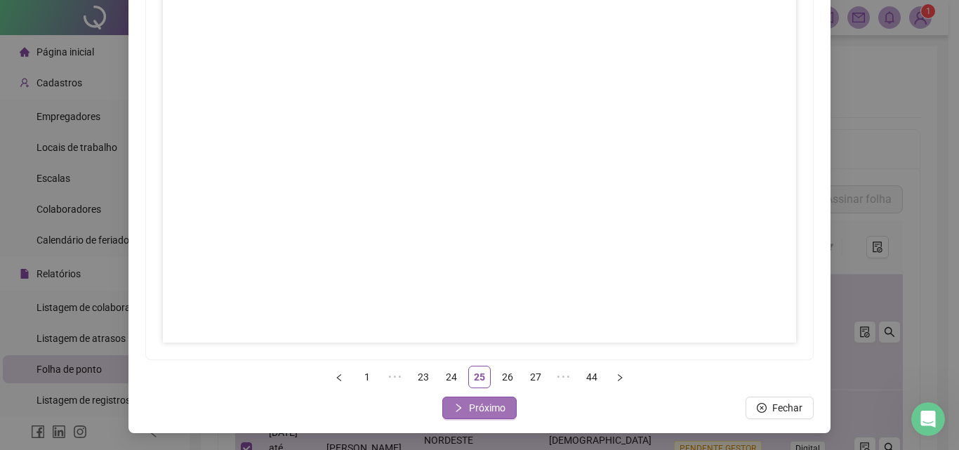
click at [485, 414] on span "Próximo" at bounding box center [487, 407] width 37 height 15
click at [492, 397] on button "Próximo" at bounding box center [479, 408] width 74 height 22
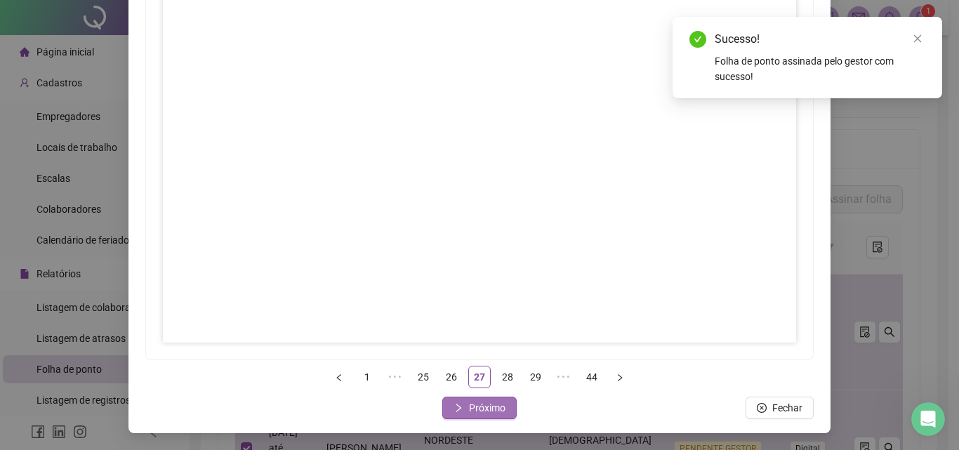
click at [491, 403] on span "Próximo" at bounding box center [487, 407] width 37 height 15
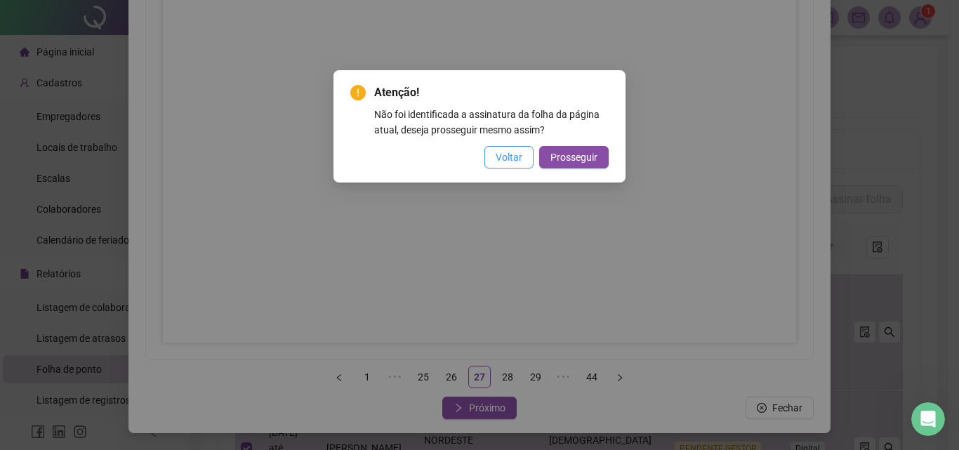
click at [507, 153] on span "Voltar" at bounding box center [509, 157] width 27 height 15
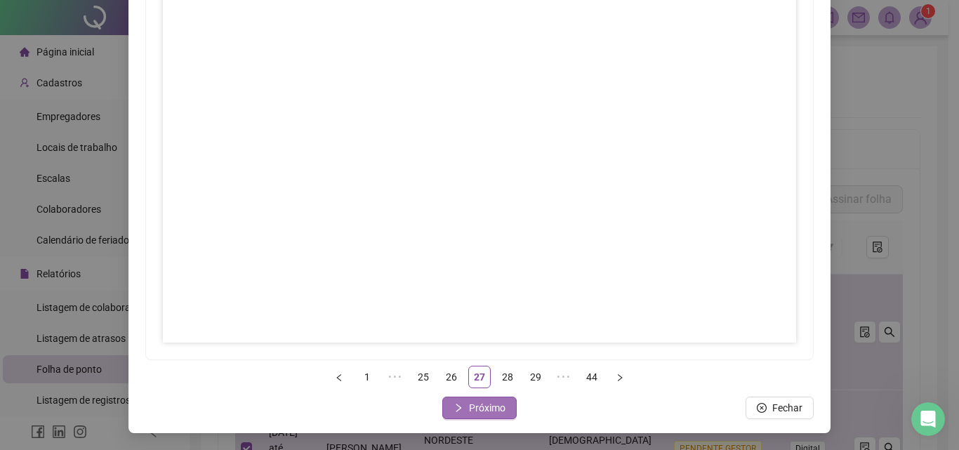
click at [484, 409] on span "Próximo" at bounding box center [487, 407] width 37 height 15
click at [483, 407] on span "Próximo" at bounding box center [487, 407] width 37 height 15
click at [492, 407] on span "Próximo" at bounding box center [487, 407] width 37 height 15
click at [475, 405] on span "Próximo" at bounding box center [487, 407] width 37 height 15
click at [487, 405] on span "Próximo" at bounding box center [487, 407] width 37 height 15
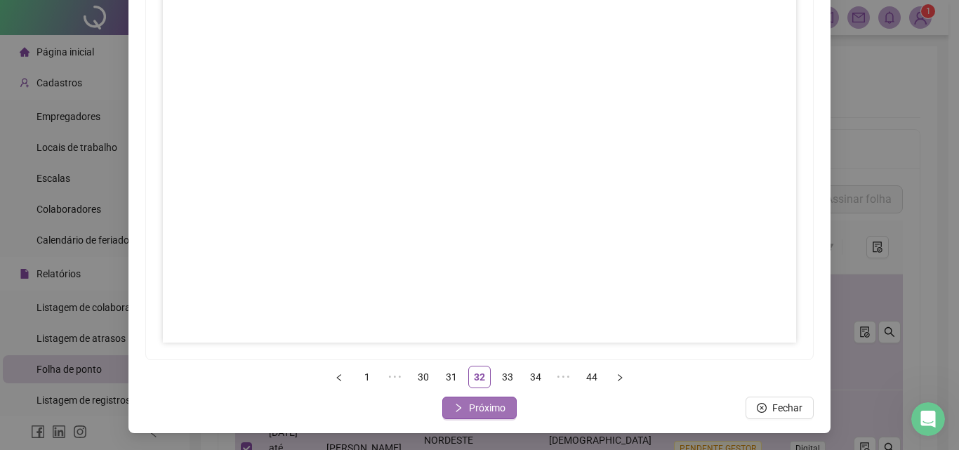
click at [488, 413] on span "Próximo" at bounding box center [487, 407] width 37 height 15
click at [483, 407] on span "Próximo" at bounding box center [487, 407] width 37 height 15
click at [484, 411] on span "Próximo" at bounding box center [487, 407] width 37 height 15
click at [496, 405] on span "Próximo" at bounding box center [487, 407] width 37 height 15
click at [485, 407] on span "Próximo" at bounding box center [487, 407] width 37 height 15
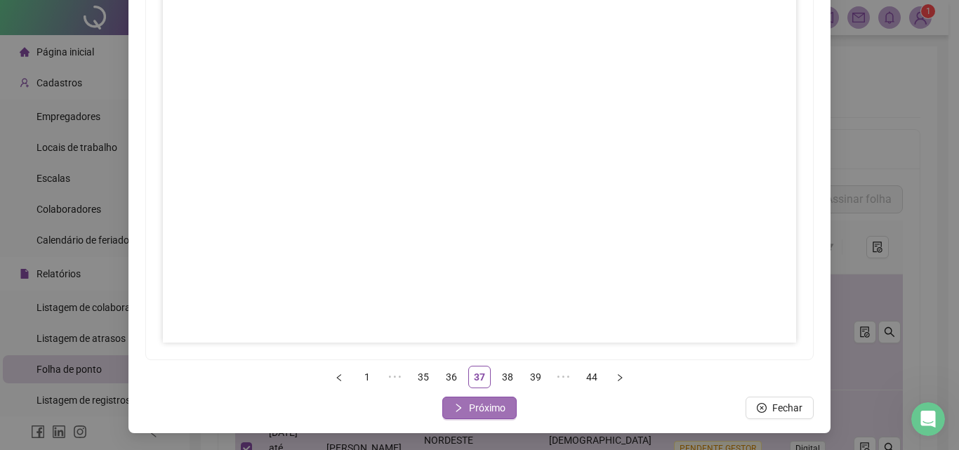
click at [494, 407] on span "Próximo" at bounding box center [487, 407] width 37 height 15
click at [487, 413] on span "Próximo" at bounding box center [487, 407] width 37 height 15
click at [475, 411] on span "Próximo" at bounding box center [487, 407] width 37 height 15
click at [479, 404] on span "Próximo" at bounding box center [487, 407] width 37 height 15
click at [499, 408] on span "Próximo" at bounding box center [487, 407] width 37 height 15
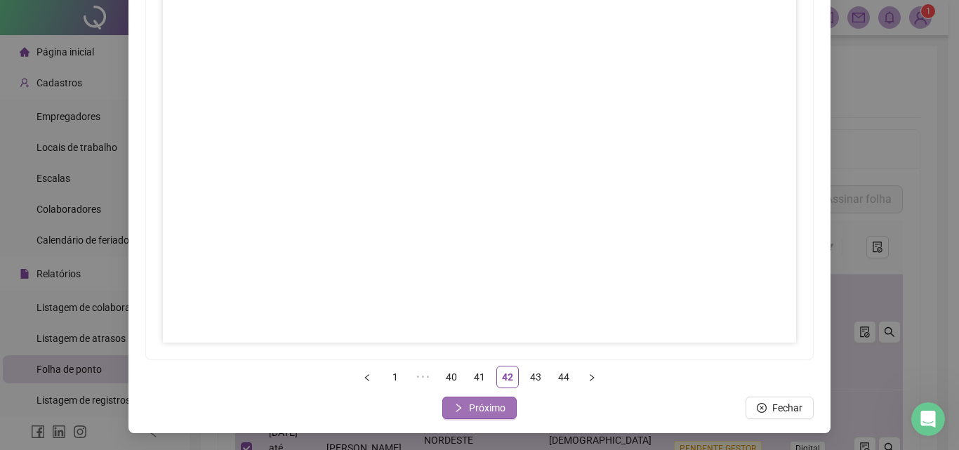
click at [463, 411] on button "Próximo" at bounding box center [479, 408] width 74 height 22
click at [471, 404] on span "Próximo" at bounding box center [487, 407] width 37 height 15
click at [479, 402] on span "Fechar" at bounding box center [488, 407] width 30 height 15
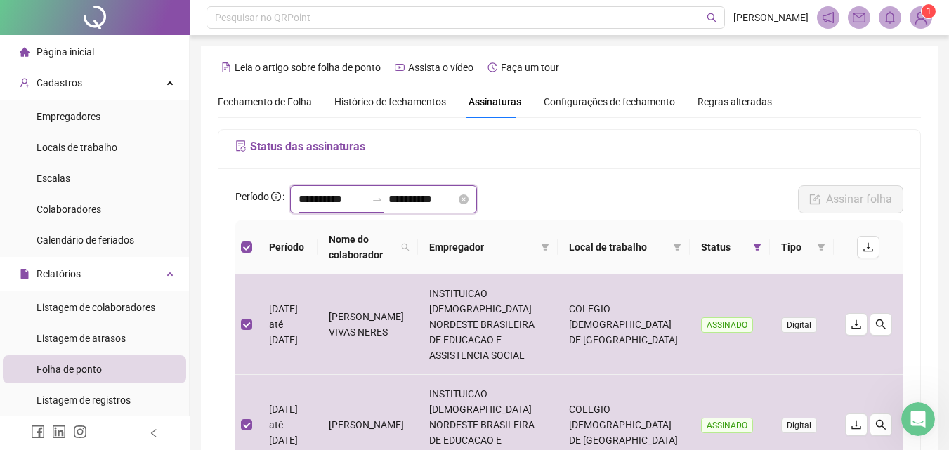
click at [329, 199] on input "**********" at bounding box center [331, 199] width 67 height 17
click at [569, 166] on div "Status das assinaturas" at bounding box center [568, 149] width 701 height 39
click at [348, 197] on input "**********" at bounding box center [331, 199] width 67 height 17
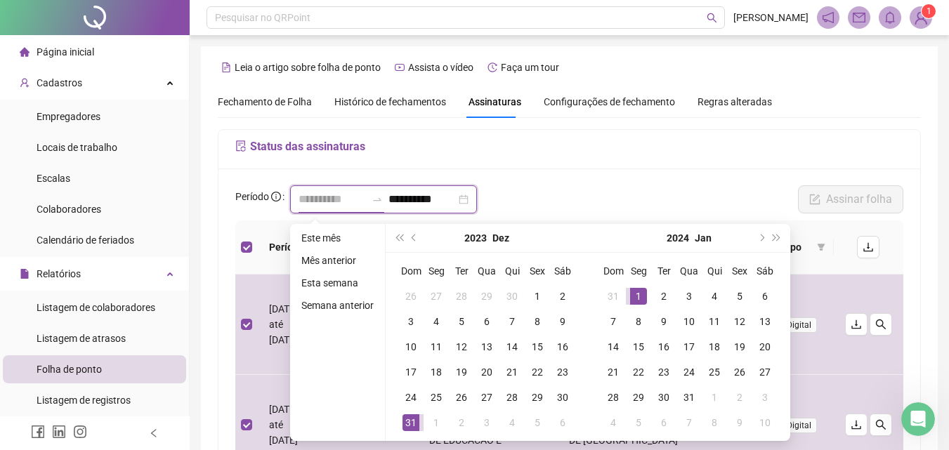
type input "**********"
click at [630, 298] on div "1" at bounding box center [638, 296] width 17 height 17
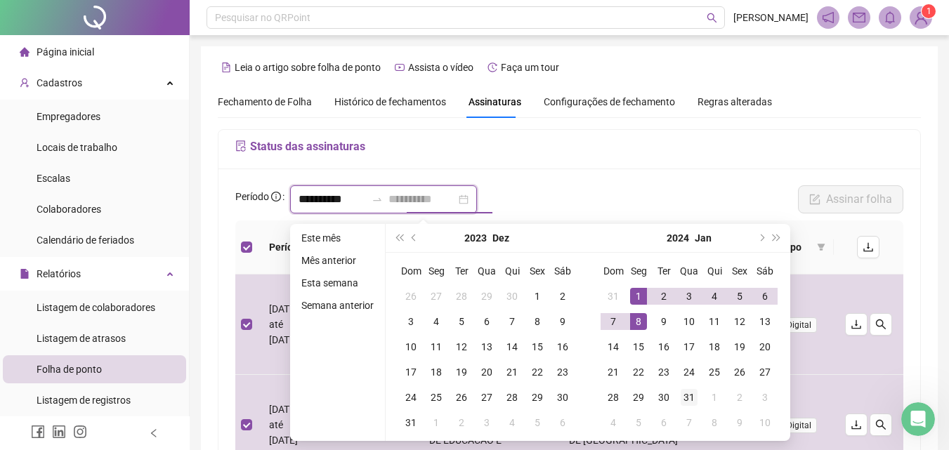
type input "**********"
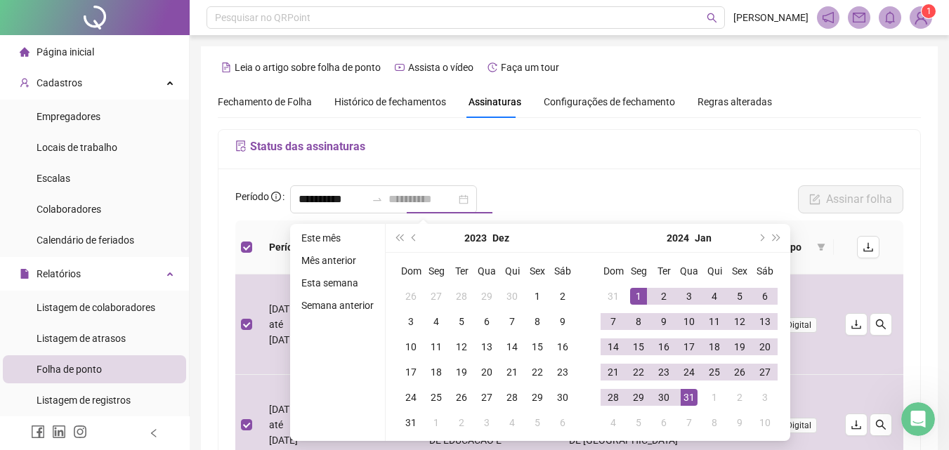
click at [685, 398] on div "31" at bounding box center [688, 397] width 17 height 17
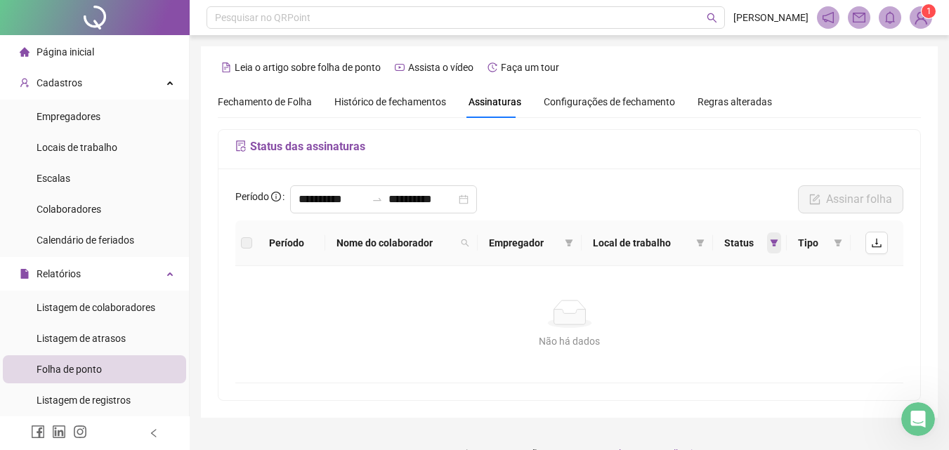
click at [774, 236] on span at bounding box center [774, 242] width 14 height 21
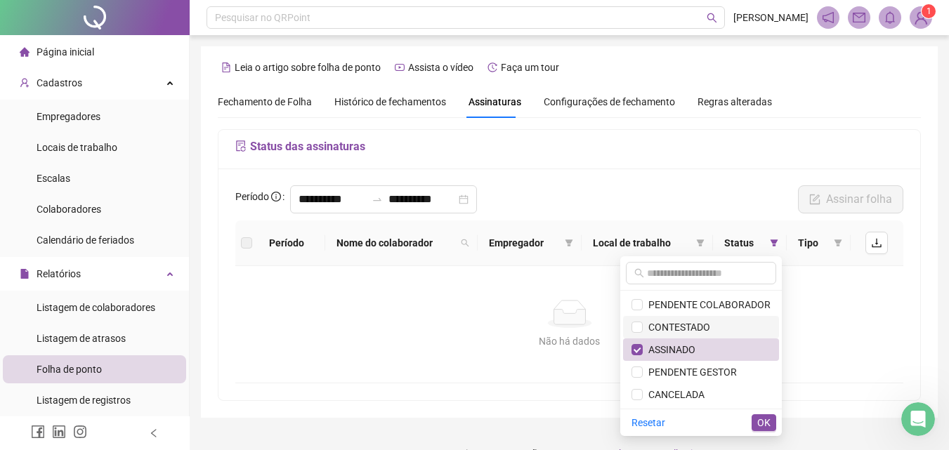
click at [672, 324] on span "CONTESTADO" at bounding box center [675, 327] width 67 height 11
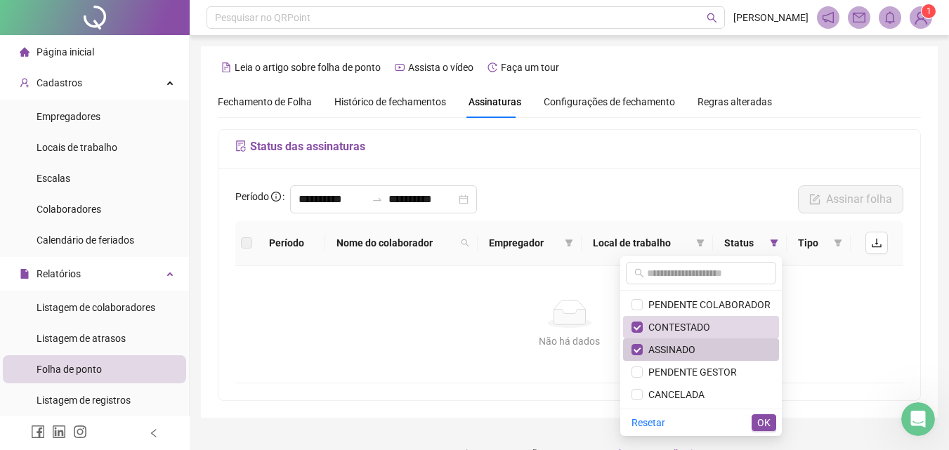
click at [674, 345] on span "ASSINADO" at bounding box center [668, 349] width 53 height 11
click at [759, 419] on span "OK" at bounding box center [763, 422] width 13 height 15
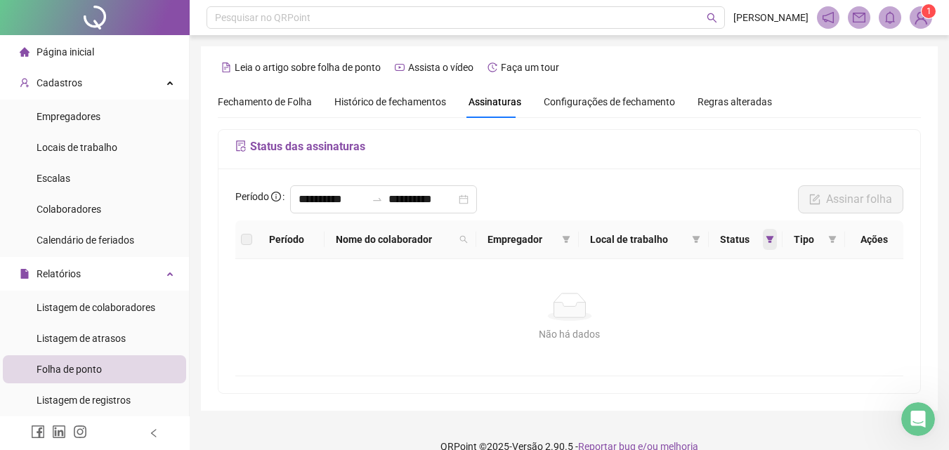
click at [768, 242] on icon "filter" at bounding box center [769, 239] width 8 height 8
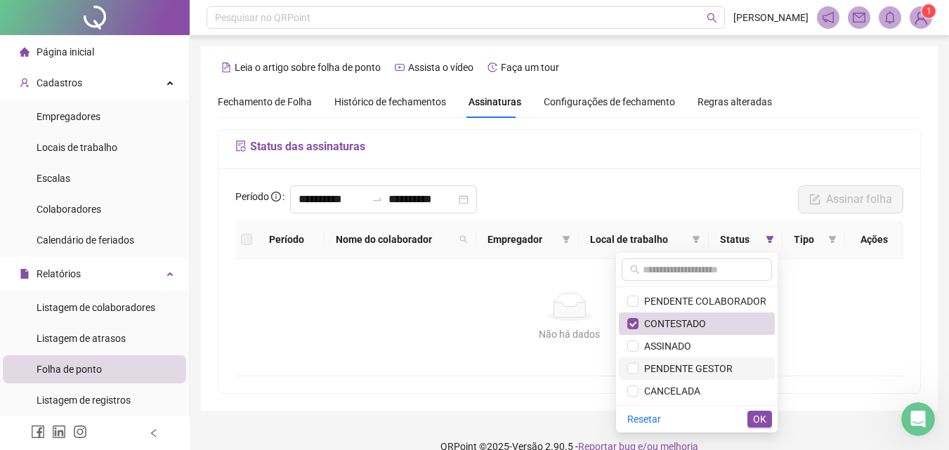
click at [681, 372] on span "PENDENTE GESTOR" at bounding box center [685, 368] width 94 height 11
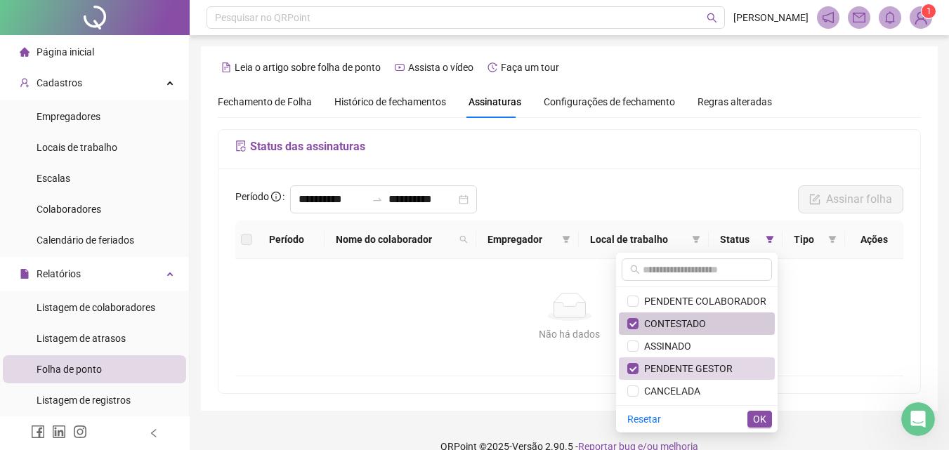
click at [678, 324] on span "CONTESTADO" at bounding box center [671, 323] width 67 height 11
click at [765, 421] on span "OK" at bounding box center [759, 418] width 13 height 15
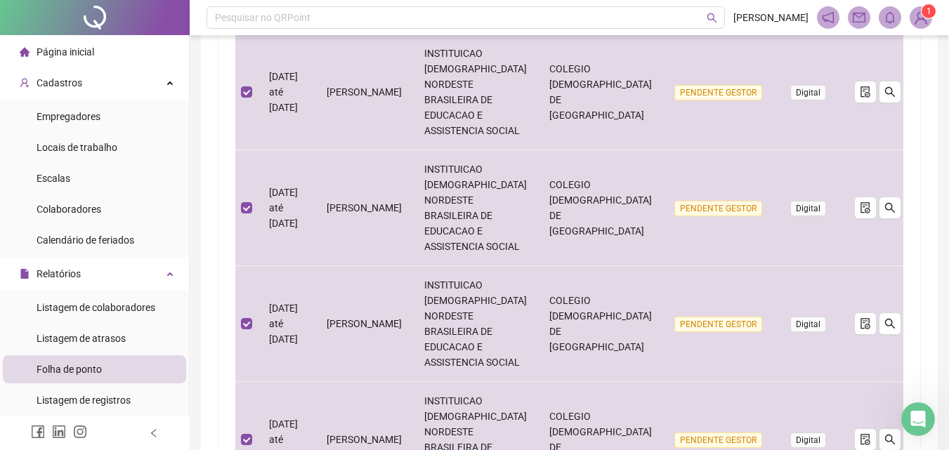
scroll to position [968, 0]
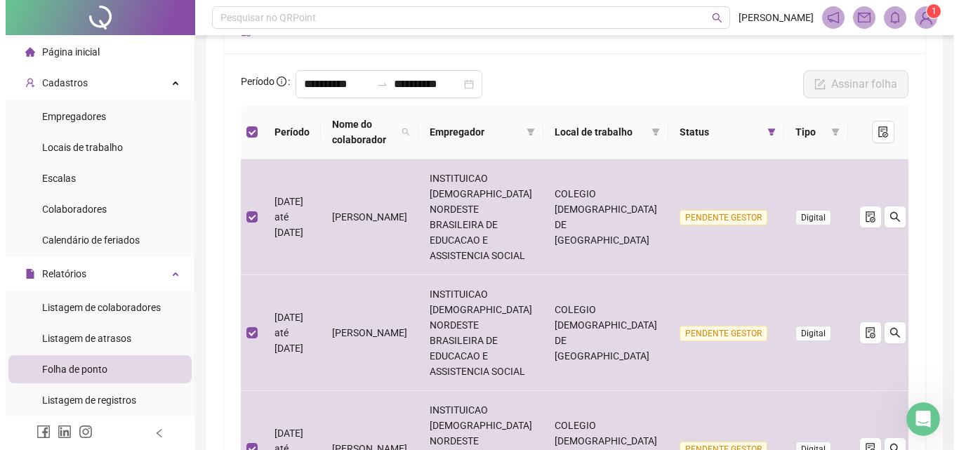
scroll to position [0, 0]
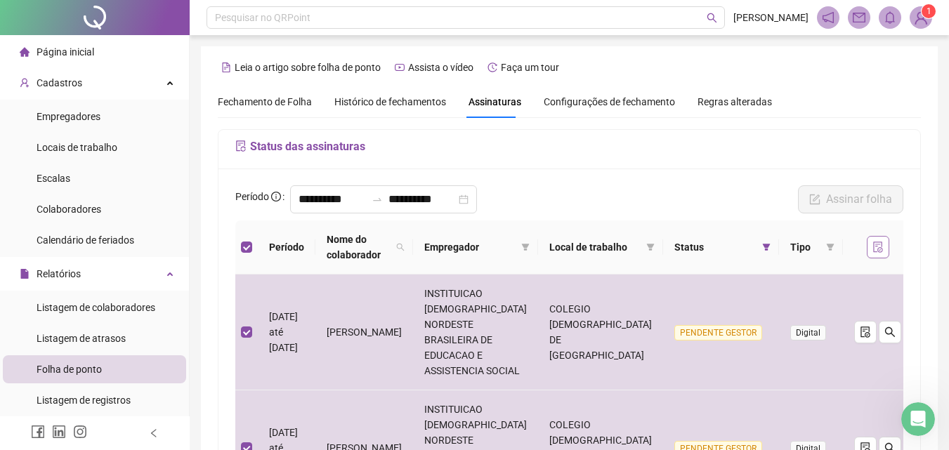
click at [872, 250] on icon "file-done" at bounding box center [877, 247] width 11 height 11
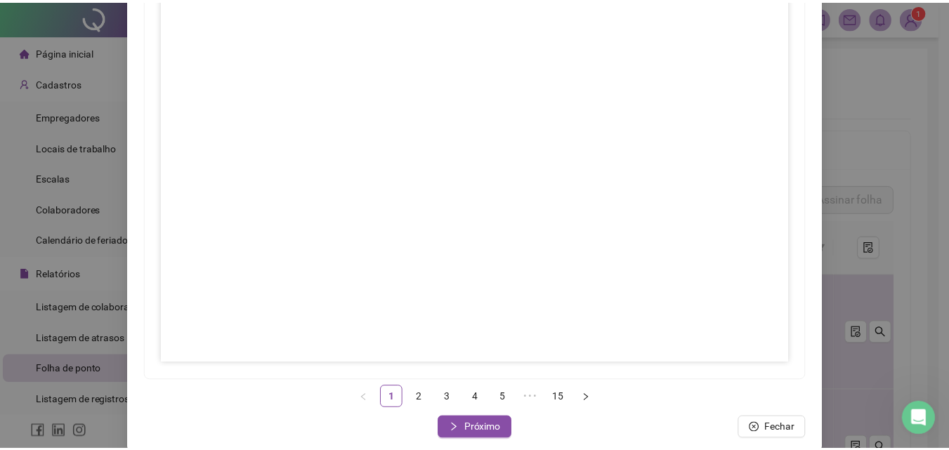
scroll to position [203, 0]
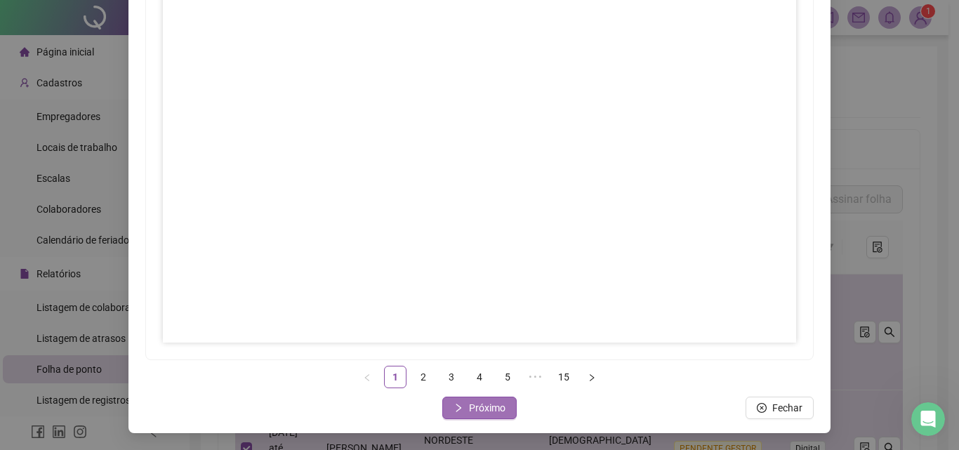
click at [491, 409] on span "Próximo" at bounding box center [487, 407] width 37 height 15
click at [441, 374] on link "3" at bounding box center [451, 377] width 21 height 21
click at [489, 406] on span "Próximo" at bounding box center [487, 407] width 37 height 15
click at [477, 401] on span "Próximo" at bounding box center [487, 407] width 37 height 15
click at [500, 406] on button "Próximo" at bounding box center [479, 408] width 74 height 22
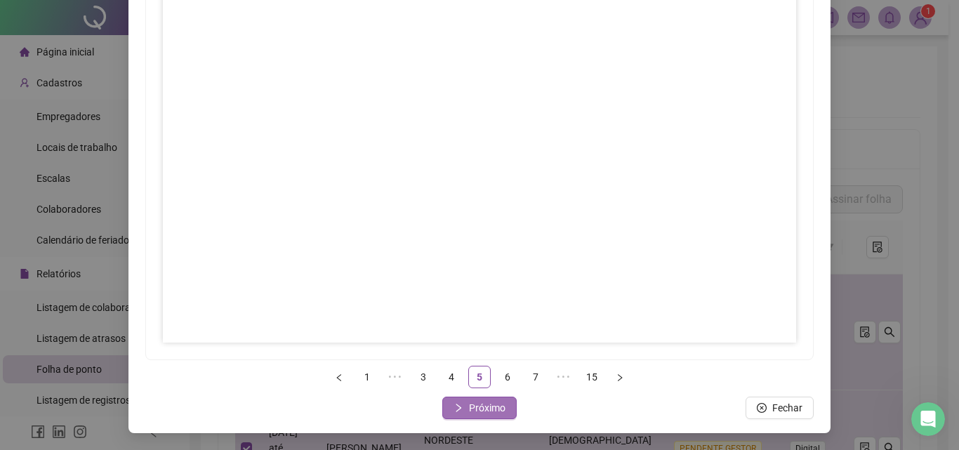
click at [487, 405] on span "Próximo" at bounding box center [487, 407] width 37 height 15
click at [487, 410] on span "Próximo" at bounding box center [487, 407] width 37 height 15
click at [469, 413] on span "Próximo" at bounding box center [487, 407] width 37 height 15
click at [477, 405] on span "Próximo" at bounding box center [487, 407] width 37 height 15
click at [486, 411] on span "Próximo" at bounding box center [487, 407] width 37 height 15
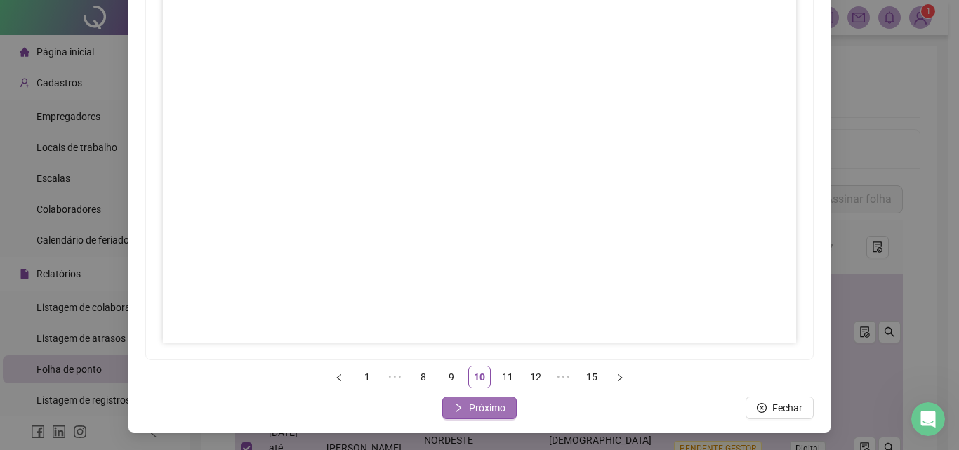
click at [478, 405] on span "Próximo" at bounding box center [487, 407] width 37 height 15
click at [482, 407] on span "Próximo" at bounding box center [487, 407] width 37 height 15
click at [477, 417] on button "Próximo" at bounding box center [479, 408] width 74 height 22
click at [484, 400] on span "Próximo" at bounding box center [487, 407] width 37 height 15
click at [487, 404] on span "Próximo" at bounding box center [487, 407] width 37 height 15
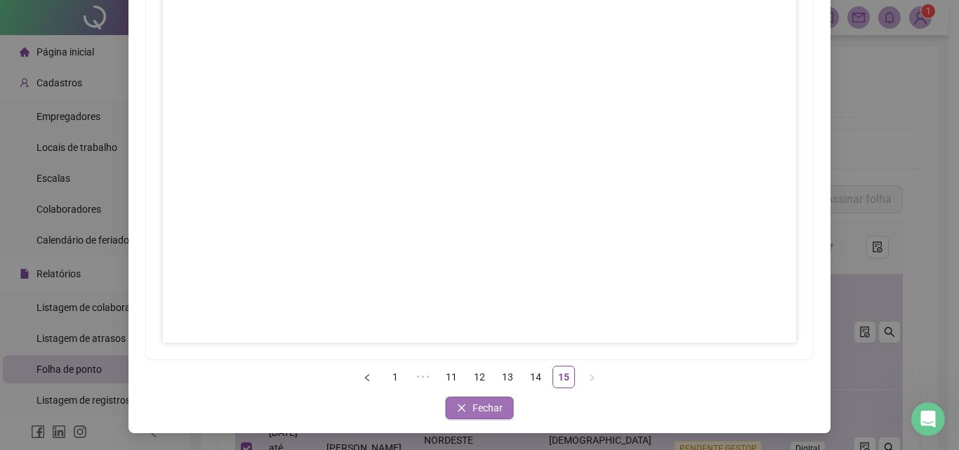
click at [463, 403] on button "Fechar" at bounding box center [480, 408] width 68 height 22
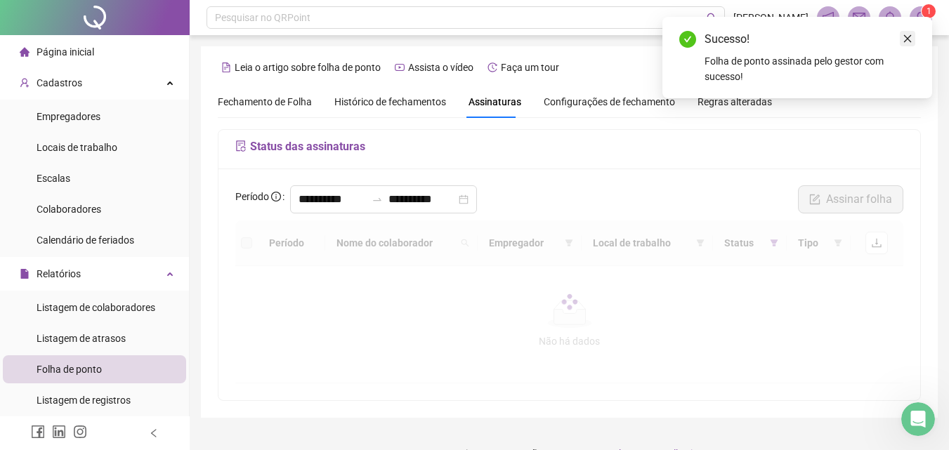
click at [906, 41] on icon "close" at bounding box center [907, 39] width 10 height 10
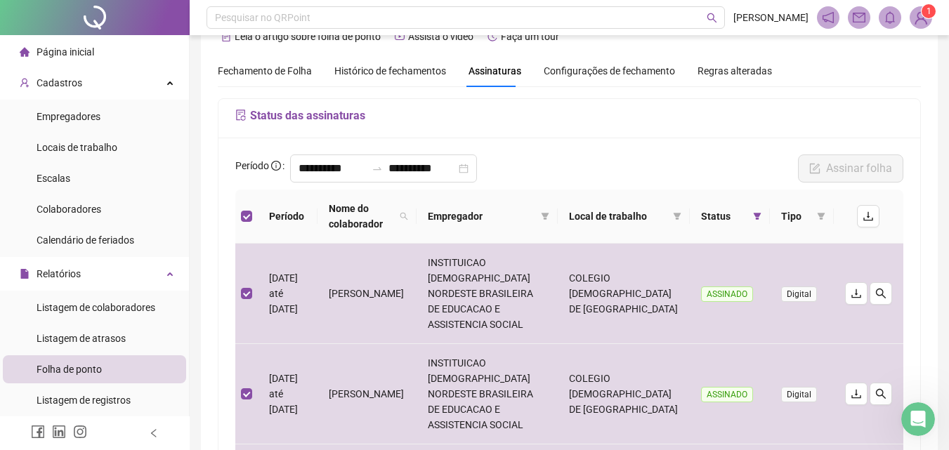
scroll to position [0, 0]
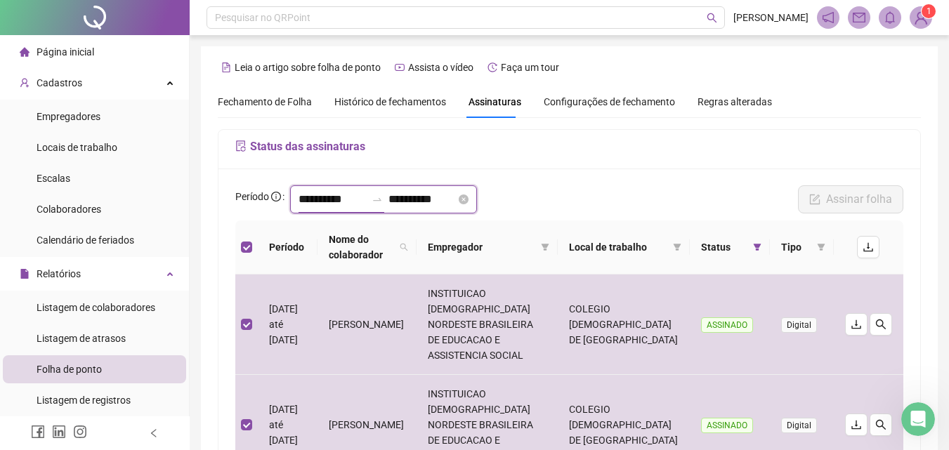
click at [313, 201] on input "**********" at bounding box center [331, 199] width 67 height 17
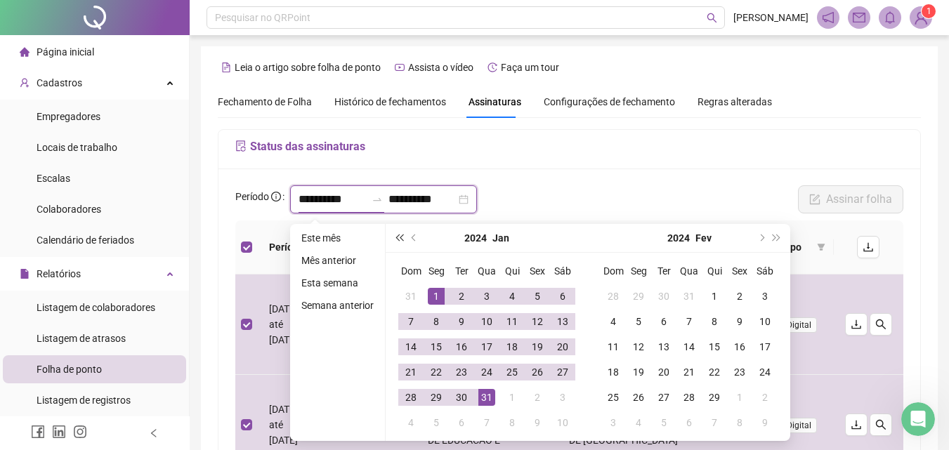
type input "**********"
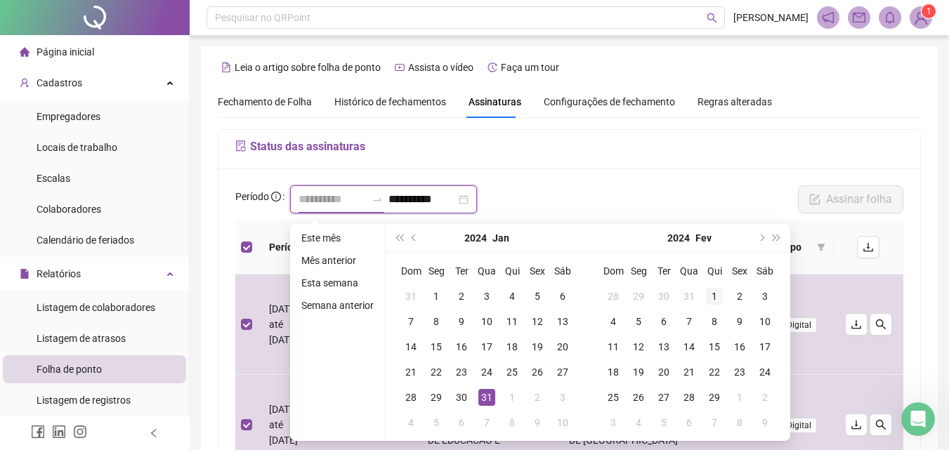
type input "**********"
click at [721, 291] on div "1" at bounding box center [714, 296] width 17 height 17
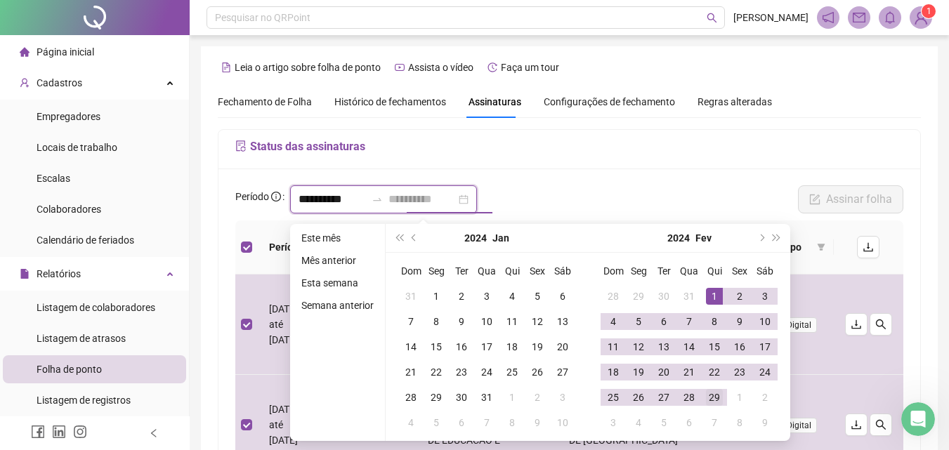
type input "**********"
click at [712, 397] on div "29" at bounding box center [714, 397] width 17 height 17
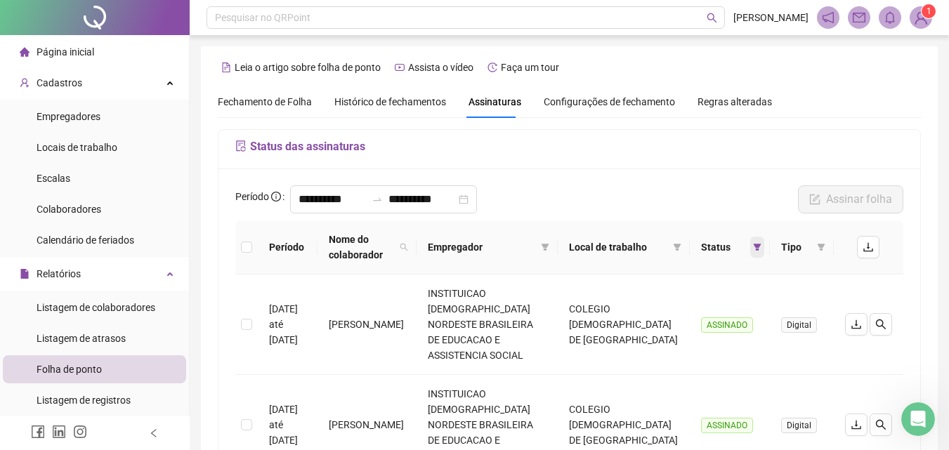
click at [757, 246] on icon "filter" at bounding box center [757, 247] width 8 height 7
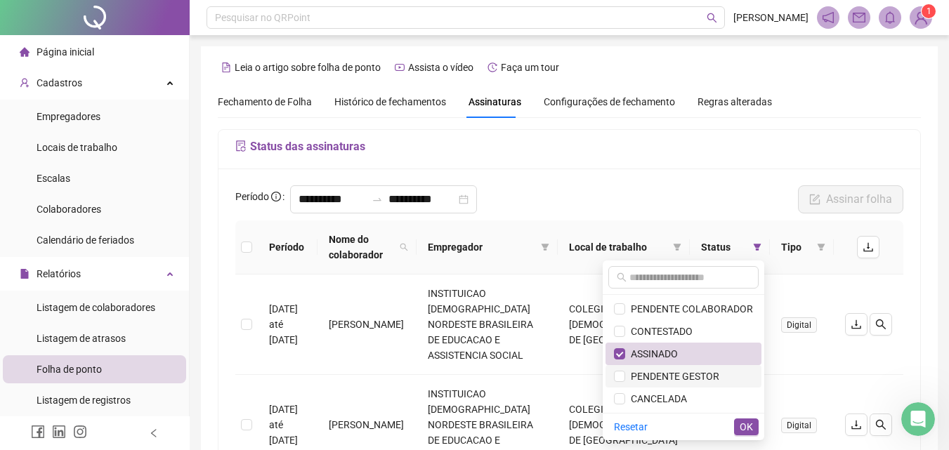
click at [644, 376] on span "PENDENTE GESTOR" at bounding box center [672, 376] width 94 height 11
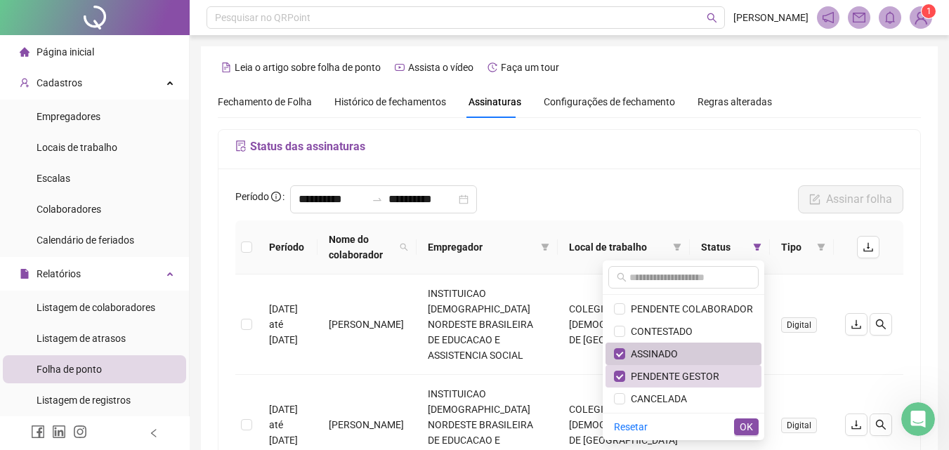
click at [646, 359] on span "ASSINADO" at bounding box center [651, 353] width 53 height 11
click at [749, 433] on span "OK" at bounding box center [745, 426] width 13 height 15
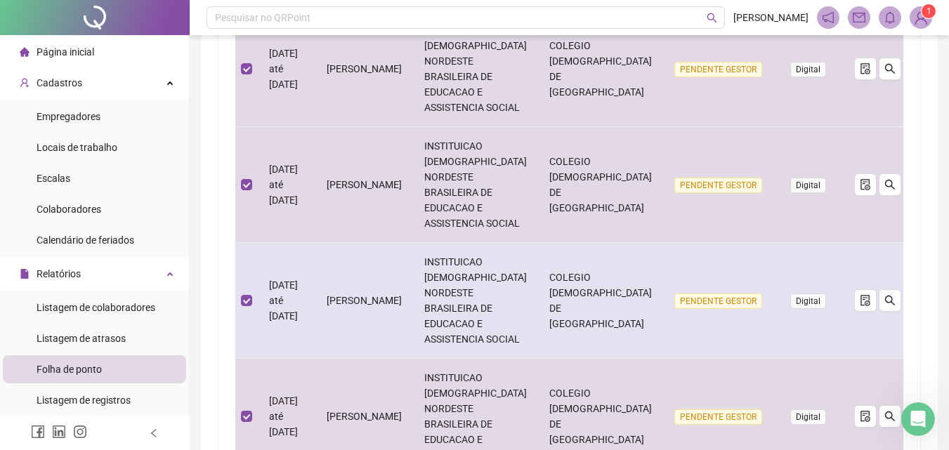
scroll to position [968, 0]
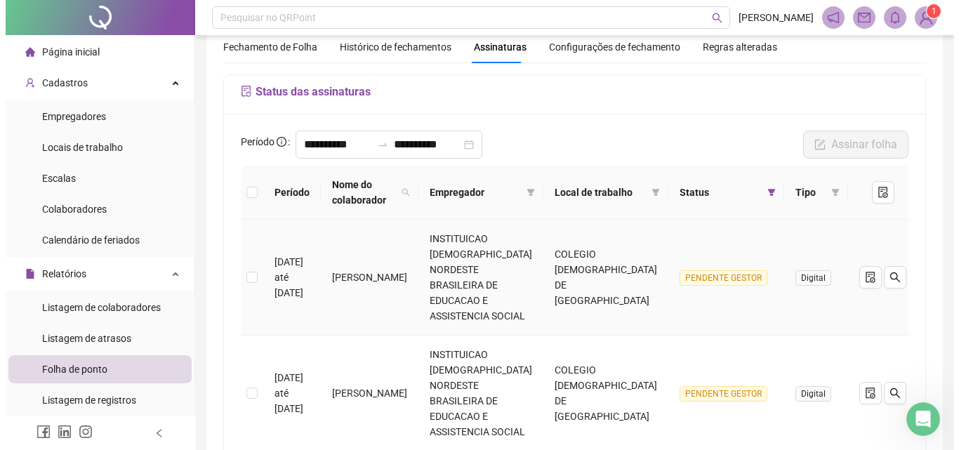
scroll to position [0, 0]
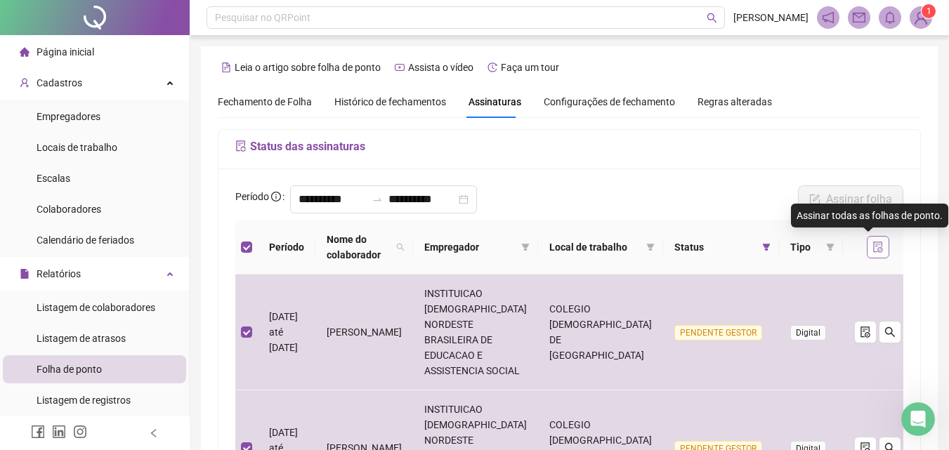
click at [872, 244] on icon "file-done" at bounding box center [877, 247] width 11 height 11
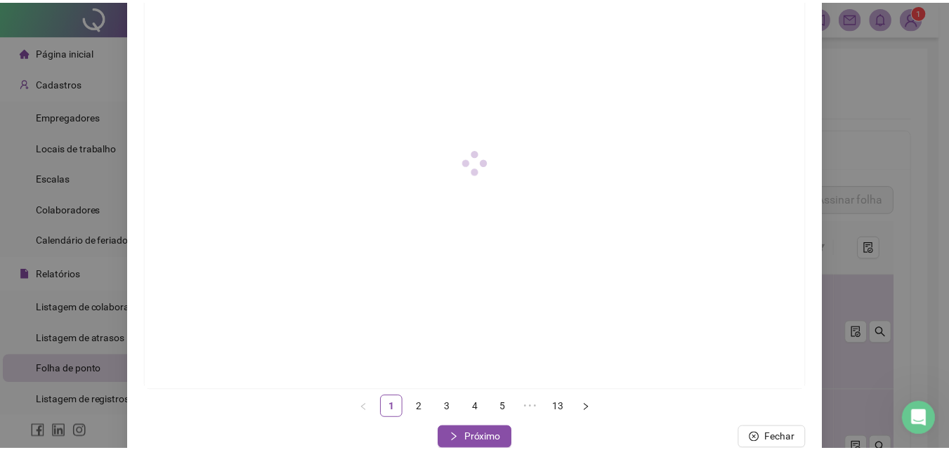
scroll to position [203, 0]
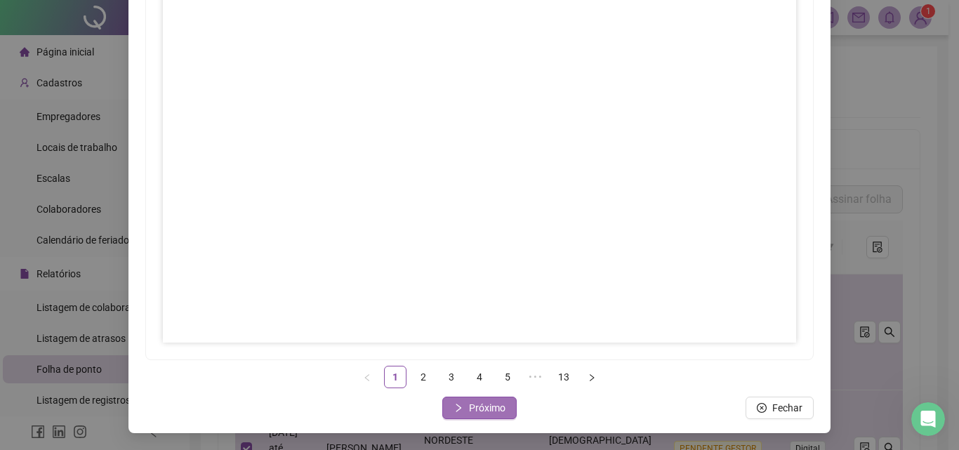
click at [454, 400] on button "Próximo" at bounding box center [479, 408] width 74 height 22
click at [463, 405] on button "Próximo" at bounding box center [479, 408] width 74 height 22
click at [487, 401] on span "Próximo" at bounding box center [487, 407] width 37 height 15
click at [496, 408] on span "Próximo" at bounding box center [487, 407] width 37 height 15
click at [476, 411] on span "Próximo" at bounding box center [487, 407] width 37 height 15
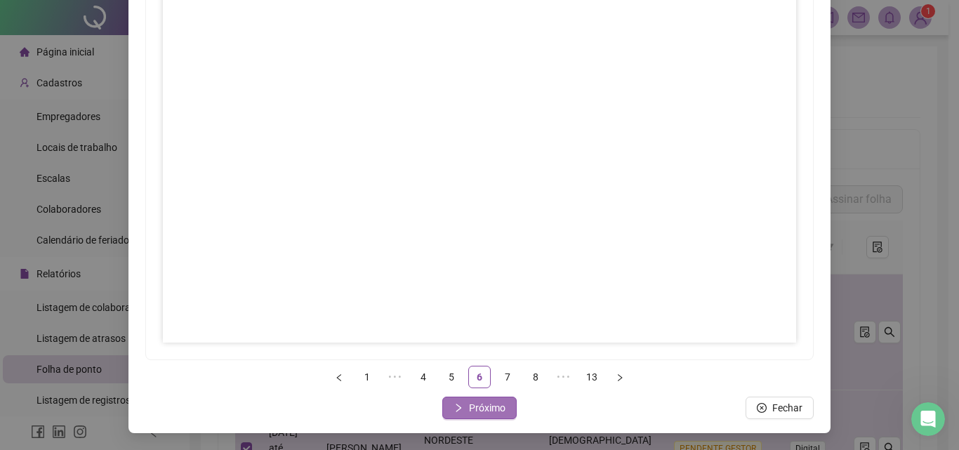
click at [469, 411] on span "Próximo" at bounding box center [487, 407] width 37 height 15
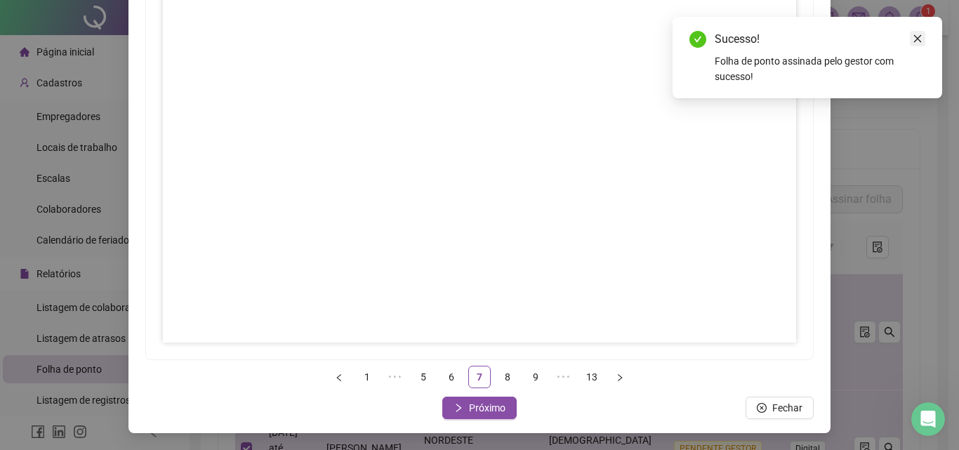
click at [914, 38] on icon "close" at bounding box center [918, 39] width 10 height 10
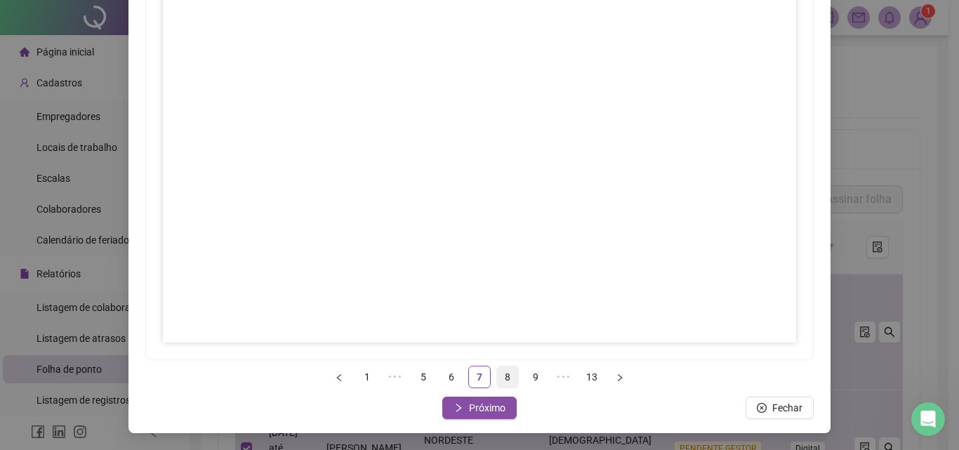
click at [503, 377] on link "8" at bounding box center [507, 377] width 21 height 21
click at [471, 405] on span "Próximo" at bounding box center [487, 407] width 37 height 15
click at [497, 404] on span "Próximo" at bounding box center [487, 407] width 37 height 15
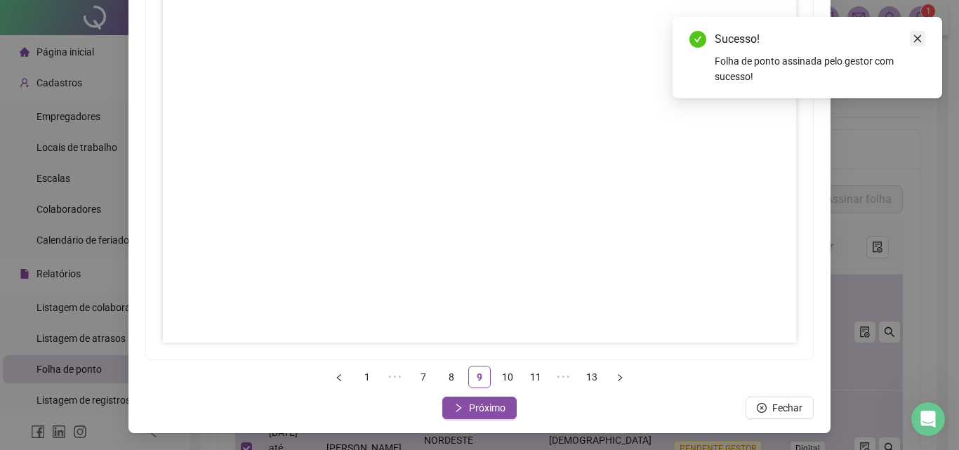
click at [920, 37] on icon "close" at bounding box center [918, 39] width 8 height 8
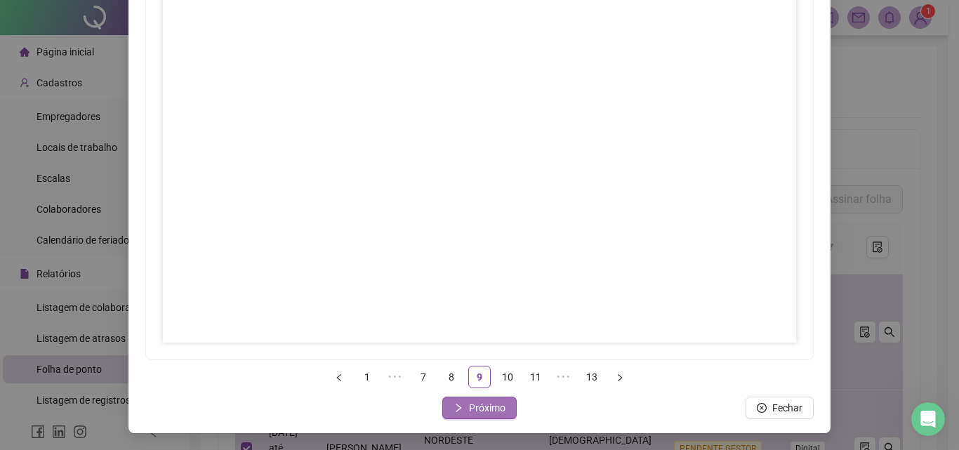
click at [506, 404] on button "Próximo" at bounding box center [479, 408] width 74 height 22
click at [463, 406] on button "Próximo" at bounding box center [479, 408] width 74 height 22
click at [465, 403] on button "Próximo" at bounding box center [479, 408] width 74 height 22
click at [476, 404] on span "Próximo" at bounding box center [487, 407] width 37 height 15
click at [488, 408] on span "Fechar" at bounding box center [488, 407] width 30 height 15
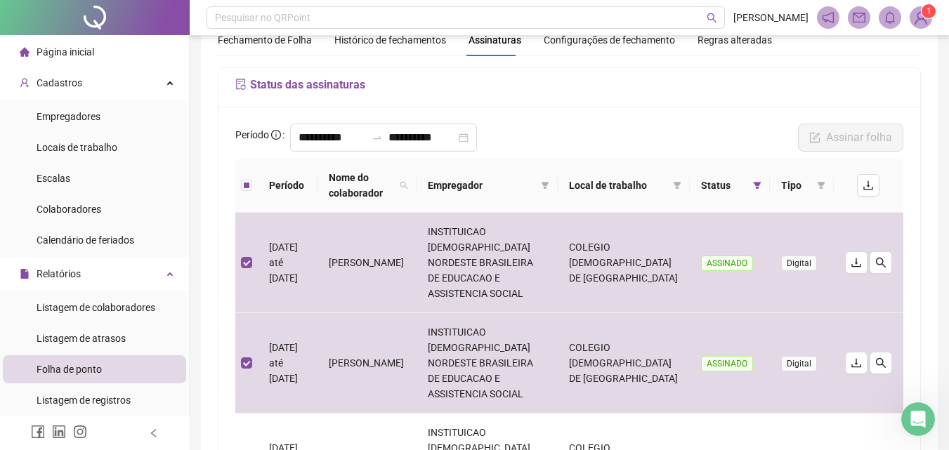
scroll to position [0, 0]
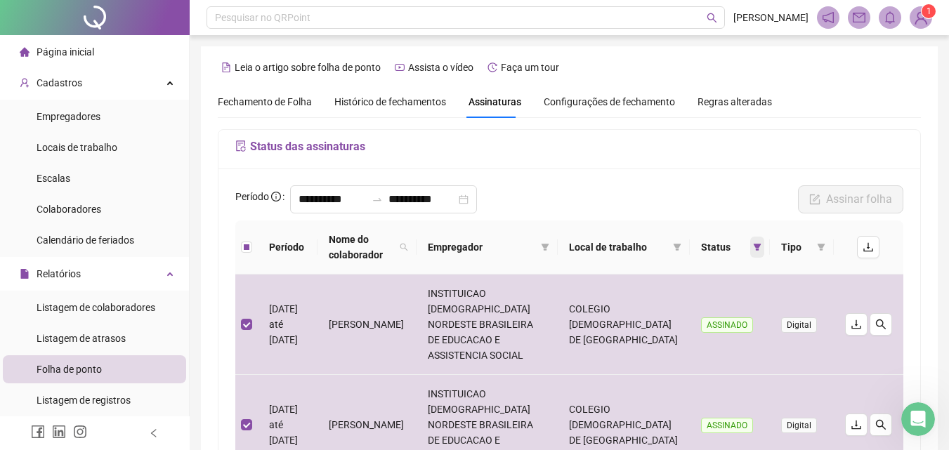
click at [756, 244] on icon "filter" at bounding box center [757, 247] width 8 height 7
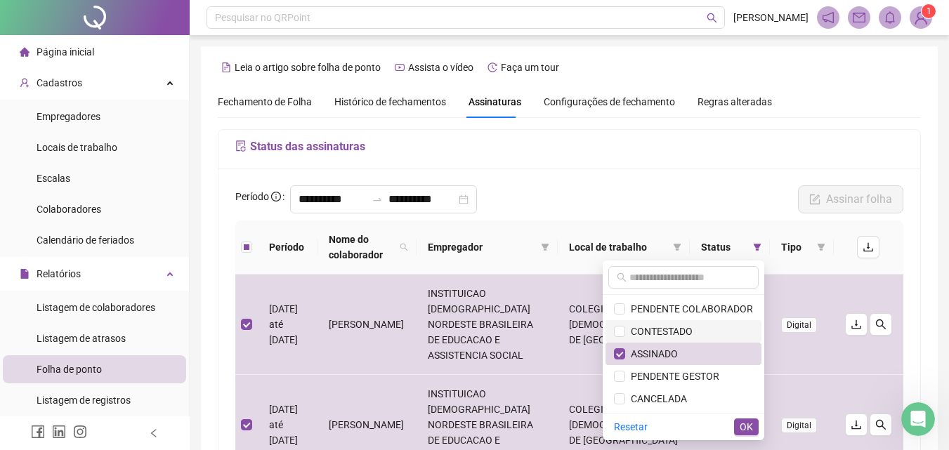
click at [676, 331] on span "CONTESTADO" at bounding box center [658, 331] width 67 height 11
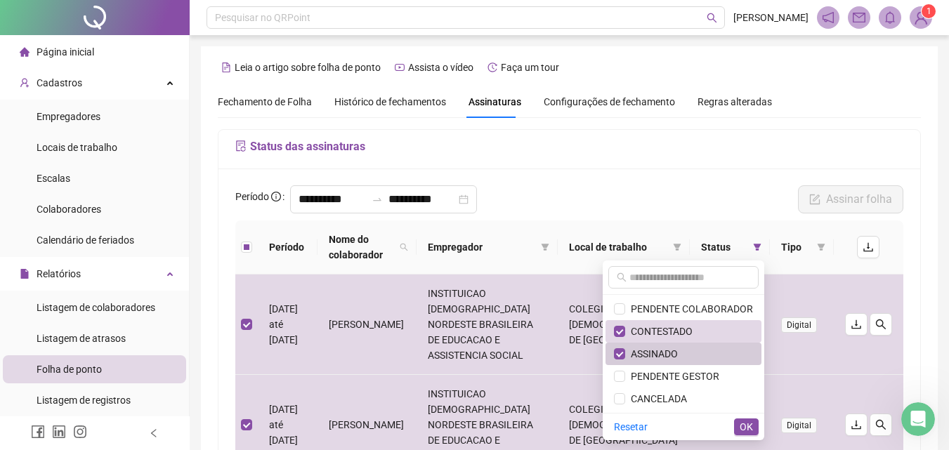
click at [692, 355] on span "ASSINADO" at bounding box center [683, 353] width 139 height 15
click at [744, 427] on span "OK" at bounding box center [745, 426] width 13 height 15
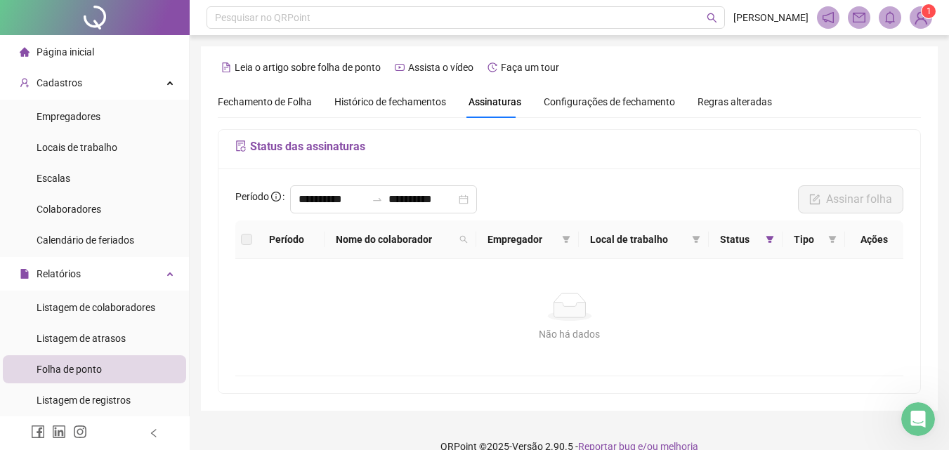
click at [762, 237] on div "Status" at bounding box center [745, 239] width 51 height 15
click at [767, 232] on span at bounding box center [770, 239] width 14 height 21
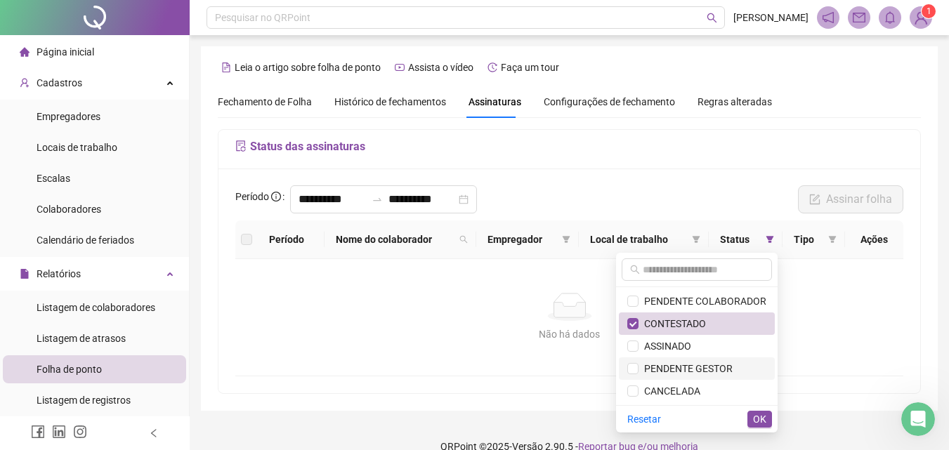
click at [694, 365] on span "PENDENTE GESTOR" at bounding box center [685, 368] width 94 height 11
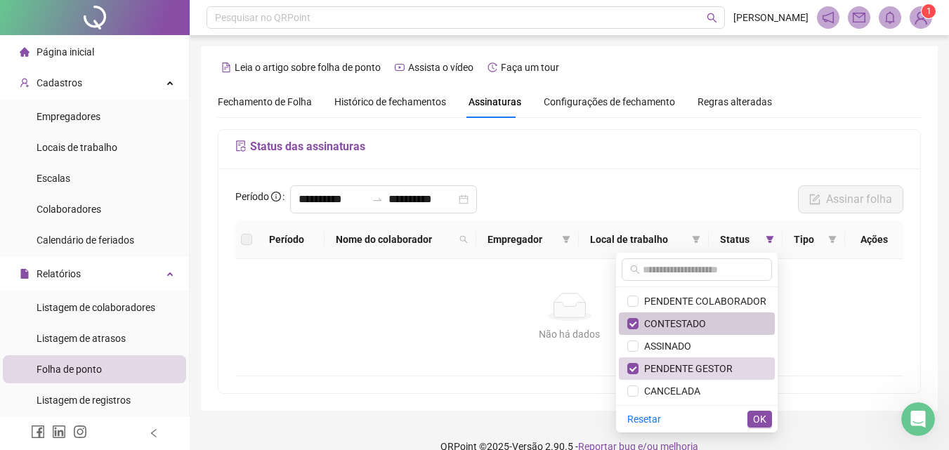
click at [667, 312] on li "CONTESTADO" at bounding box center [697, 323] width 156 height 22
click at [763, 412] on span "OK" at bounding box center [759, 418] width 13 height 15
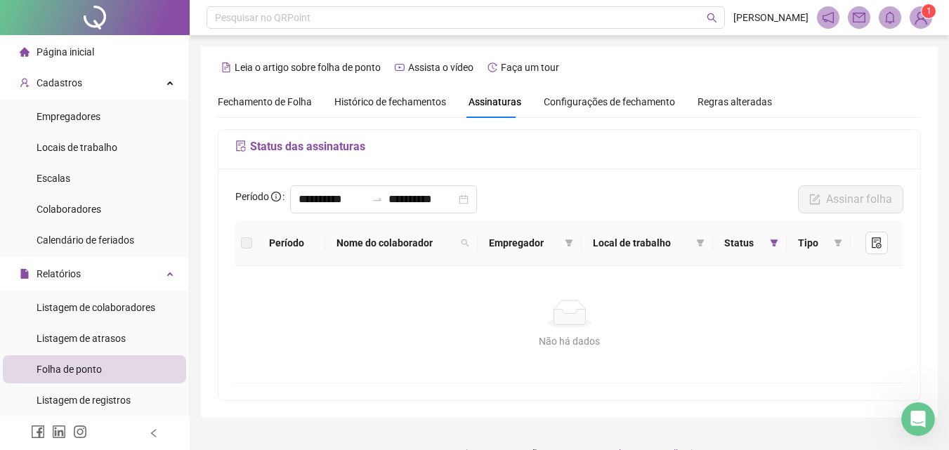
click at [765, 244] on div "Status" at bounding box center [750, 242] width 52 height 15
click at [772, 239] on icon "filter" at bounding box center [774, 243] width 8 height 8
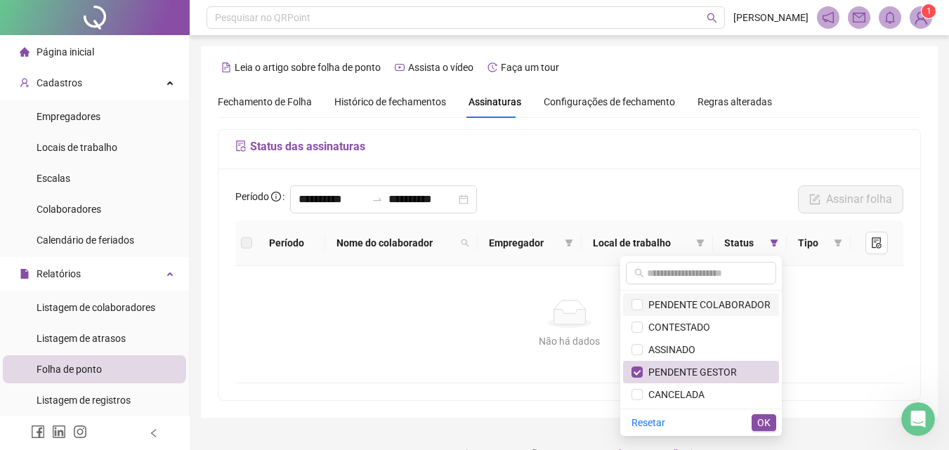
click at [734, 305] on span "PENDENTE COLABORADOR" at bounding box center [706, 304] width 128 height 11
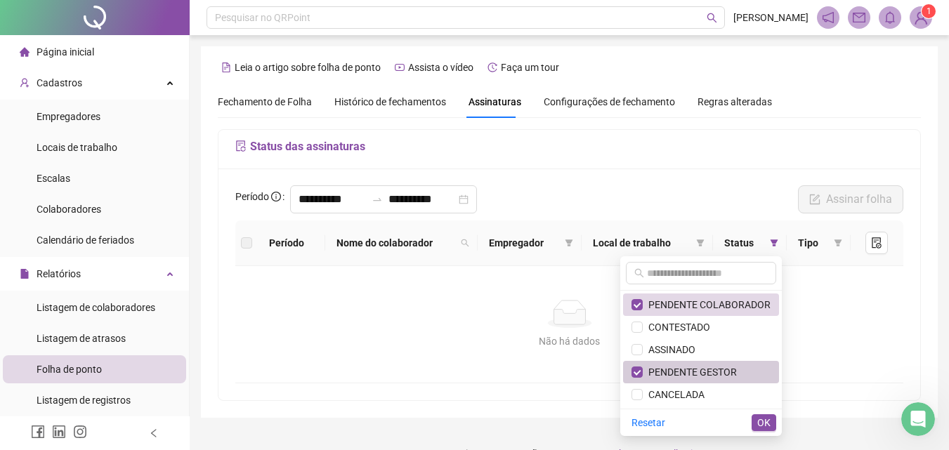
click at [723, 371] on span "PENDENTE GESTOR" at bounding box center [689, 372] width 94 height 11
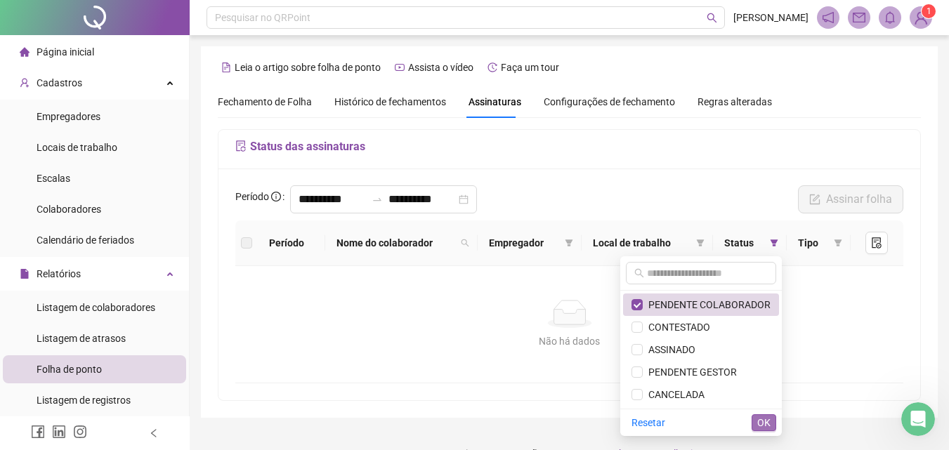
click at [763, 423] on span "OK" at bounding box center [763, 422] width 13 height 15
